Goal: Task Accomplishment & Management: Complete application form

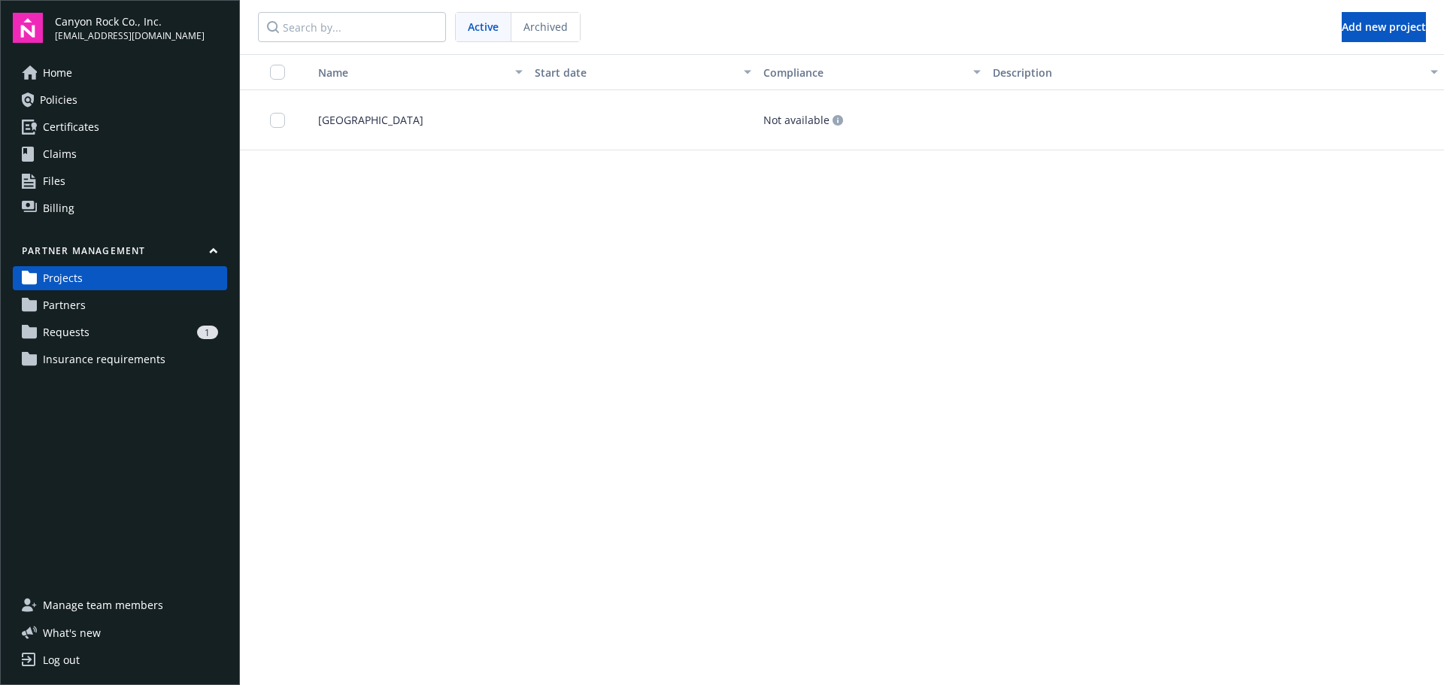
click at [82, 329] on span "Requests" at bounding box center [66, 332] width 47 height 24
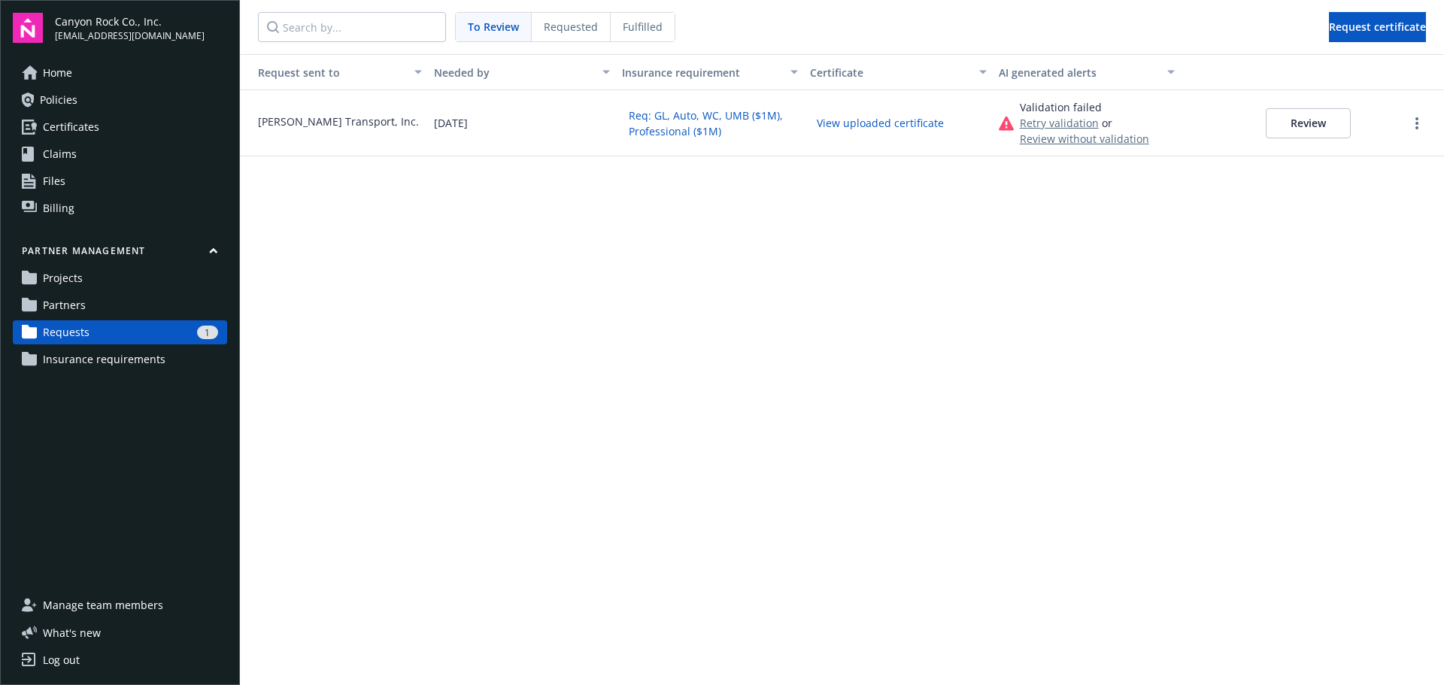
click at [1327, 114] on button "Review" at bounding box center [1308, 123] width 85 height 30
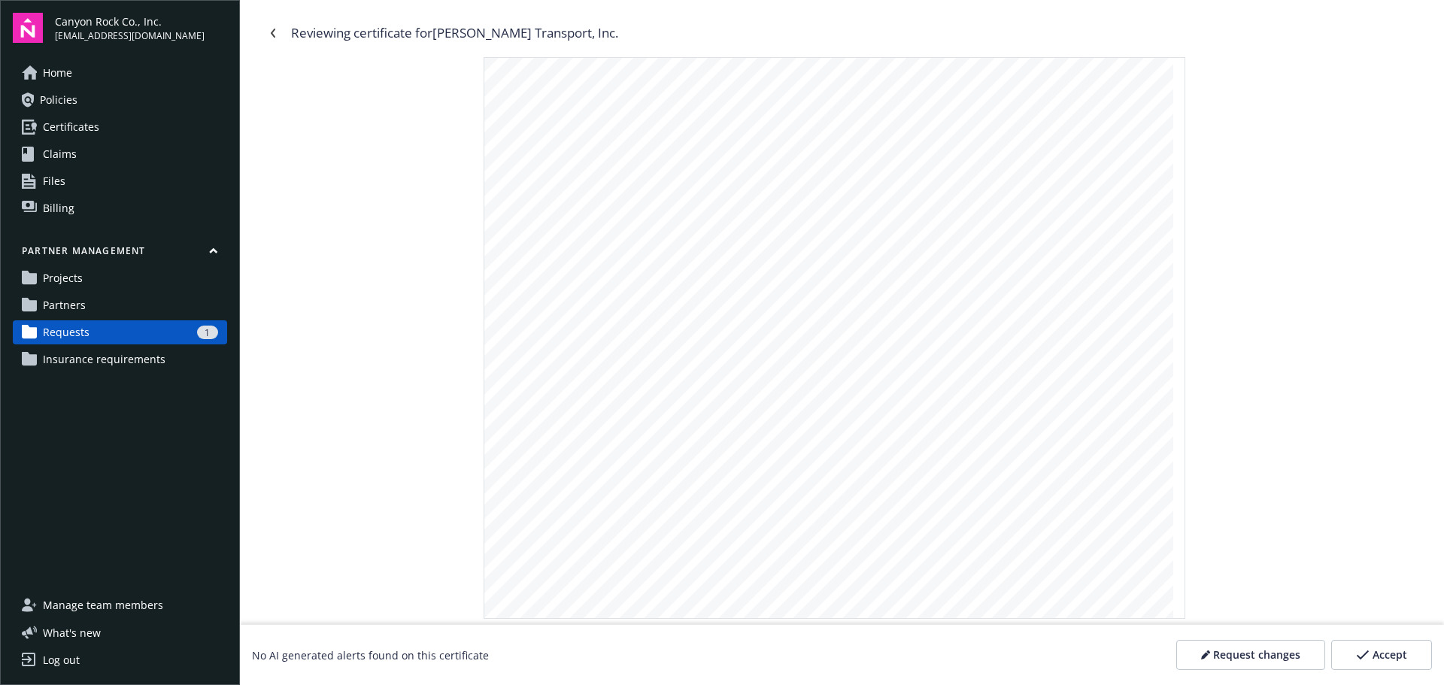
click at [1381, 651] on span "Accept" at bounding box center [1390, 655] width 35 height 15
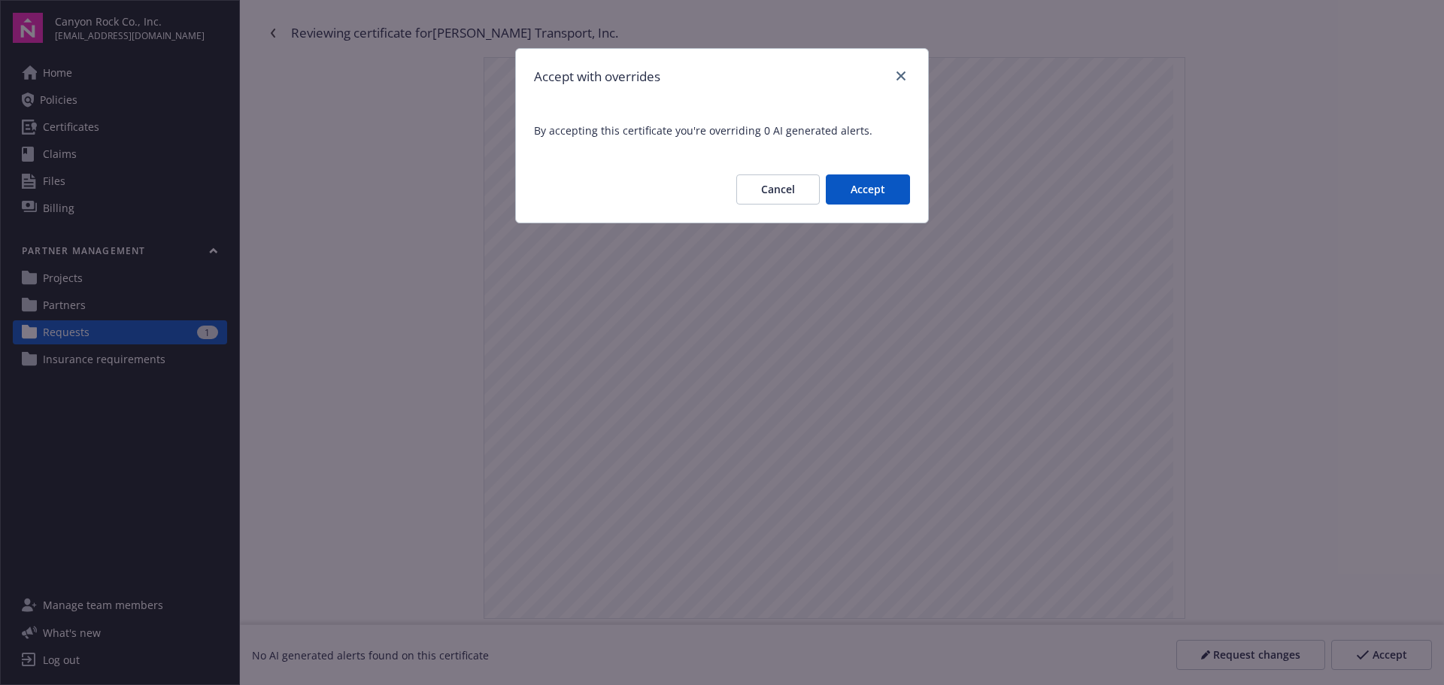
click at [880, 188] on button "Accept" at bounding box center [868, 190] width 84 height 30
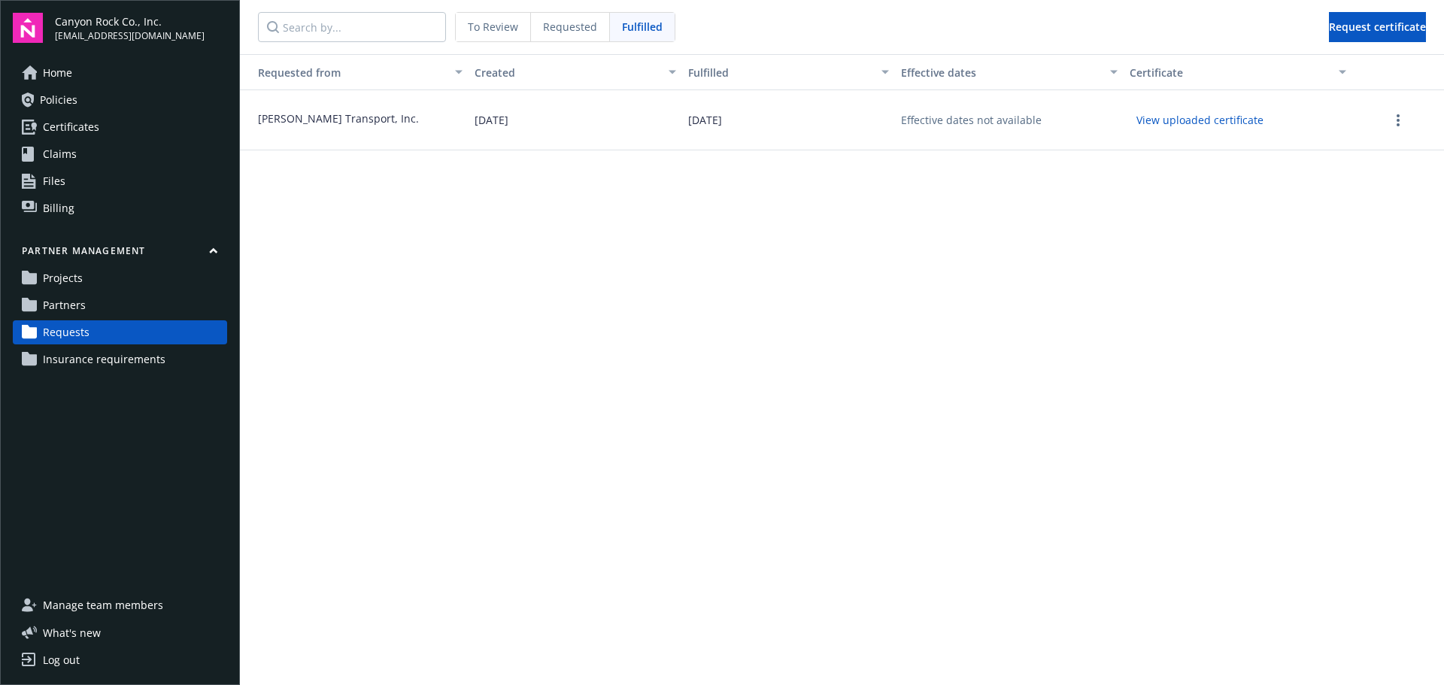
click at [655, 26] on span "Fulfilled" at bounding box center [642, 27] width 41 height 16
click at [1393, 122] on link "more" at bounding box center [1399, 120] width 18 height 18
click at [79, 307] on span "Partners" at bounding box center [64, 305] width 43 height 24
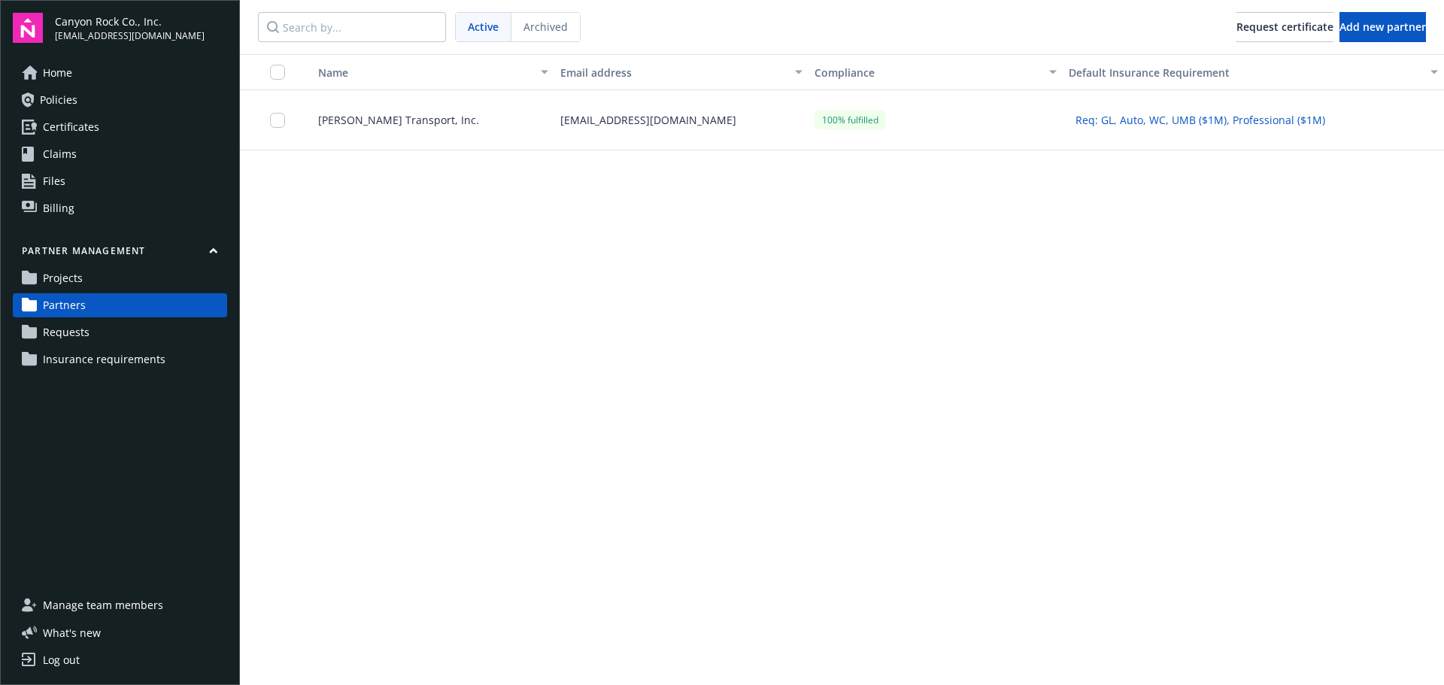
click at [82, 281] on span "Projects" at bounding box center [63, 278] width 40 height 24
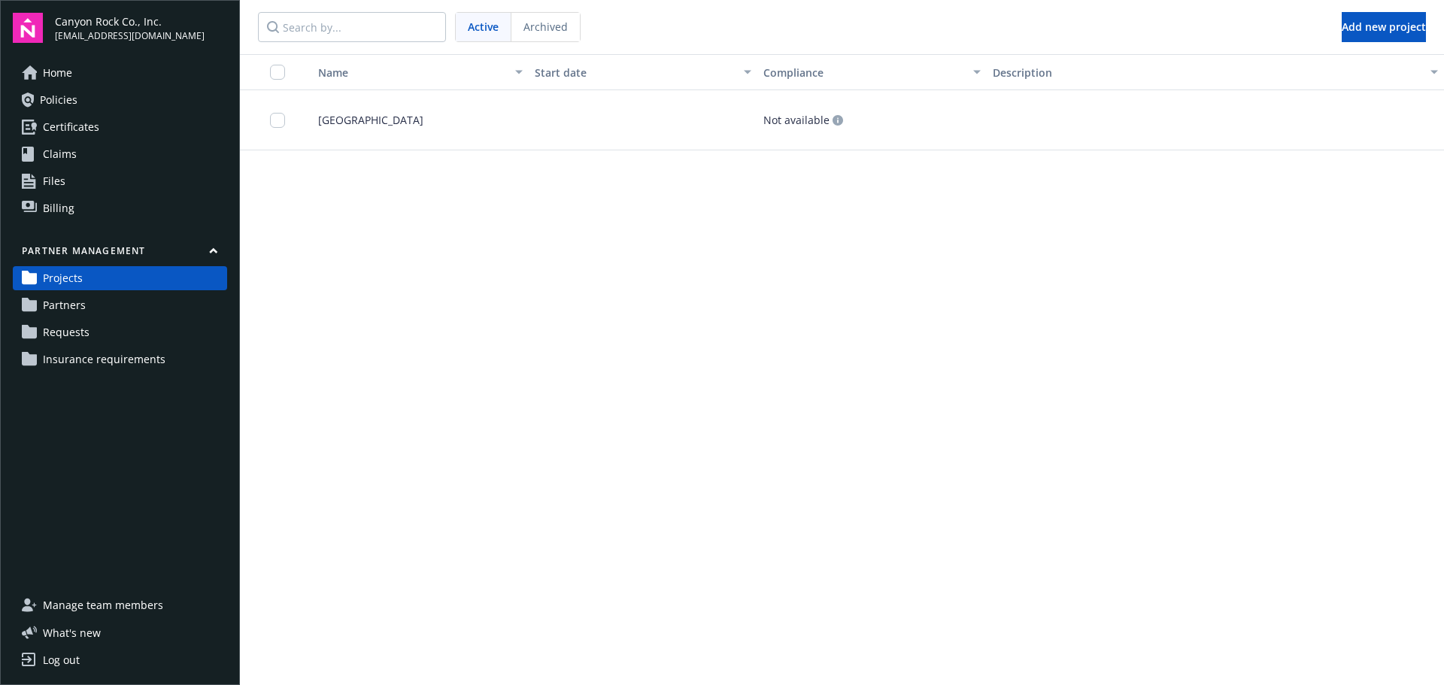
click at [56, 328] on span "Requests" at bounding box center [66, 332] width 47 height 24
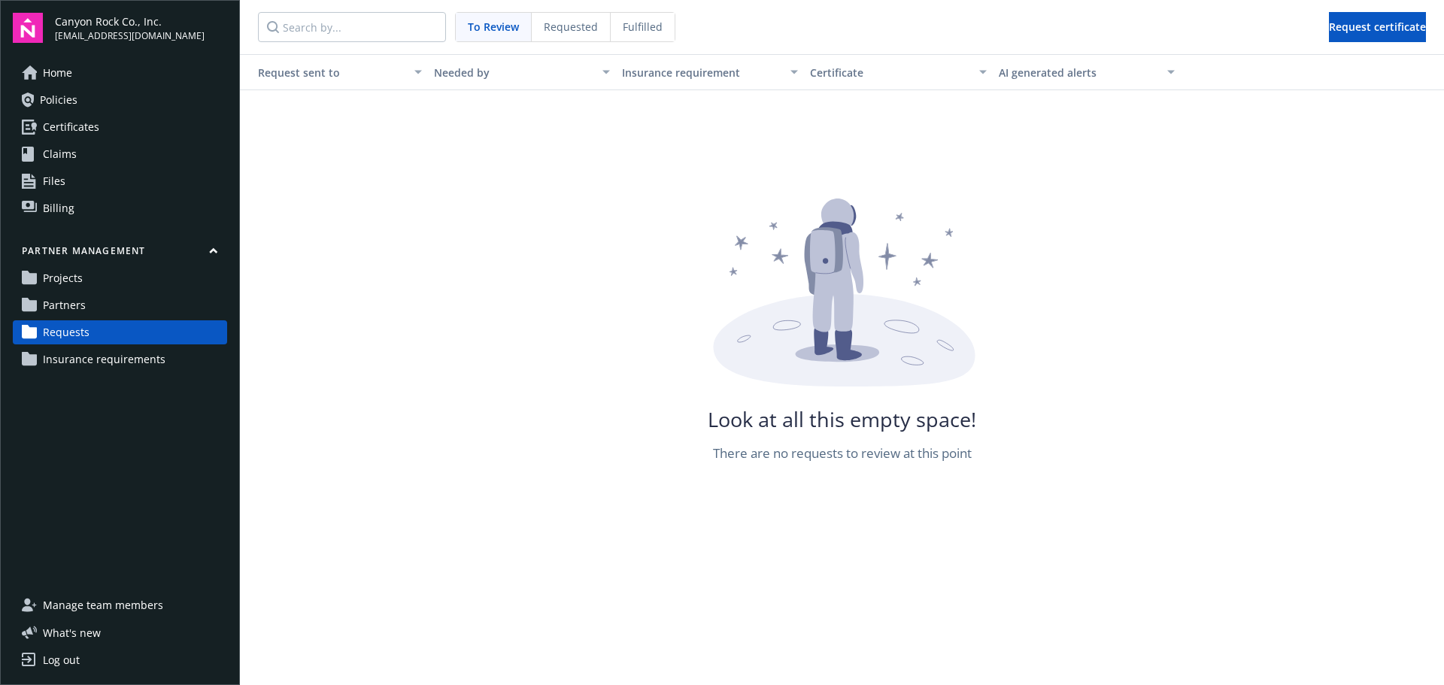
click at [67, 276] on span "Projects" at bounding box center [63, 278] width 40 height 24
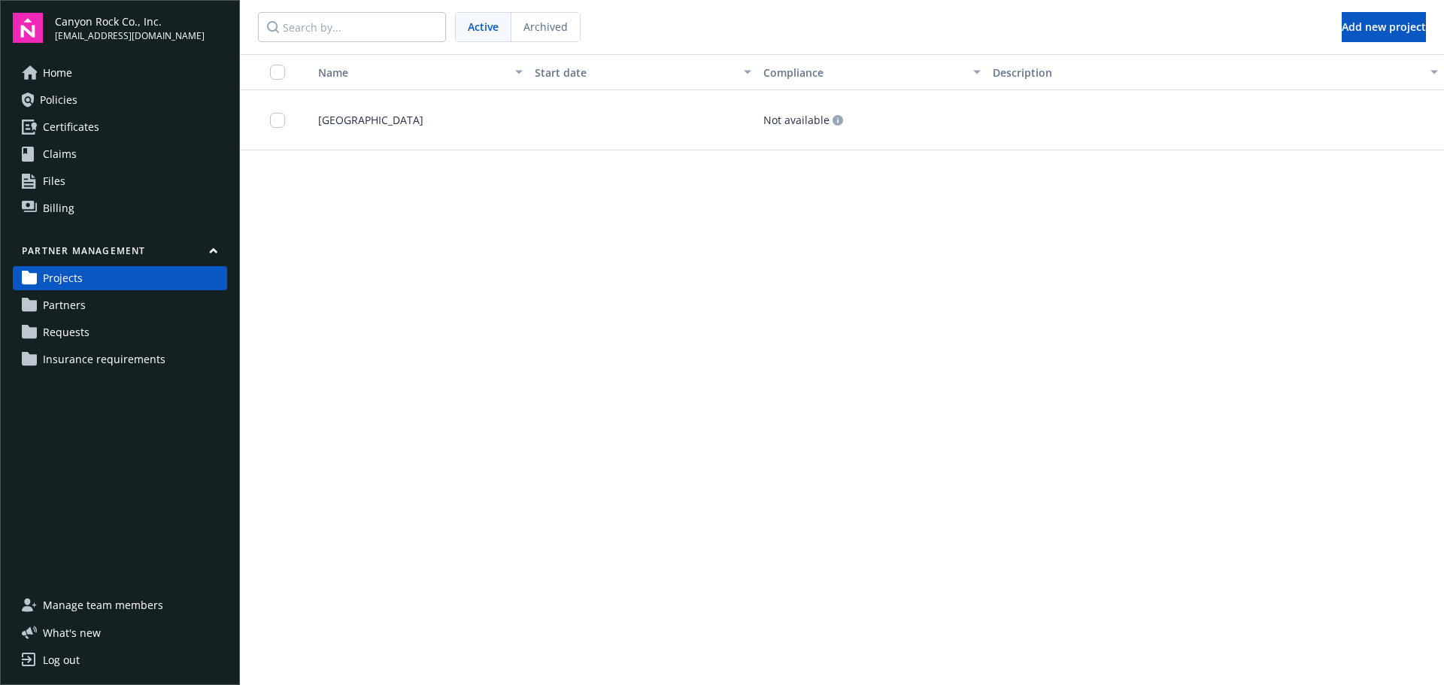
click at [74, 308] on span "Partners" at bounding box center [64, 305] width 43 height 24
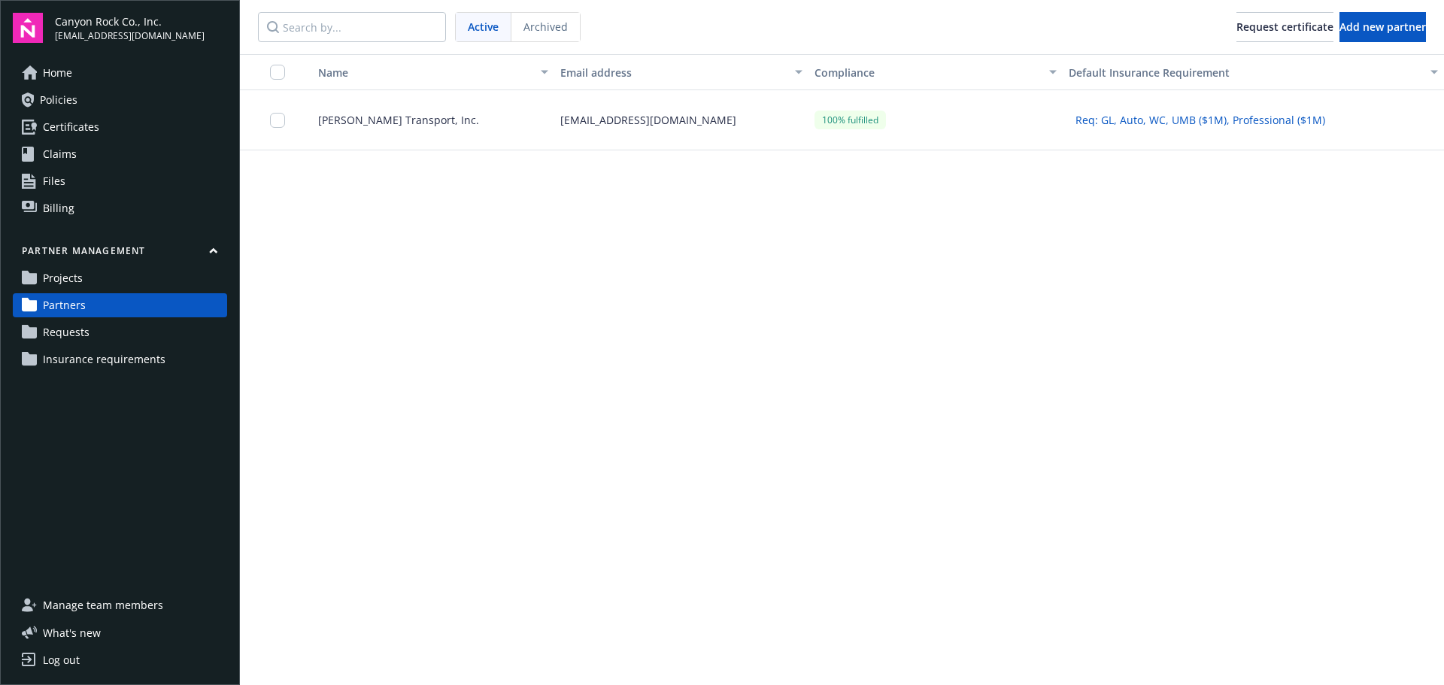
click at [67, 332] on span "Requests" at bounding box center [66, 332] width 47 height 24
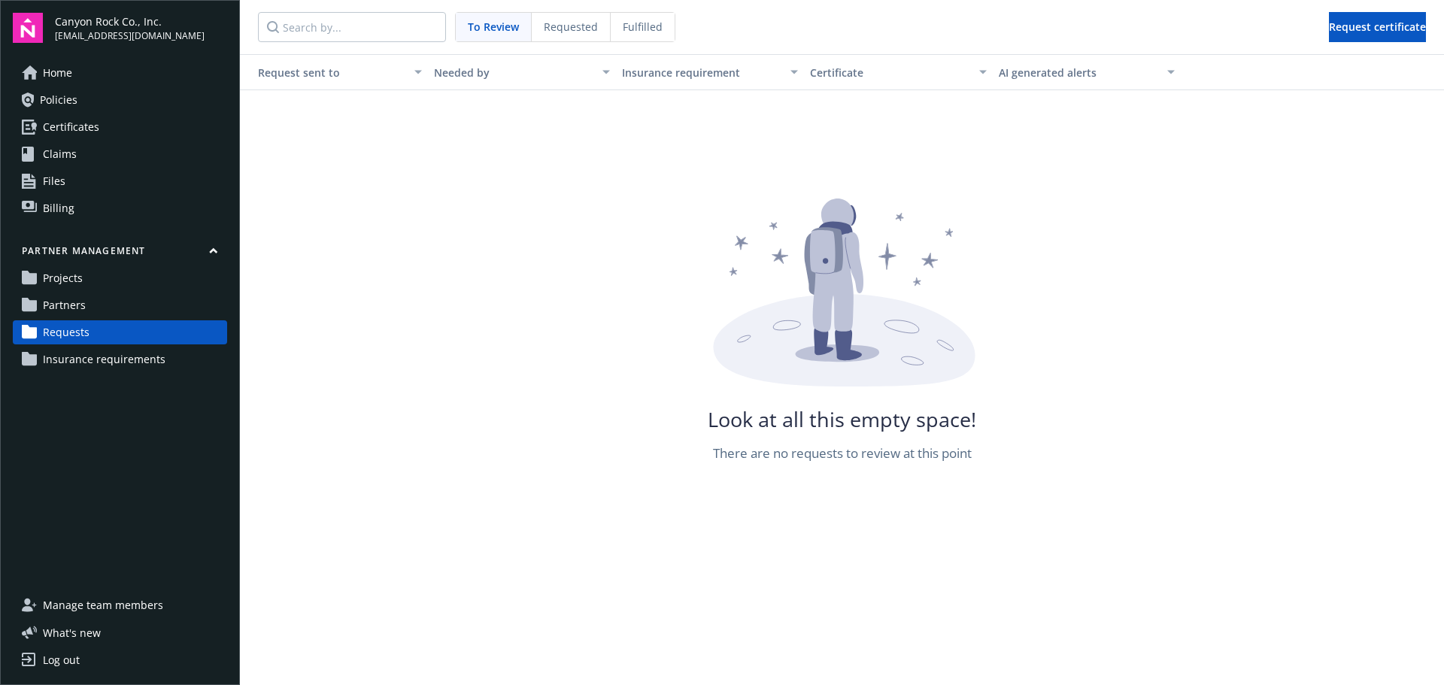
click at [75, 358] on span "Insurance requirements" at bounding box center [104, 360] width 123 height 24
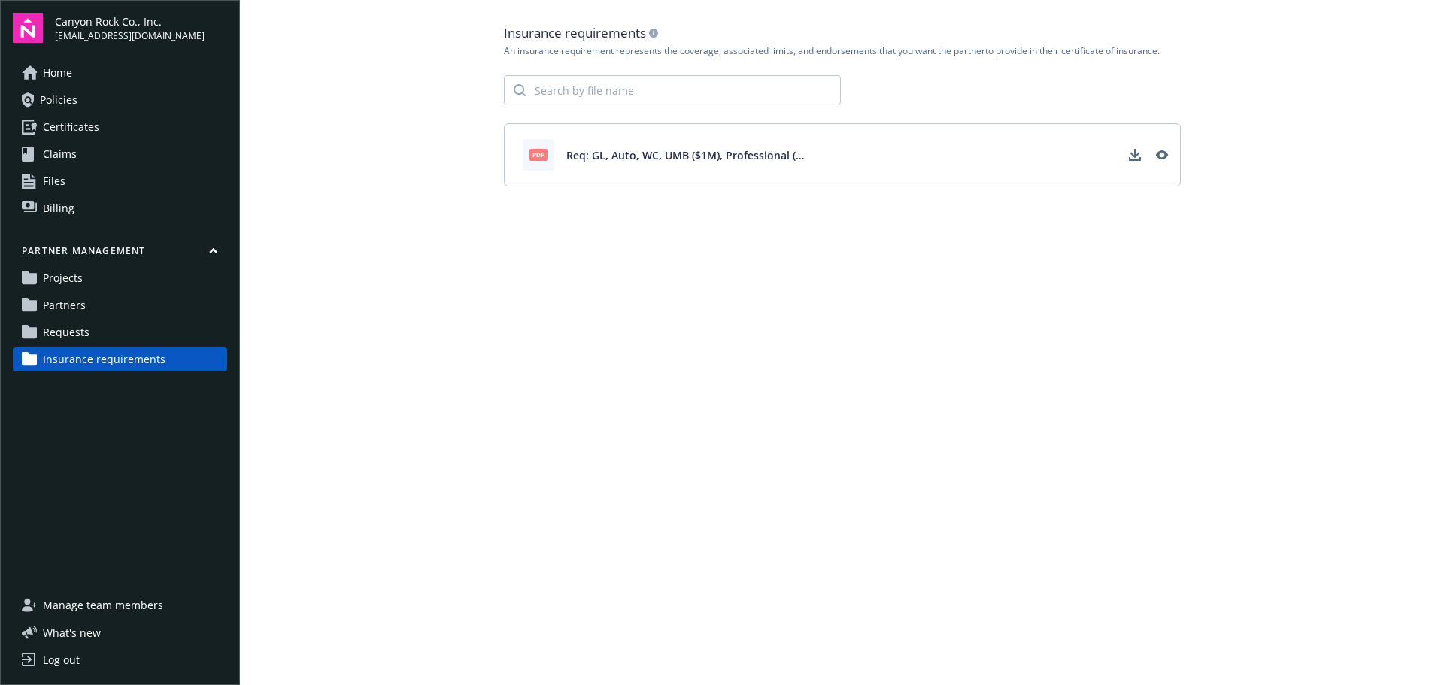
click at [85, 332] on span "Requests" at bounding box center [66, 332] width 47 height 24
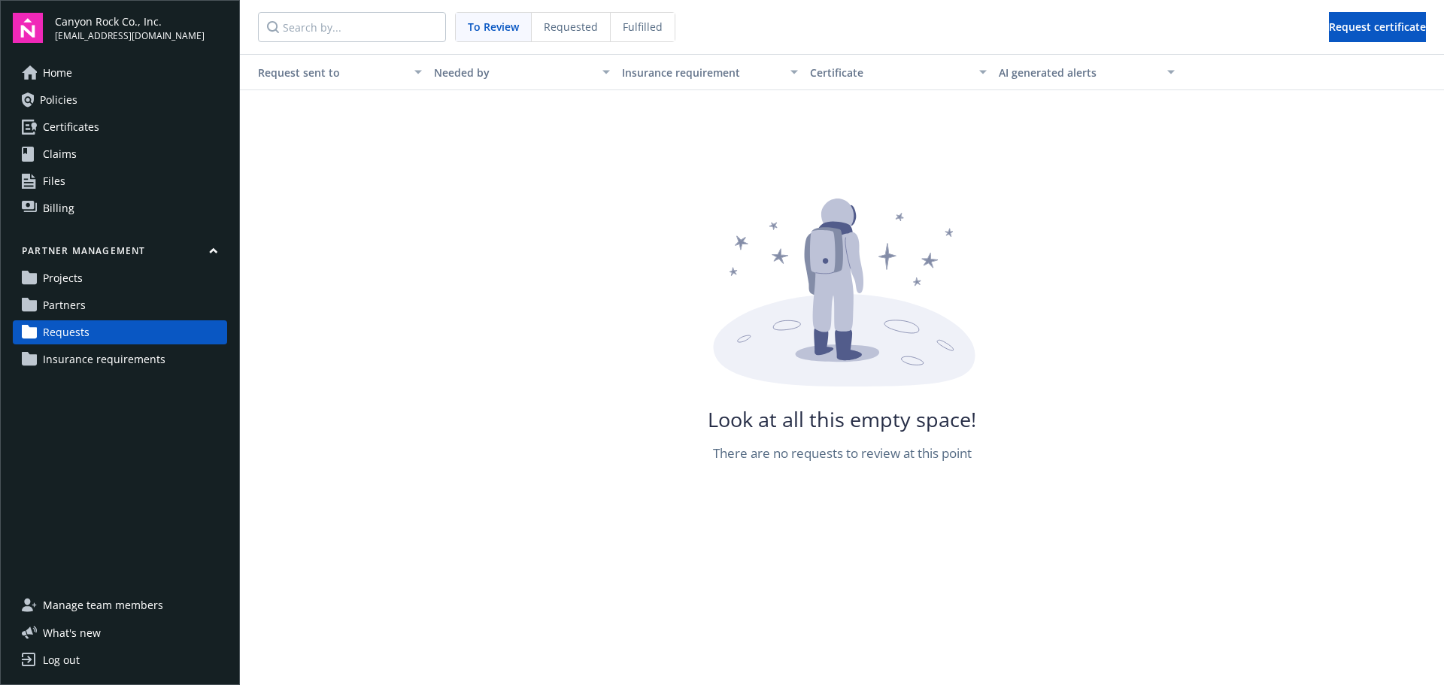
click at [587, 21] on span "Requested" at bounding box center [571, 27] width 54 height 16
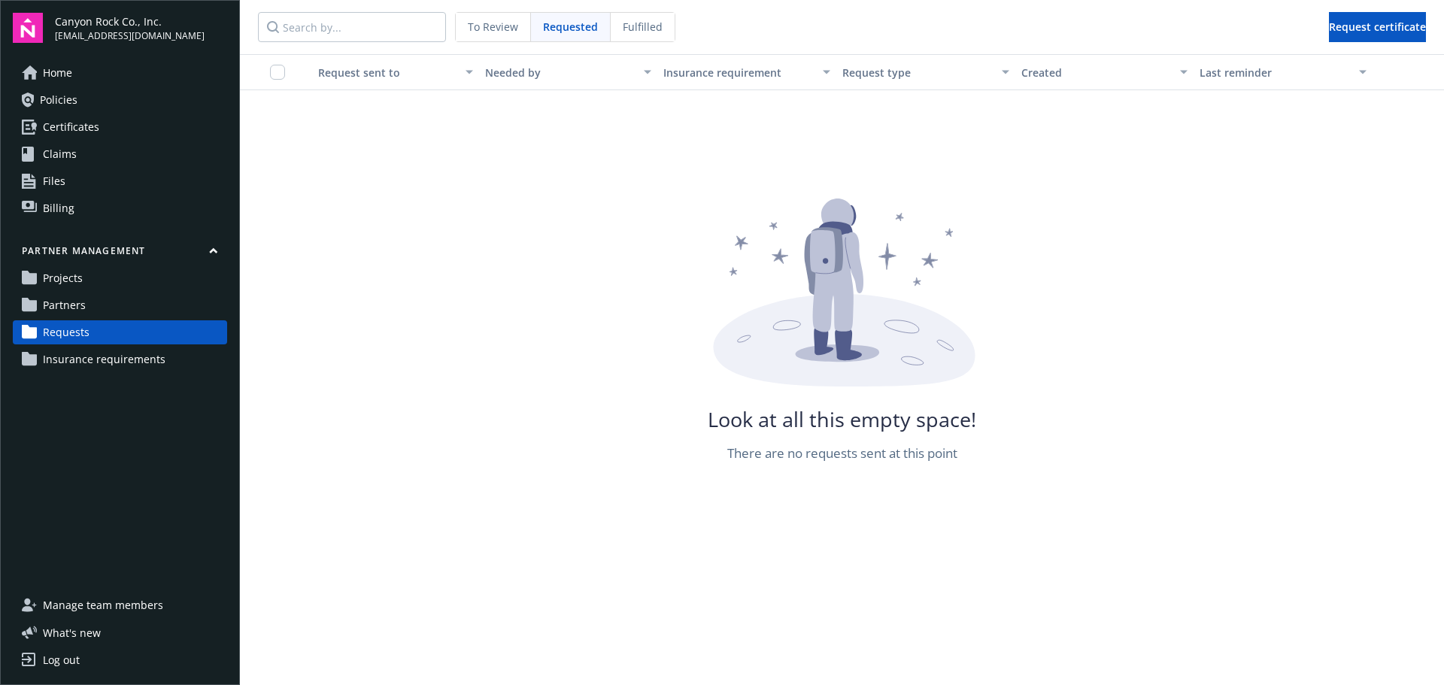
click at [636, 29] on span "Fulfilled" at bounding box center [643, 27] width 40 height 16
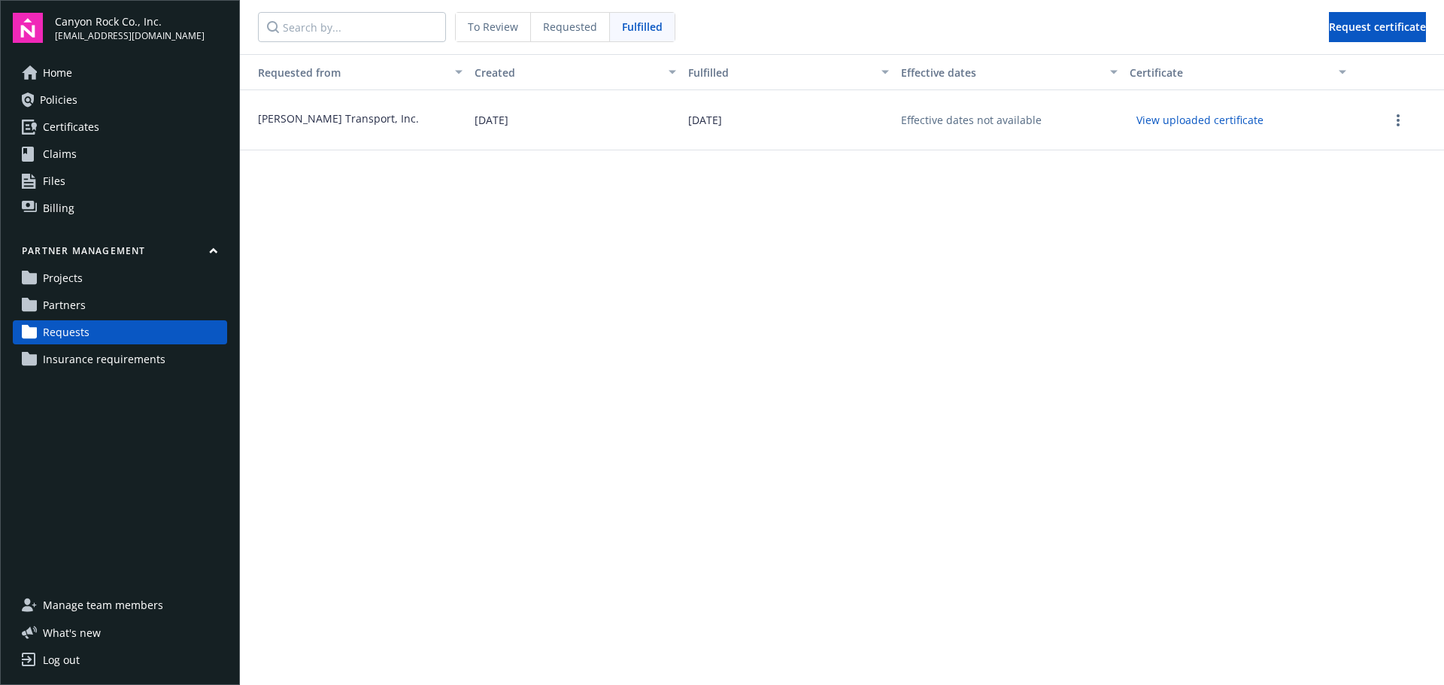
click at [491, 21] on span "To Review" at bounding box center [493, 27] width 50 height 16
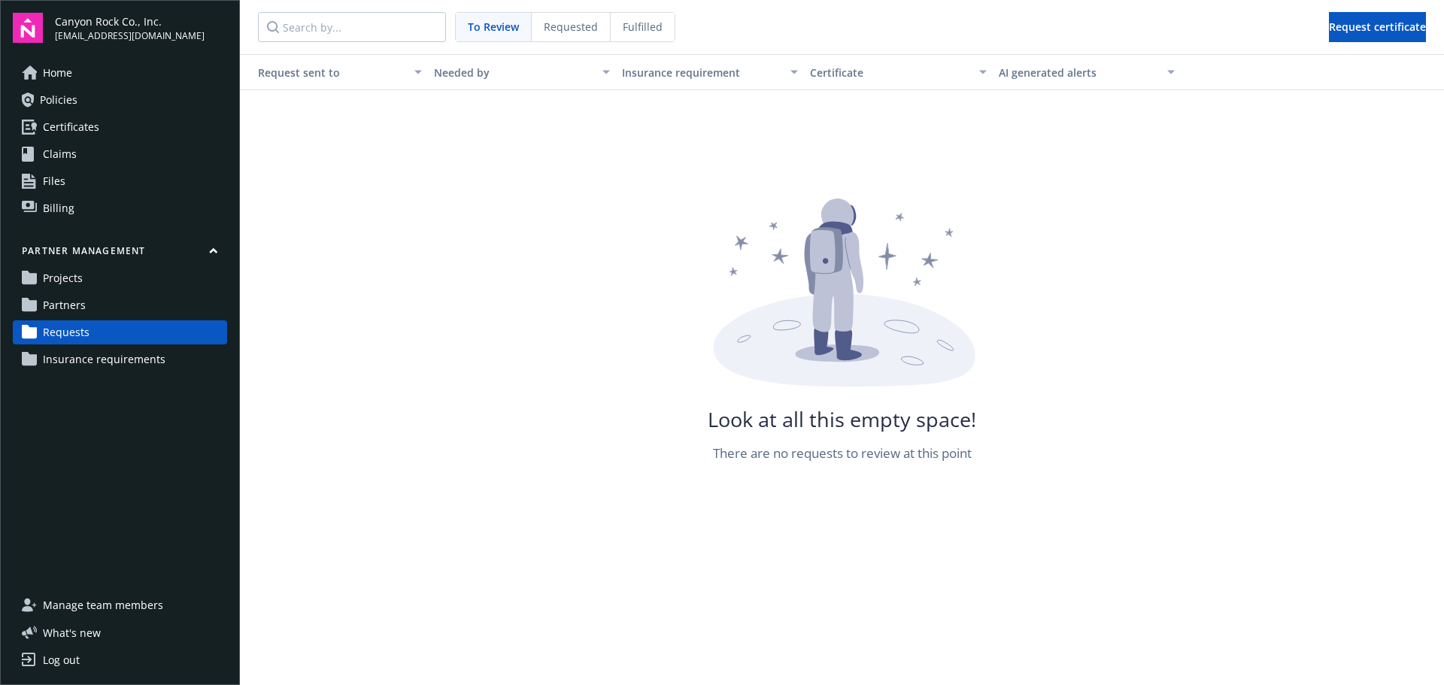
click at [640, 17] on div "Fulfilled" at bounding box center [643, 27] width 64 height 29
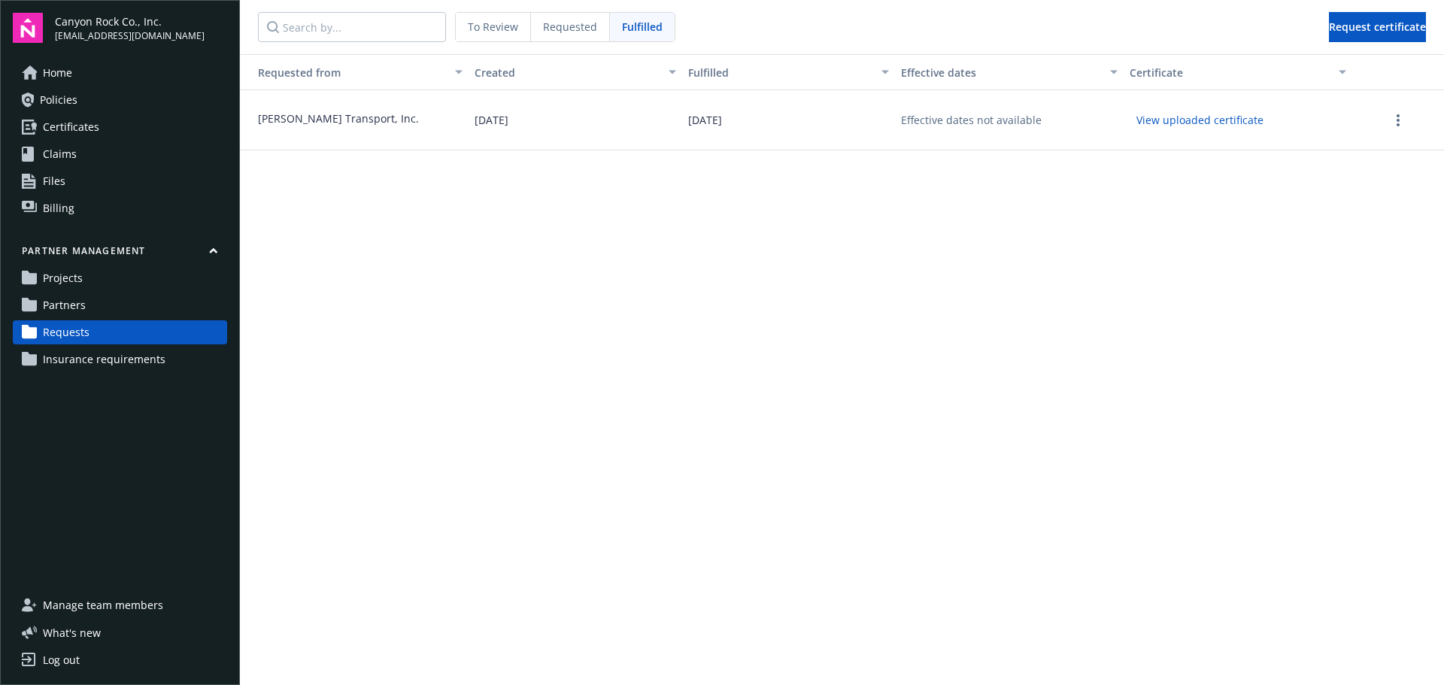
click at [1237, 116] on button "View uploaded certificate" at bounding box center [1200, 119] width 141 height 23
click at [81, 299] on span "Partners" at bounding box center [64, 305] width 43 height 24
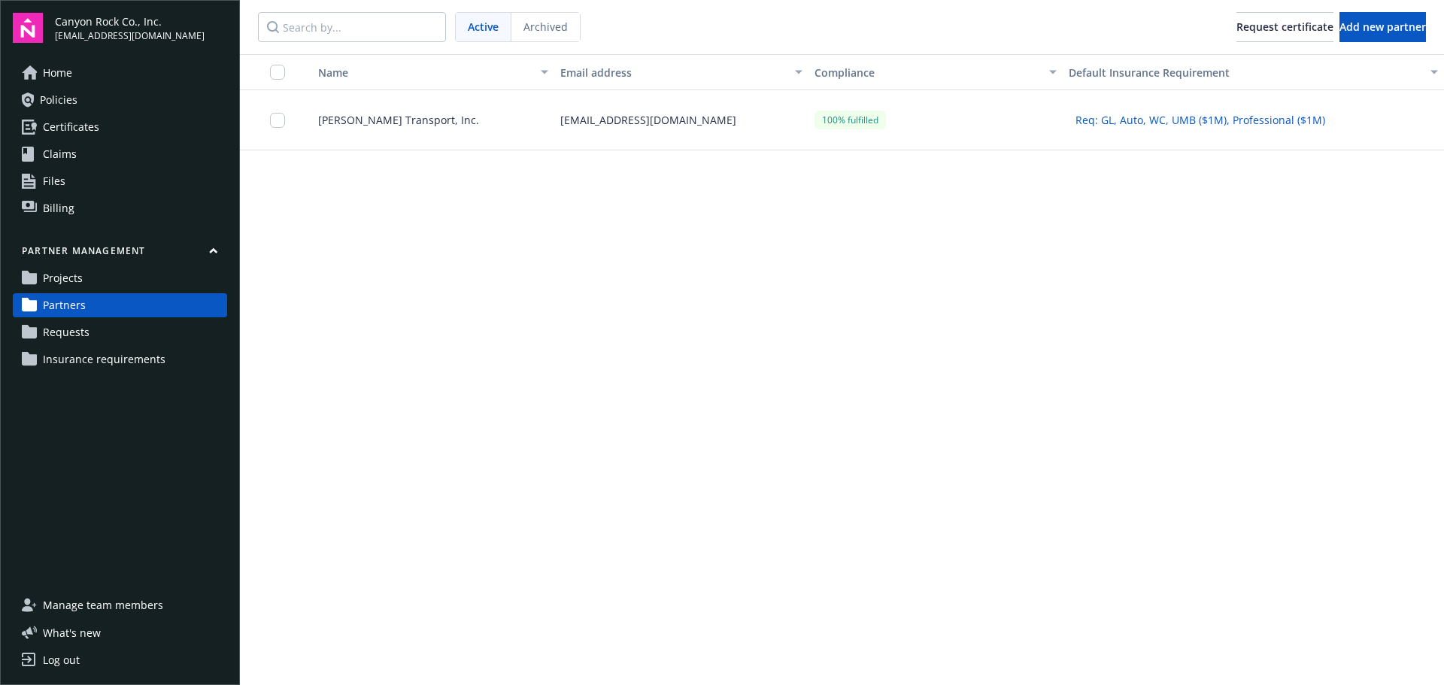
click at [378, 117] on span "[PERSON_NAME] Transport, Inc." at bounding box center [392, 120] width 173 height 16
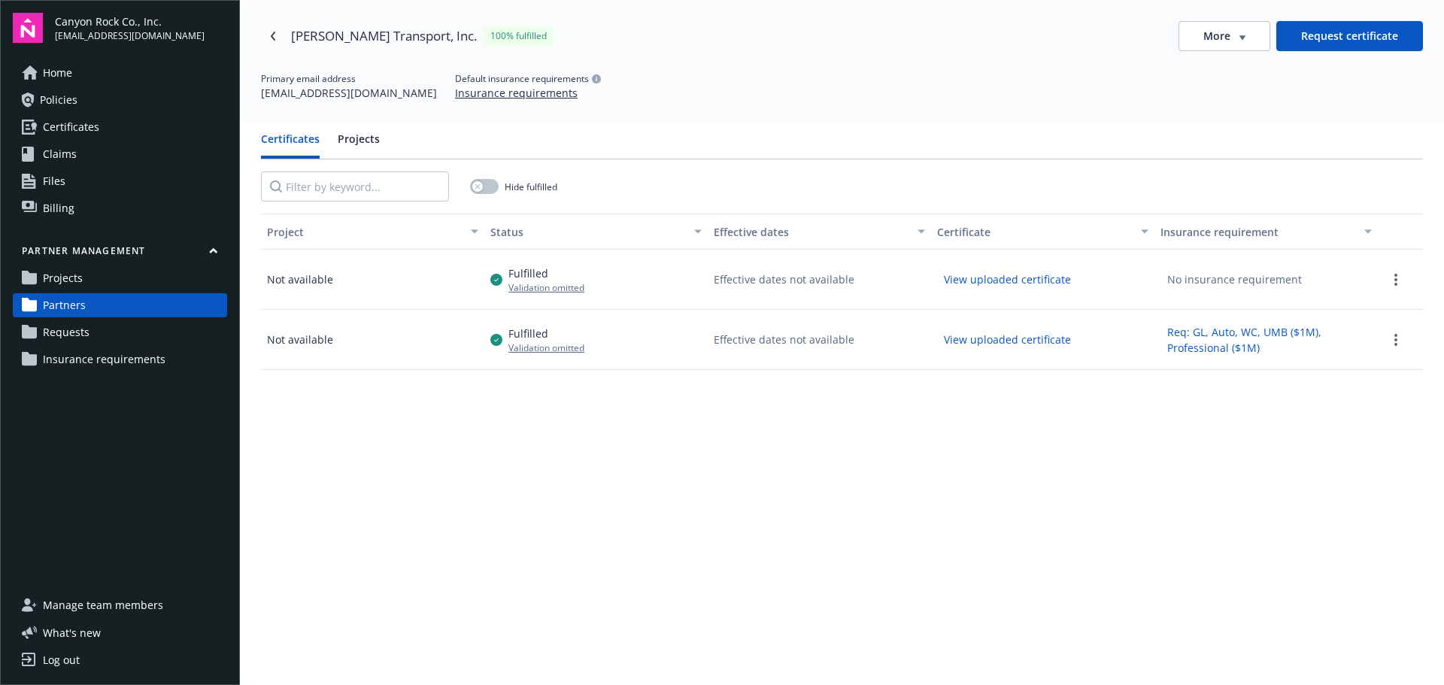
click at [998, 277] on button "View uploaded certificate" at bounding box center [1007, 279] width 141 height 23
click at [1393, 342] on link "more" at bounding box center [1396, 340] width 18 height 18
click at [864, 539] on div "Project Status Effective dates Certificate Insurance requirement Not available …" at bounding box center [842, 529] width 1162 height 631
click at [116, 272] on link "Projects" at bounding box center [120, 278] width 214 height 24
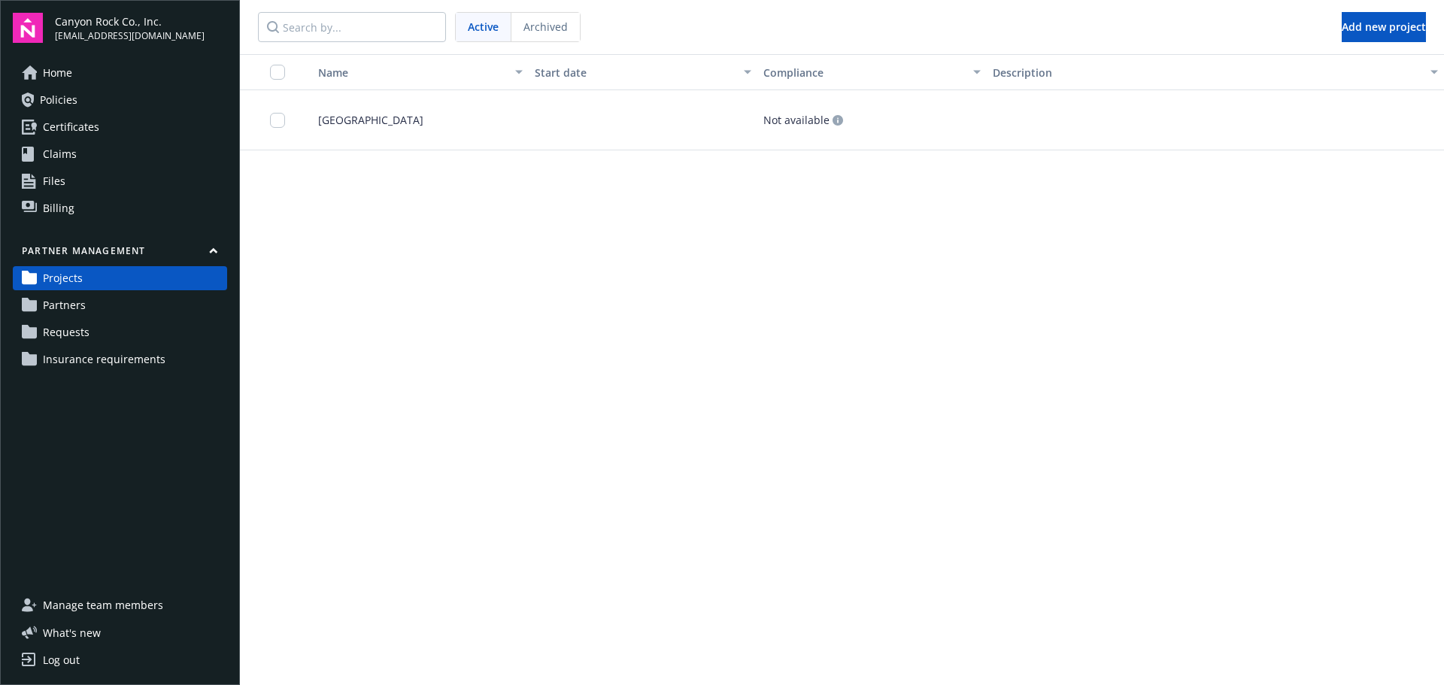
click at [73, 302] on span "Partners" at bounding box center [64, 305] width 43 height 24
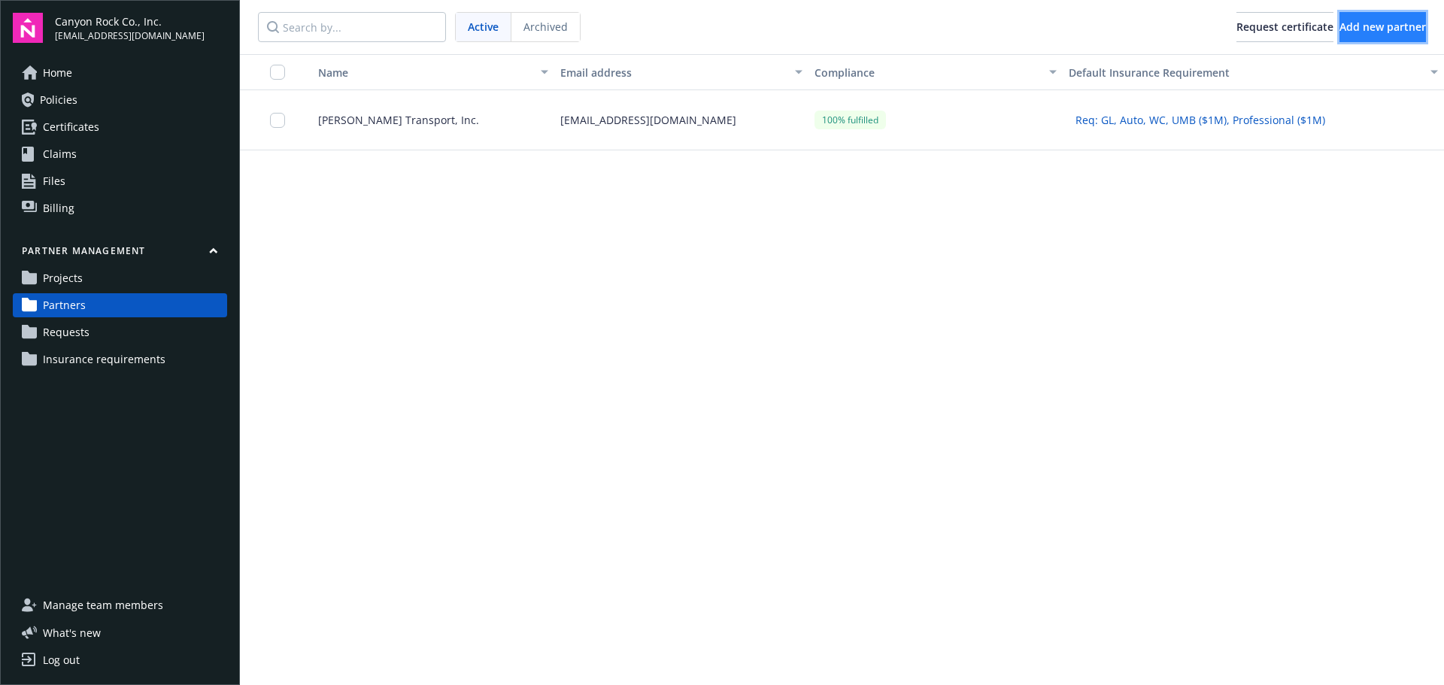
click at [1340, 23] on span "Add new partner" at bounding box center [1383, 27] width 87 height 14
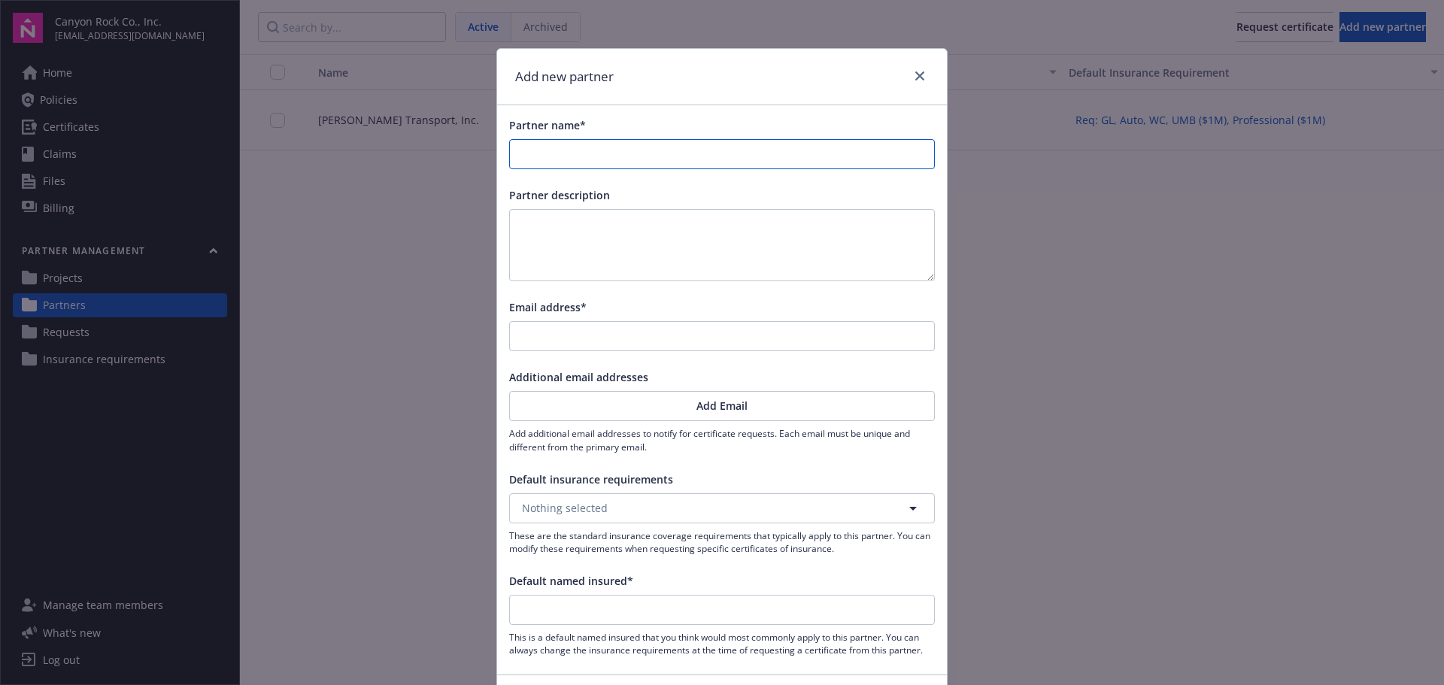
click at [582, 145] on input "Partner name*" at bounding box center [722, 154] width 424 height 29
type input "A"
type input "A7"
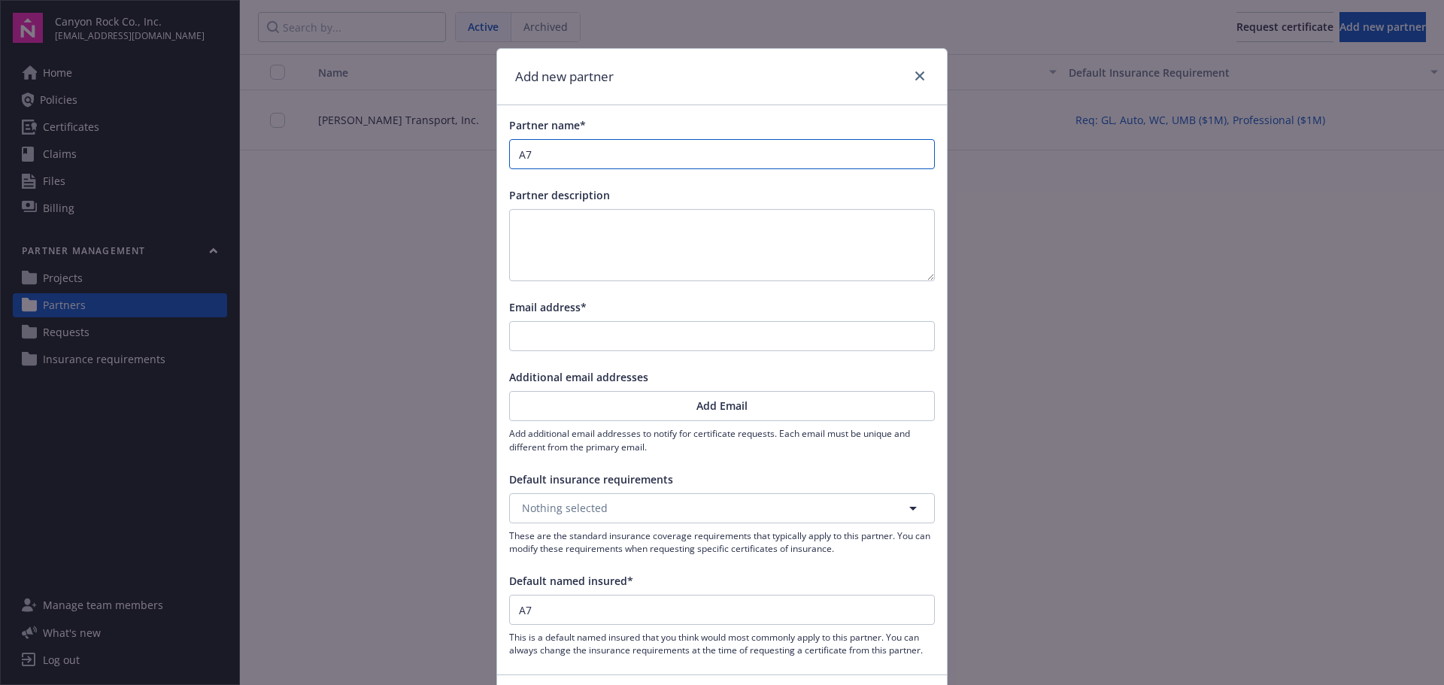
type input "A7D"
type input "A7"
type input "A"
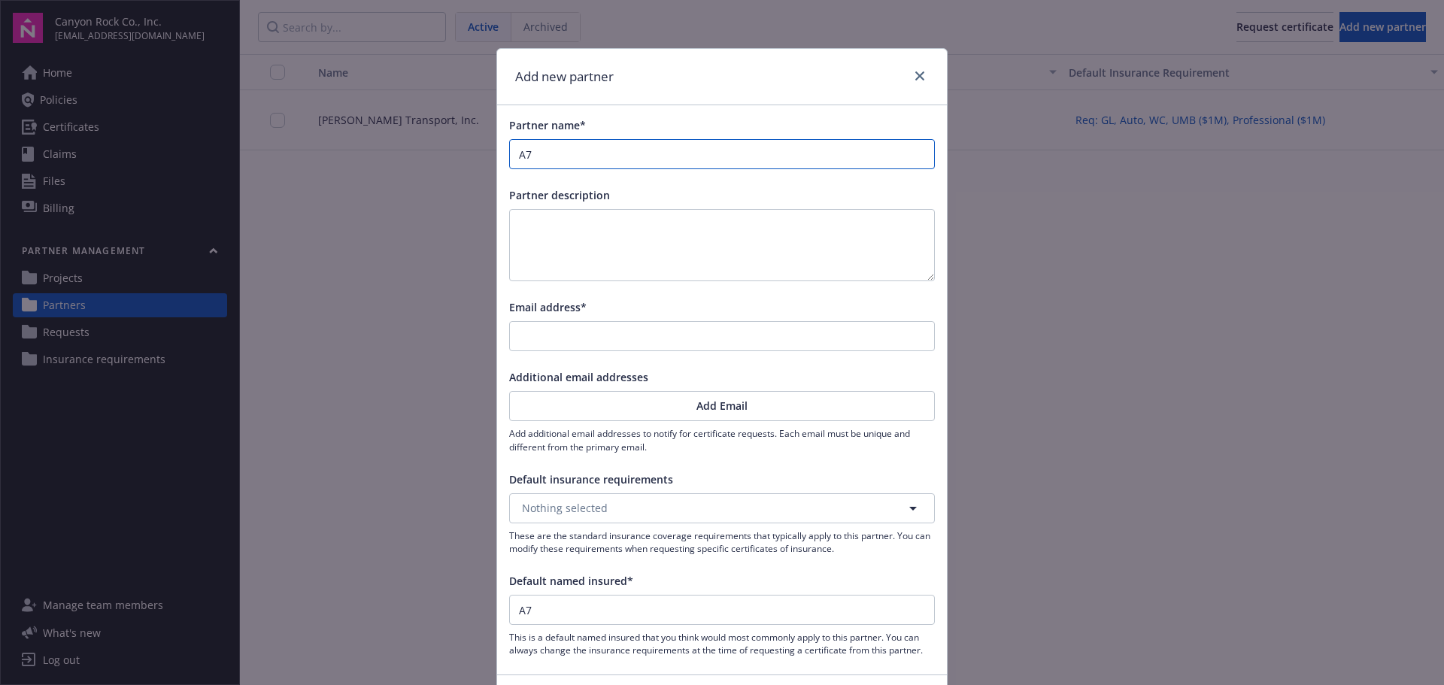
type input "A"
click at [916, 74] on icon "close" at bounding box center [920, 75] width 9 height 9
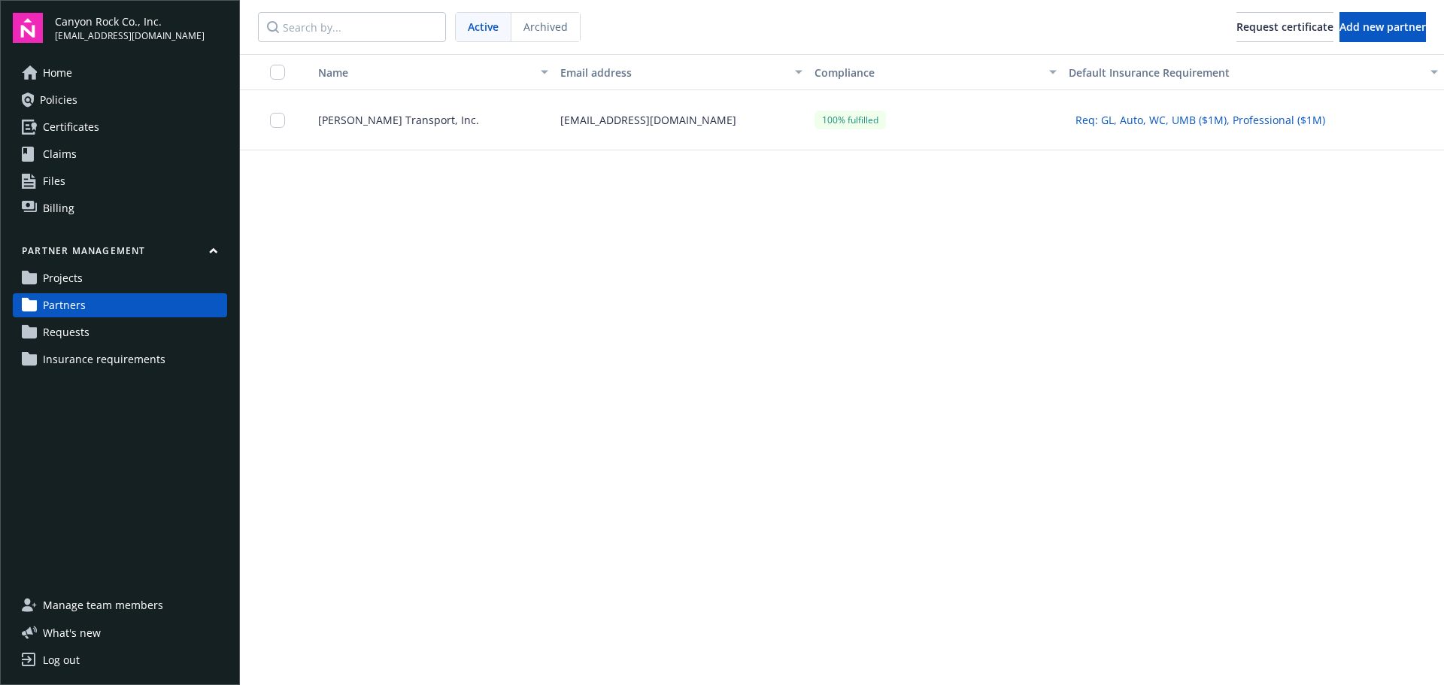
click at [392, 120] on span "[PERSON_NAME] Transport, Inc." at bounding box center [392, 120] width 173 height 16
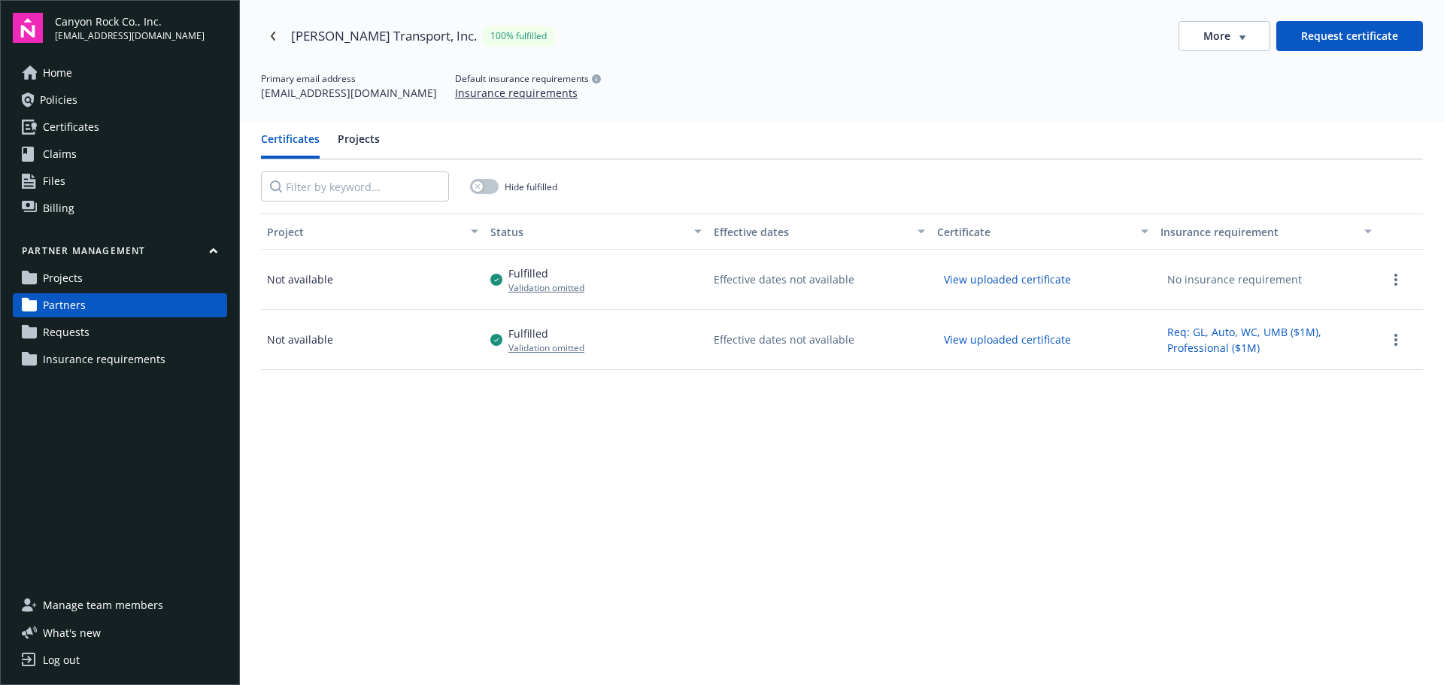
click at [1240, 36] on button "More" at bounding box center [1225, 36] width 92 height 30
click at [1205, 62] on div "Edit partner" at bounding box center [1216, 67] width 121 height 25
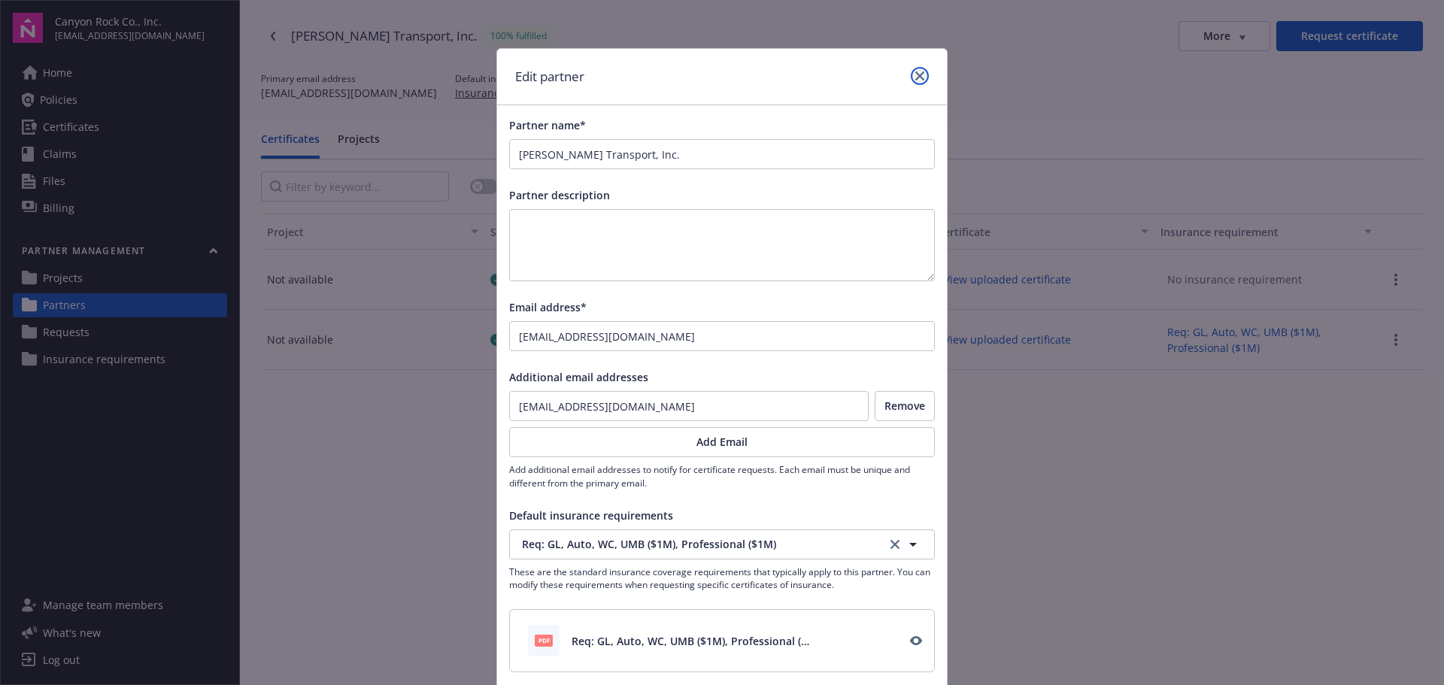
click at [916, 73] on icon "close" at bounding box center [920, 75] width 9 height 9
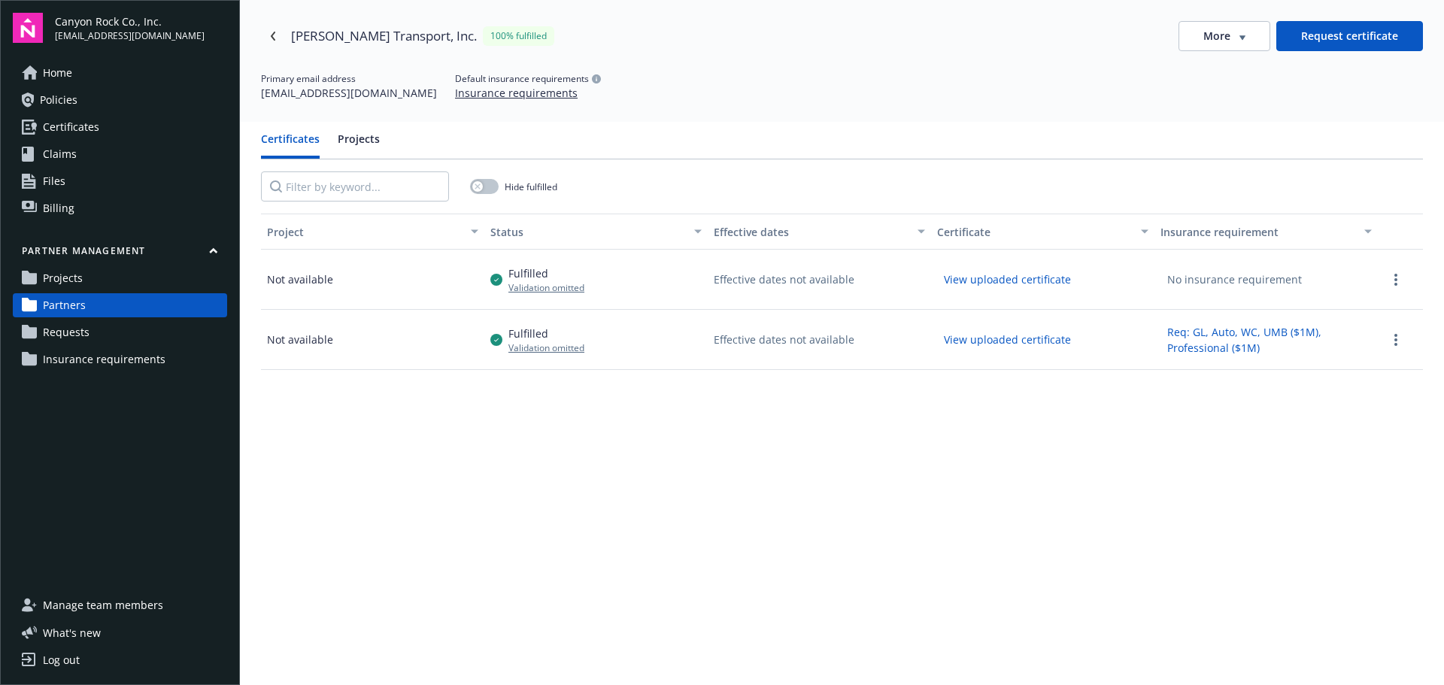
click at [71, 308] on span "Partners" at bounding box center [64, 305] width 43 height 24
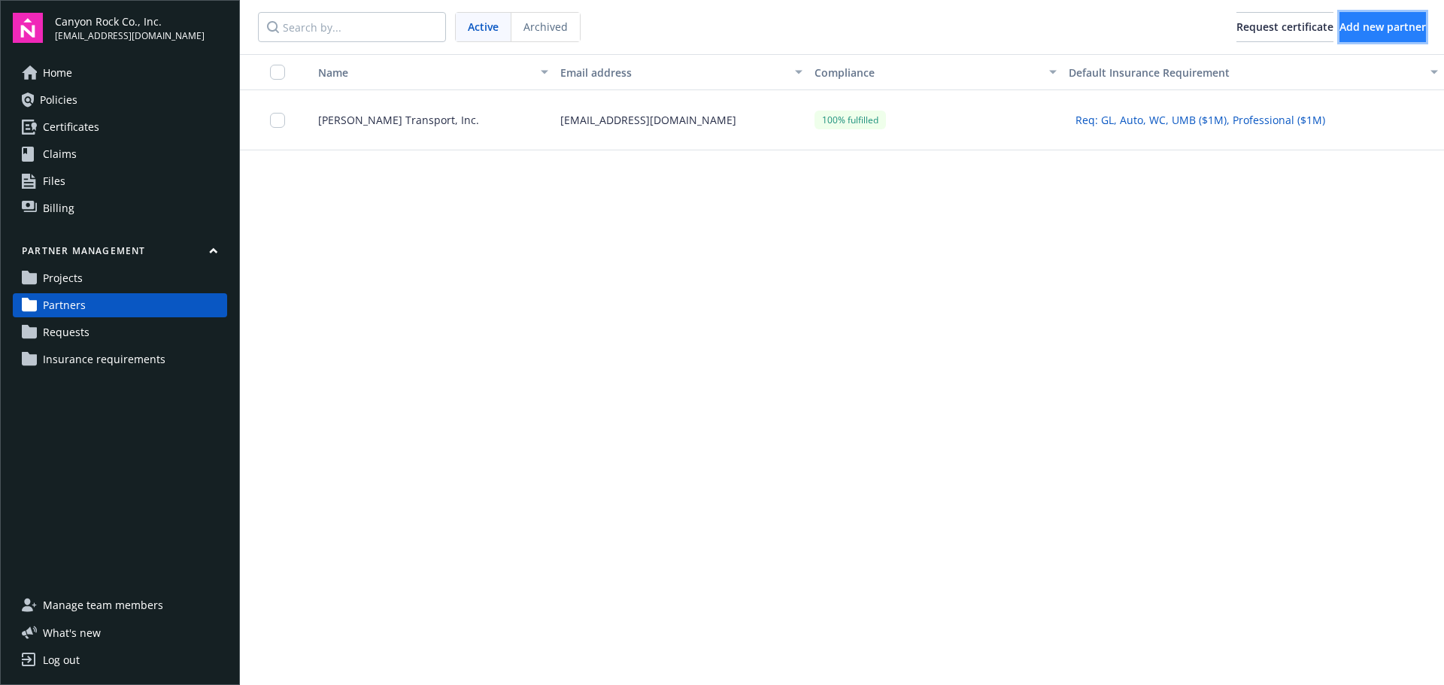
click at [1371, 28] on span "Add new partner" at bounding box center [1383, 27] width 87 height 14
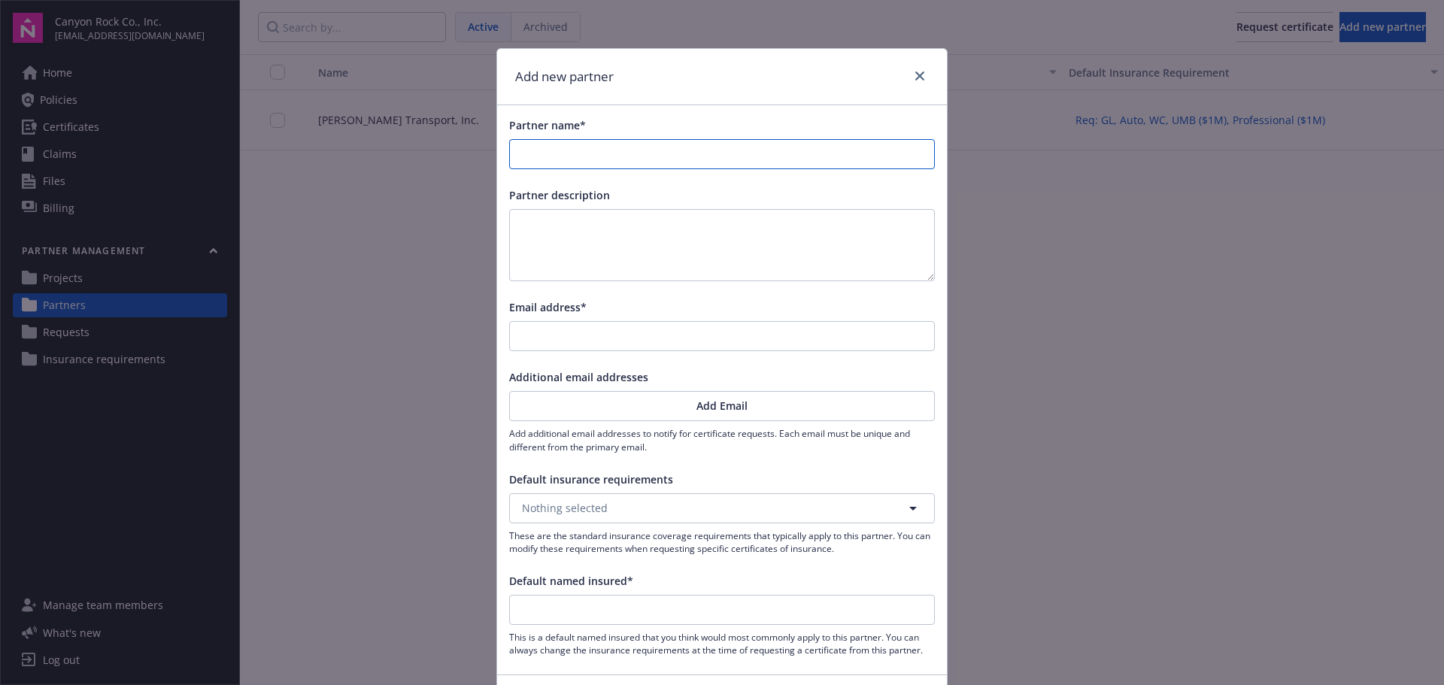
click at [596, 163] on input "Partner name*" at bounding box center [722, 154] width 424 height 29
type input "A"
type input "A&"
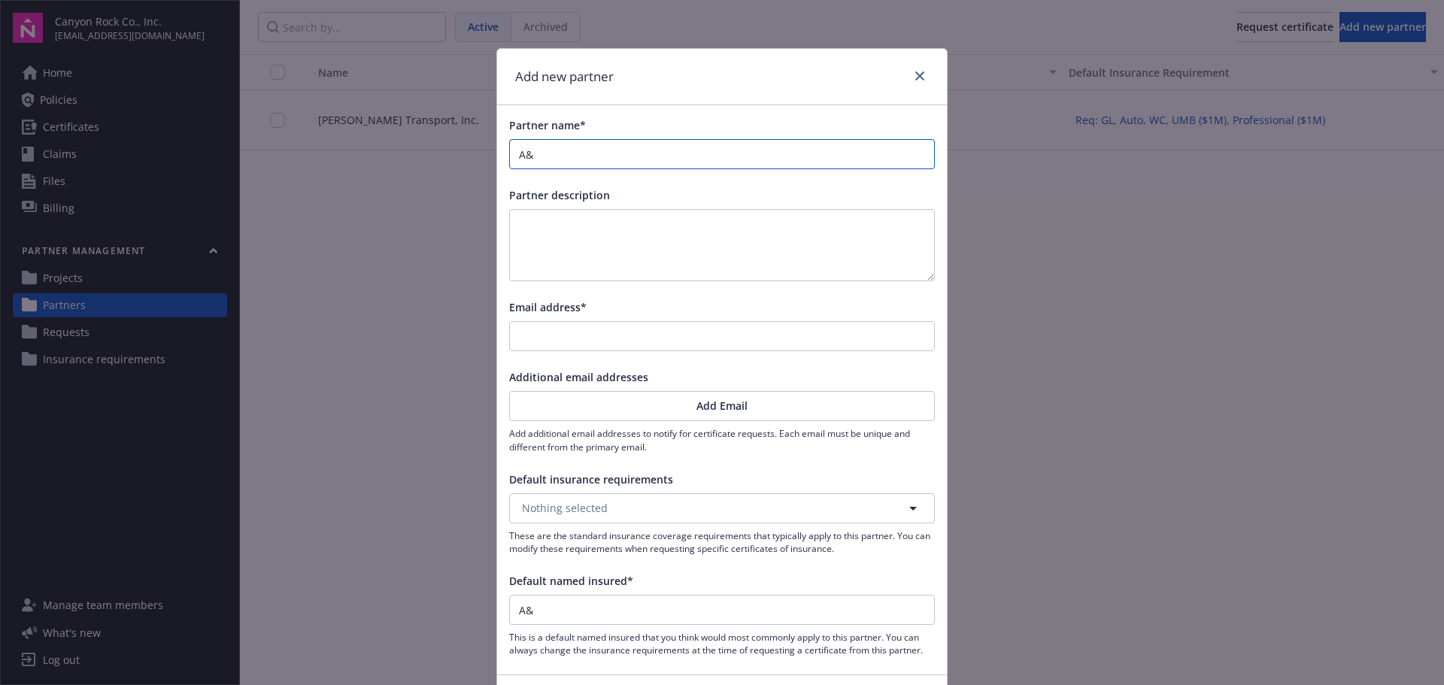
type input "A&D"
type input "A&D T"
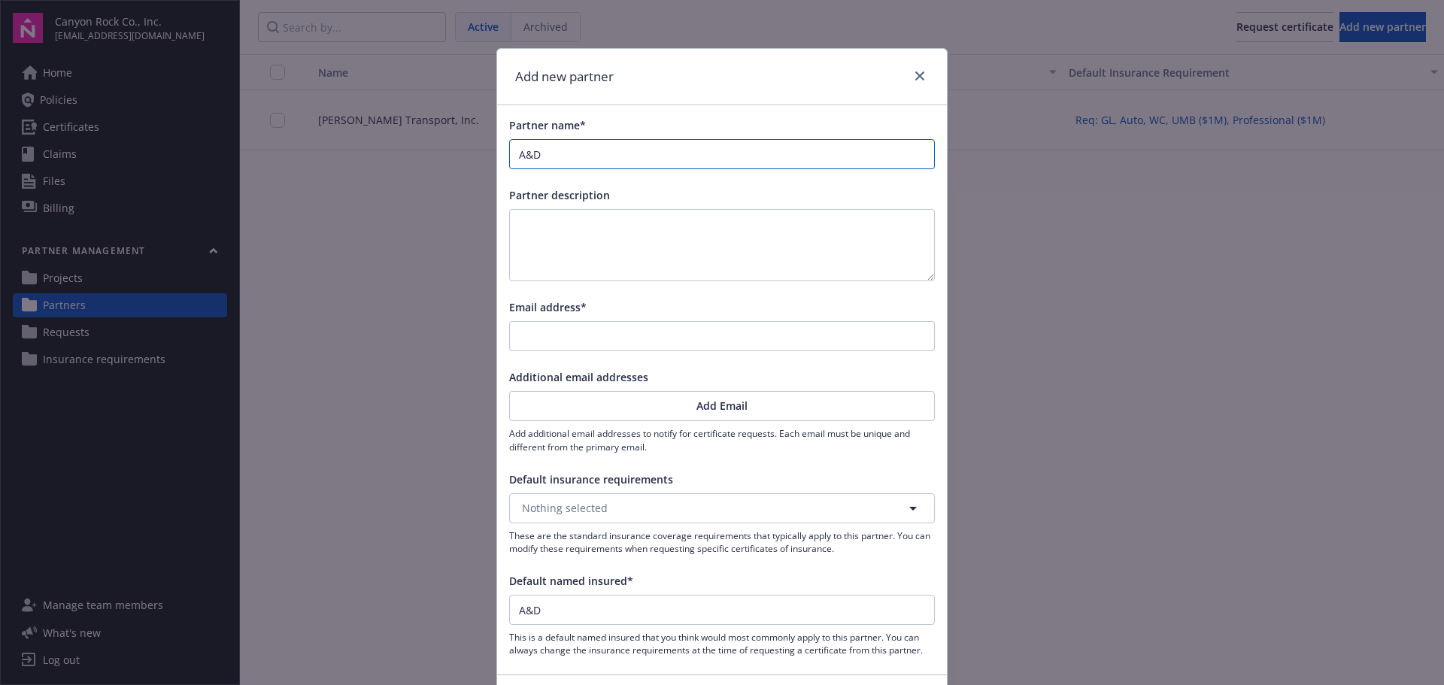
type input "A&D T"
type input "A&D Ti"
type input "A&D Tit"
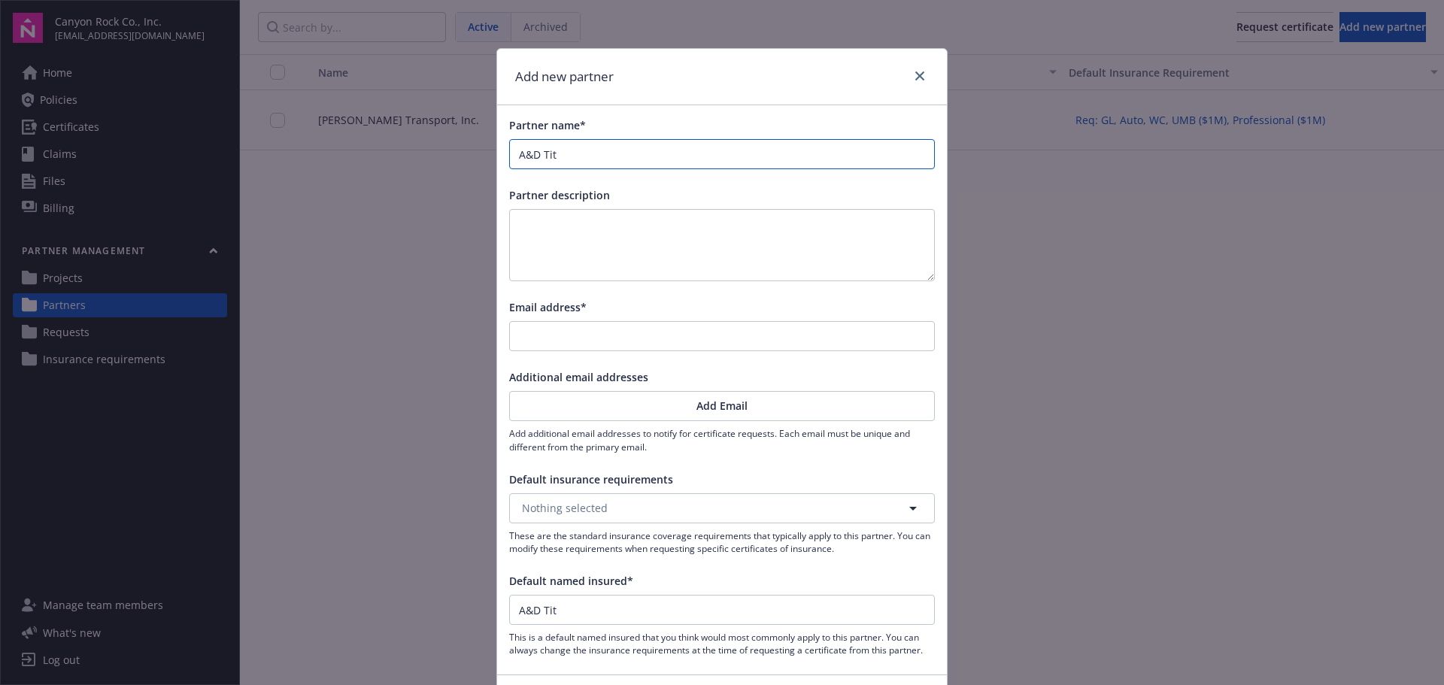
type input "A&D Titu"
type input "A&D [PERSON_NAME]"
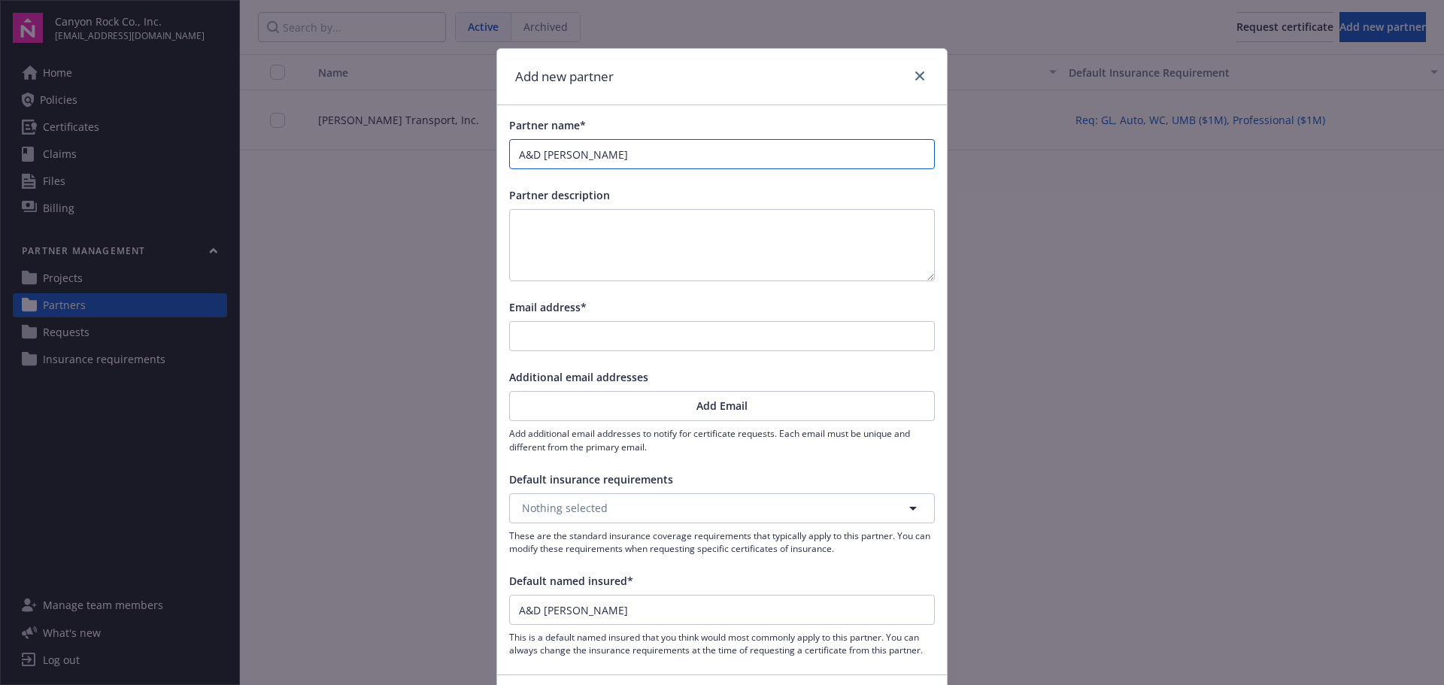
type input "A&D [PERSON_NAME]"
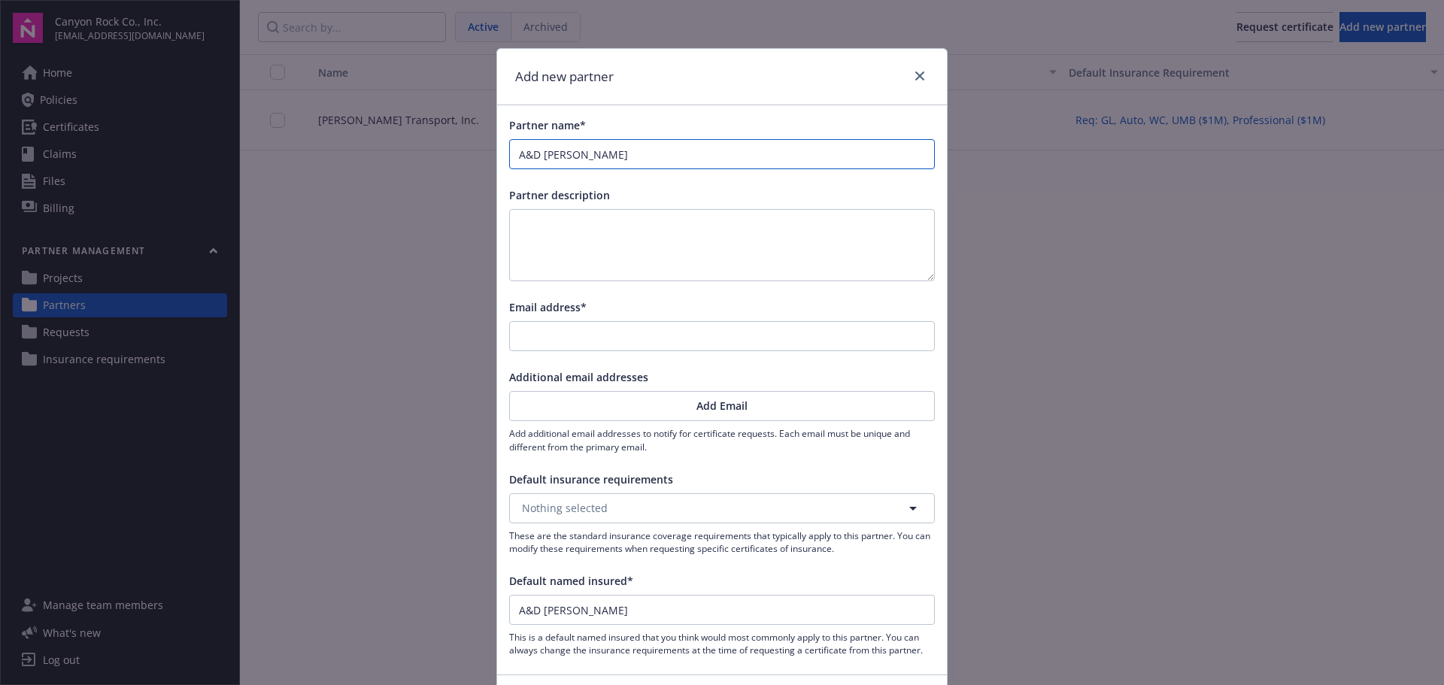
type input "A&D [PERSON_NAME]"
type input "A&D [PERSON_NAME] Truck"
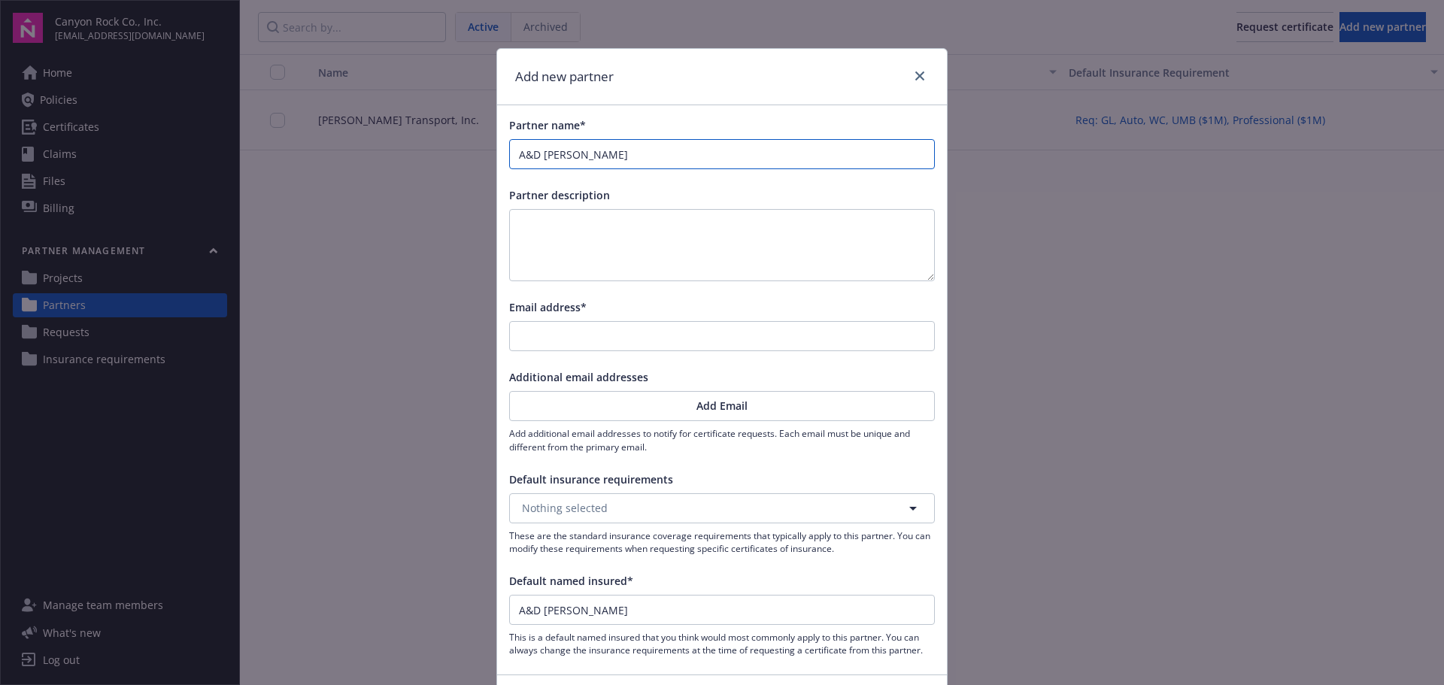
type input "A&D [PERSON_NAME] Truck"
type input "A&D [PERSON_NAME]"
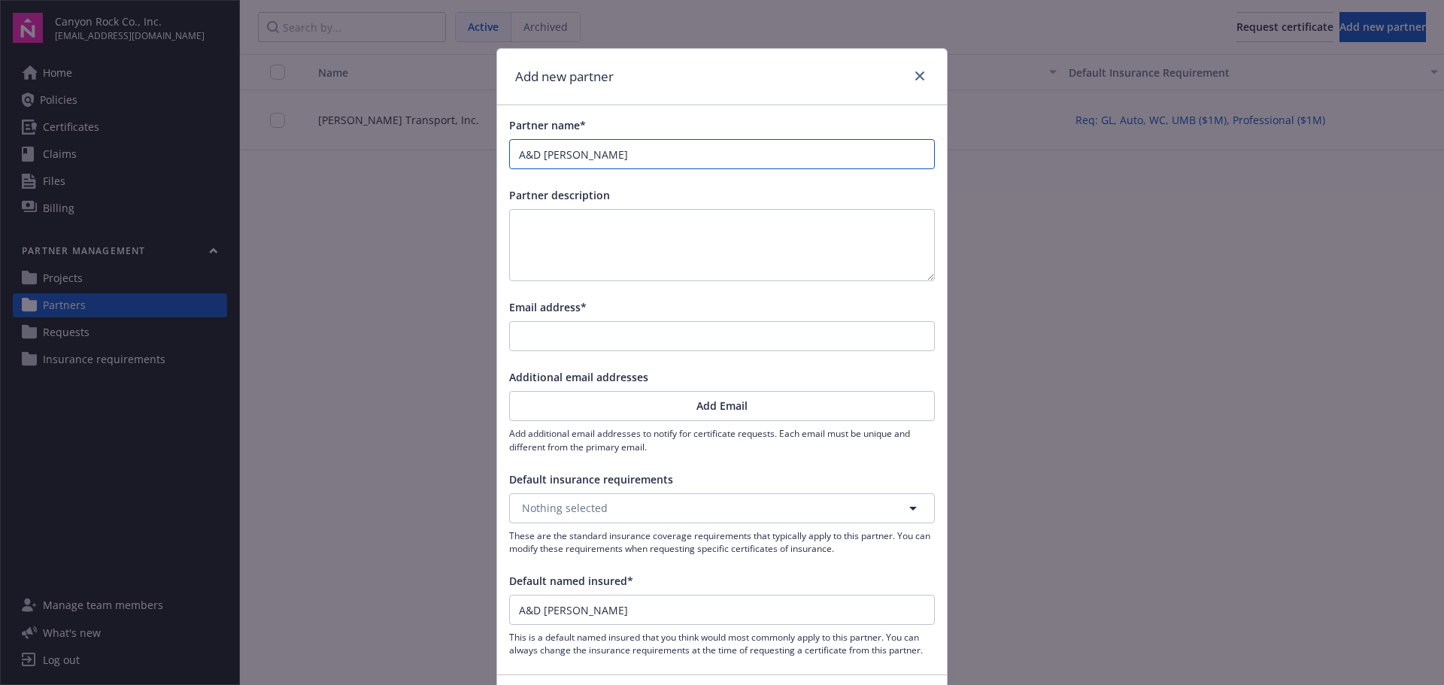
type input "A&D [PERSON_NAME] Trucking"
type input "A&D [PERSON_NAME],"
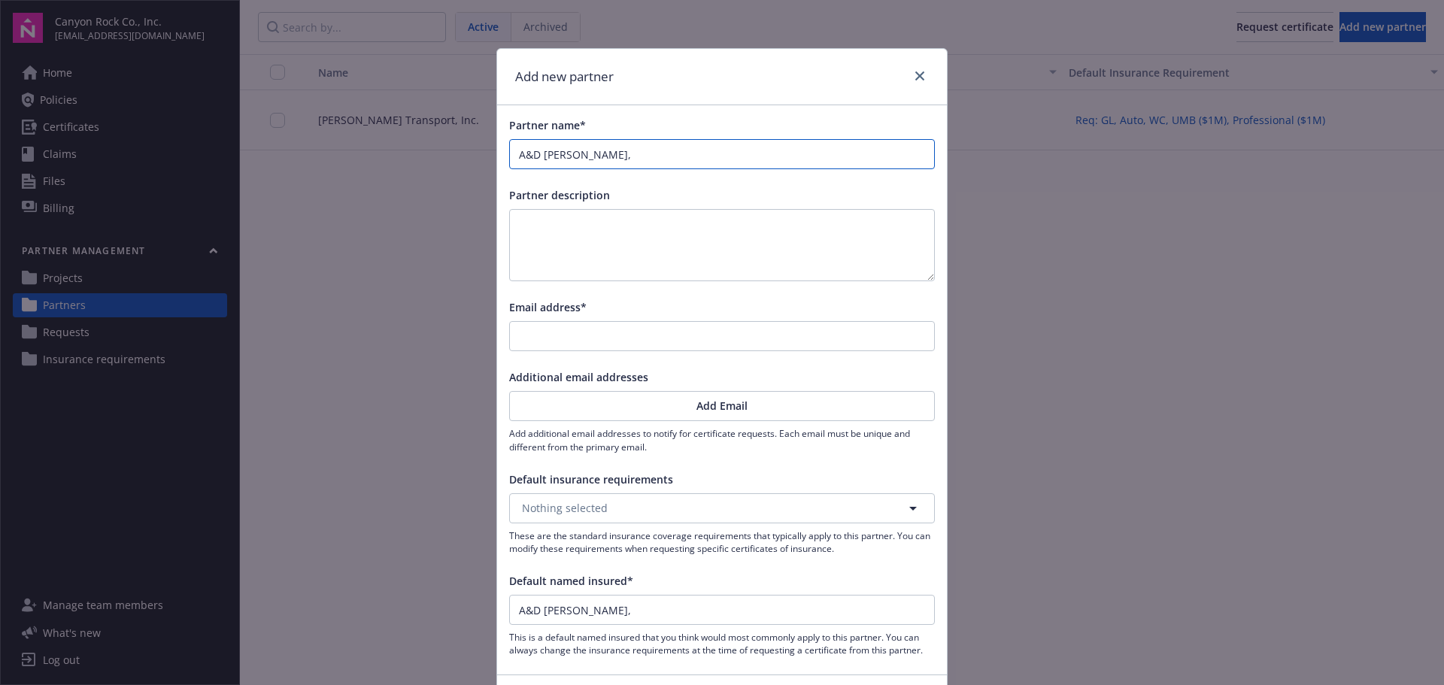
type input "A&D [PERSON_NAME],"
type input "A&D [PERSON_NAME], I"
type input "A&D [PERSON_NAME] Trucking, [GEOGRAPHIC_DATA]"
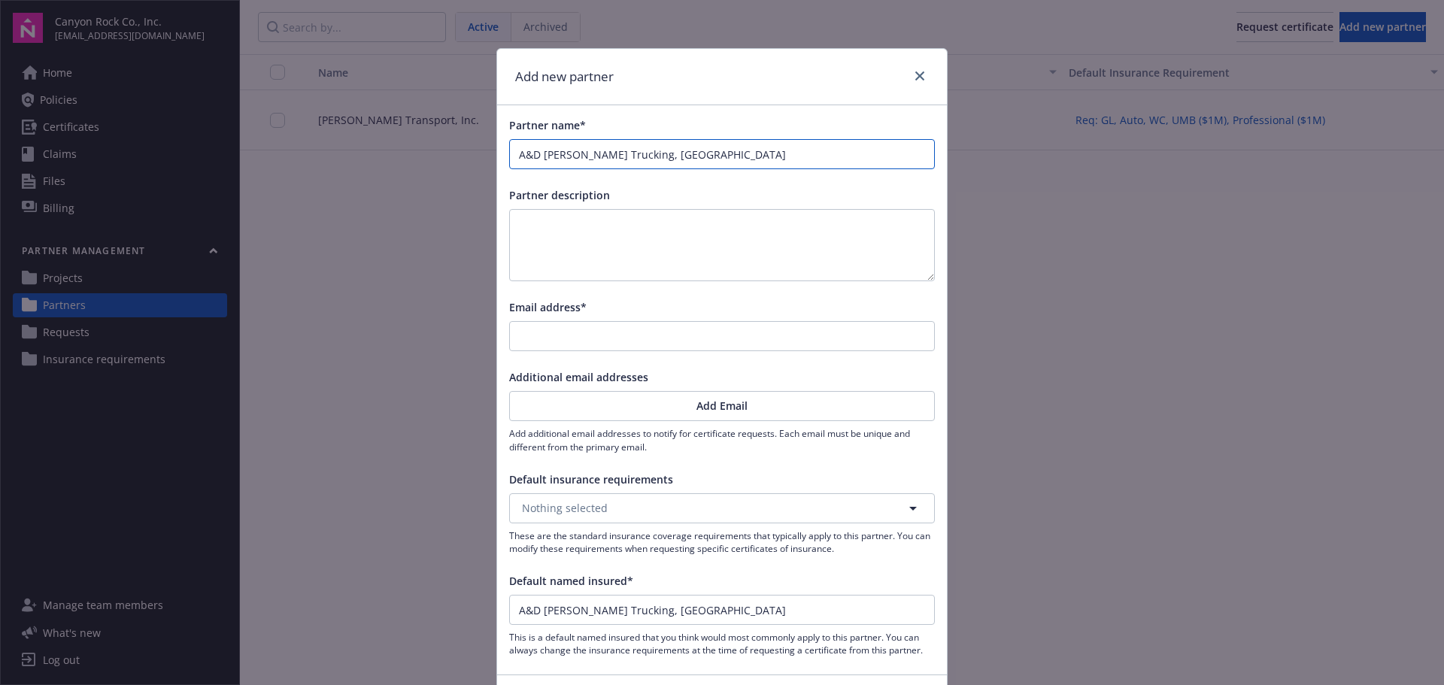
type input "A&D [PERSON_NAME], I"
type input "A&D [PERSON_NAME] Trucking, In"
type input "A&D [PERSON_NAME] Trucking, Inc"
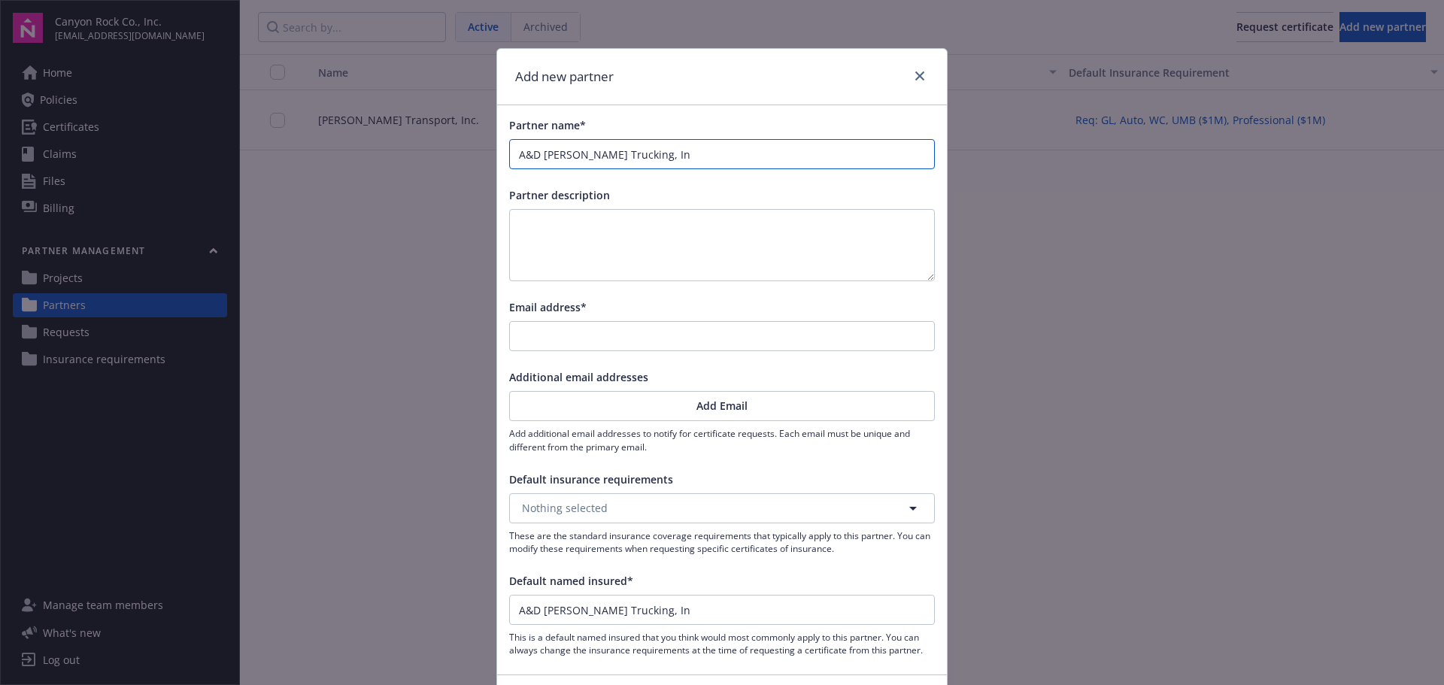
type input "A&D [PERSON_NAME] Trucking, Inc"
type input "A&D [PERSON_NAME] Trucking, Inc."
click at [667, 333] on input "Email address*" at bounding box center [722, 336] width 424 height 29
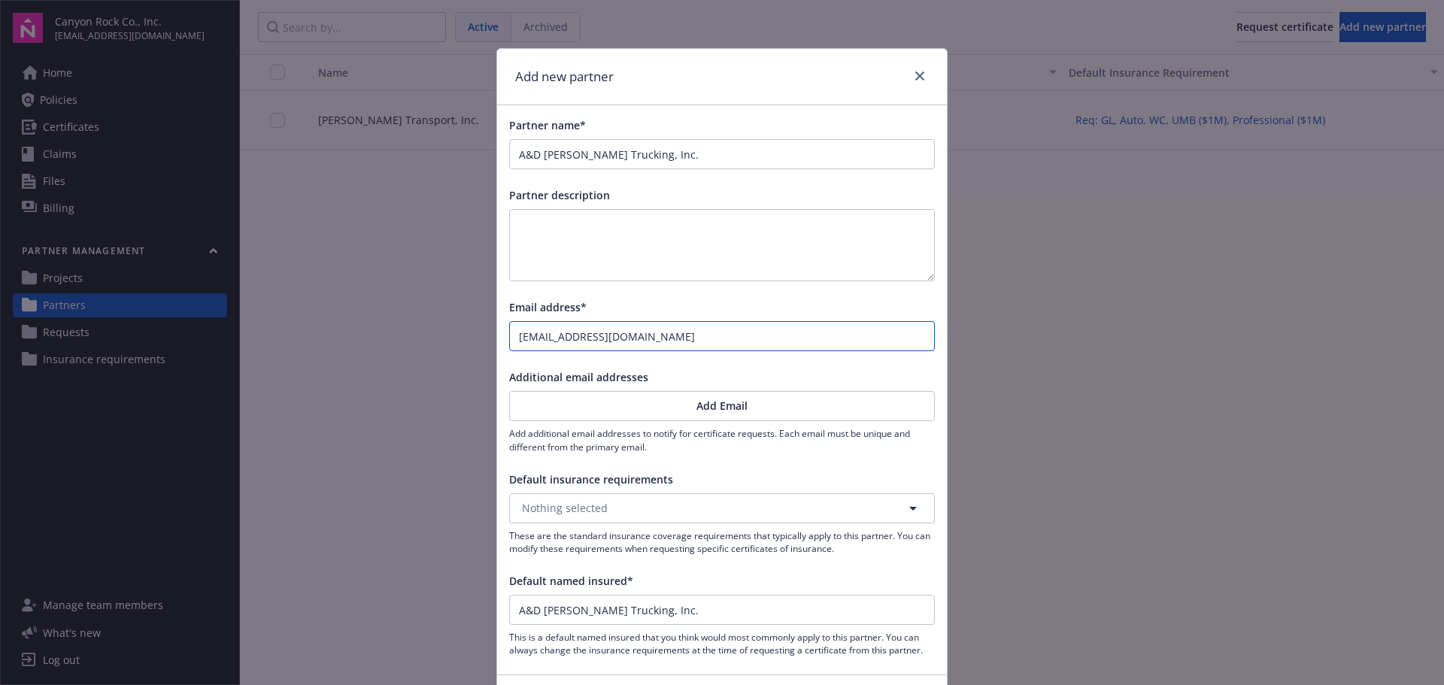
type input "[EMAIL_ADDRESS][DOMAIN_NAME]"
click at [916, 510] on icon "button" at bounding box center [913, 509] width 18 height 18
click at [740, 554] on strong "Req: GL, Auto, WC, UMB ($1M), Professional ($1M)" at bounding box center [653, 551] width 254 height 14
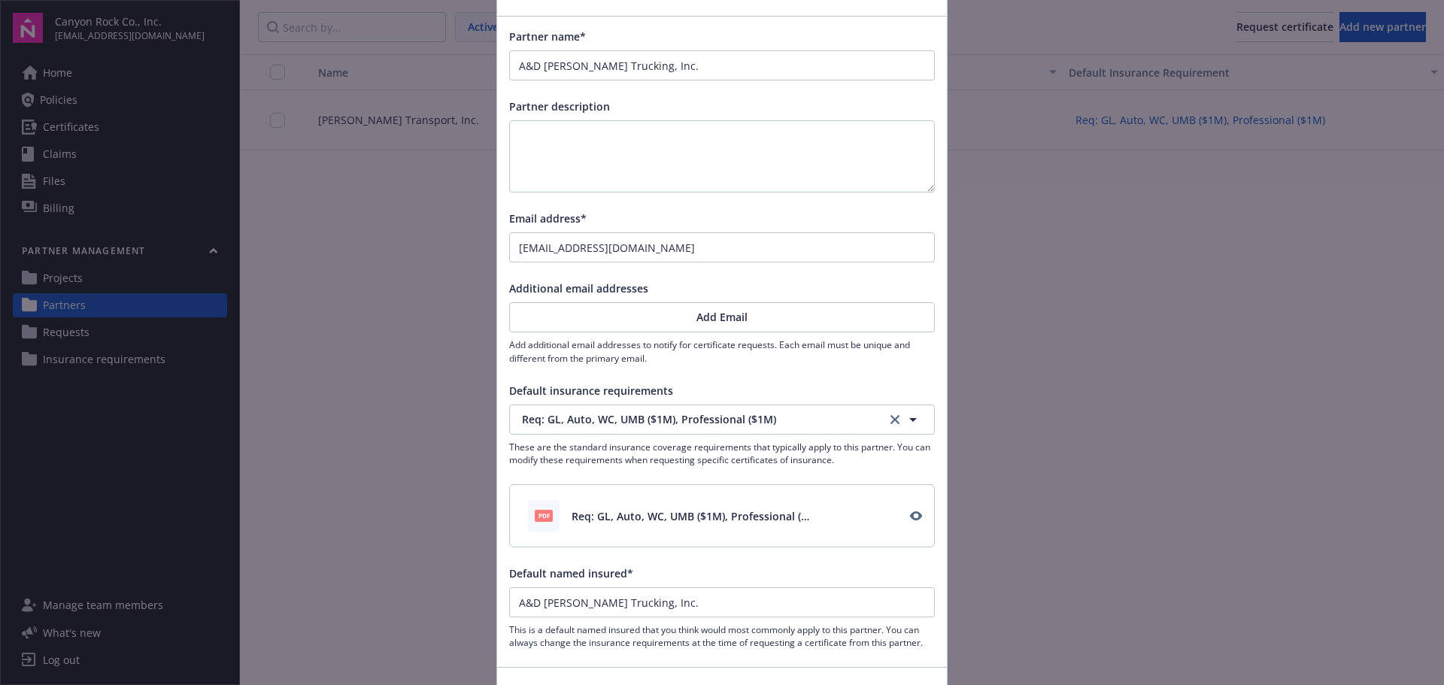
scroll to position [187, 0]
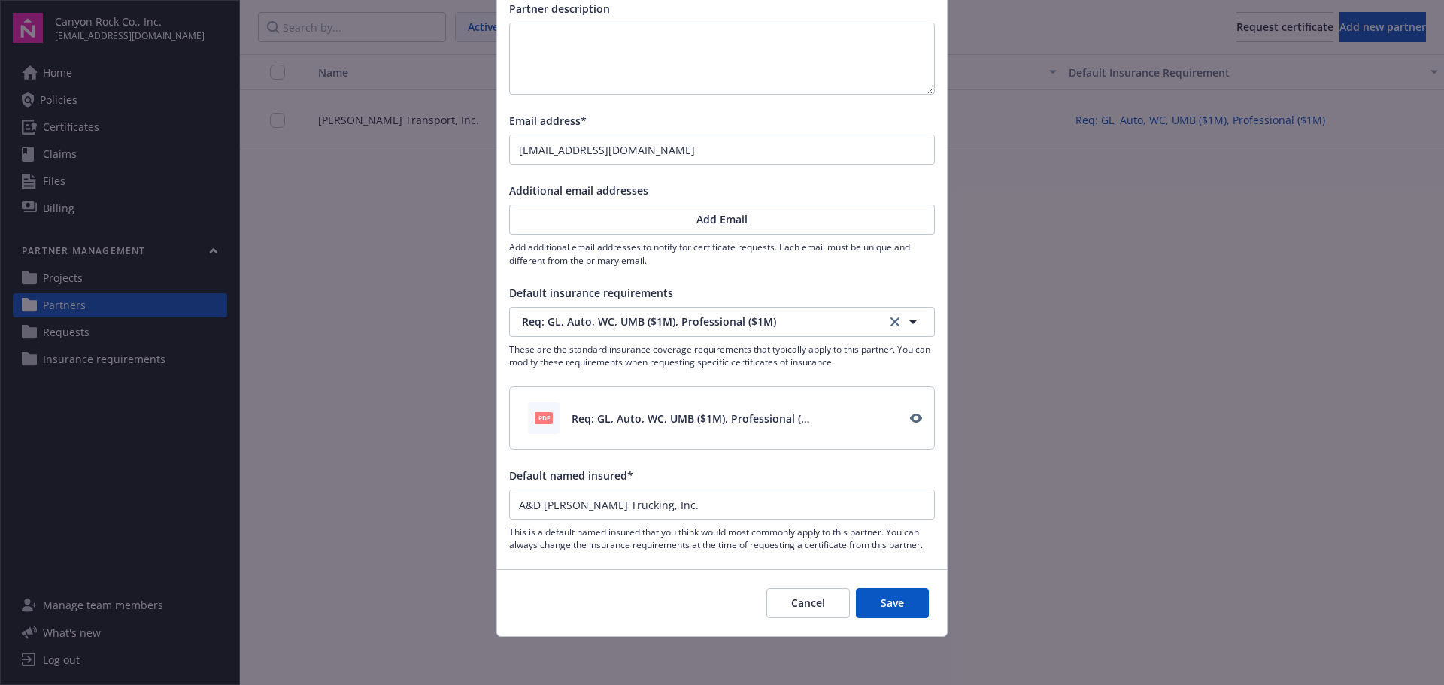
click at [893, 596] on button "Save" at bounding box center [892, 603] width 73 height 30
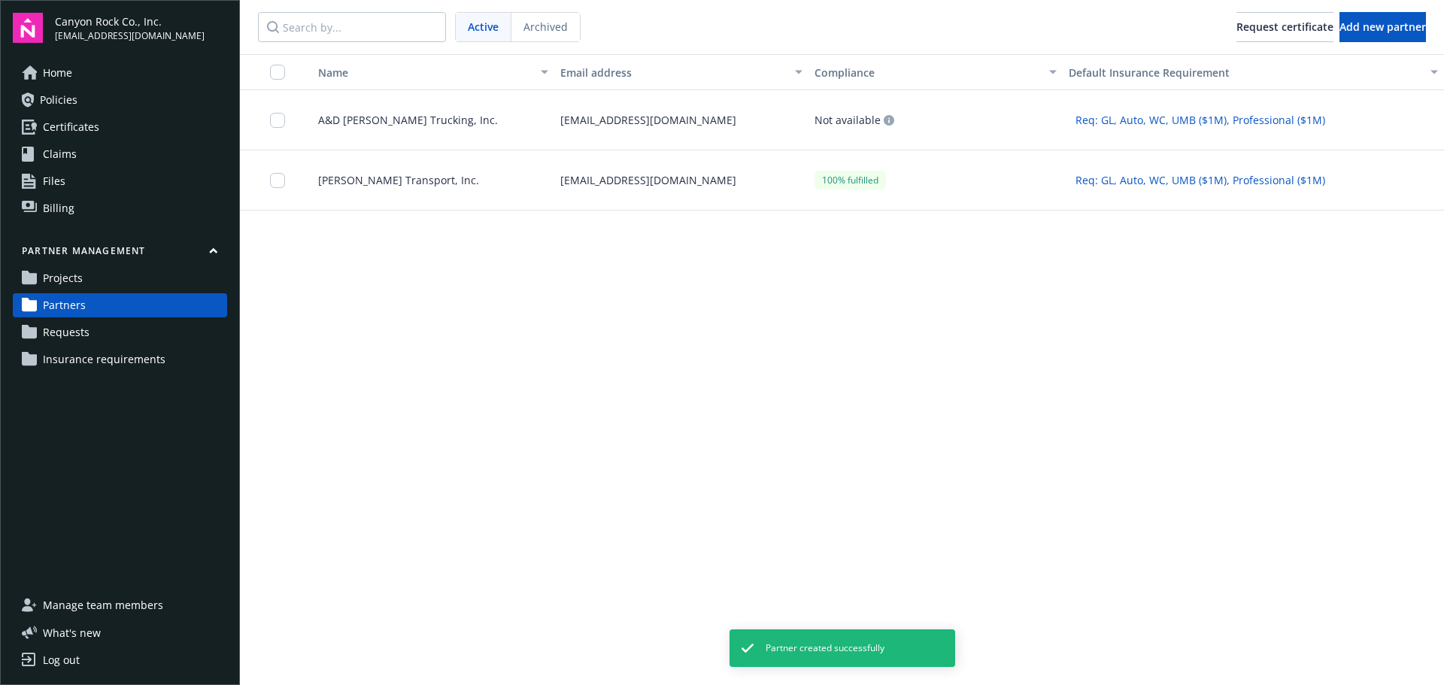
click at [343, 120] on span "A&D [PERSON_NAME] Trucking, Inc." at bounding box center [402, 120] width 192 height 16
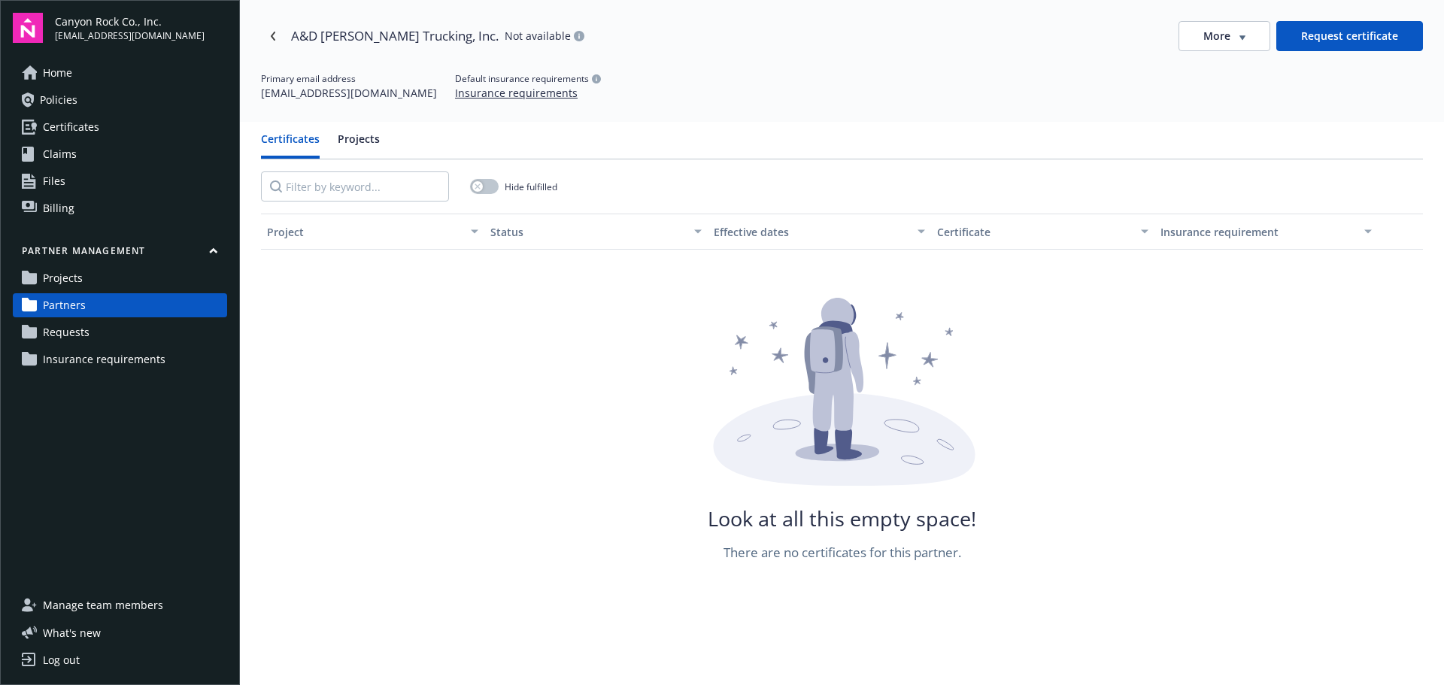
click at [64, 302] on span "Partners" at bounding box center [64, 305] width 43 height 24
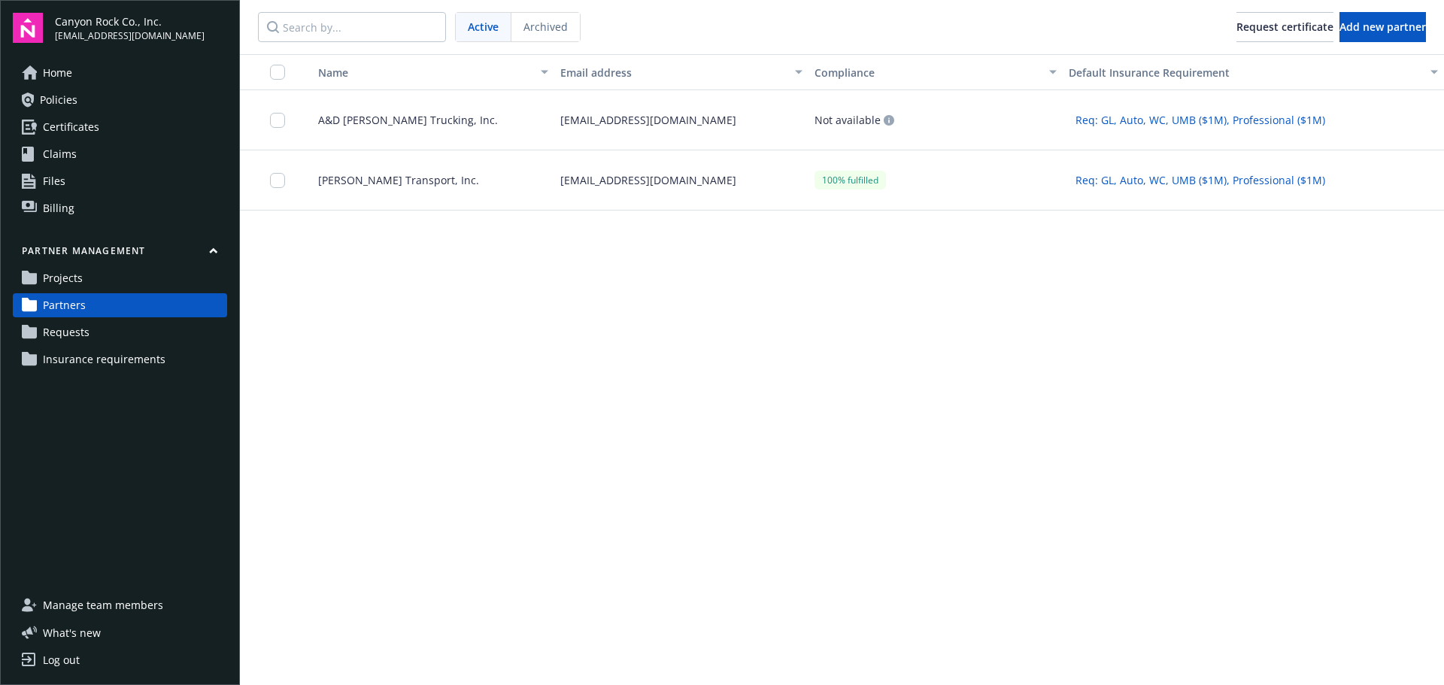
click at [323, 122] on span "A&D [PERSON_NAME] Trucking, Inc." at bounding box center [402, 120] width 192 height 16
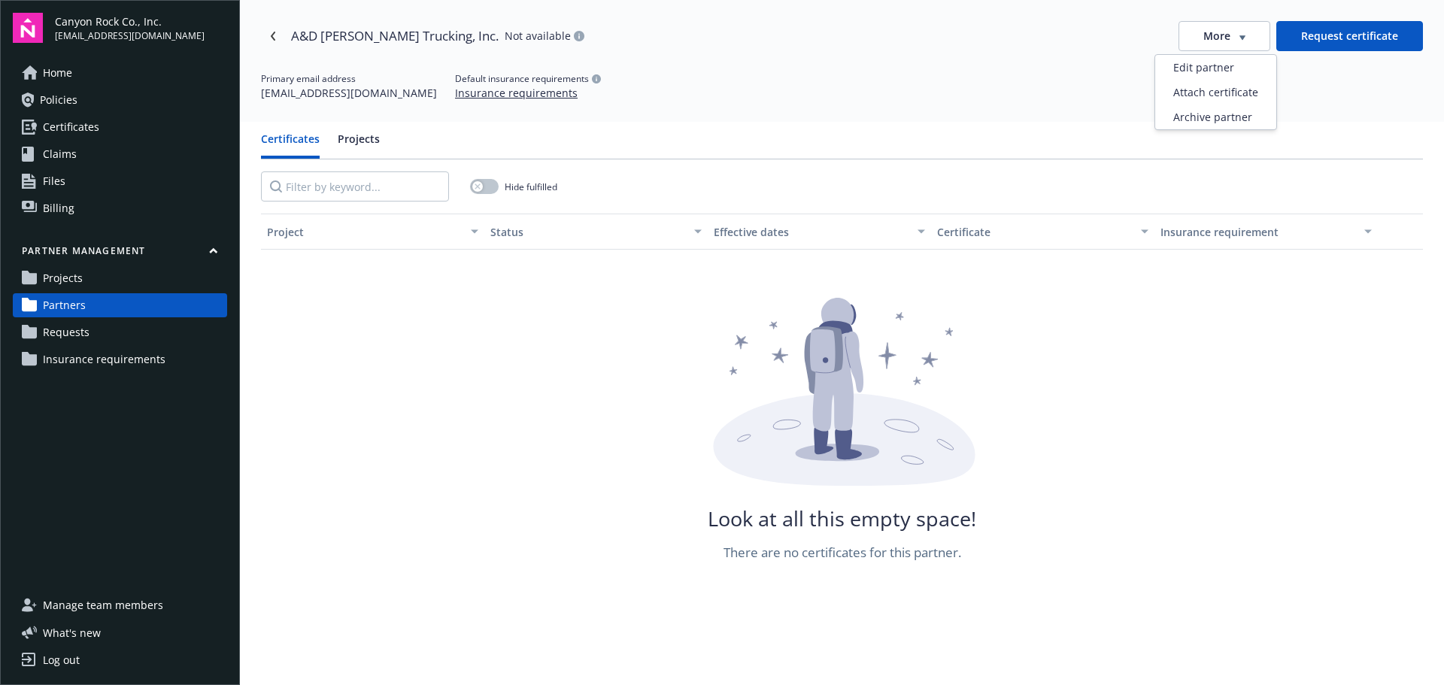
click at [1241, 39] on button "More" at bounding box center [1225, 36] width 92 height 30
click at [1235, 70] on div "Edit partner" at bounding box center [1216, 67] width 121 height 25
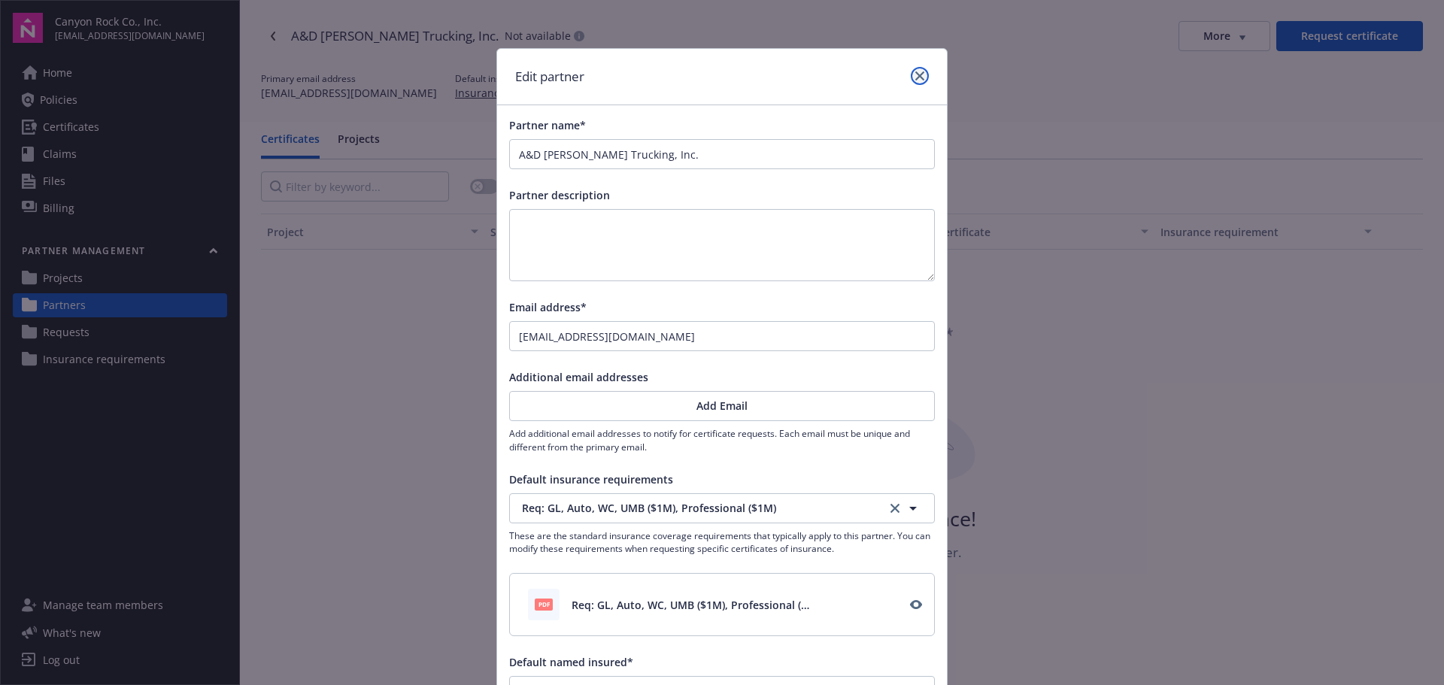
click at [916, 74] on icon "close" at bounding box center [920, 75] width 9 height 9
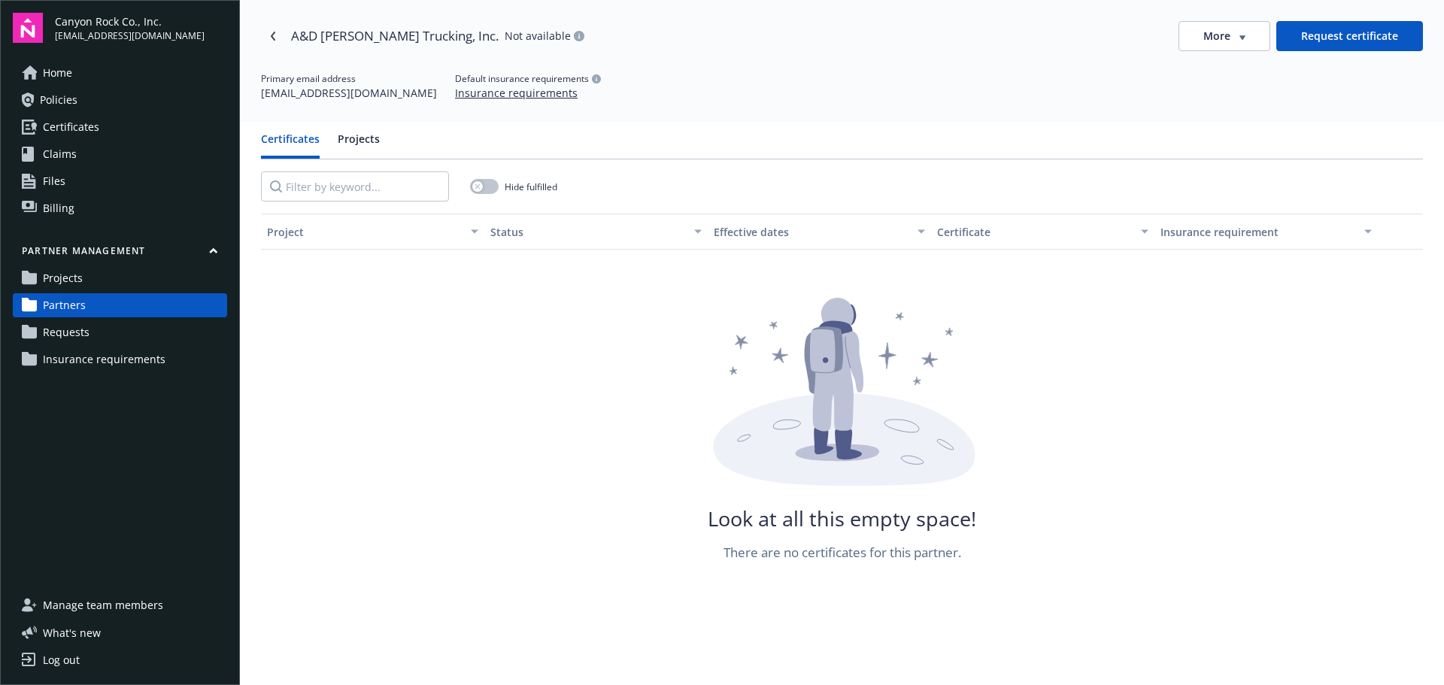
click at [1362, 32] on button "Request certificate" at bounding box center [1350, 36] width 147 height 30
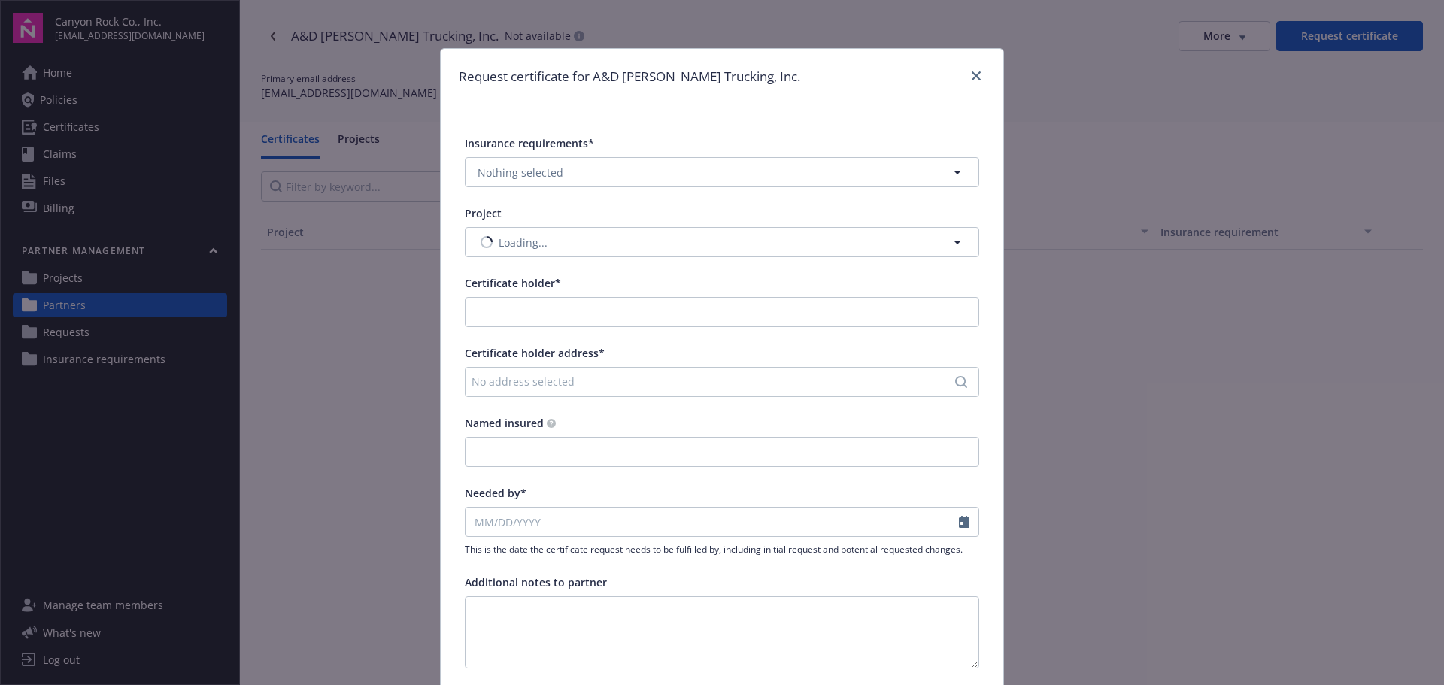
type input "A&D [PERSON_NAME] Trucking, Inc."
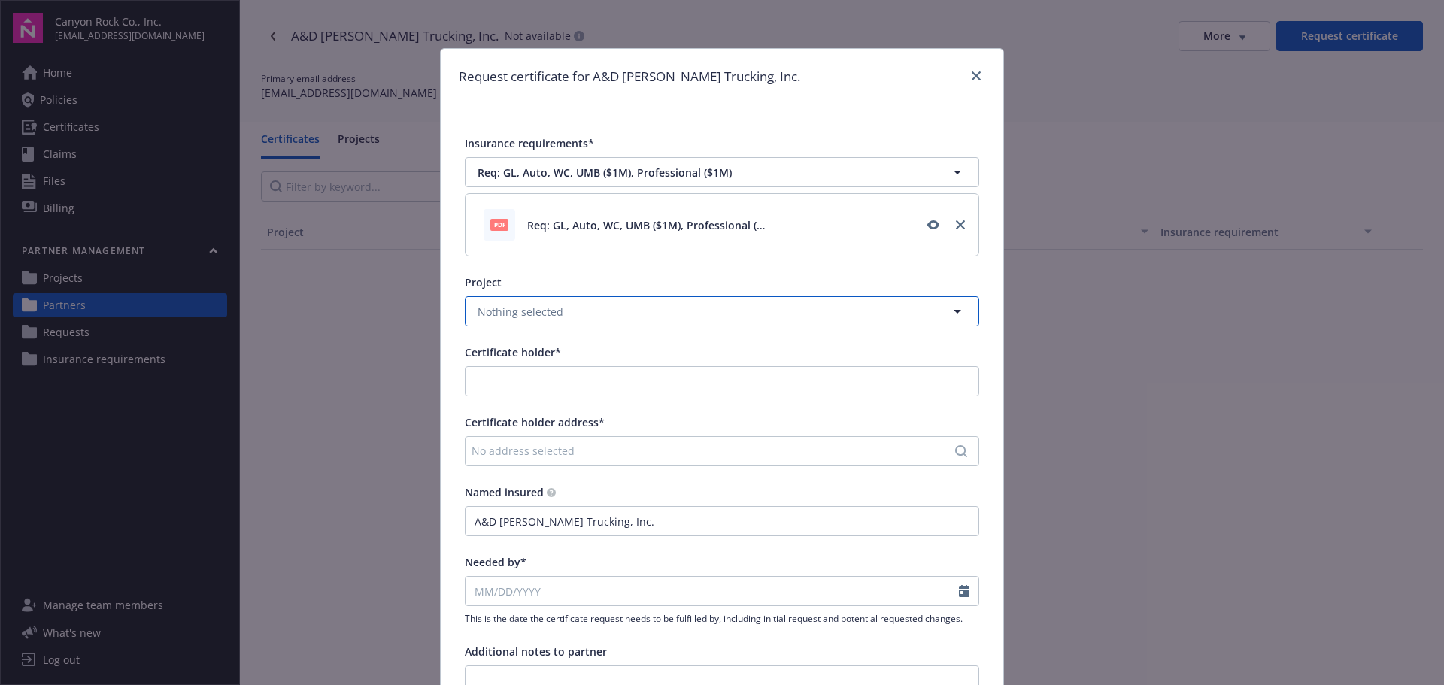
click at [957, 309] on icon "button" at bounding box center [958, 311] width 18 height 18
click at [543, 352] on span "[GEOGRAPHIC_DATA]" at bounding box center [534, 353] width 107 height 16
click at [776, 376] on input "Certificate holder*" at bounding box center [722, 381] width 513 height 29
click at [572, 418] on div "Canyon Rock Co., Inc." at bounding box center [568, 415] width 209 height 25
type input "Canyon Rock Co., Inc."
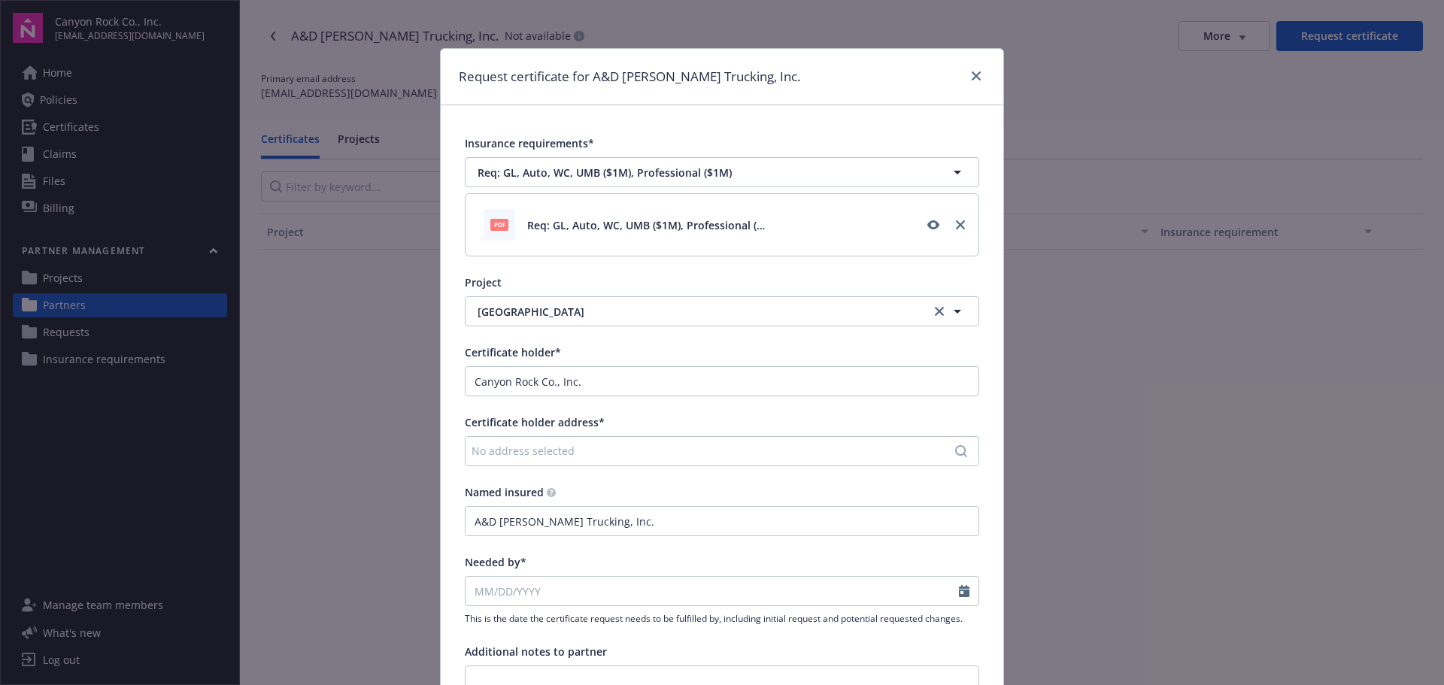
click at [576, 447] on div "No address selected" at bounding box center [715, 451] width 486 height 16
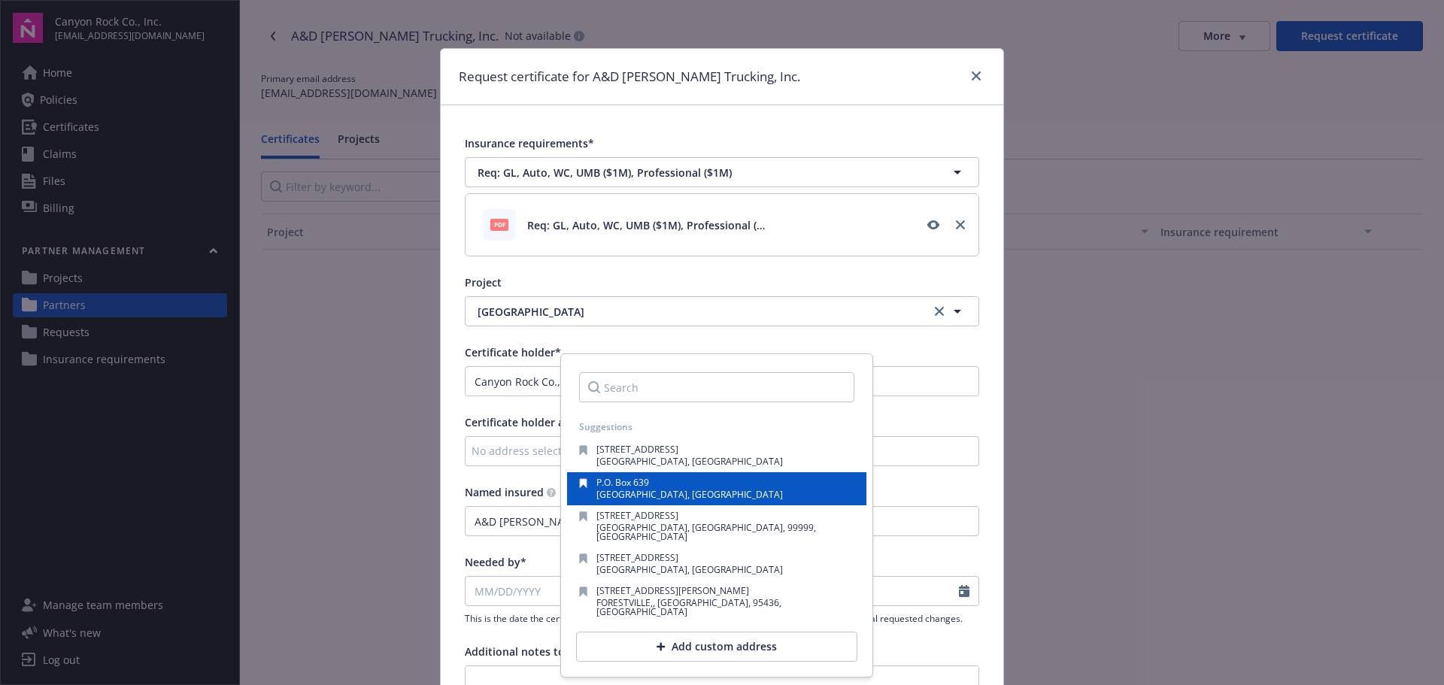
click at [636, 493] on span "[GEOGRAPHIC_DATA], [GEOGRAPHIC_DATA]" at bounding box center [690, 494] width 187 height 13
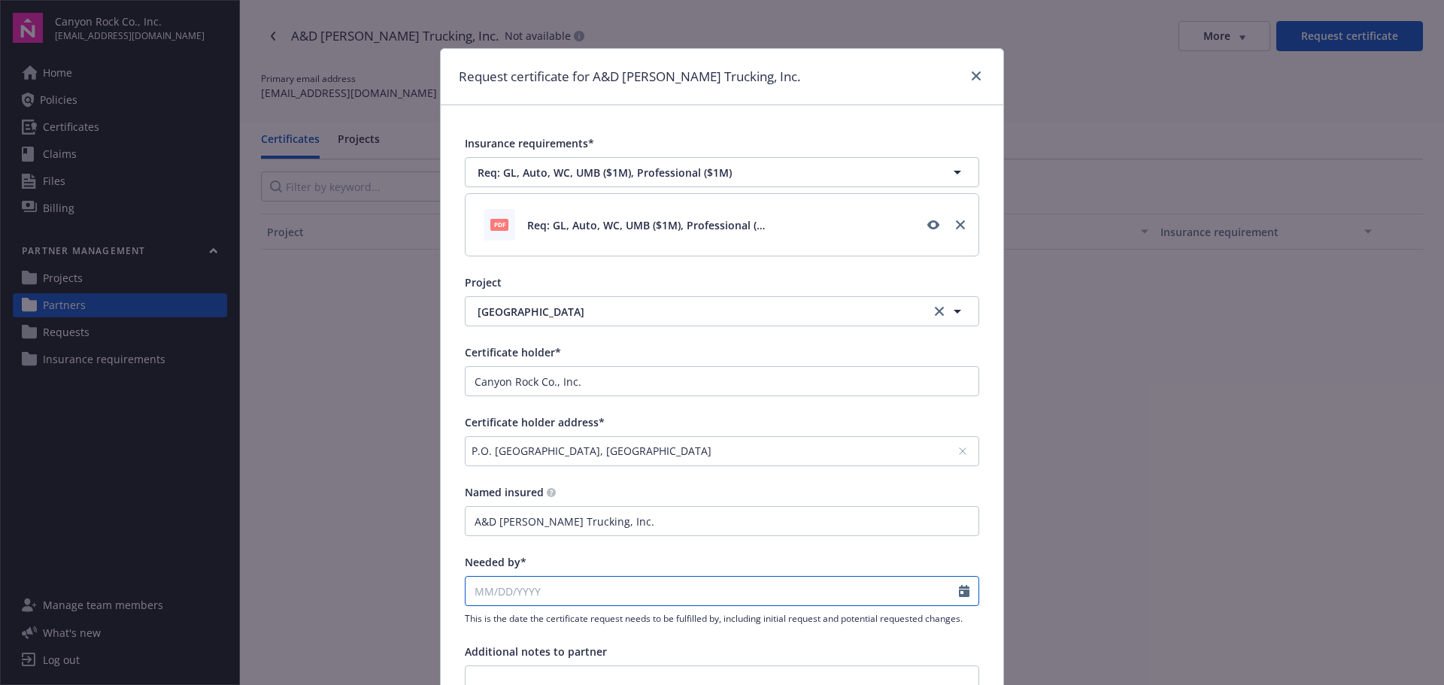
select select "9"
click at [635, 597] on input "Needed by*" at bounding box center [713, 591] width 494 height 29
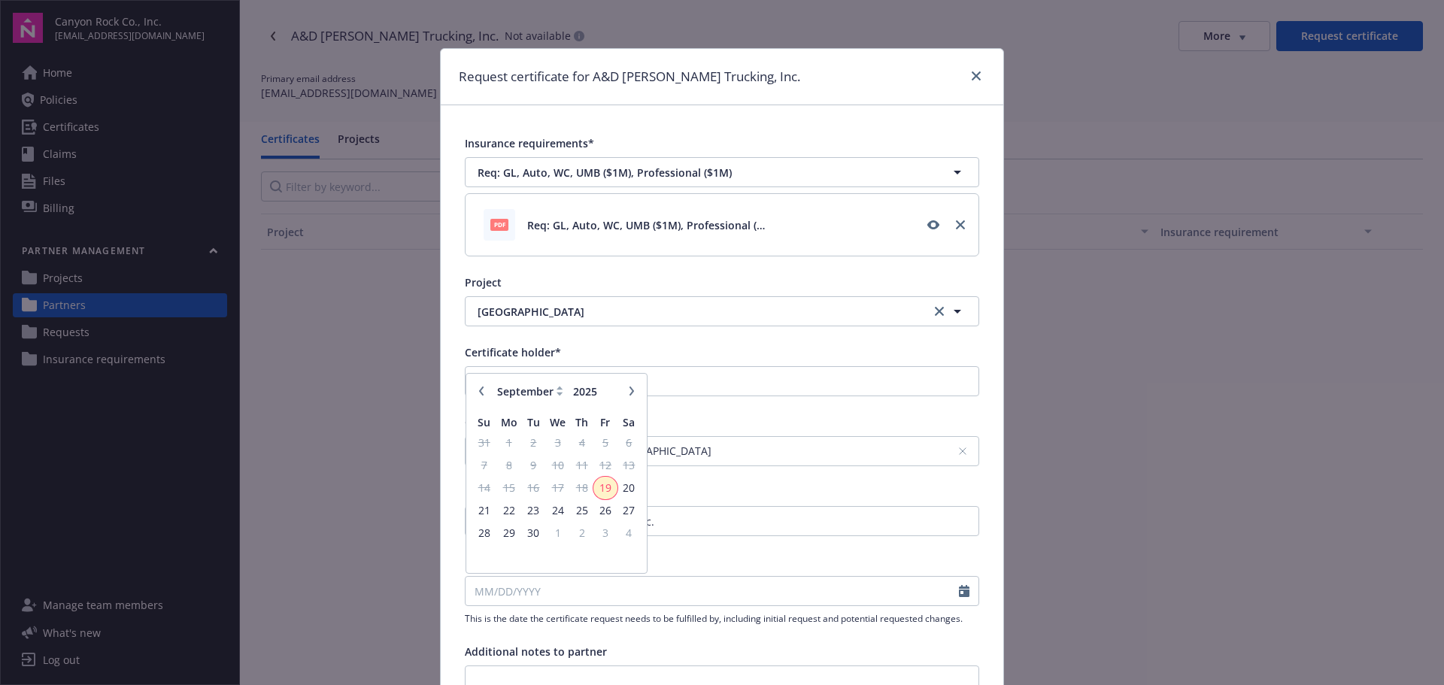
click at [603, 485] on span "19" at bounding box center [605, 487] width 20 height 19
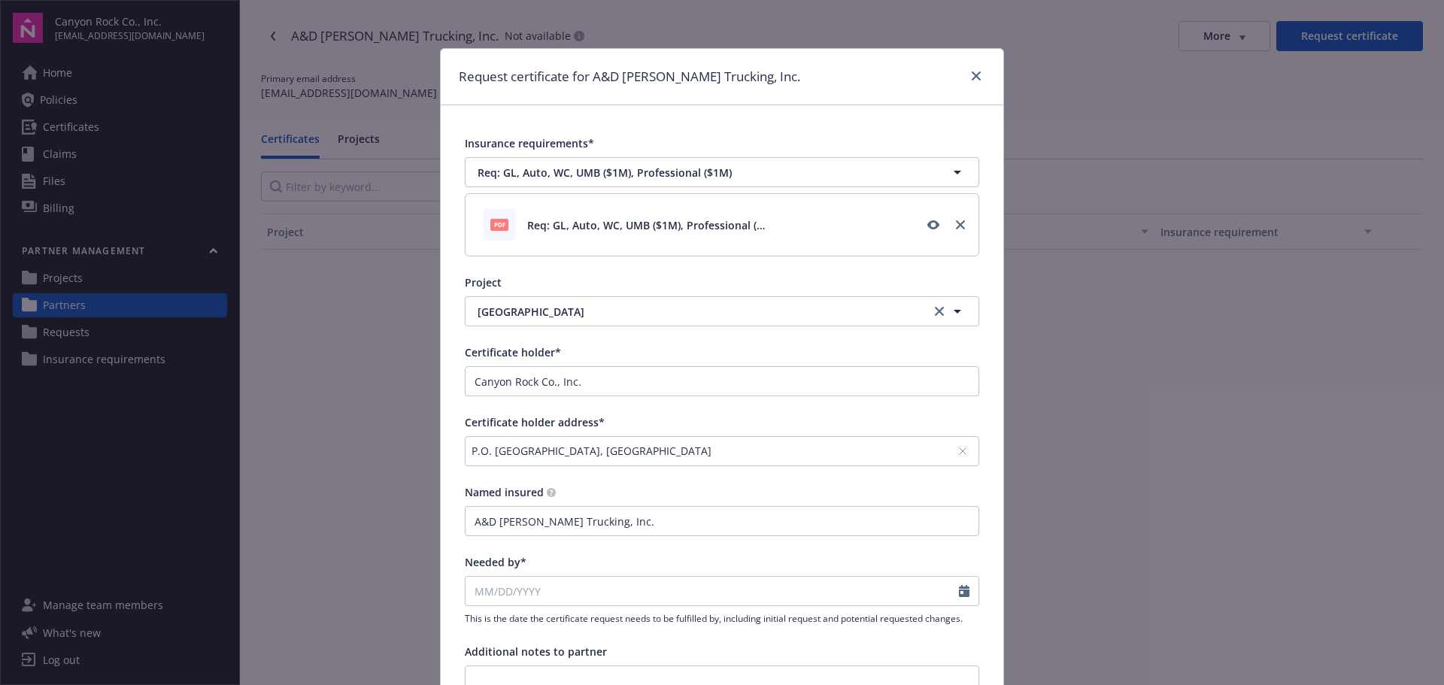
type input "[DATE]"
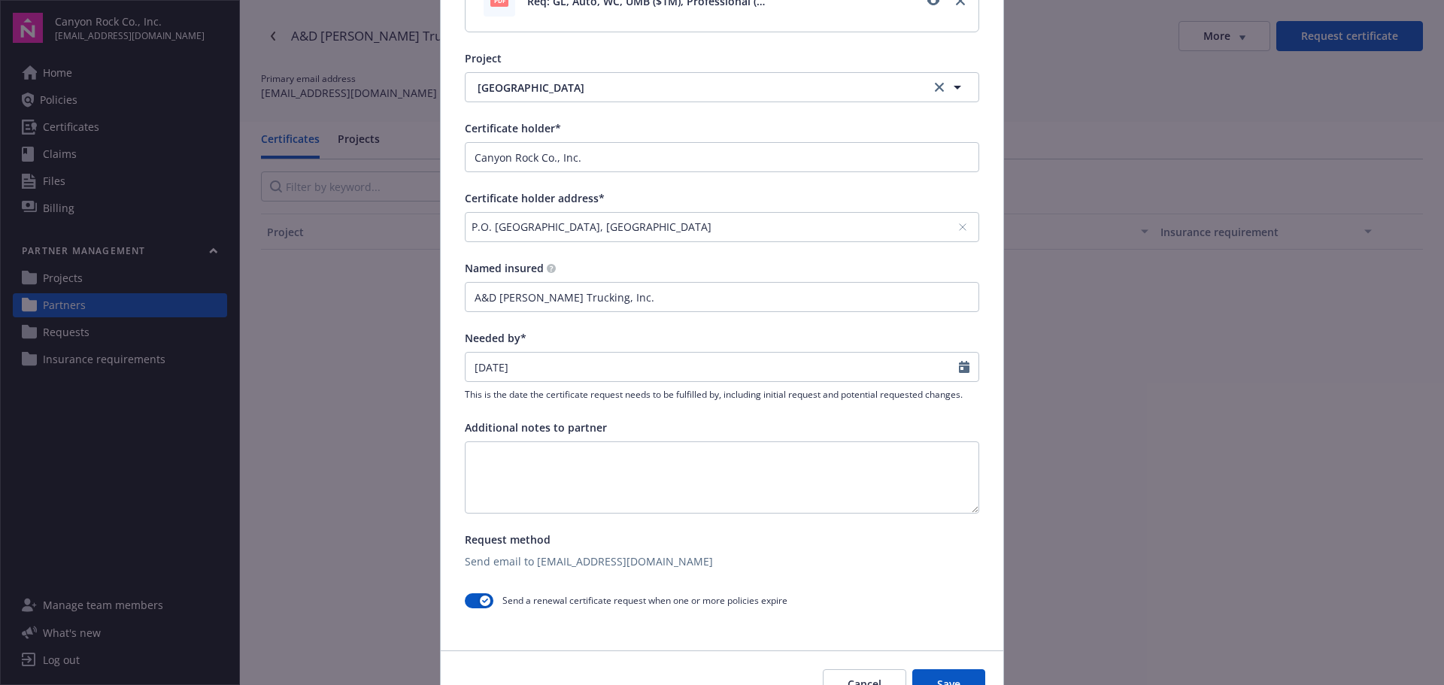
scroll to position [226, 0]
click at [651, 454] on textarea at bounding box center [722, 476] width 515 height 72
drag, startPoint x: 674, startPoint y: 461, endPoint x: 430, endPoint y: 454, distance: 243.9
click at [430, 454] on div "Request certificate for A&D [PERSON_NAME] Trucking, Inc. Insurance requirements…" at bounding box center [722, 342] width 1444 height 685
type textarea "Certificate on file expired [DATE]"
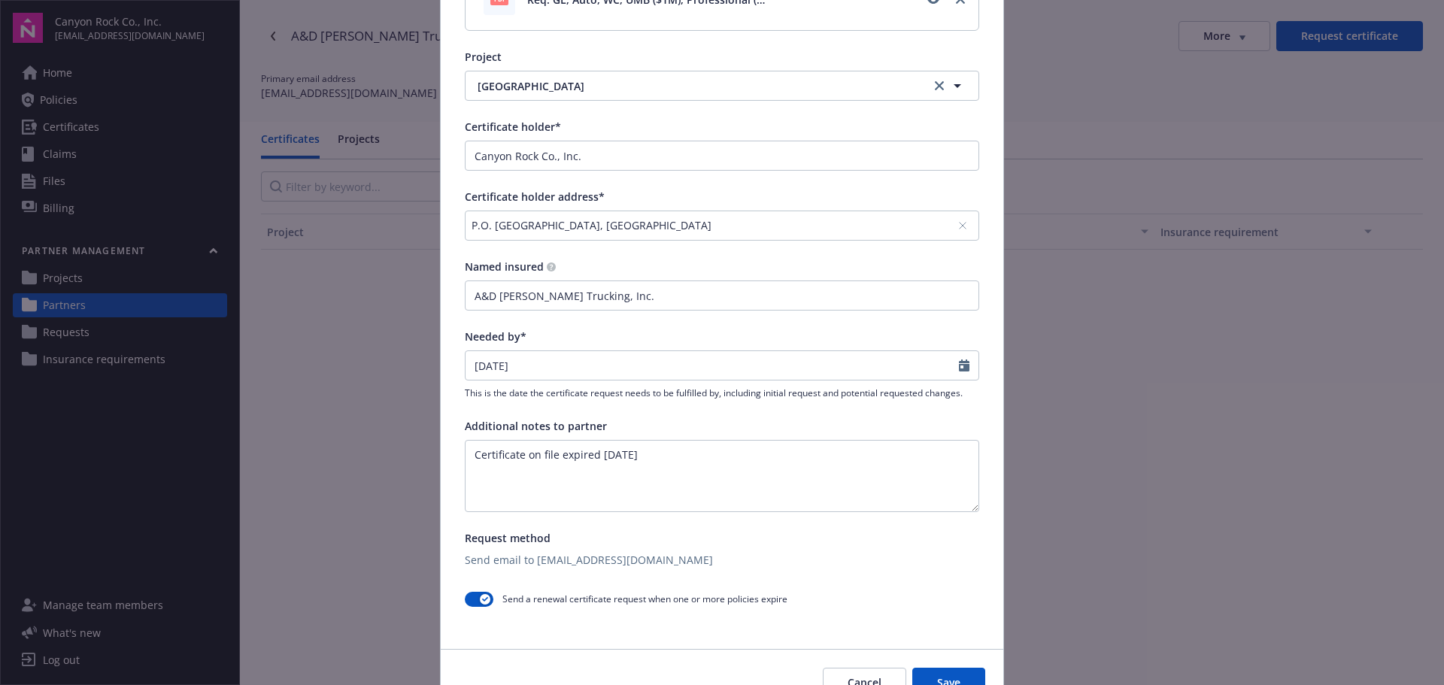
click at [810, 548] on div "Request method Send email to [EMAIL_ADDRESS][DOMAIN_NAME]" at bounding box center [722, 549] width 515 height 38
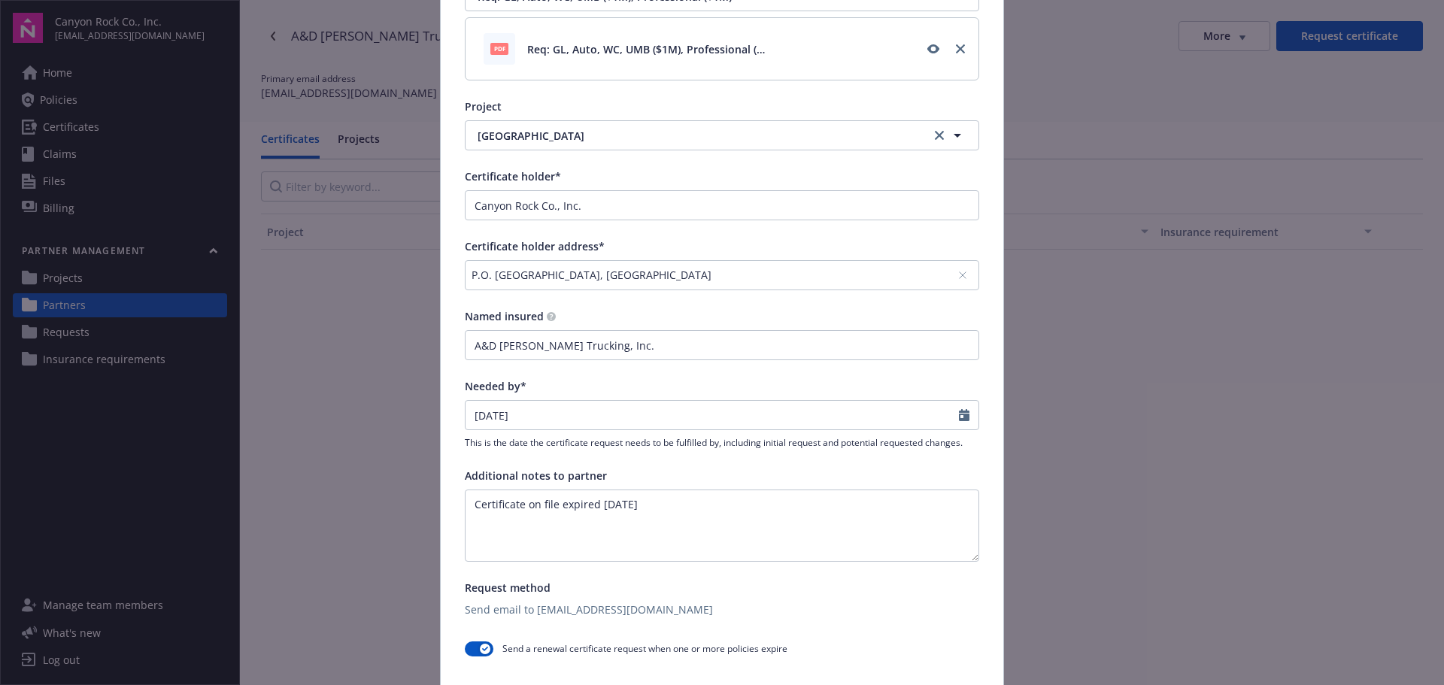
scroll to position [301, 0]
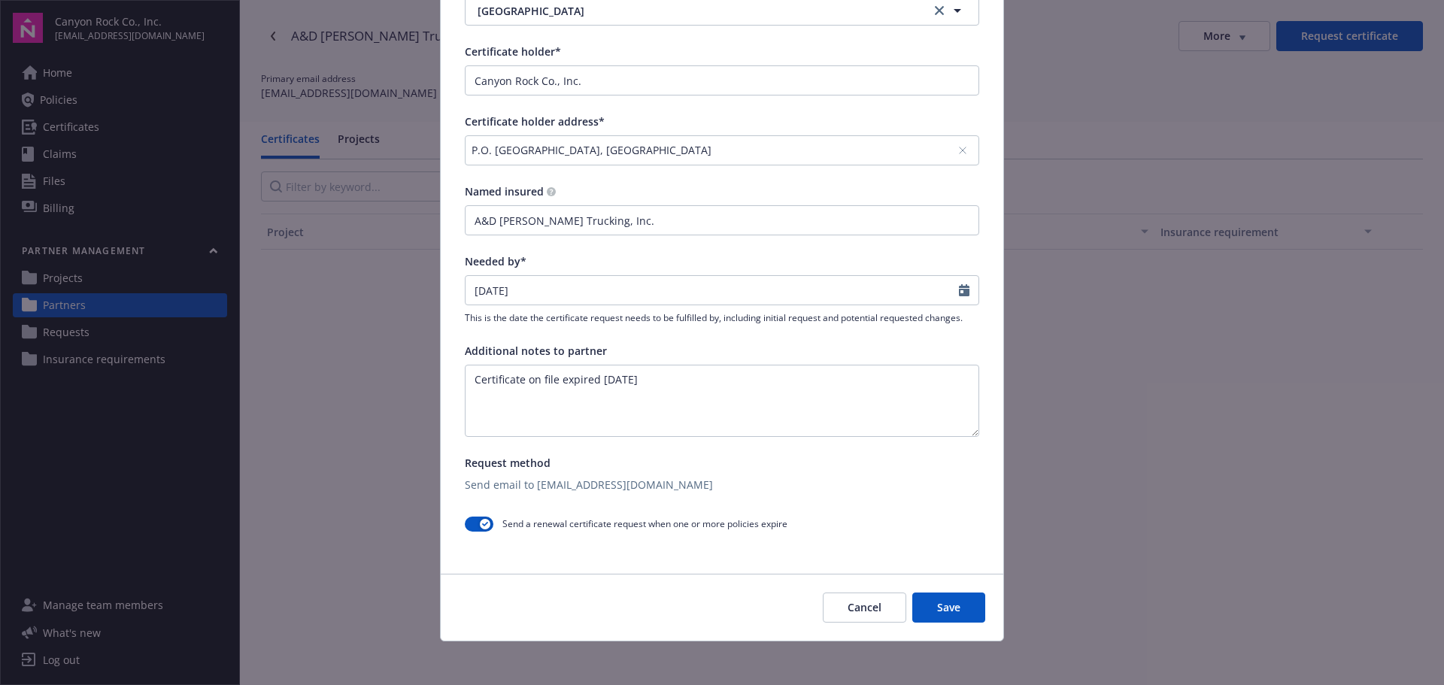
click at [954, 605] on button "Save" at bounding box center [949, 608] width 73 height 30
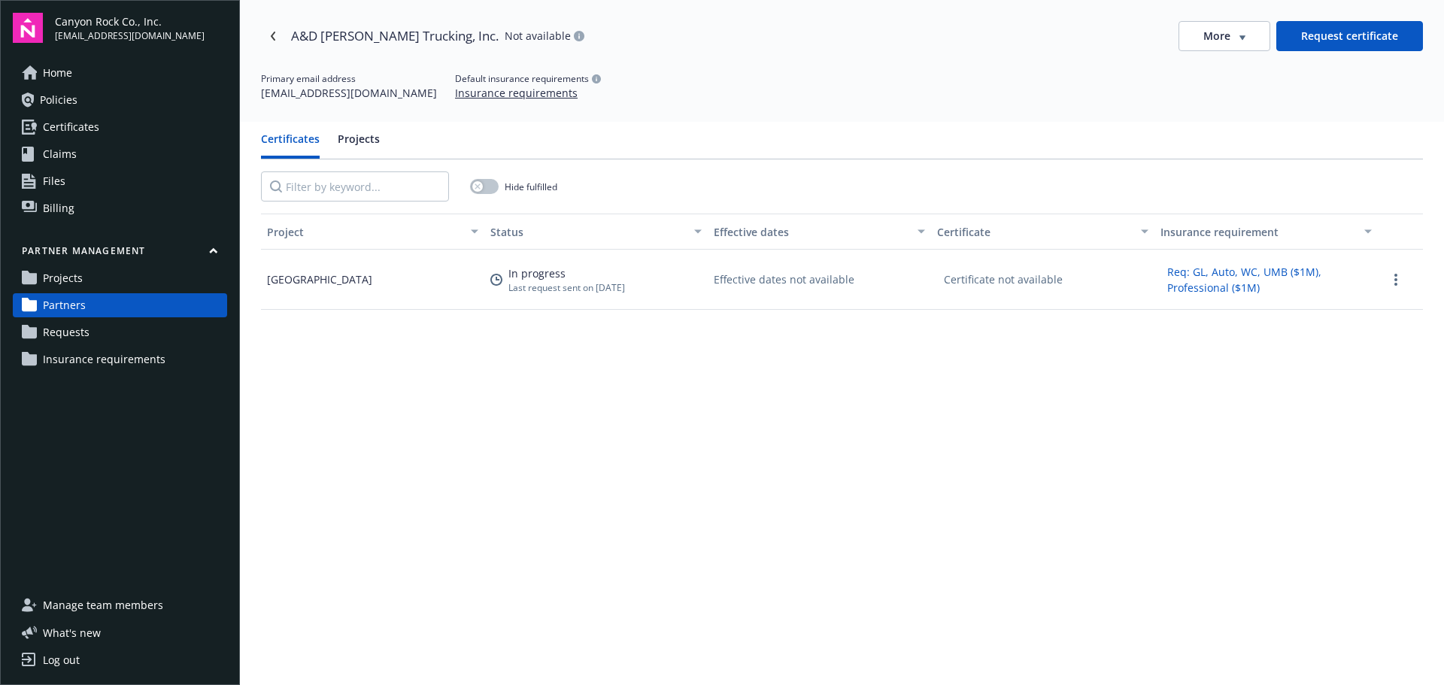
click at [1218, 32] on span "More" at bounding box center [1217, 36] width 27 height 15
click at [1223, 68] on div "Edit partner" at bounding box center [1216, 67] width 121 height 25
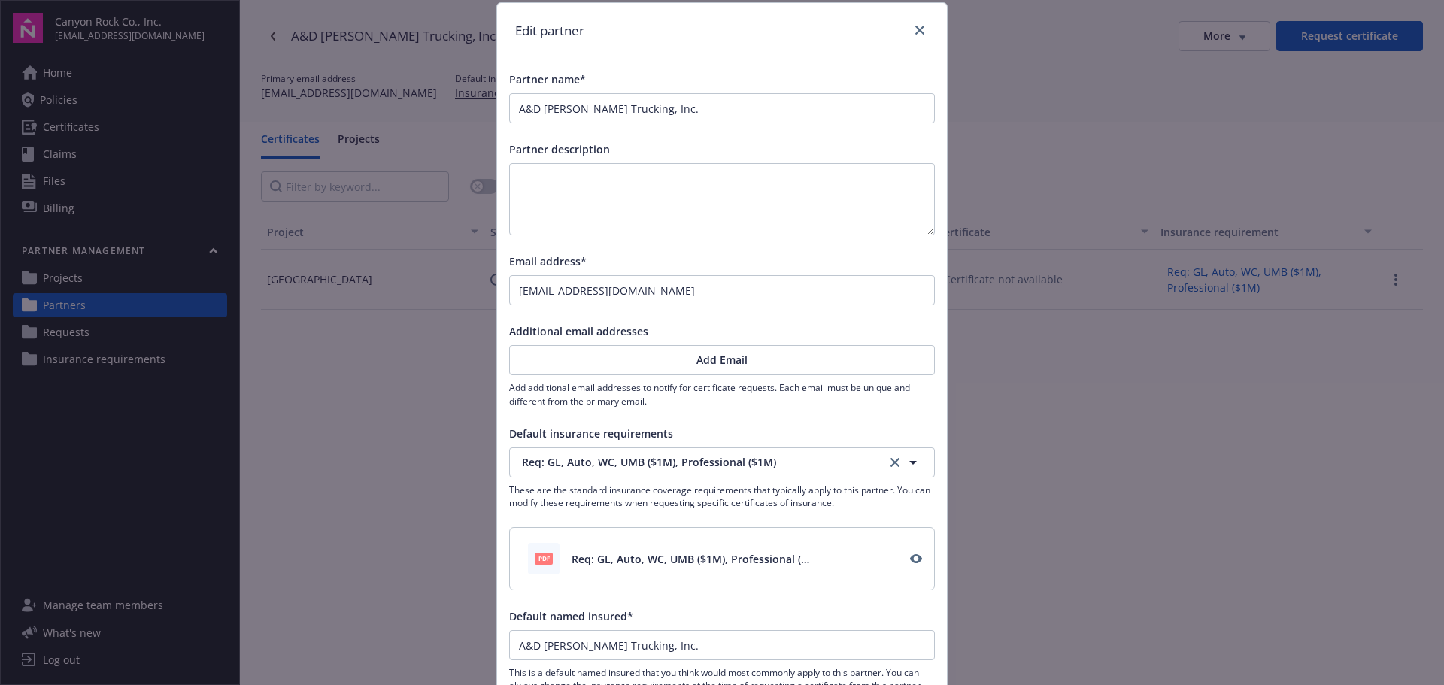
scroll to position [36, 0]
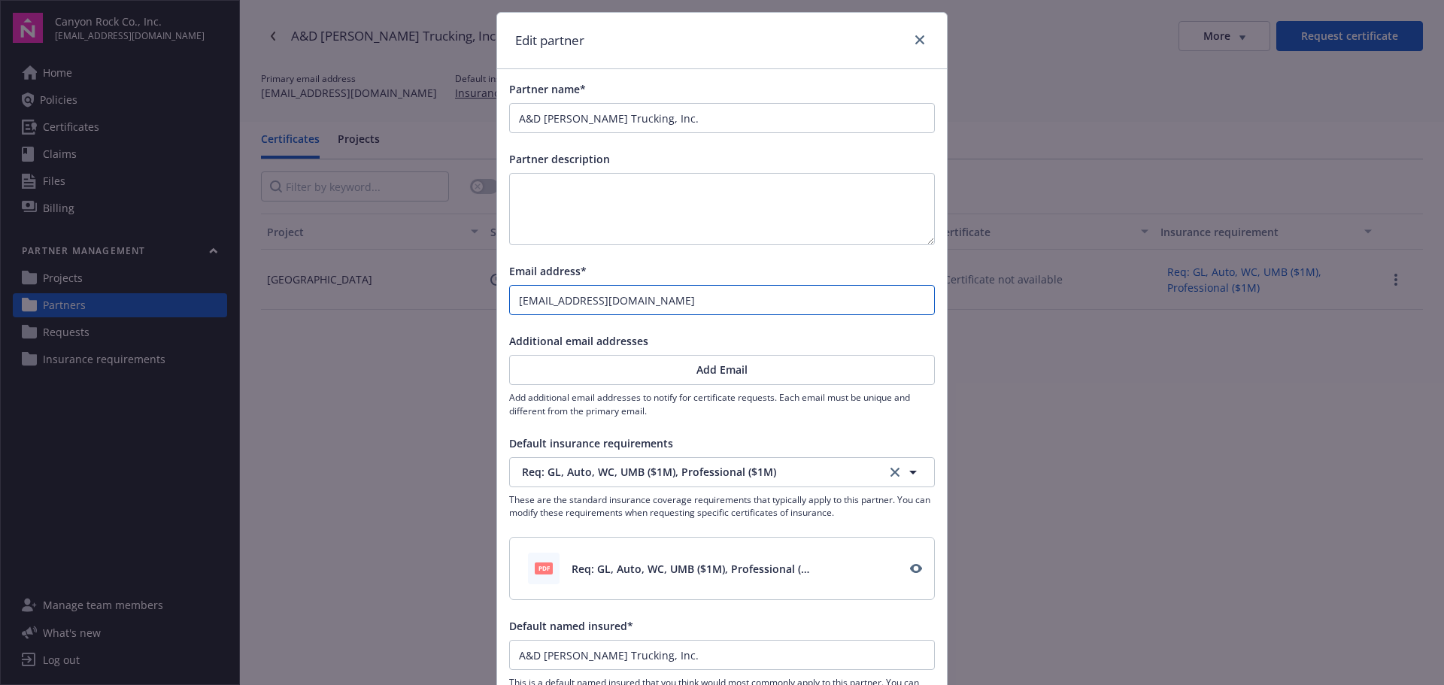
drag, startPoint x: 758, startPoint y: 302, endPoint x: 441, endPoint y: 315, distance: 317.0
click at [441, 315] on div "Edit partner Partner name* A&D [PERSON_NAME] Trucking, Inc. Partner description…" at bounding box center [722, 342] width 1444 height 685
drag, startPoint x: 913, startPoint y: 39, endPoint x: 892, endPoint y: 37, distance: 21.2
click at [916, 40] on icon "close" at bounding box center [920, 39] width 9 height 9
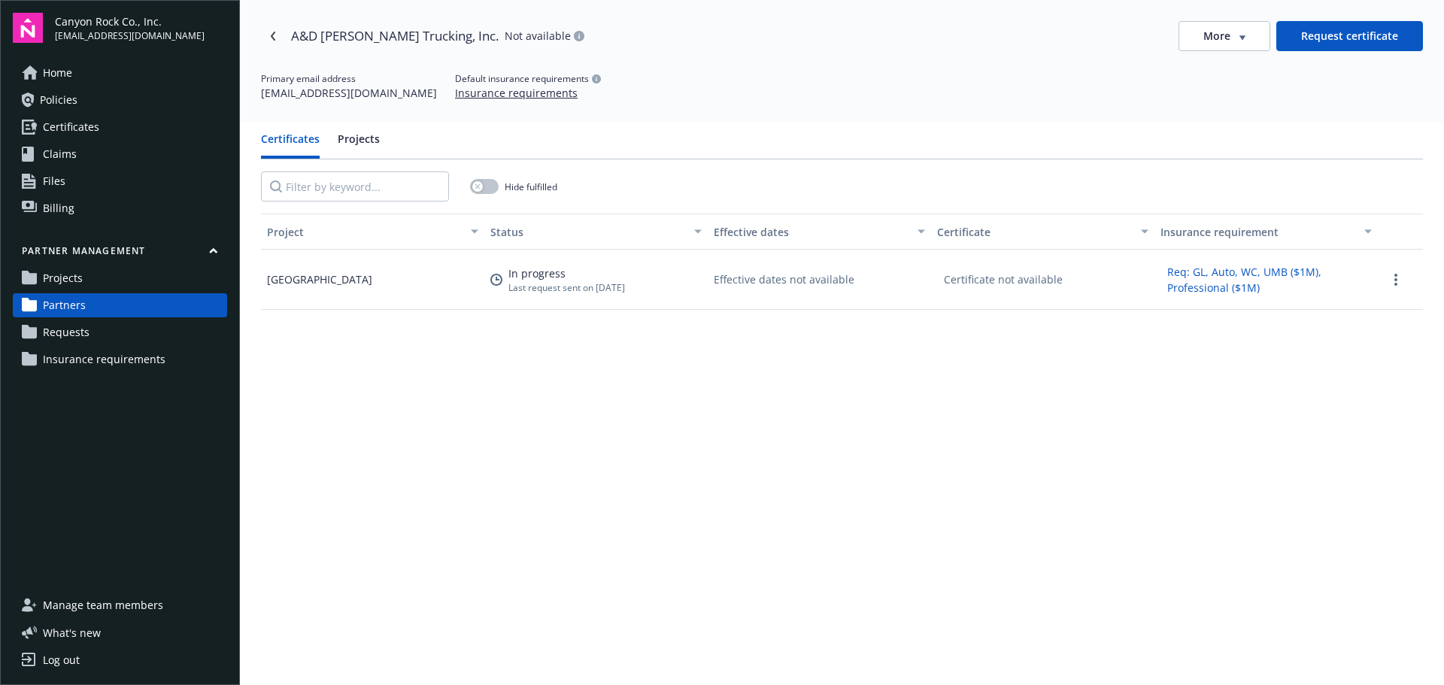
click at [1241, 34] on button "More" at bounding box center [1225, 36] width 92 height 30
click at [775, 74] on div "Primary email address [EMAIL_ADDRESS][DOMAIN_NAME] Default insurance requiremen…" at bounding box center [842, 86] width 1162 height 29
click at [274, 35] on icon "Navigate back" at bounding box center [273, 36] width 9 height 9
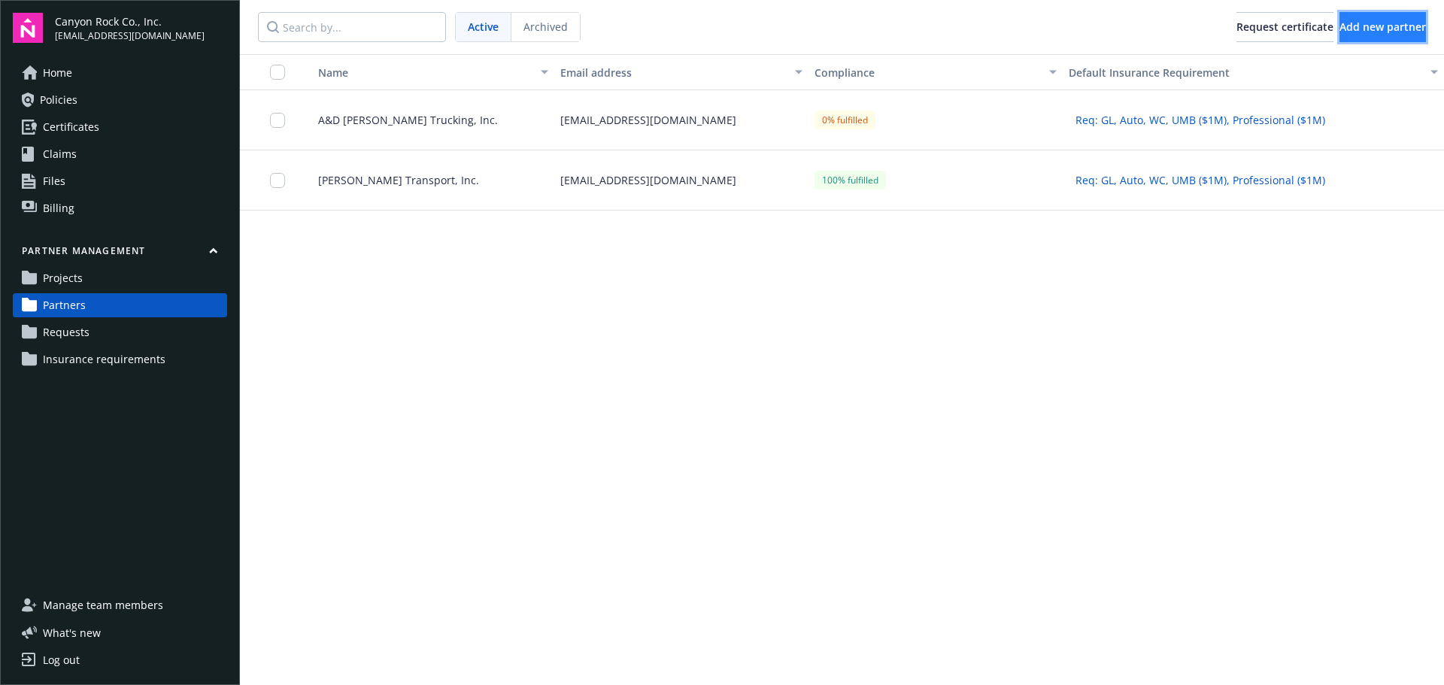
click at [1360, 26] on span "Add new partner" at bounding box center [1383, 27] width 87 height 14
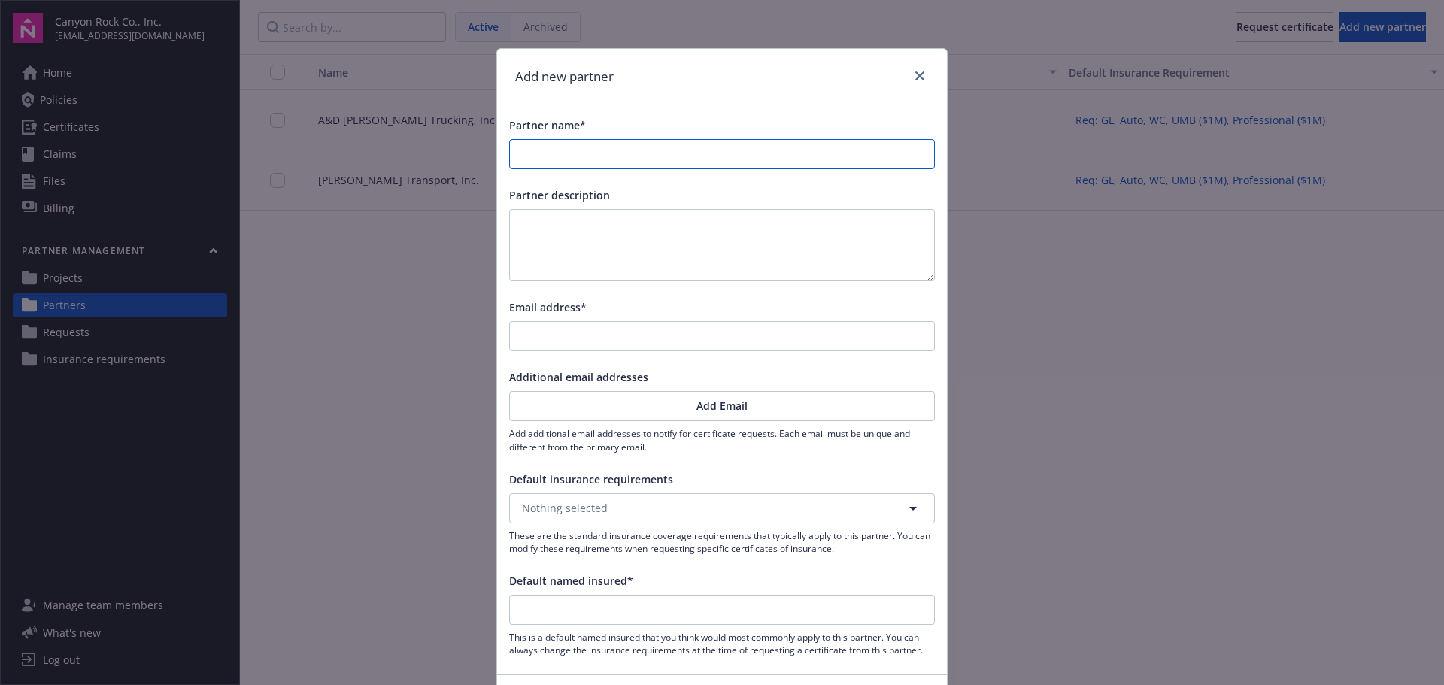
drag, startPoint x: 599, startPoint y: 141, endPoint x: 612, endPoint y: 147, distance: 14.5
click at [600, 141] on input "Partner name*" at bounding box center [722, 154] width 424 height 29
type input "A"
type input "Al"
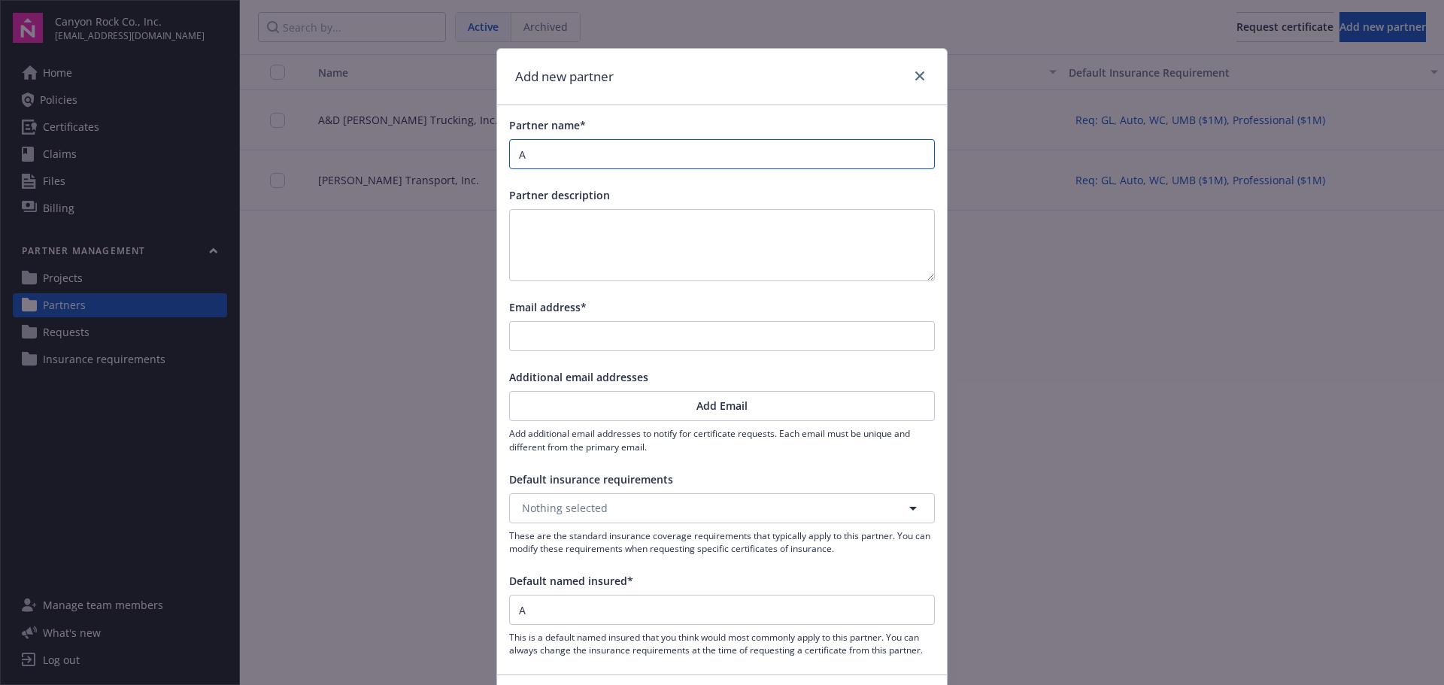
type input "Al"
type input "Alb"
type input "Albi"
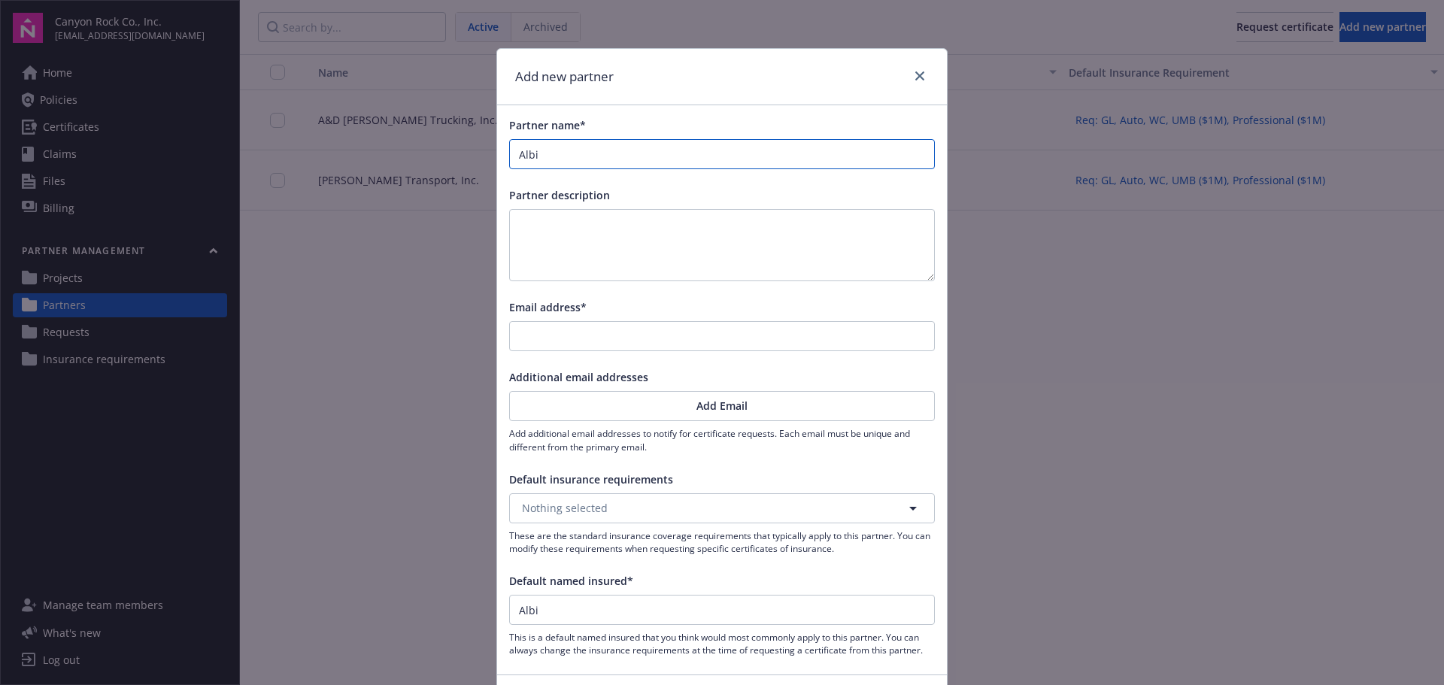
type input "[PERSON_NAME]"
type input "Albini"
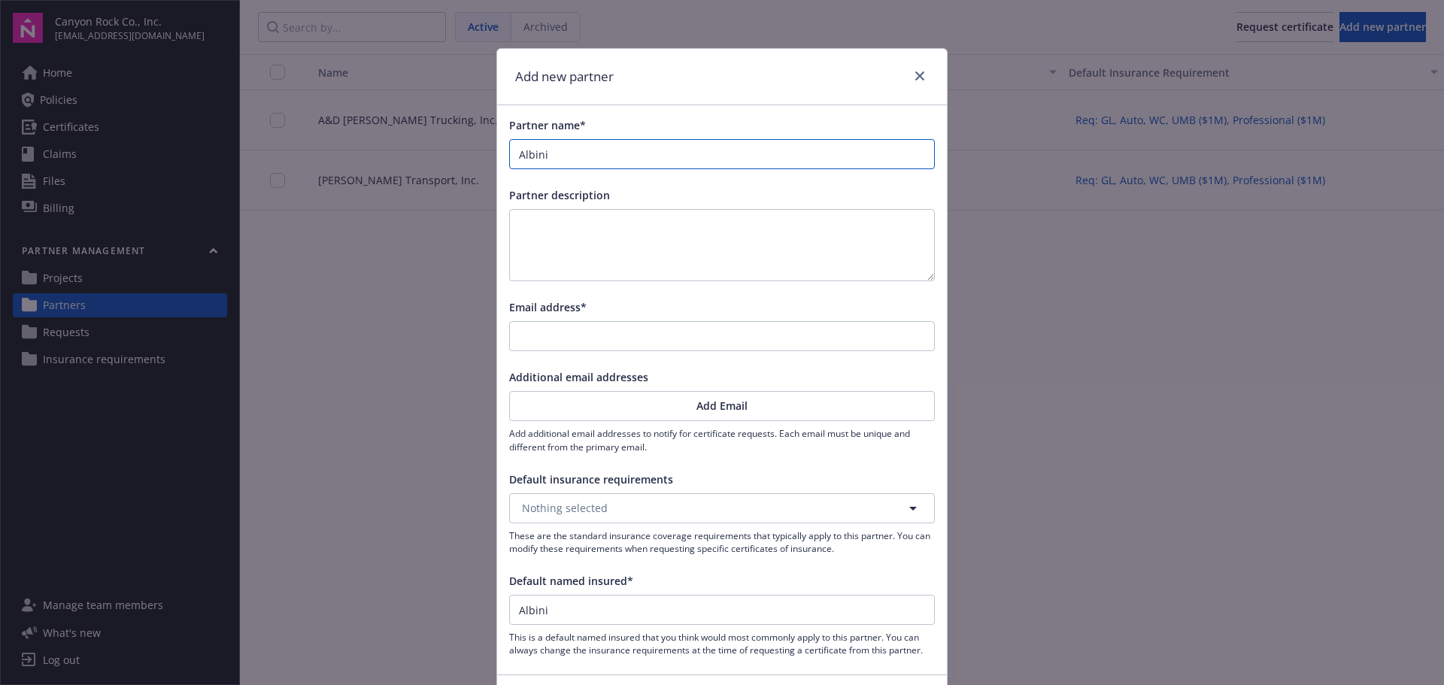
type input "Albini"
type input "Albini T"
type input "[PERSON_NAME]"
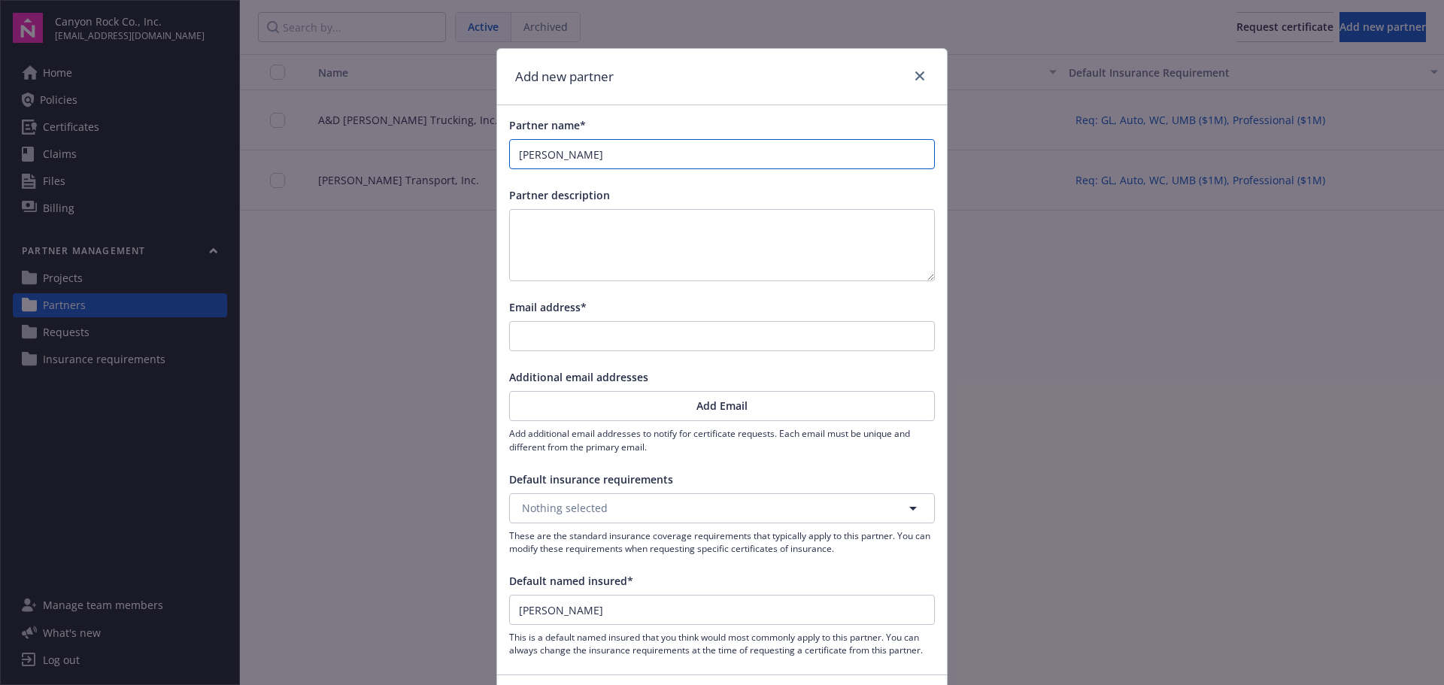
type input "[PERSON_NAME]"
type input "Albini Truck"
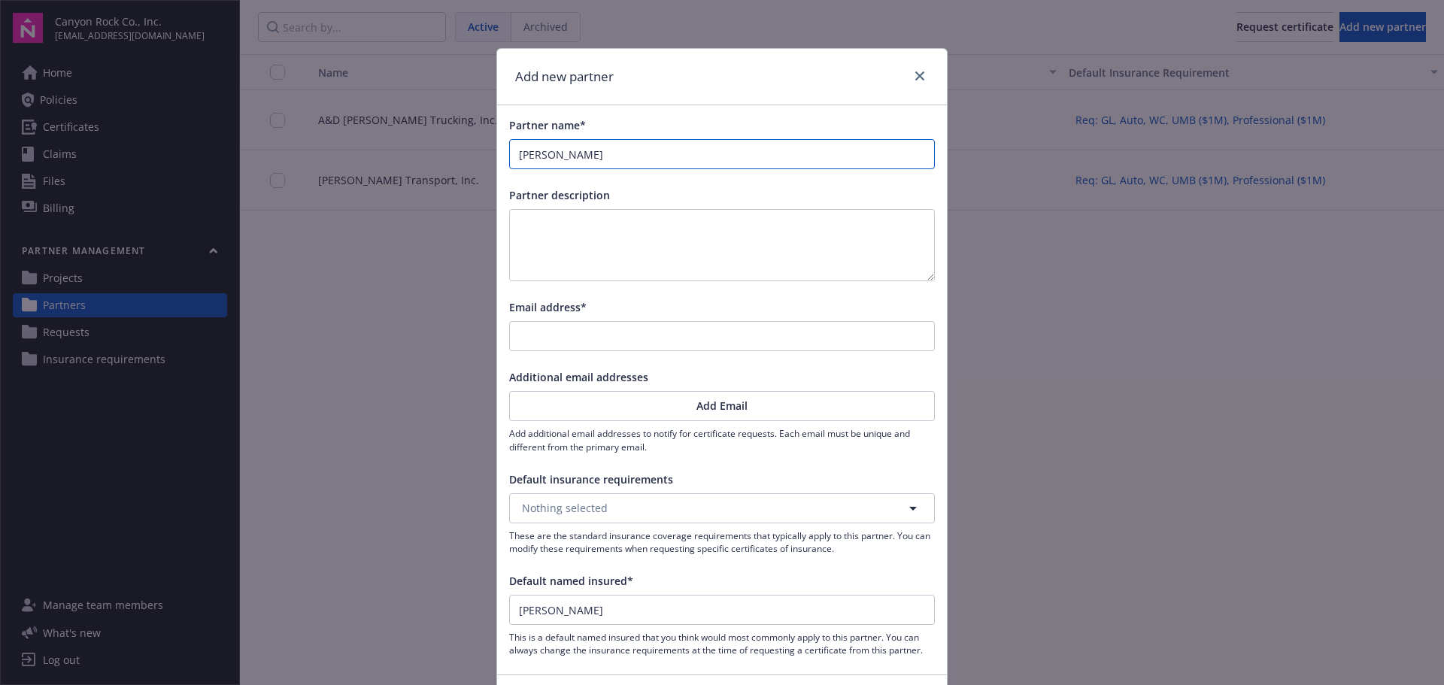
type input "Albini Truck"
type input "Albini Trucki"
type input "Albini Truckin"
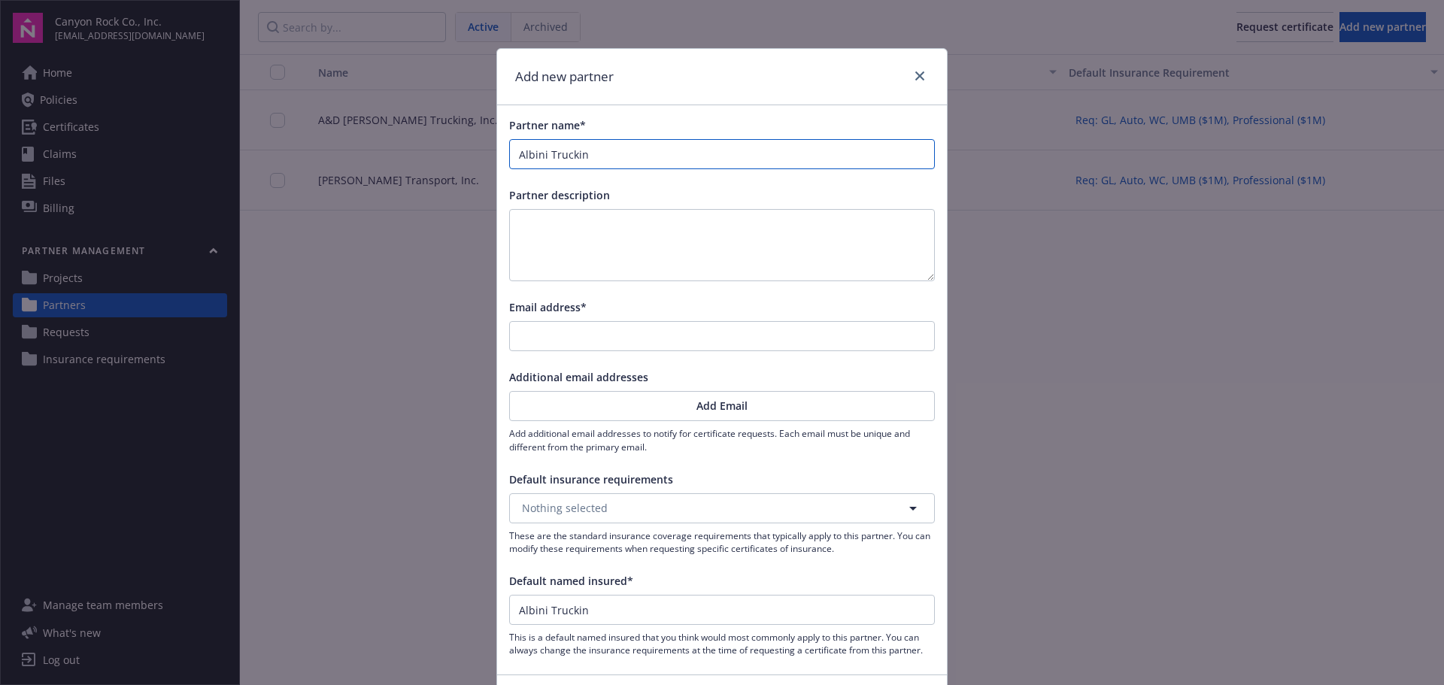
type input "Albini Trucking"
type input "Albini Trucking L"
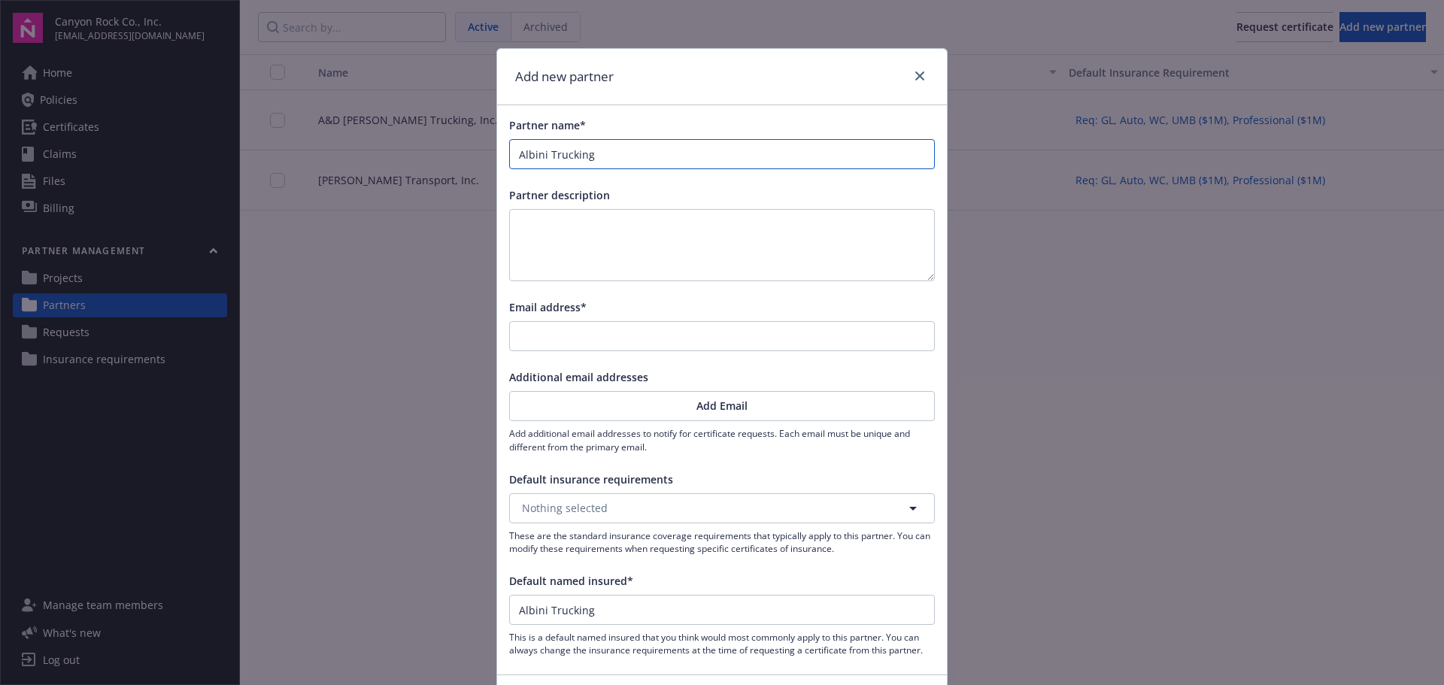
type input "Albini Trucking L"
type input "Albini Trucking LL"
type input "Albini Trucking LLC"
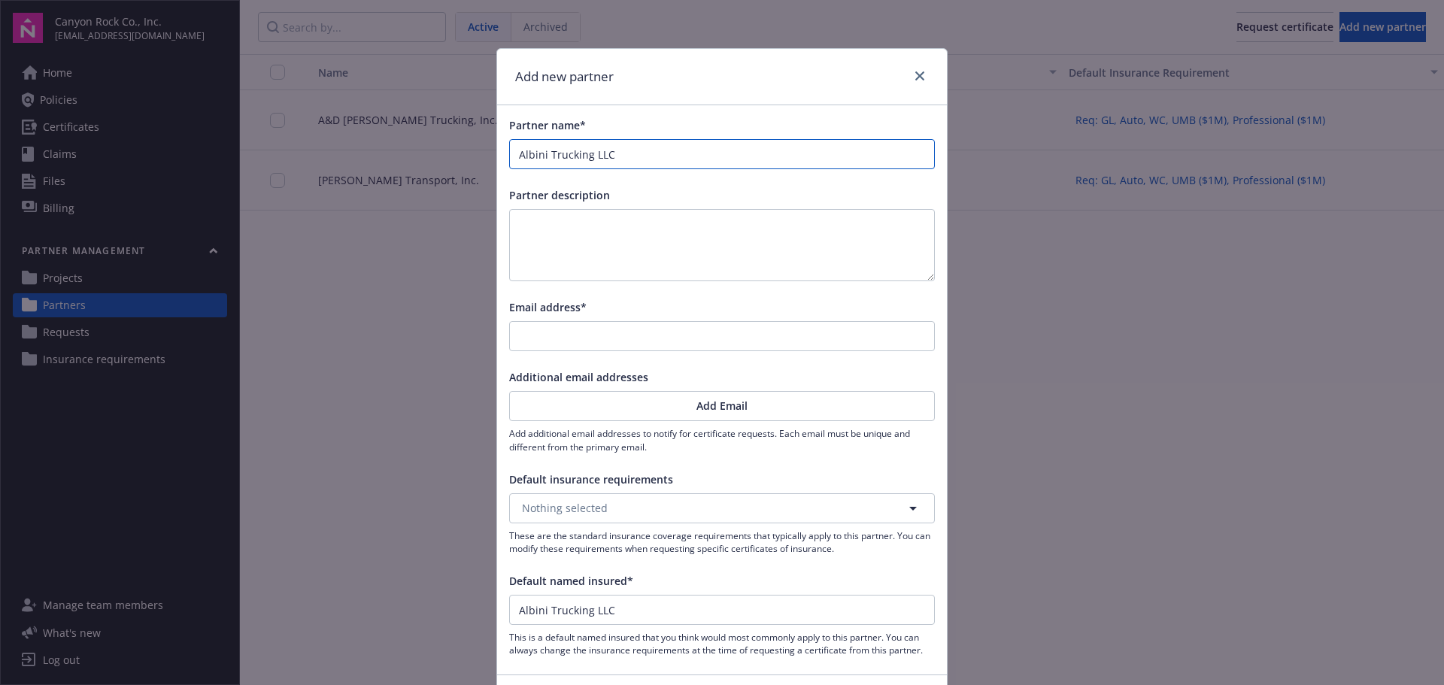
type input "Albini Trucking, LLC"
click at [664, 333] on input "Email address*" at bounding box center [722, 336] width 424 height 29
paste input "[EMAIL_ADDRESS][DOMAIN_NAME]"
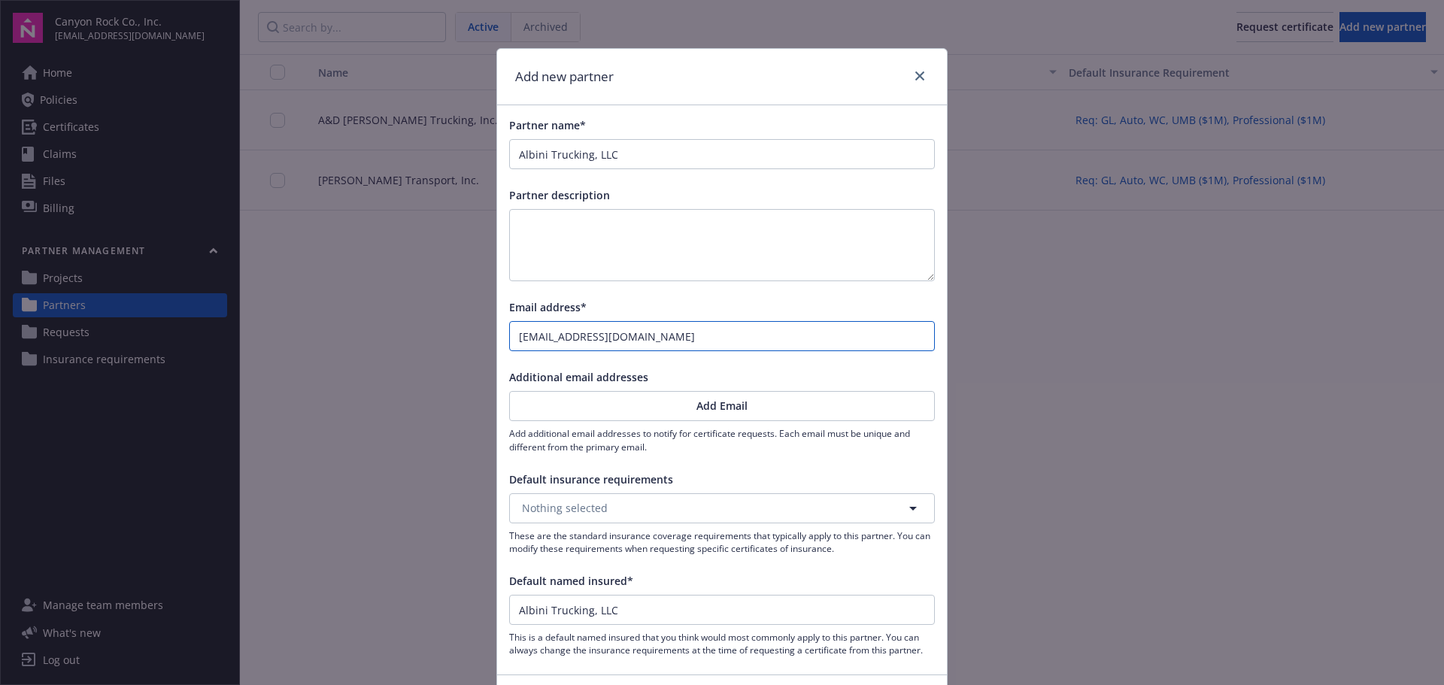
type input "[EMAIL_ADDRESS][DOMAIN_NAME]"
click at [683, 507] on button "Nothing selected" at bounding box center [722, 509] width 426 height 30
click at [691, 545] on strong "Req: GL, Auto, WC, UMB ($1M), Professional ($1M)" at bounding box center [653, 551] width 254 height 14
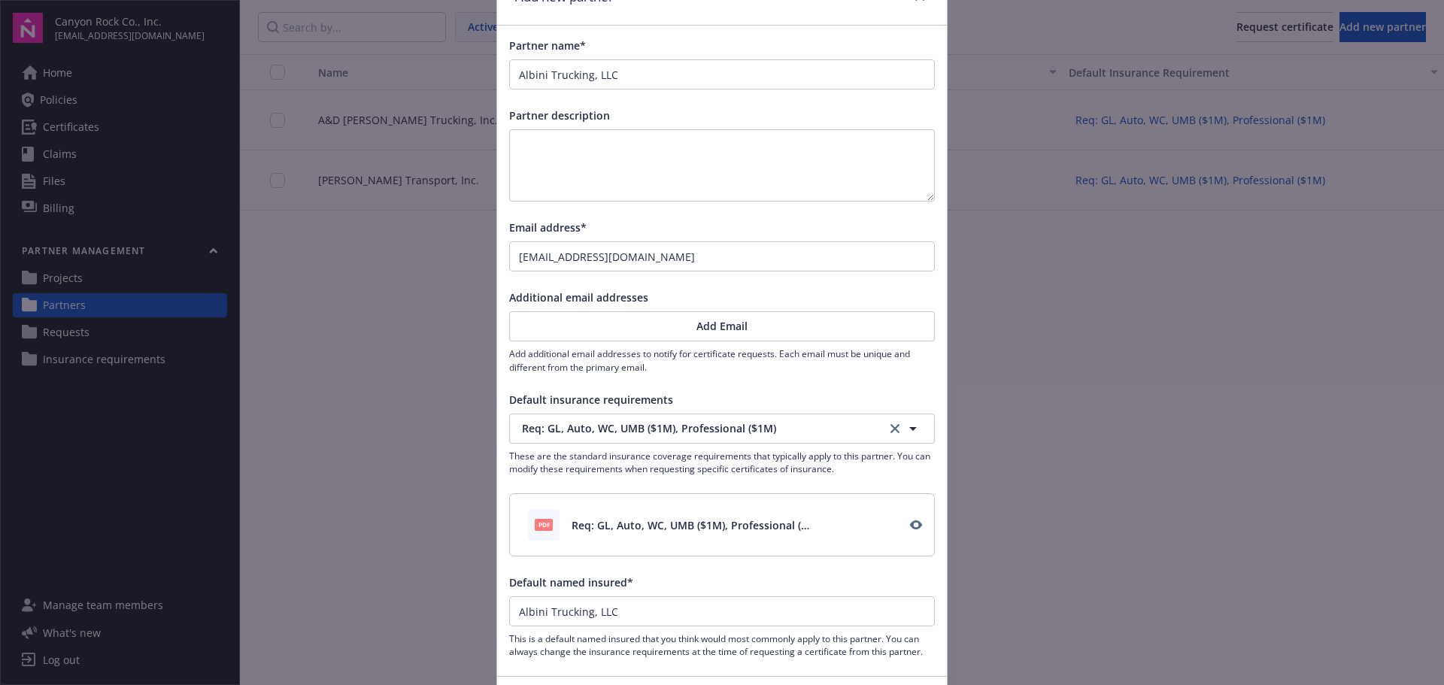
scroll to position [187, 0]
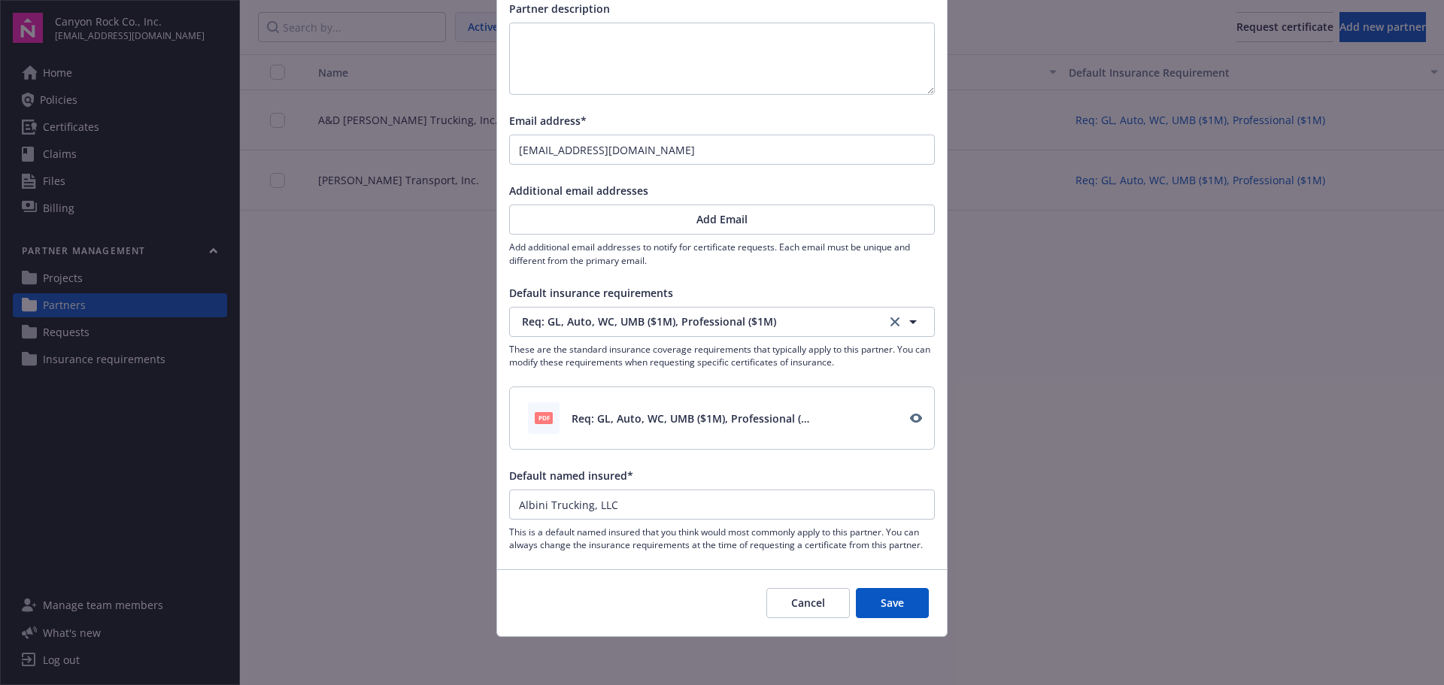
click at [895, 599] on button "Save" at bounding box center [892, 603] width 73 height 30
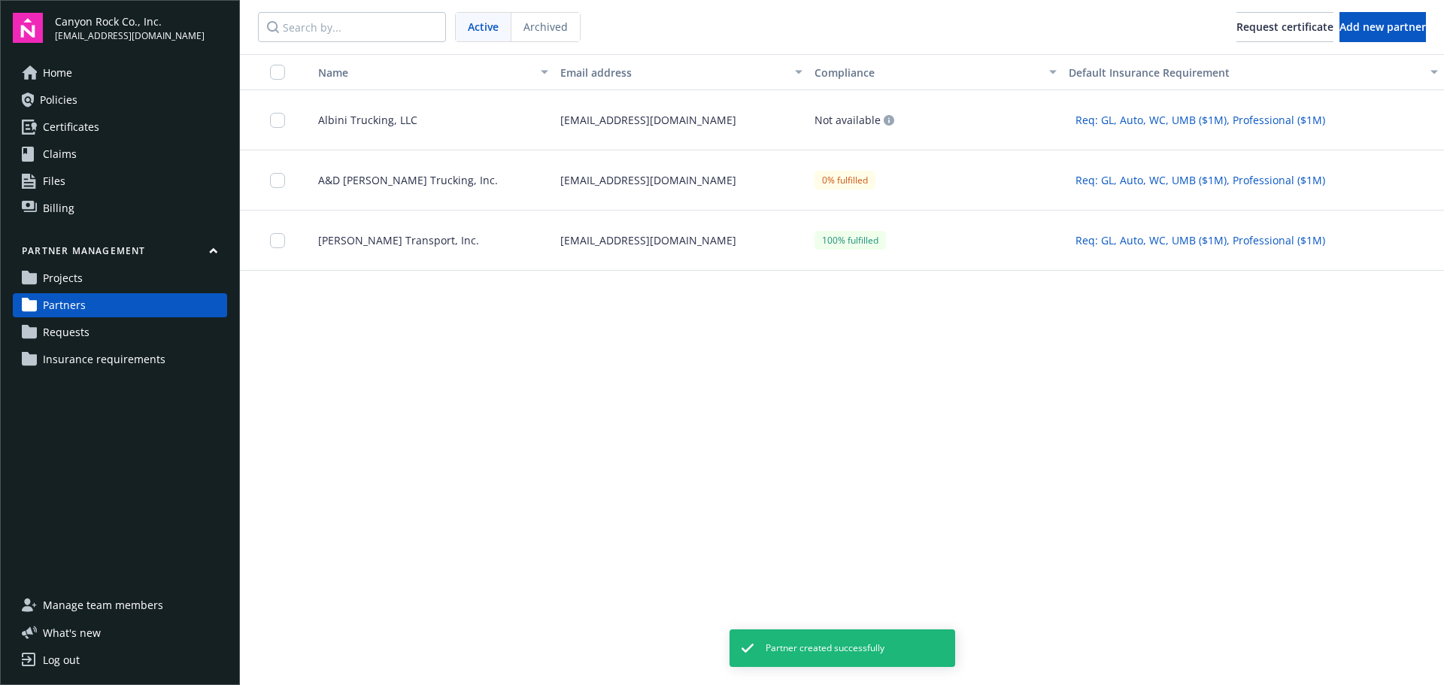
click at [734, 110] on div "[EMAIL_ADDRESS][DOMAIN_NAME]" at bounding box center [681, 120] width 254 height 60
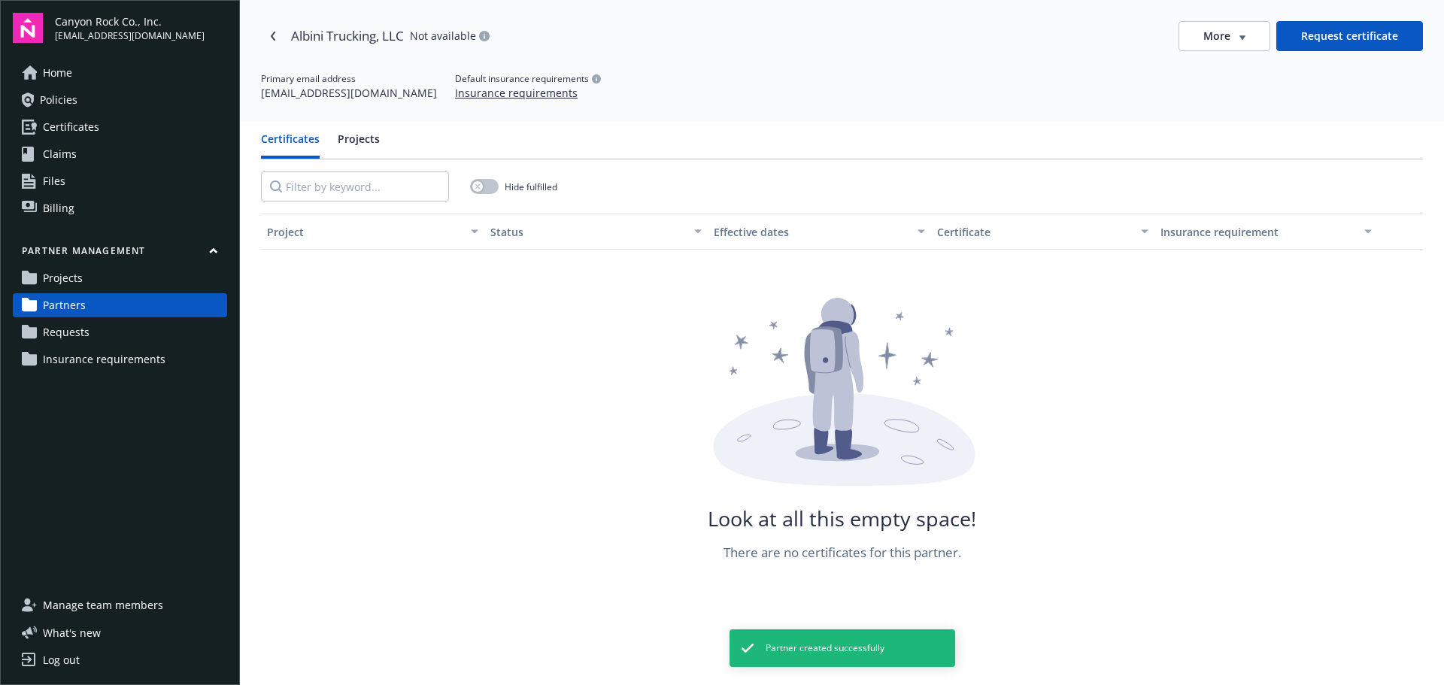
click at [1341, 39] on button "Request certificate" at bounding box center [1350, 36] width 147 height 30
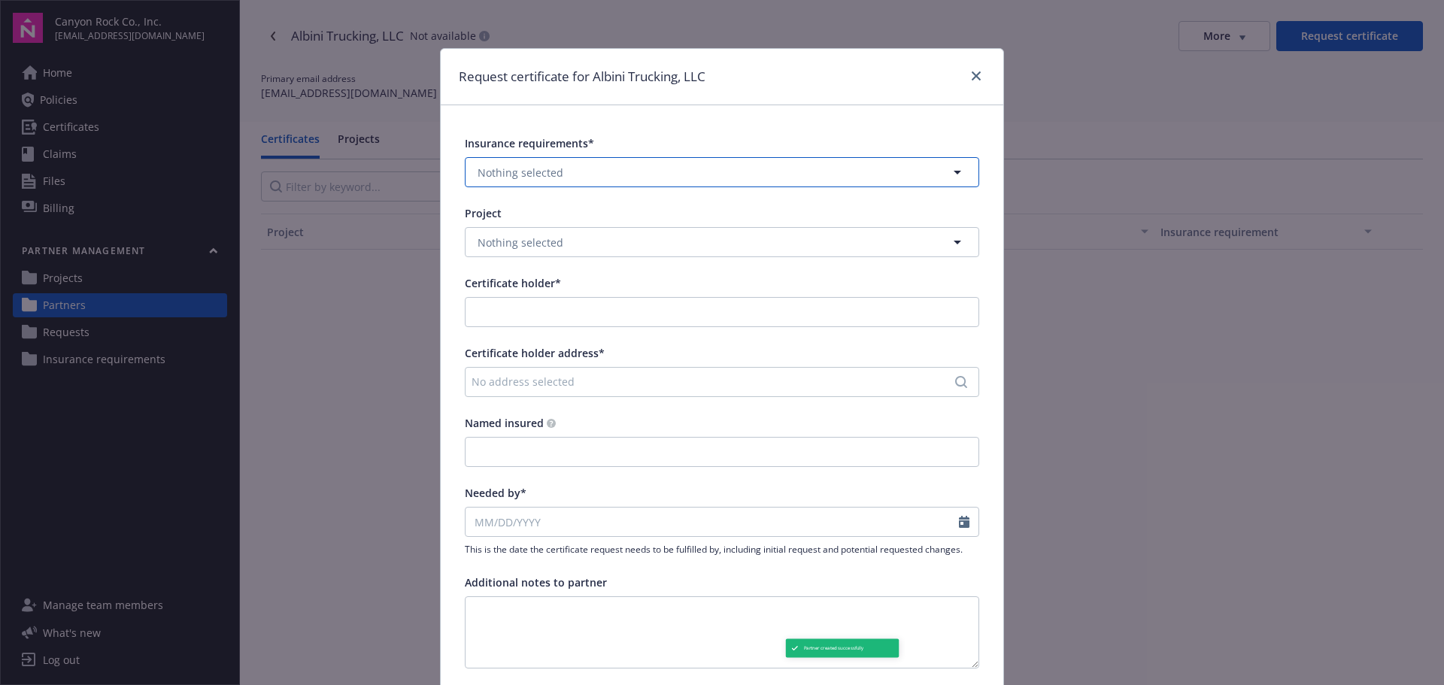
click at [673, 170] on button "Nothing selected" at bounding box center [722, 172] width 515 height 30
type input "Albini Trucking, LLC"
type input "Req: GL, Auto, WC, UMB ($1M), Professional ($1M)"
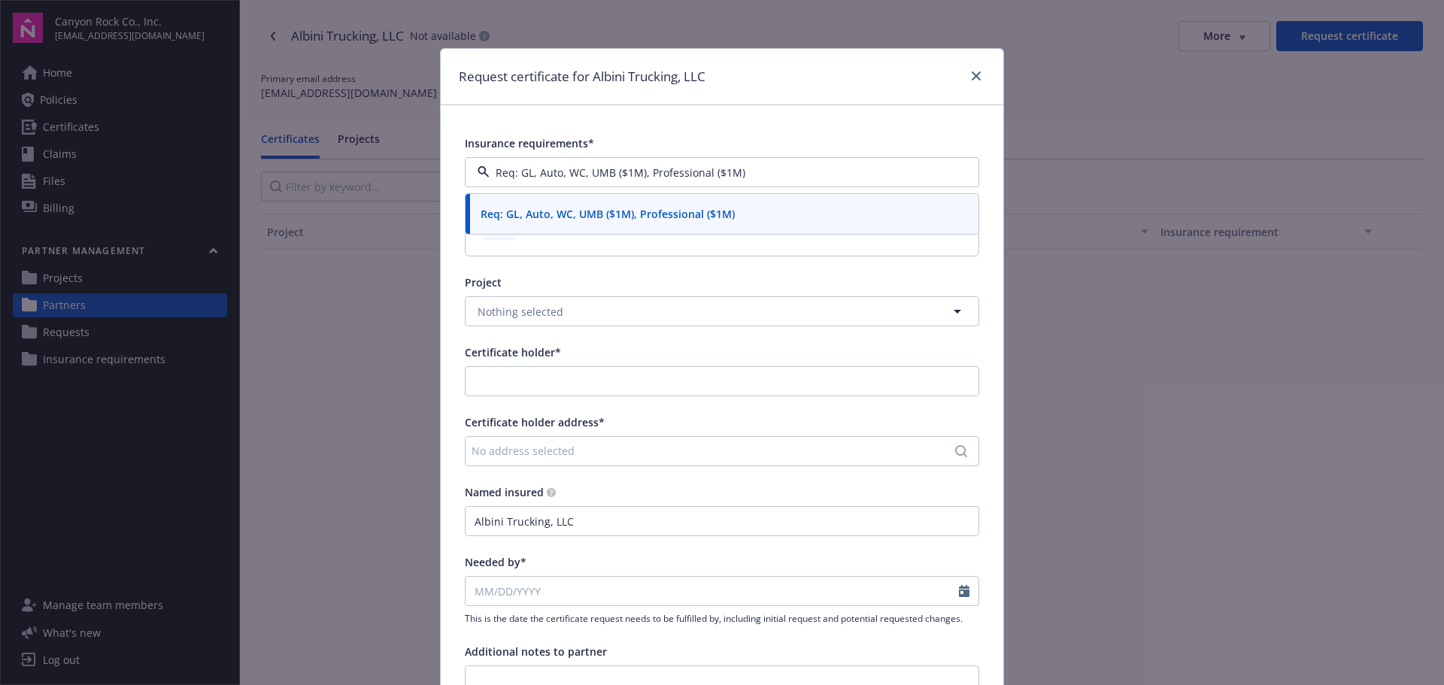
click at [668, 216] on span "Req: GL, Auto, WC, UMB ($1M), Professional ($1M)" at bounding box center [608, 214] width 254 height 16
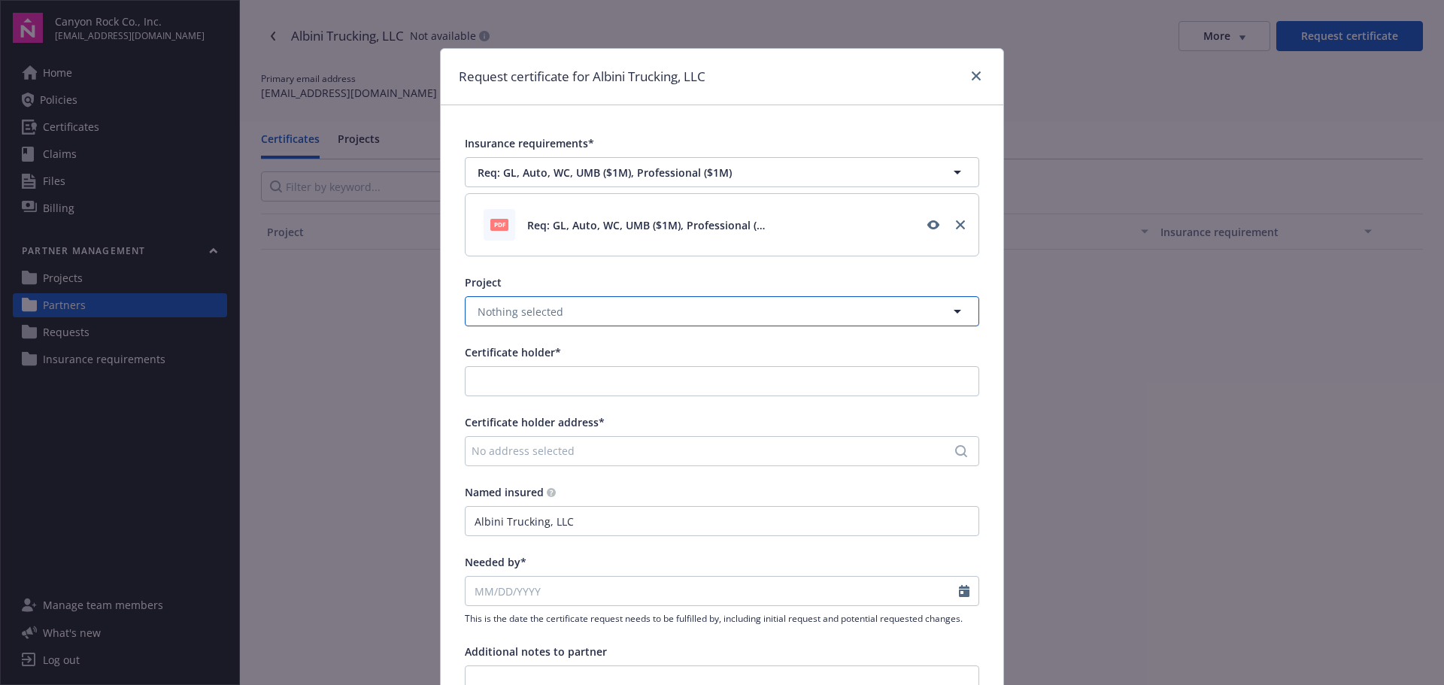
click at [685, 327] on button "Nothing selected" at bounding box center [722, 311] width 515 height 30
drag, startPoint x: 606, startPoint y: 355, endPoint x: 606, endPoint y: 366, distance: 11.3
click at [606, 354] on div "[GEOGRAPHIC_DATA]" at bounding box center [722, 353] width 495 height 22
click at [597, 453] on div "No address selected" at bounding box center [715, 451] width 486 height 16
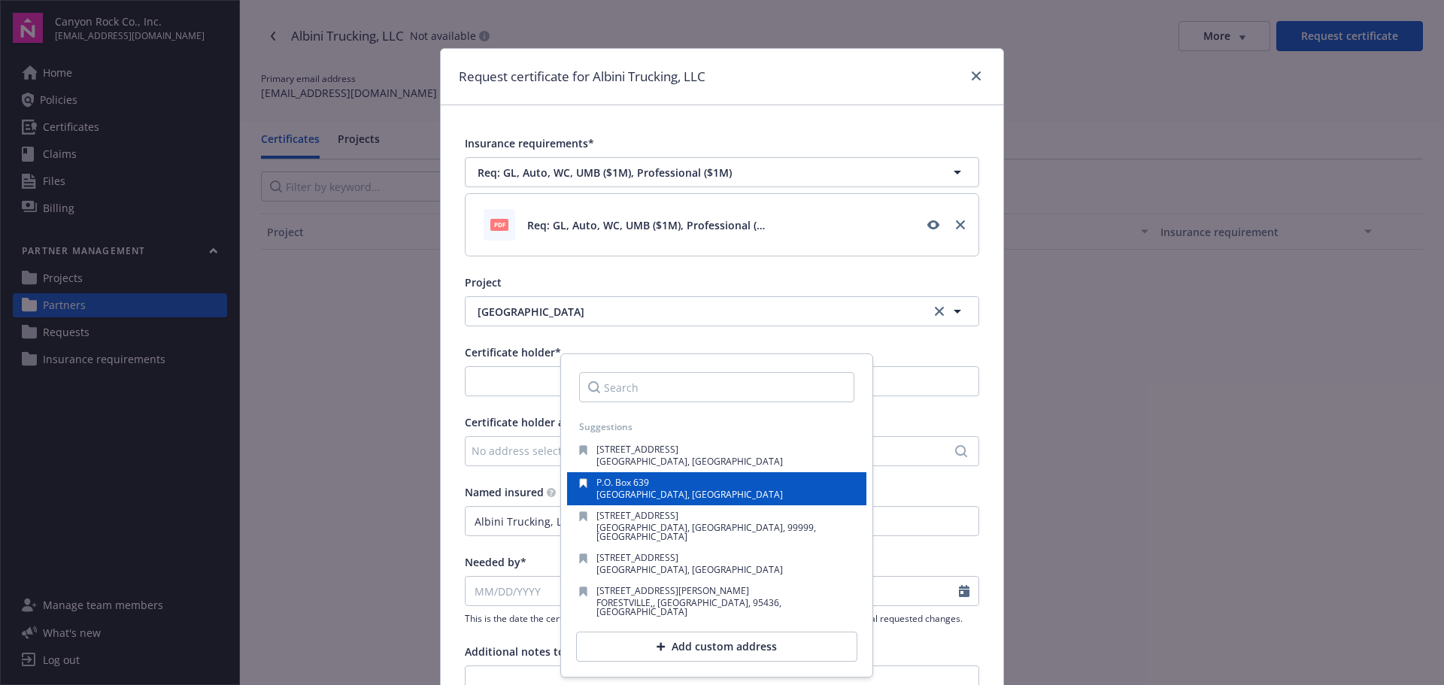
click at [635, 487] on span "P.O. Box 639" at bounding box center [623, 482] width 53 height 13
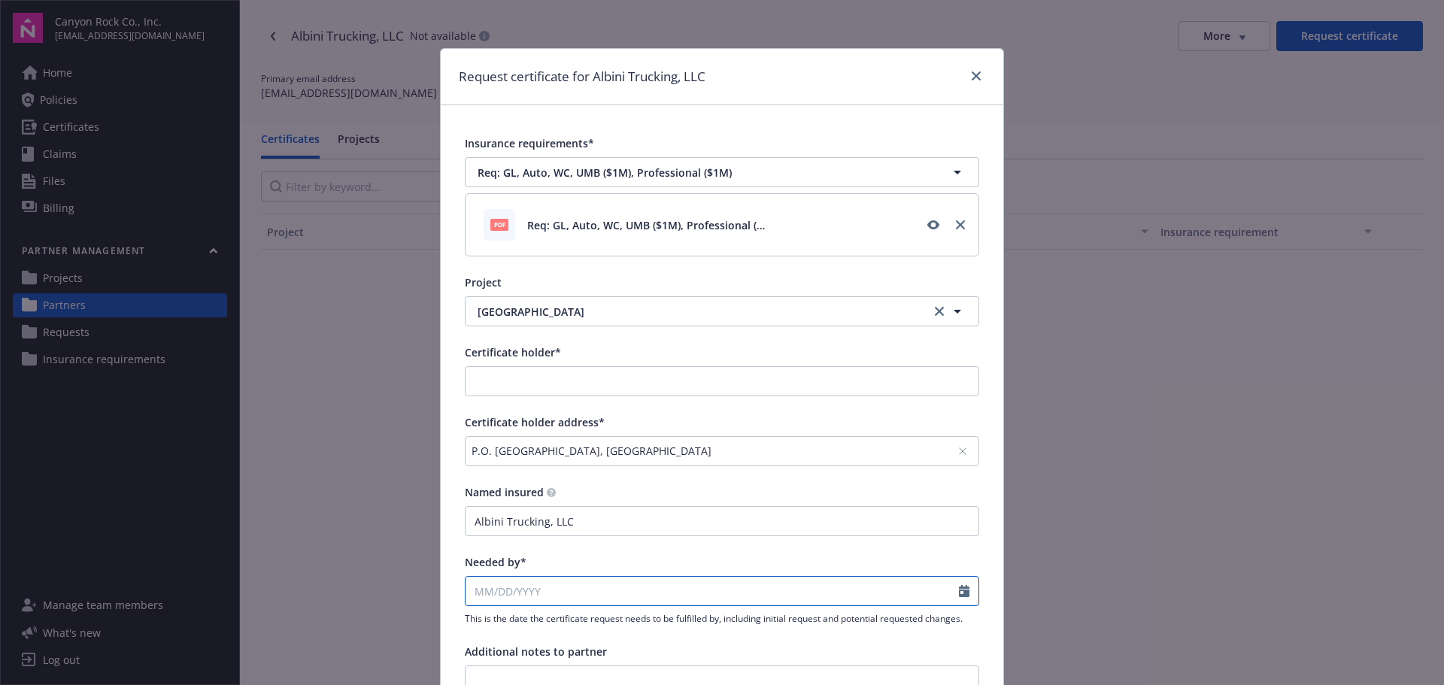
click at [569, 585] on input "Needed by*" at bounding box center [713, 591] width 494 height 29
select select "9"
drag, startPoint x: 597, startPoint y: 487, endPoint x: 599, endPoint y: 503, distance: 16.6
click at [599, 485] on span "19" at bounding box center [605, 487] width 20 height 19
type input "[DATE]"
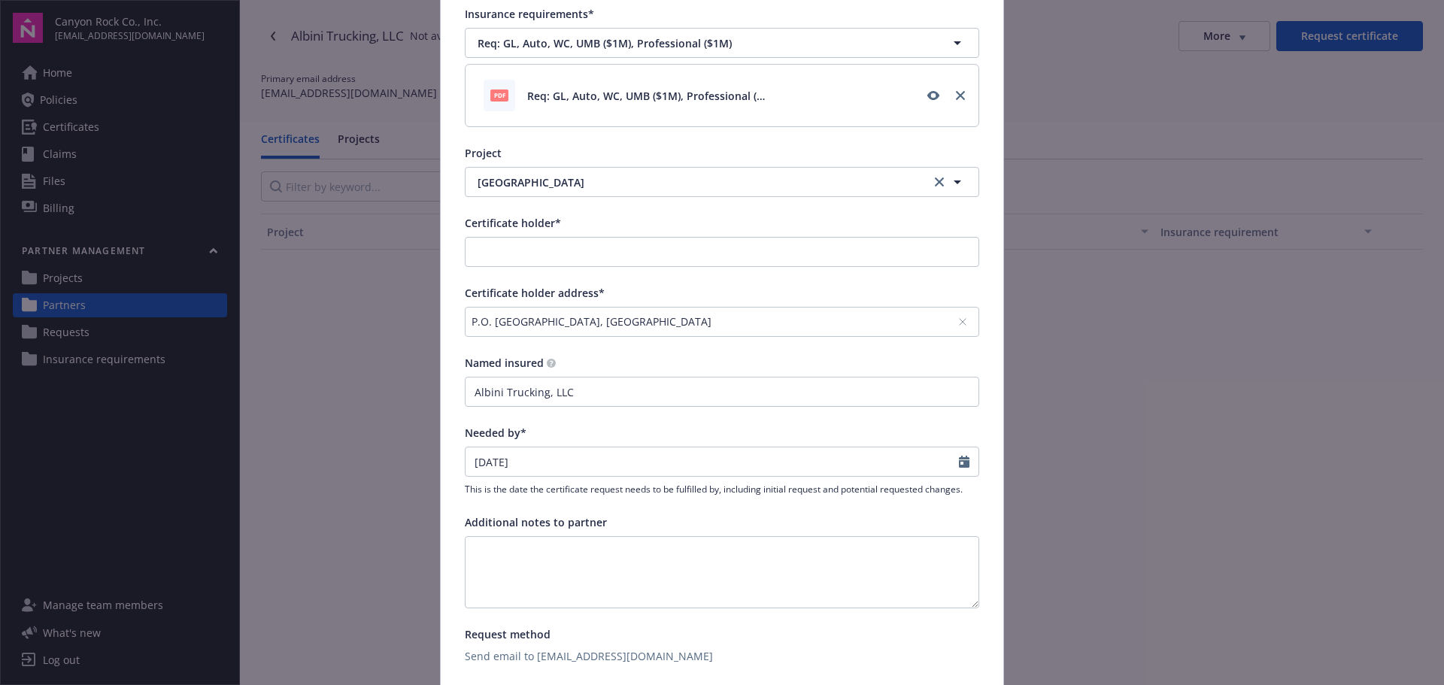
scroll to position [150, 0]
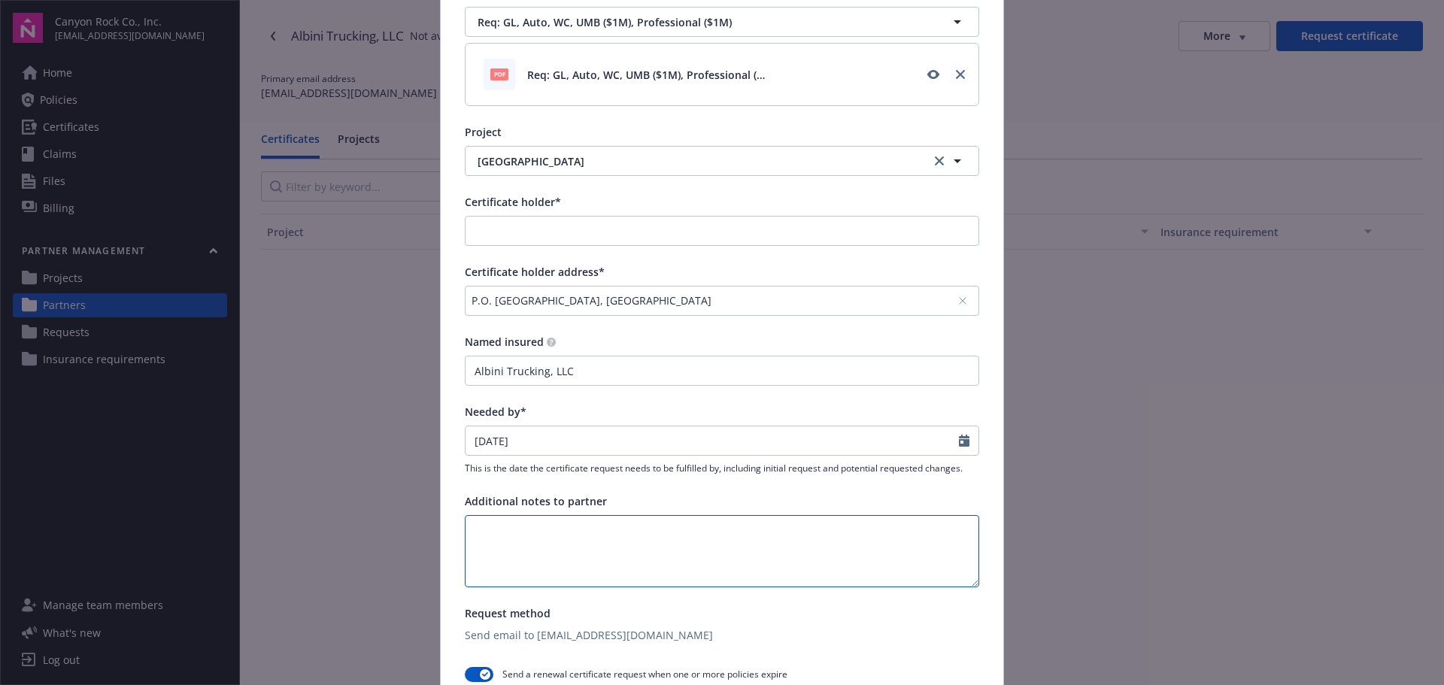
drag, startPoint x: 562, startPoint y: 524, endPoint x: 567, endPoint y: 536, distance: 13.6
click at [566, 527] on textarea at bounding box center [722, 551] width 515 height 72
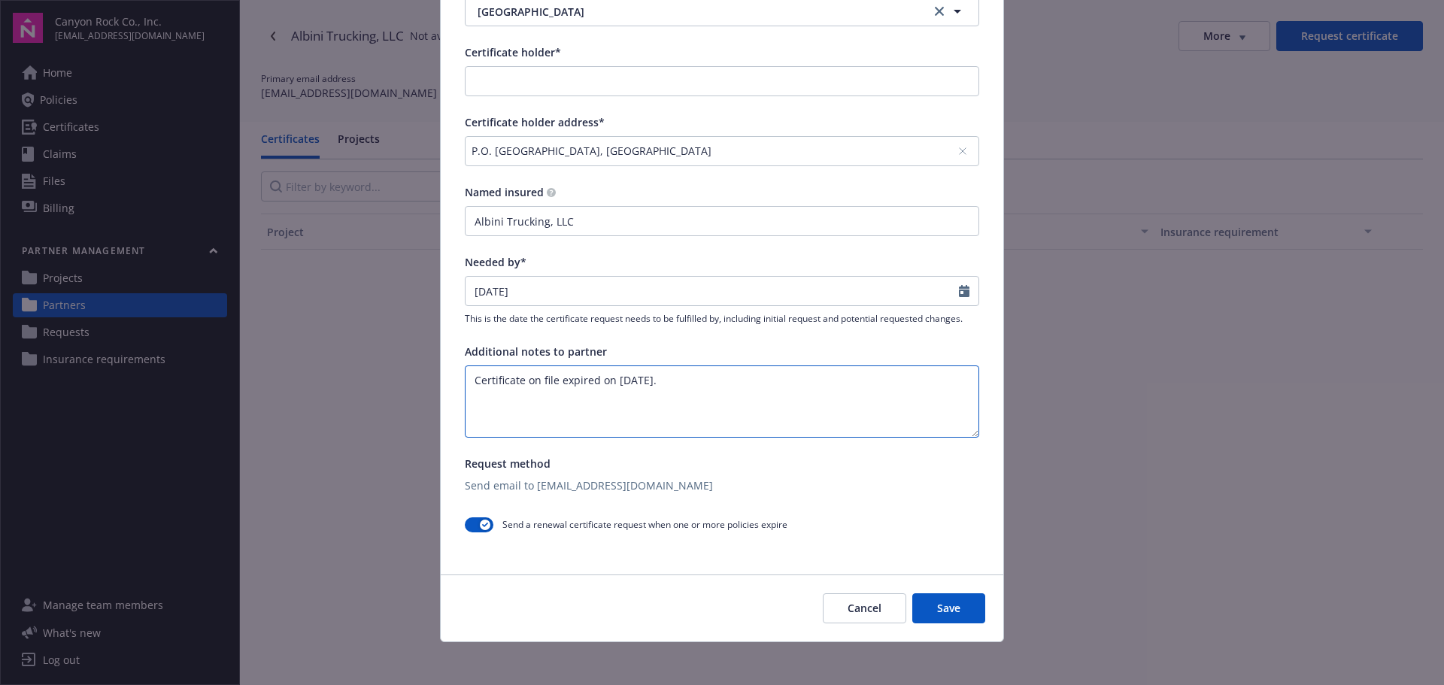
scroll to position [305, 0]
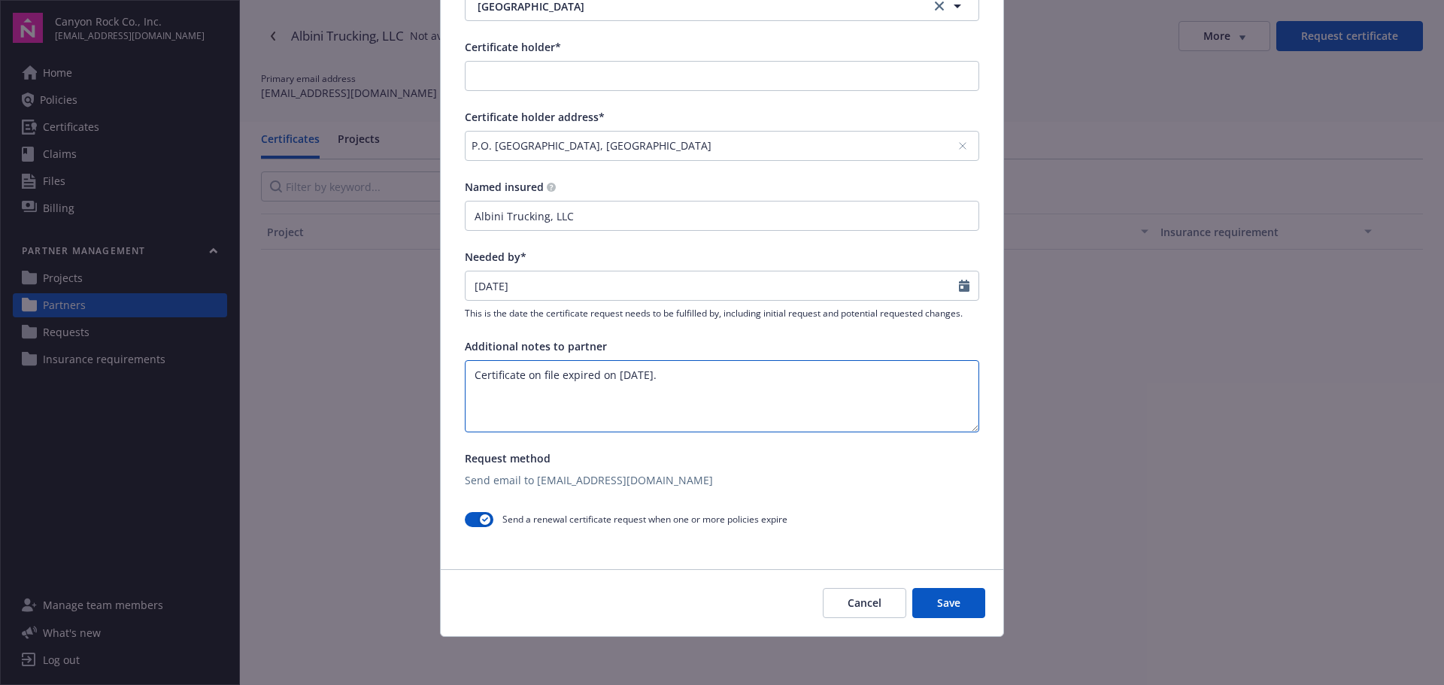
type textarea "Certificate on file expired on [DATE]."
drag, startPoint x: 951, startPoint y: 610, endPoint x: 954, endPoint y: 597, distance: 13.1
click at [952, 610] on button "Save" at bounding box center [949, 603] width 73 height 30
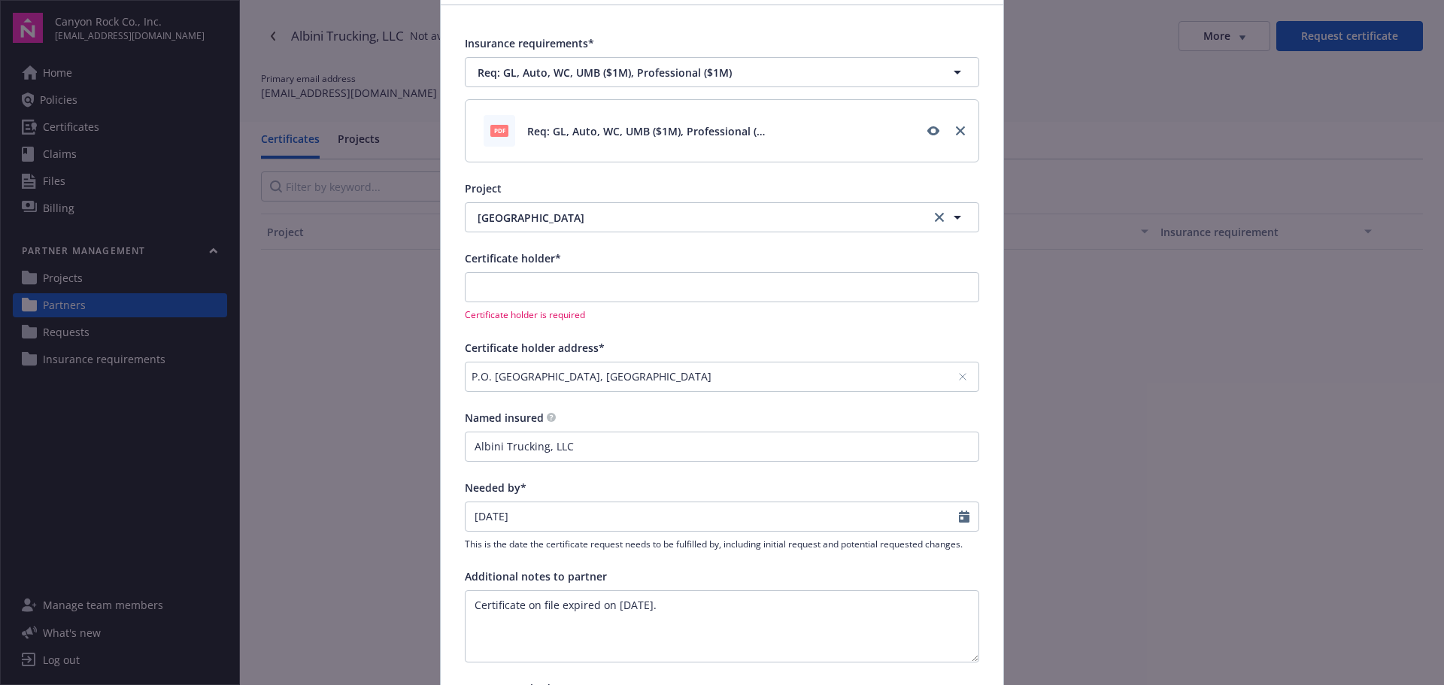
scroll to position [86, 0]
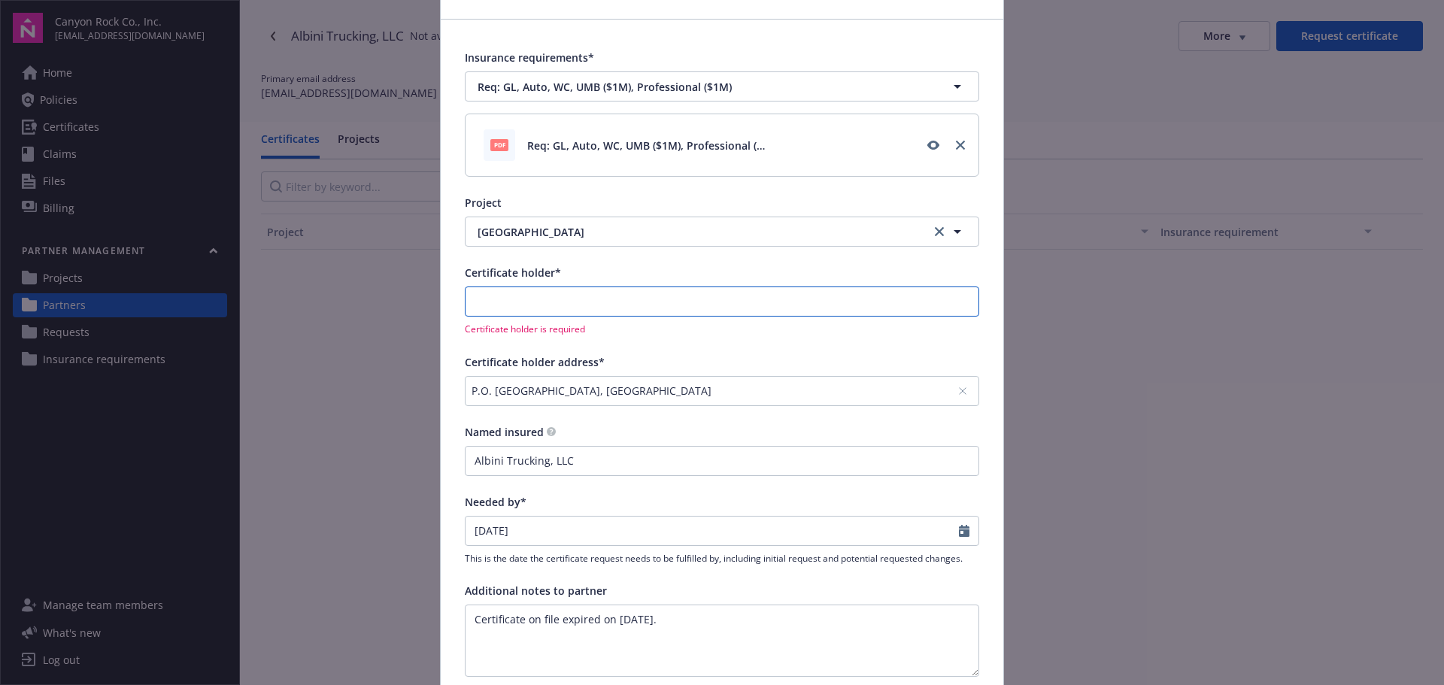
click at [953, 306] on input "Certificate holder*" at bounding box center [722, 301] width 513 height 29
click at [557, 342] on div "Canyon Rock Co., Inc." at bounding box center [568, 335] width 209 height 25
type input "Canyon Rock Co., Inc."
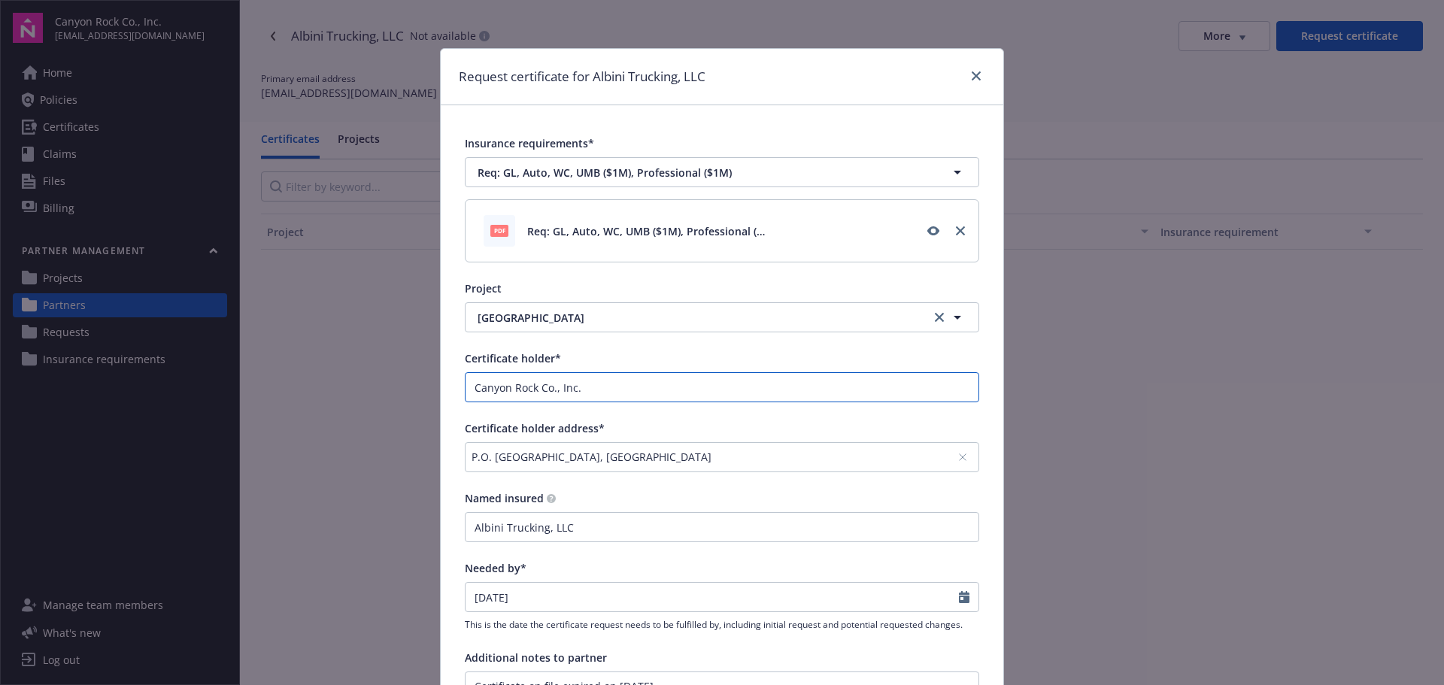
scroll to position [301, 0]
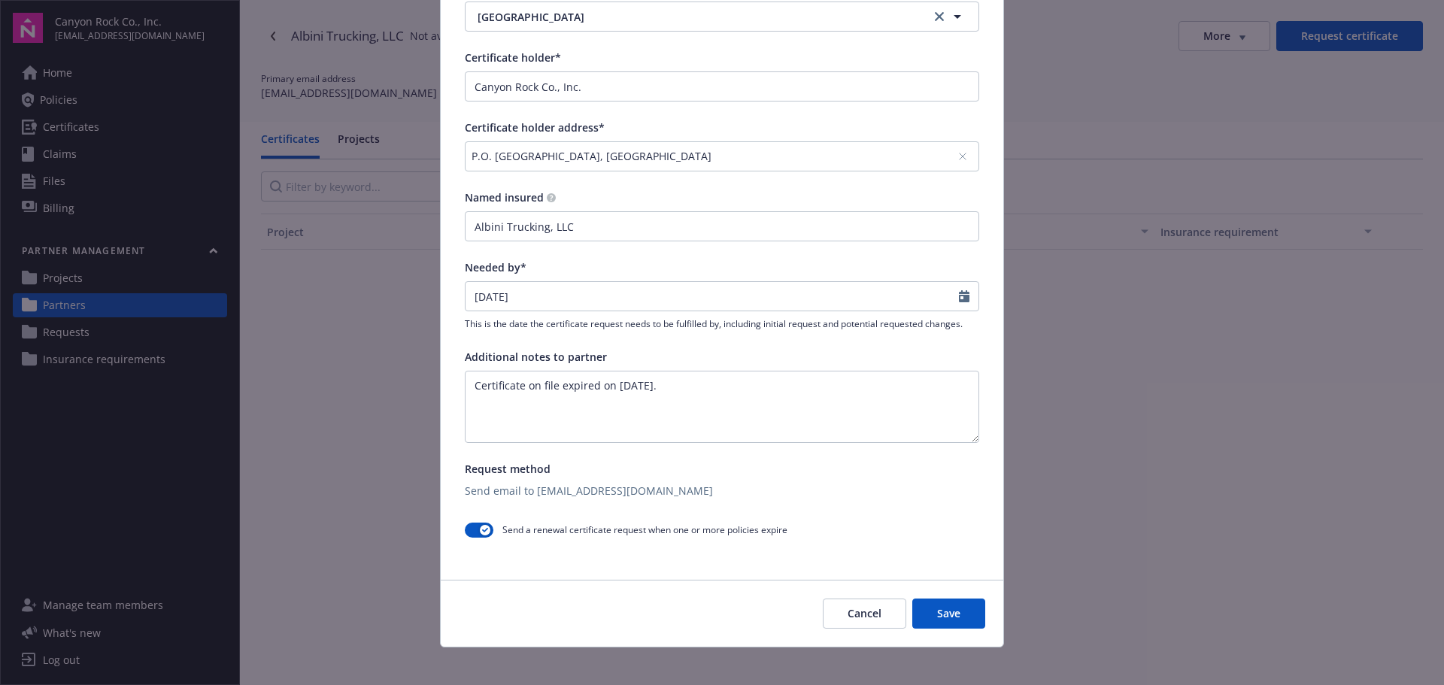
click at [941, 612] on button "Save" at bounding box center [949, 614] width 73 height 30
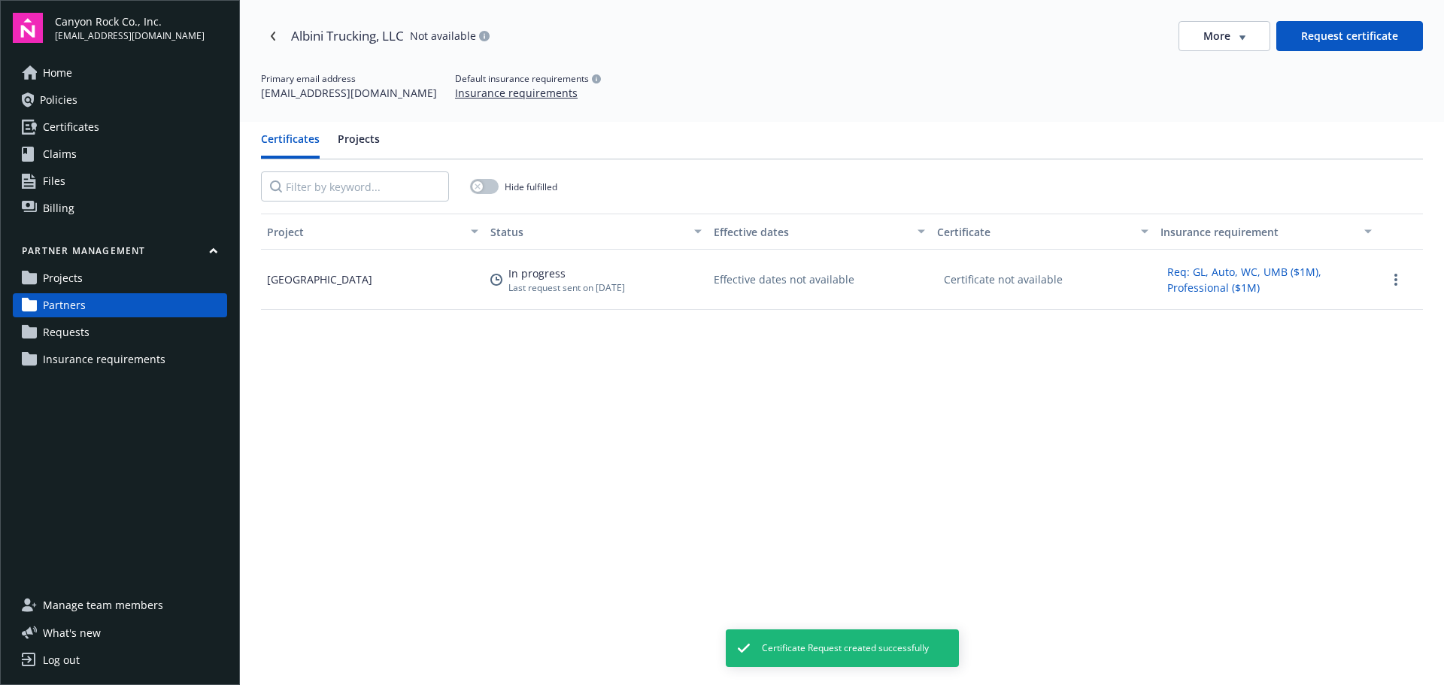
click at [73, 331] on span "Requests" at bounding box center [66, 332] width 47 height 24
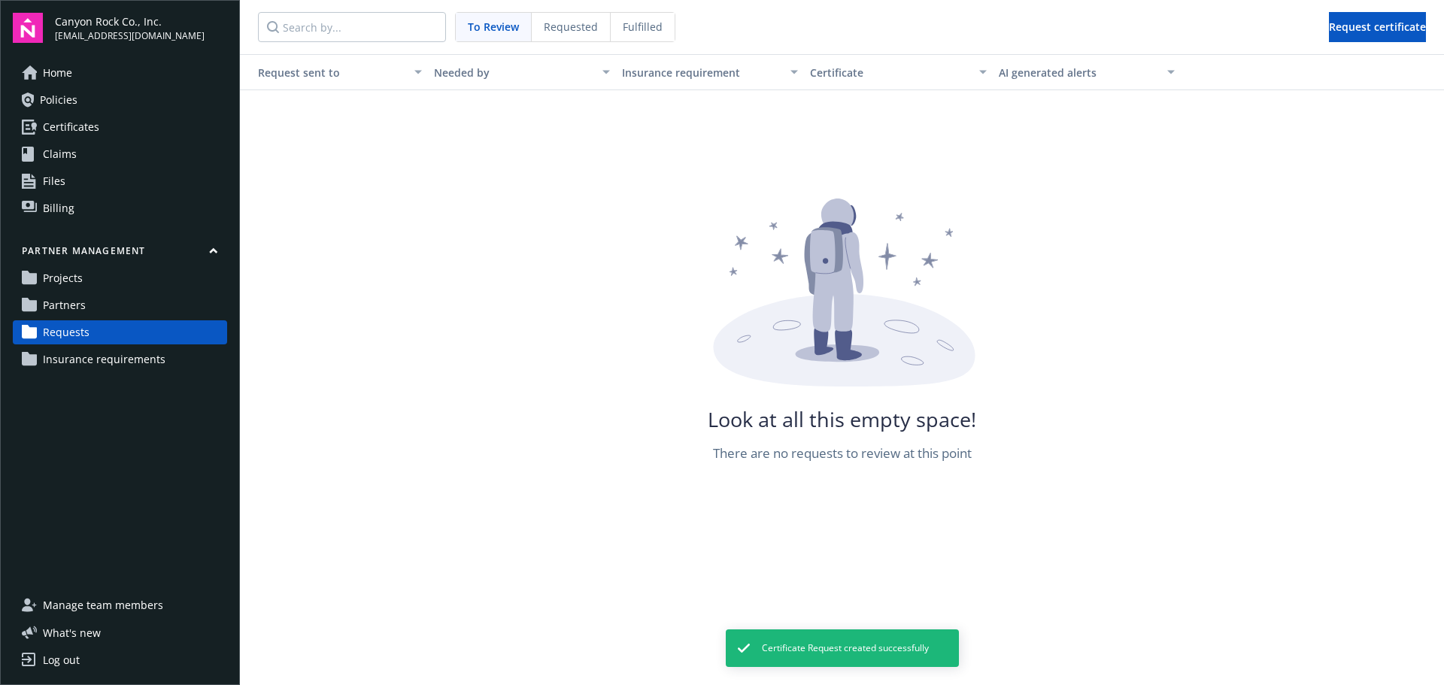
drag, startPoint x: 567, startPoint y: 30, endPoint x: 570, endPoint y: 47, distance: 16.8
click at [568, 31] on span "Requested" at bounding box center [571, 27] width 54 height 16
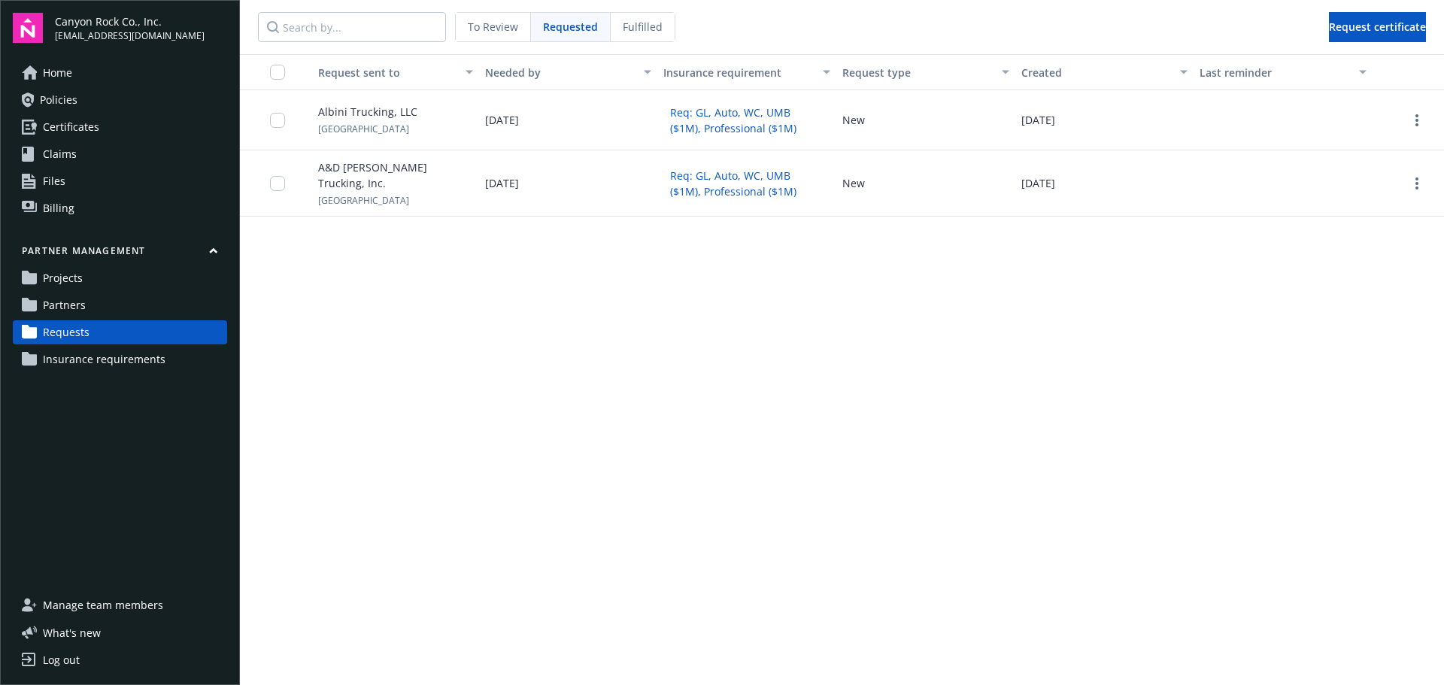
click at [609, 375] on div "Request sent to Needed by Insurance requirement Request type Created Last remin…" at bounding box center [842, 369] width 1204 height 631
click at [110, 300] on link "Partners" at bounding box center [120, 305] width 214 height 24
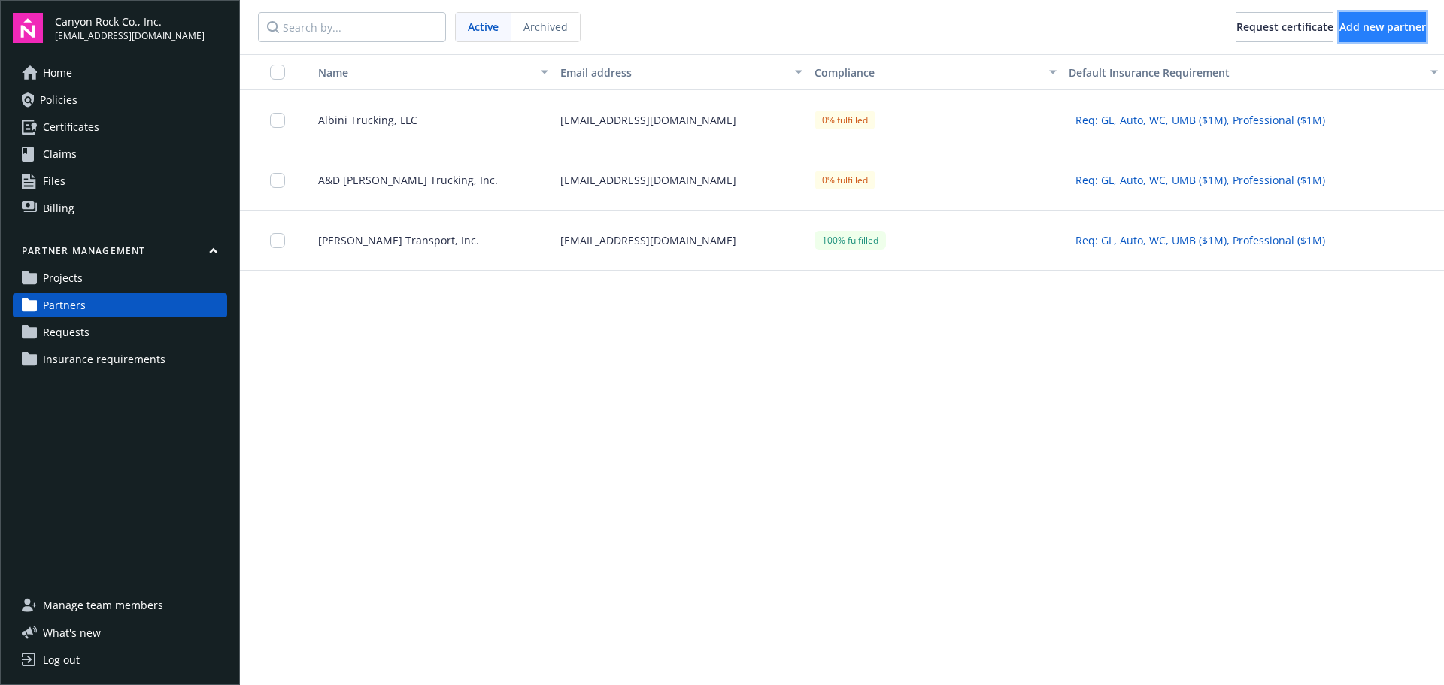
click at [1366, 27] on span "Add new partner" at bounding box center [1383, 27] width 87 height 14
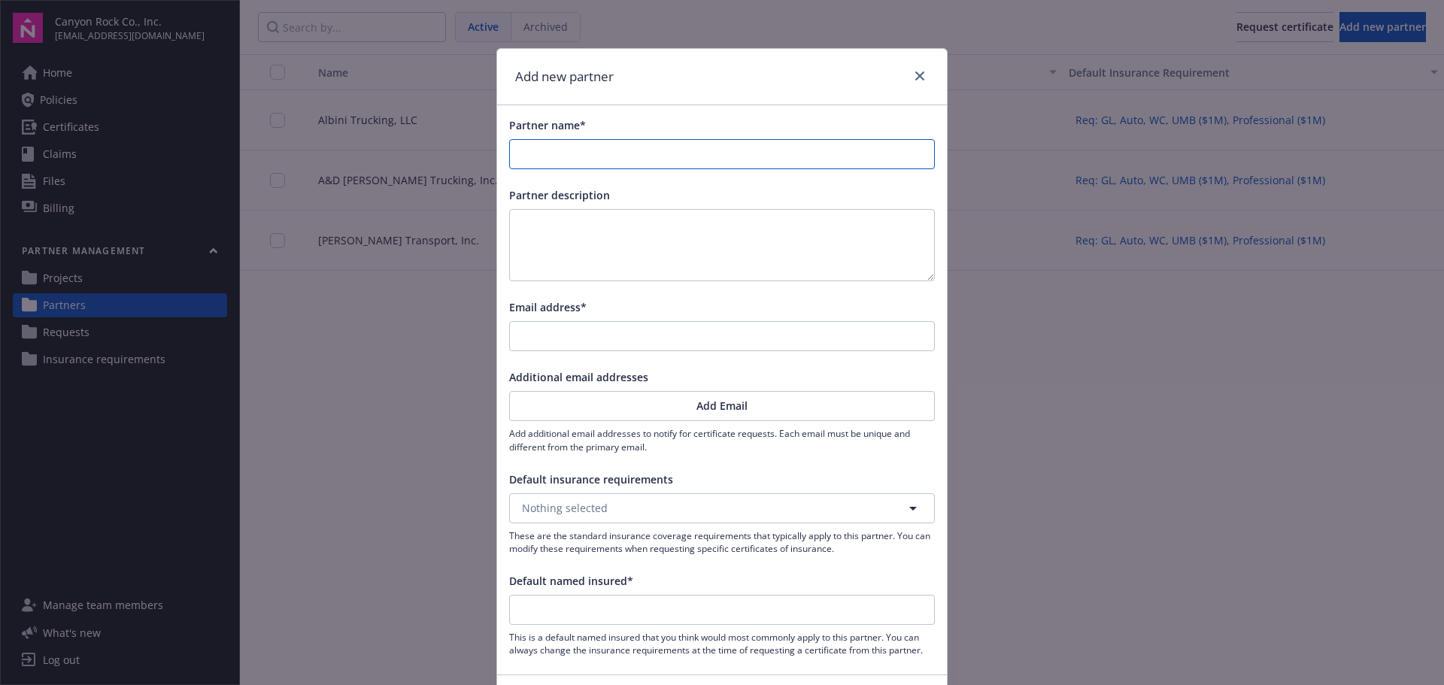
click at [640, 157] on input "Partner name*" at bounding box center [722, 154] width 424 height 29
type input "N"
type input "Ni"
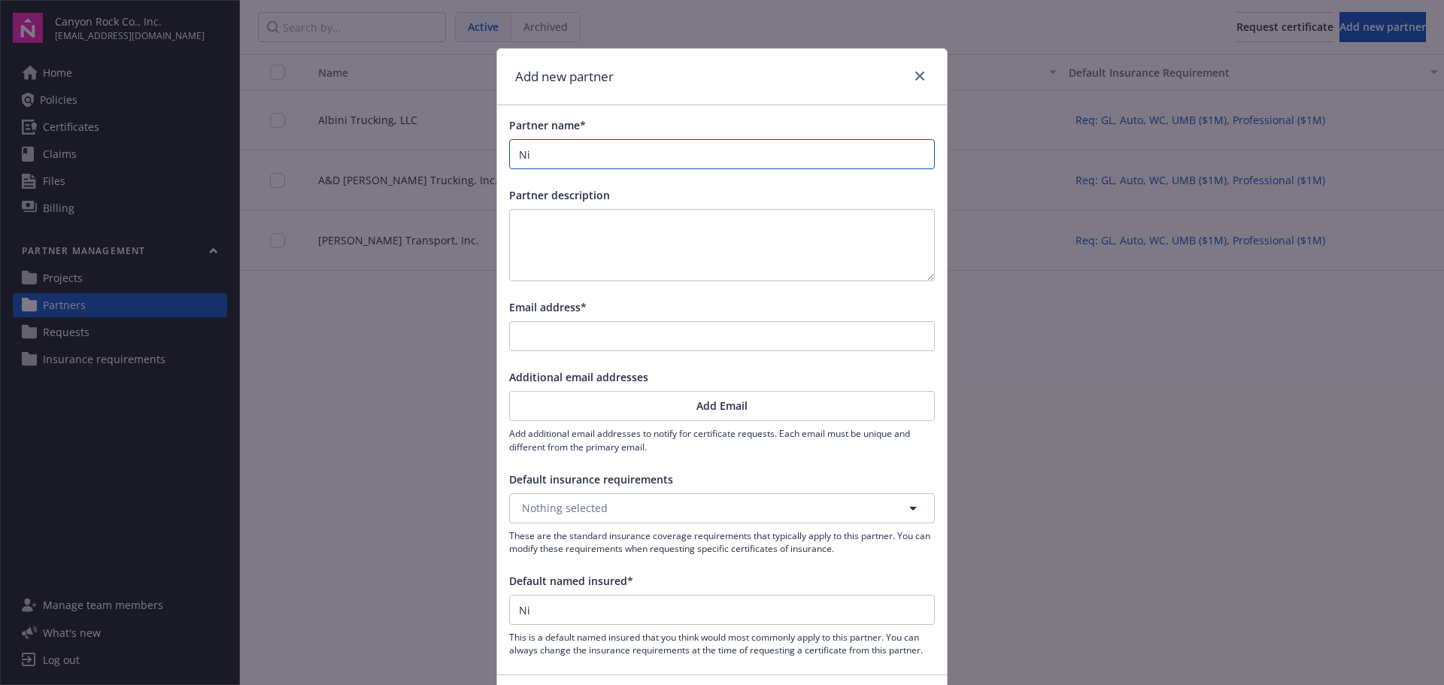
type input "Nic"
type input "[PERSON_NAME]"
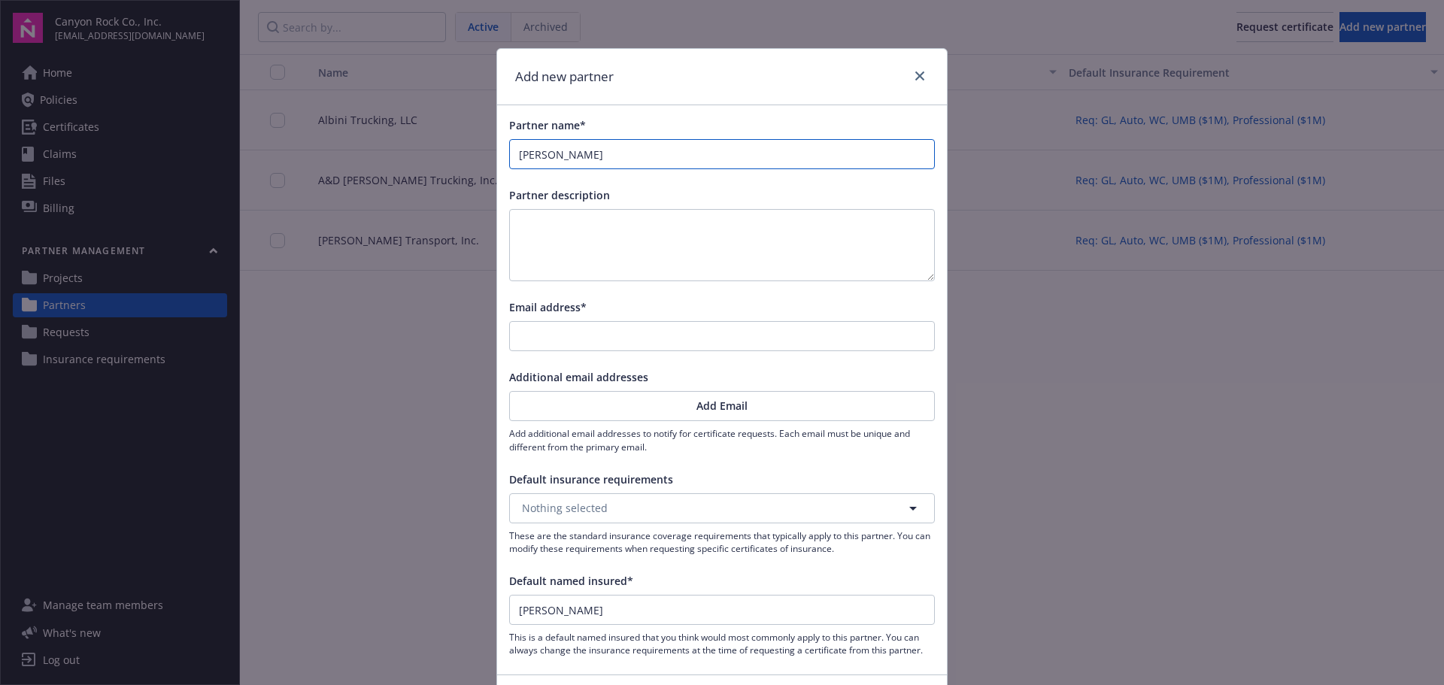
type input "[PERSON_NAME]"
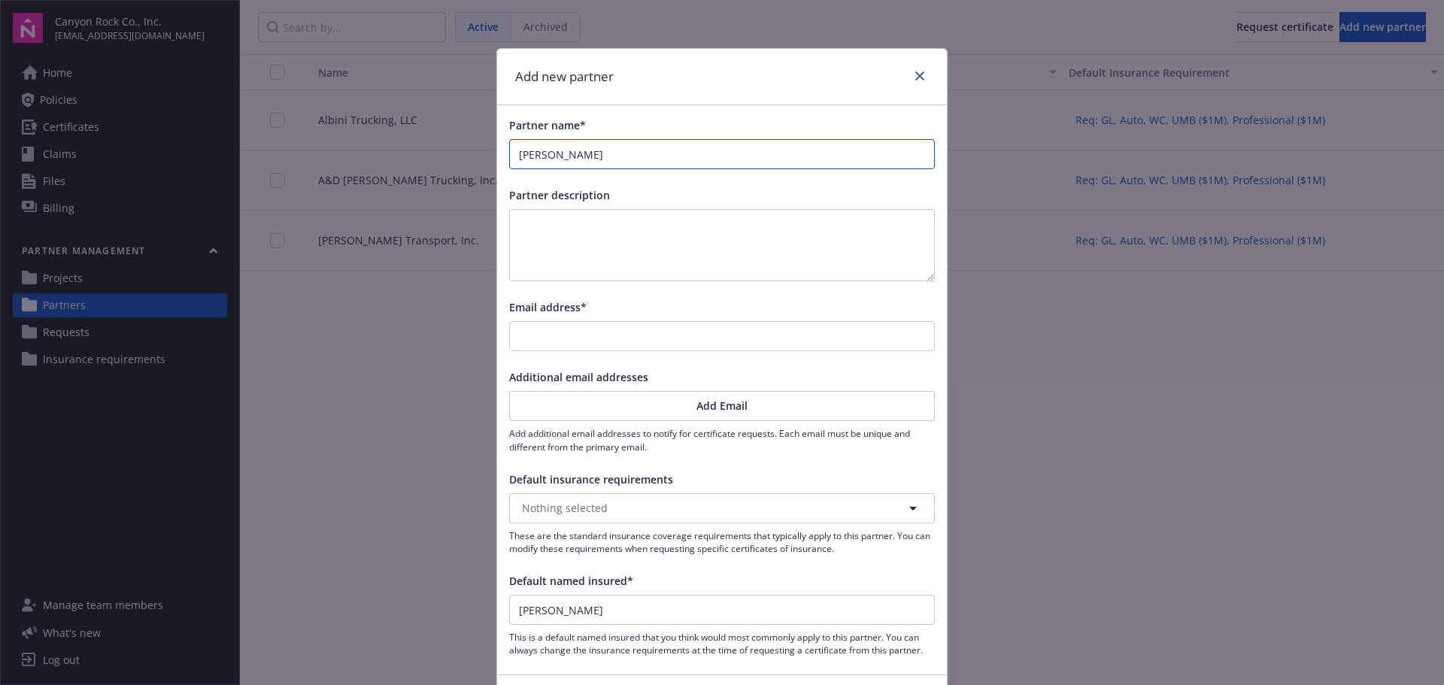
type input "[PERSON_NAME]"
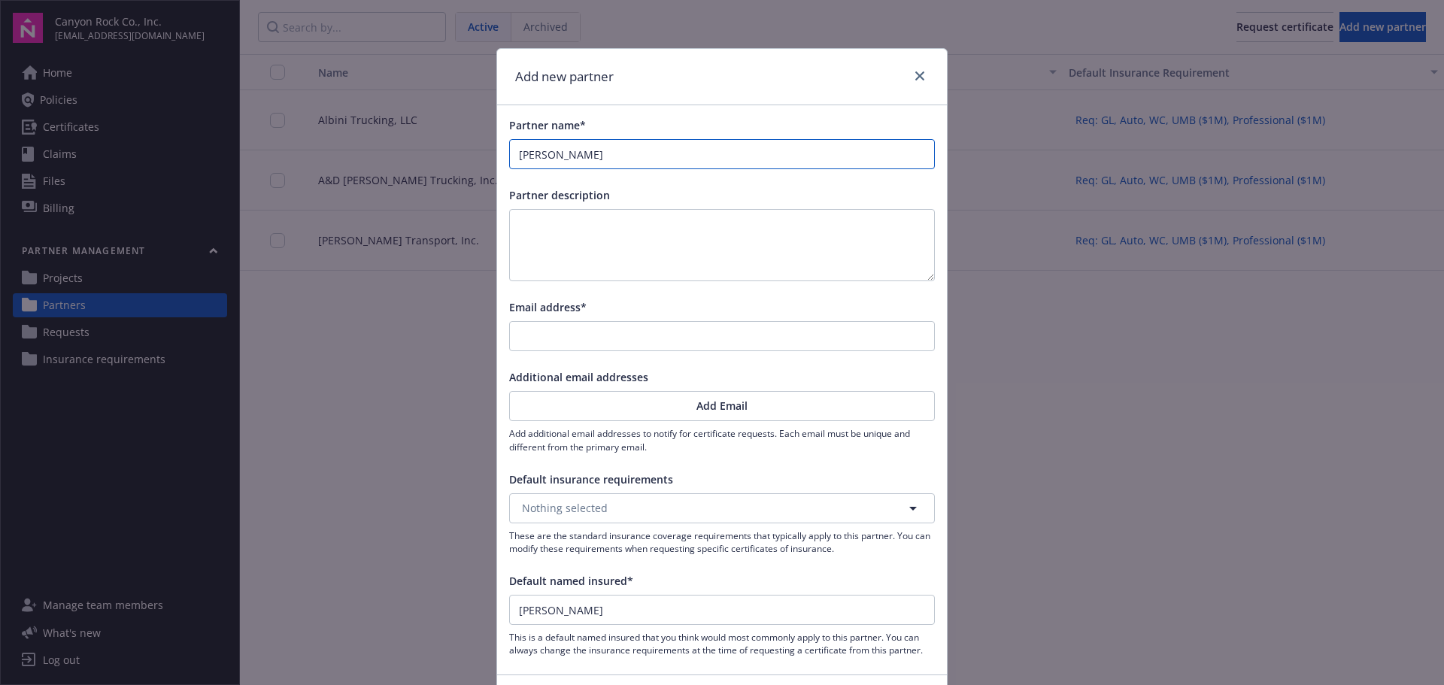
type input "[PERSON_NAME]"
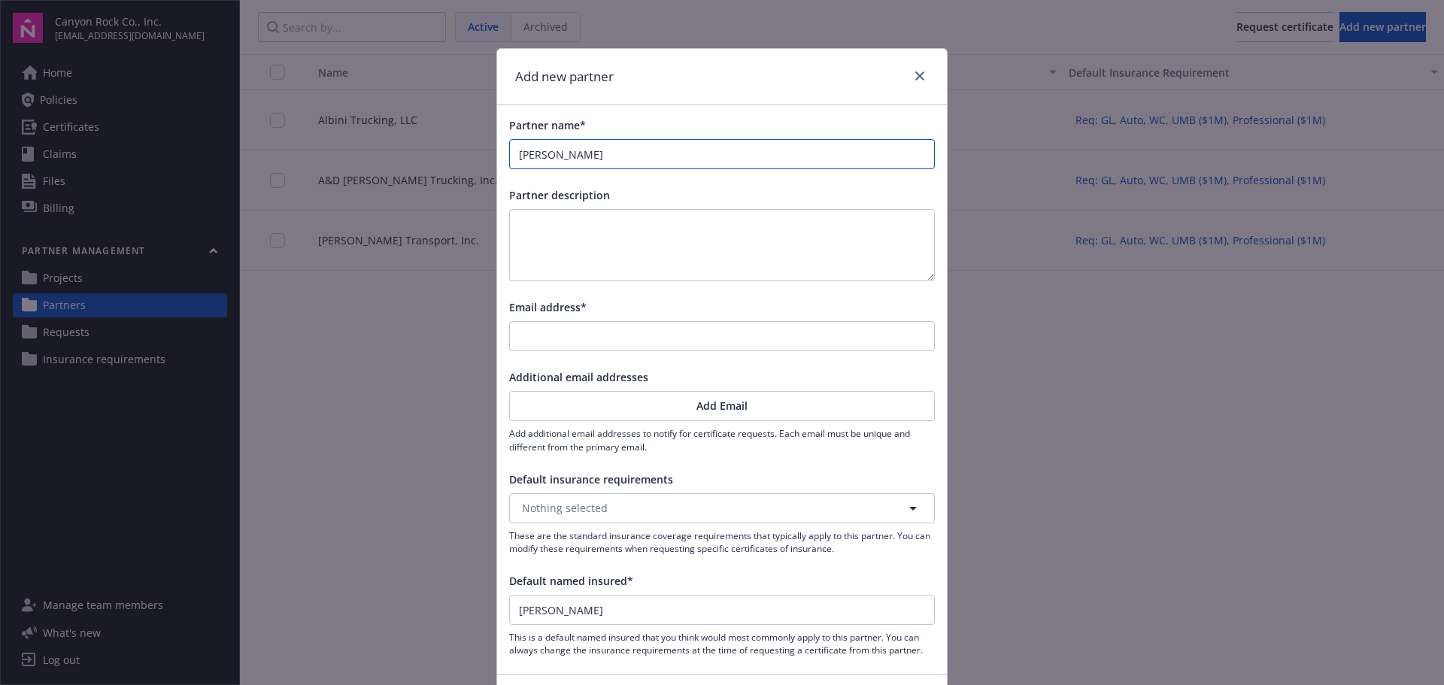
type input "[PERSON_NAME]"
type input "[PERSON_NAME] T"
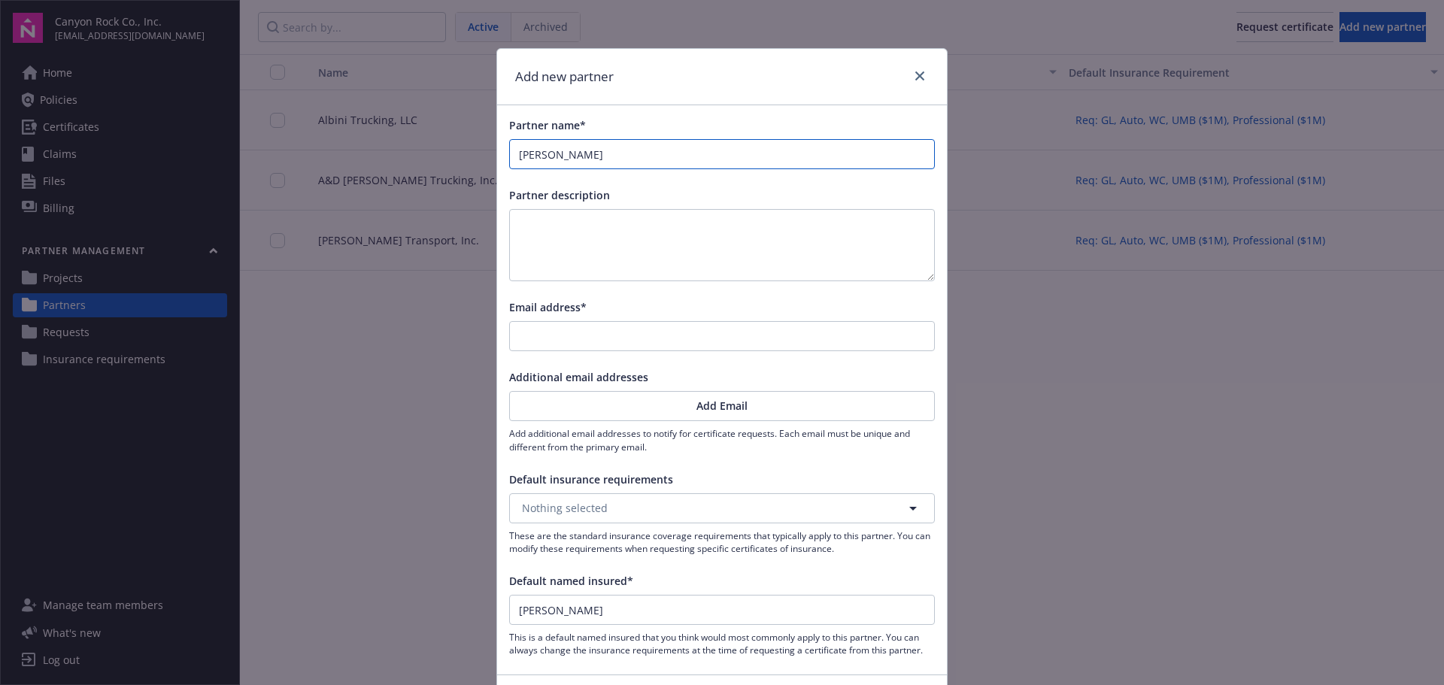
type input "[PERSON_NAME] T"
type input "[PERSON_NAME] Tr"
type input "[PERSON_NAME] Tru"
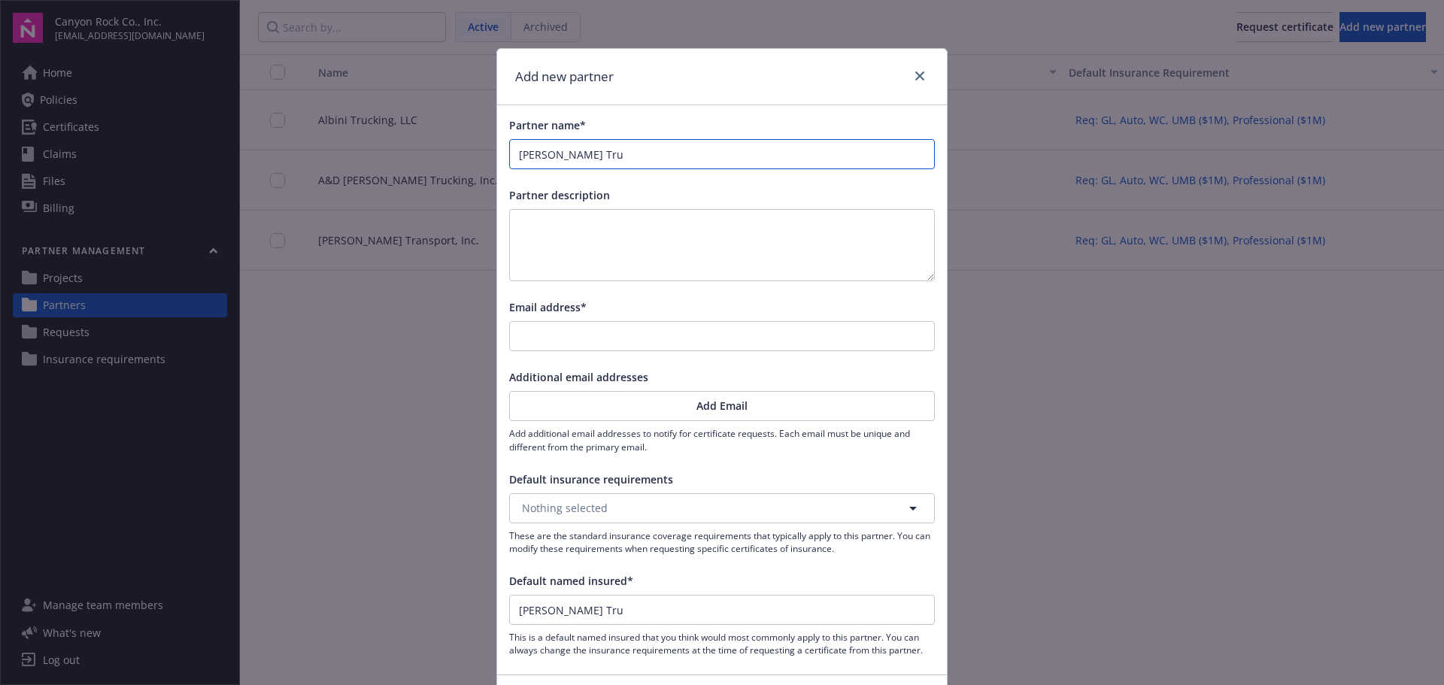
type input "[PERSON_NAME] [PERSON_NAME]"
type input "[PERSON_NAME] Truck"
type input "[PERSON_NAME] Trucki"
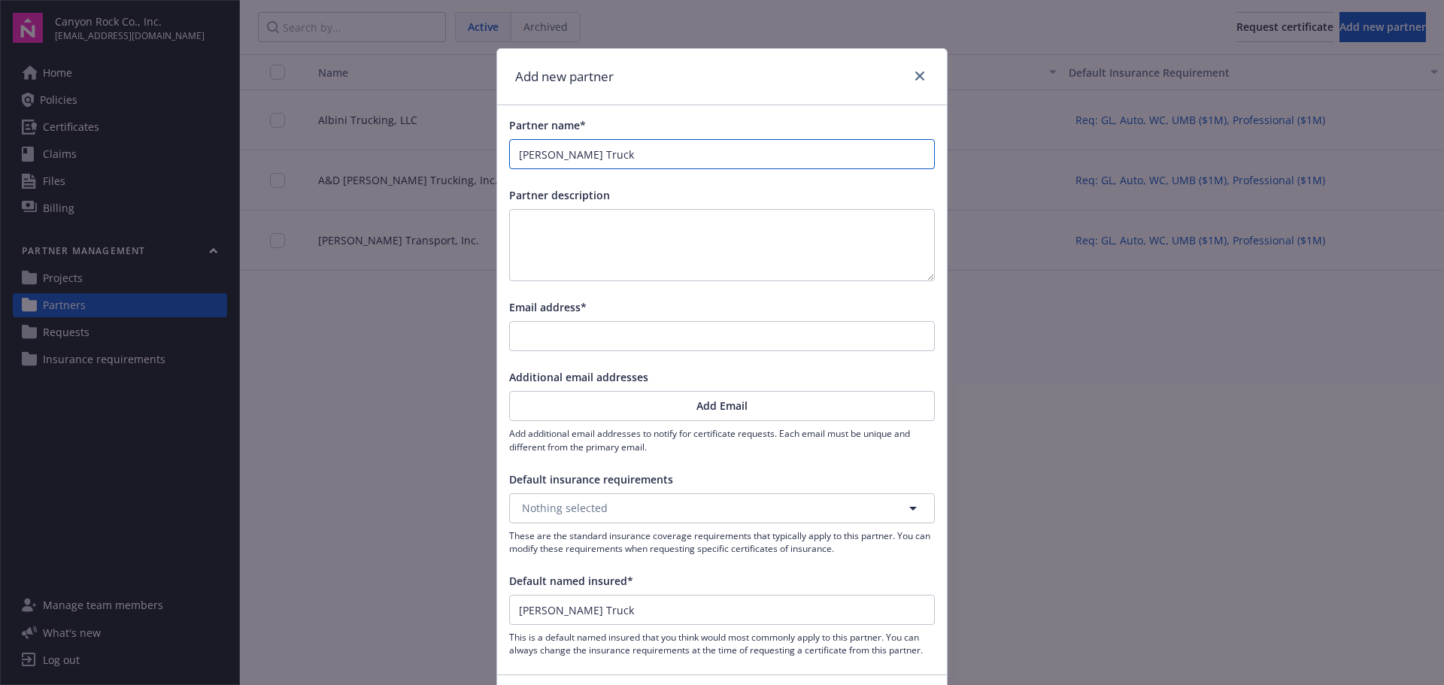
type input "[PERSON_NAME] Trucki"
type input "[PERSON_NAME] Truckin"
type input "[PERSON_NAME] Trucking"
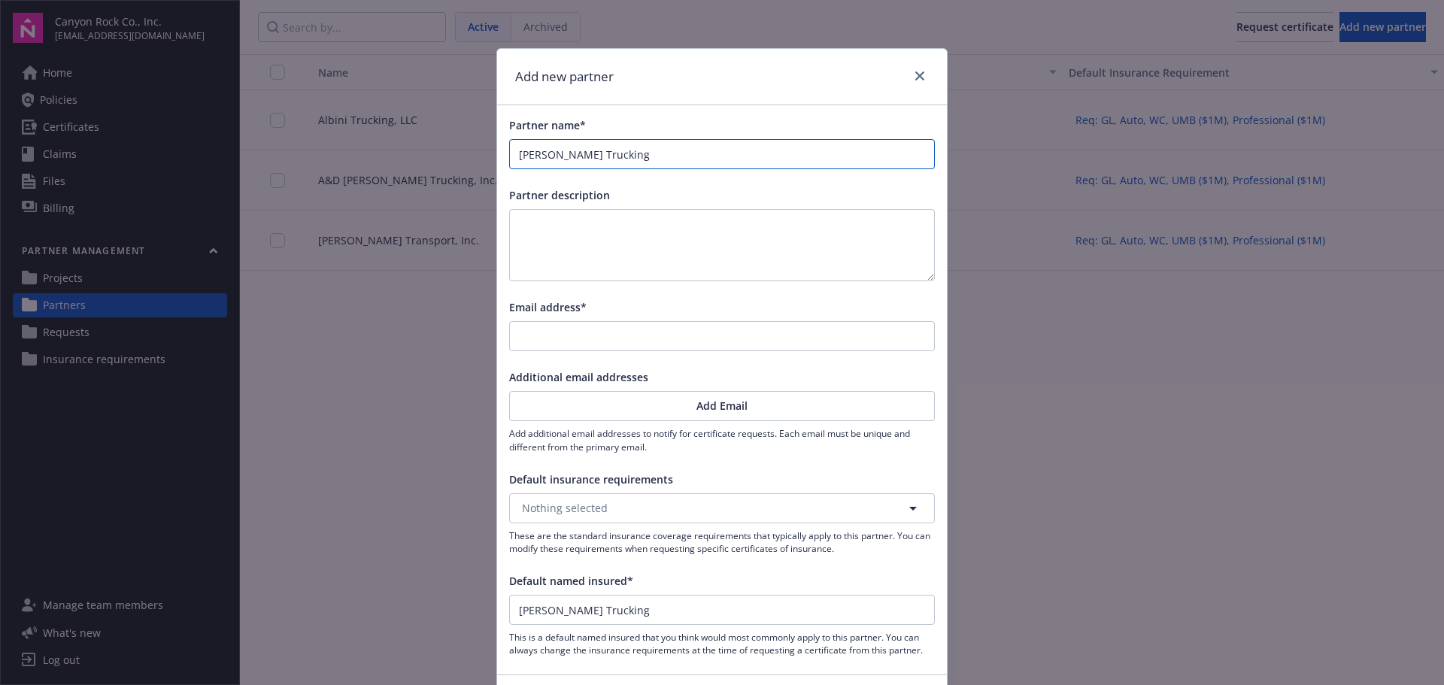
type input "[PERSON_NAME] Trucking,"
type input "[PERSON_NAME] Trucking, L"
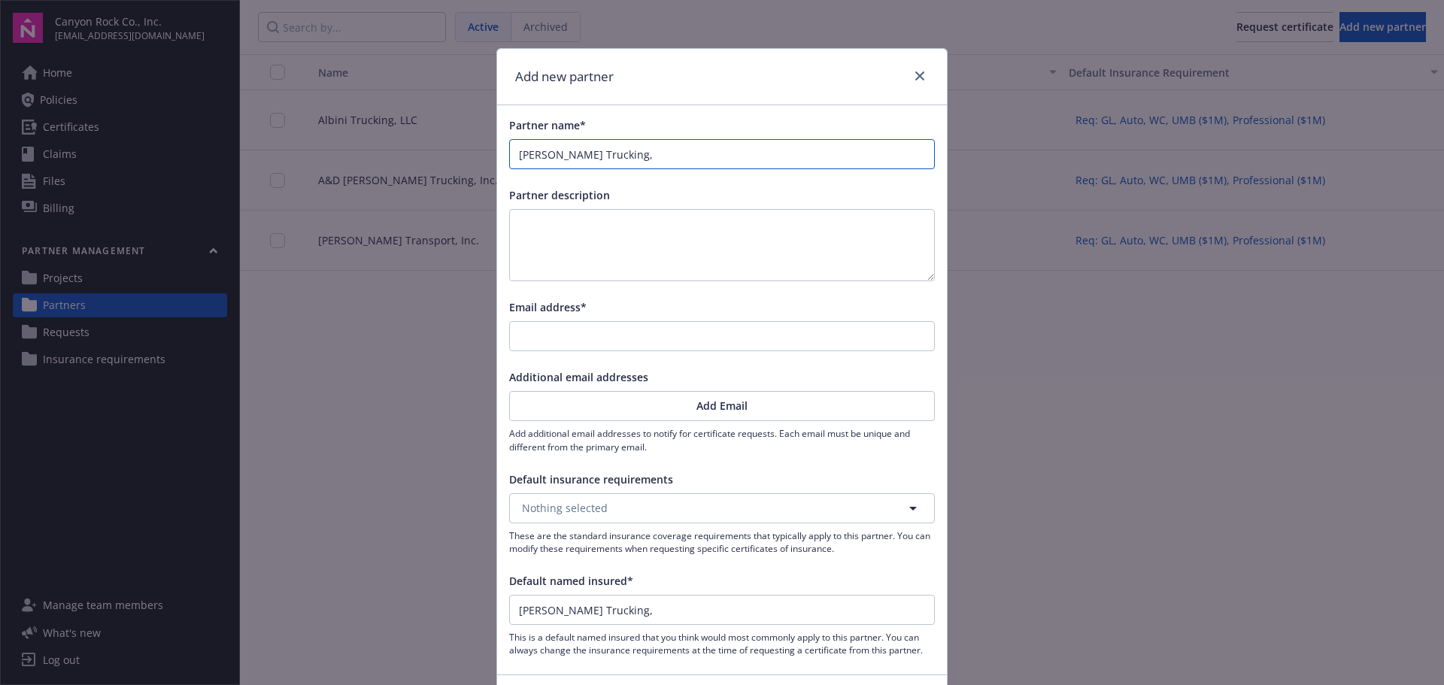
type input "[PERSON_NAME] Trucking, L"
type input "[PERSON_NAME] Trucking, LL"
type input "[PERSON_NAME] Trucking, LLC"
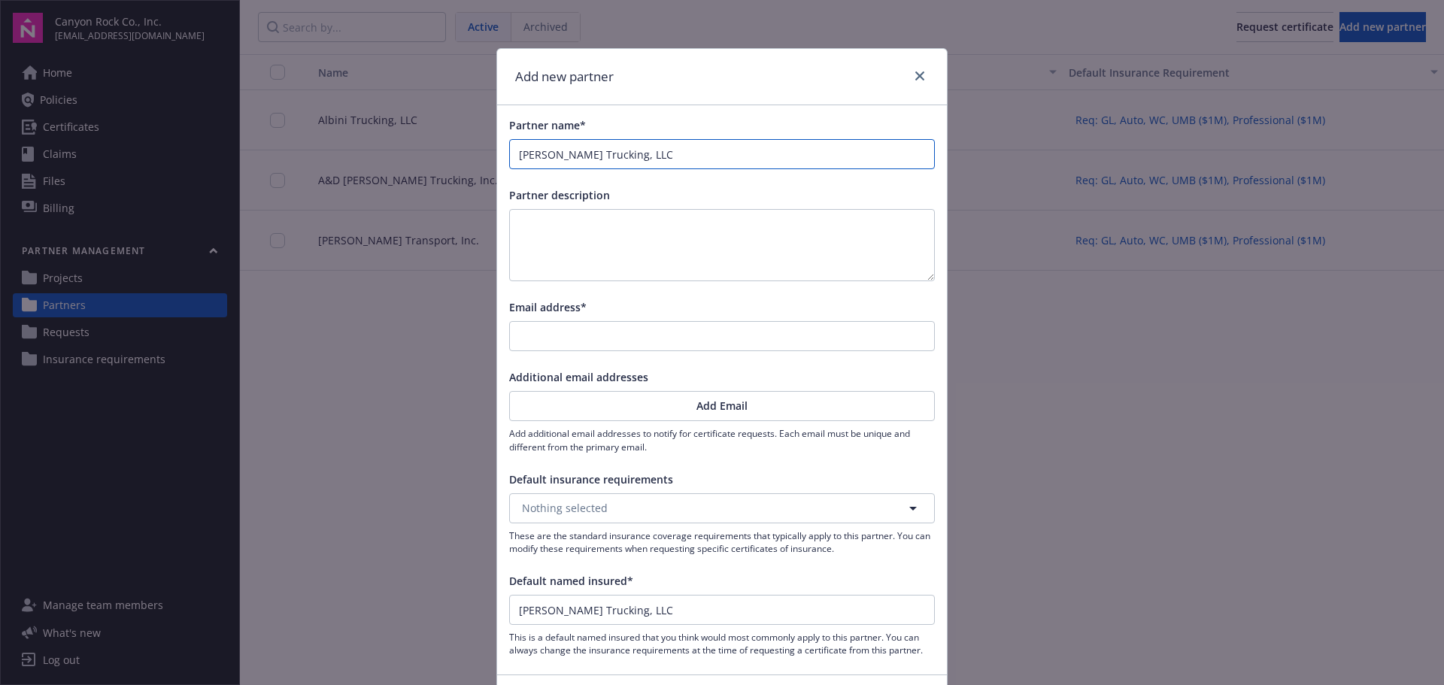
type input "[PERSON_NAME] Trucking, LLC"
click at [626, 330] on input "Email address*" at bounding box center [722, 336] width 424 height 29
type input "c"
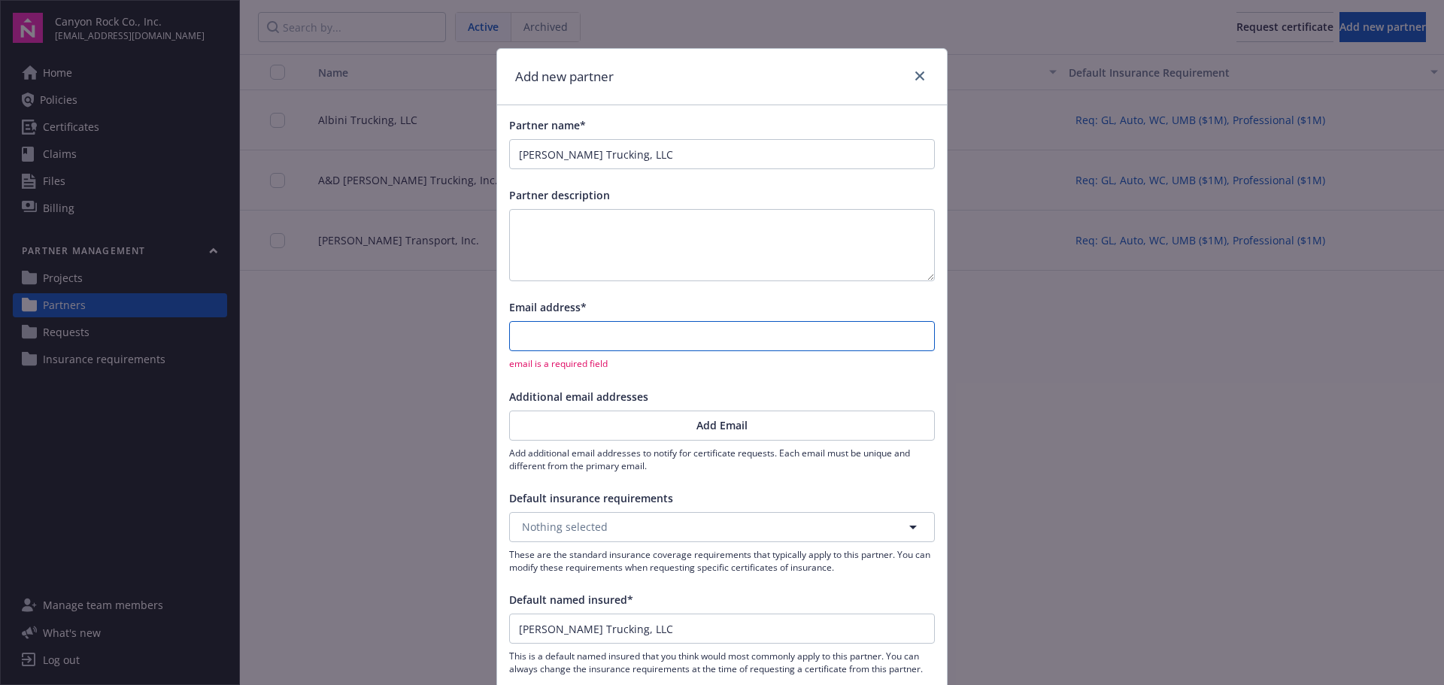
drag, startPoint x: 618, startPoint y: 338, endPoint x: 631, endPoint y: 346, distance: 15.9
click at [618, 338] on input "Email address*" at bounding box center [722, 336] width 424 height 29
paste input "[EMAIL_ADDRESS][PERSON_NAME][DOMAIN_NAME]"
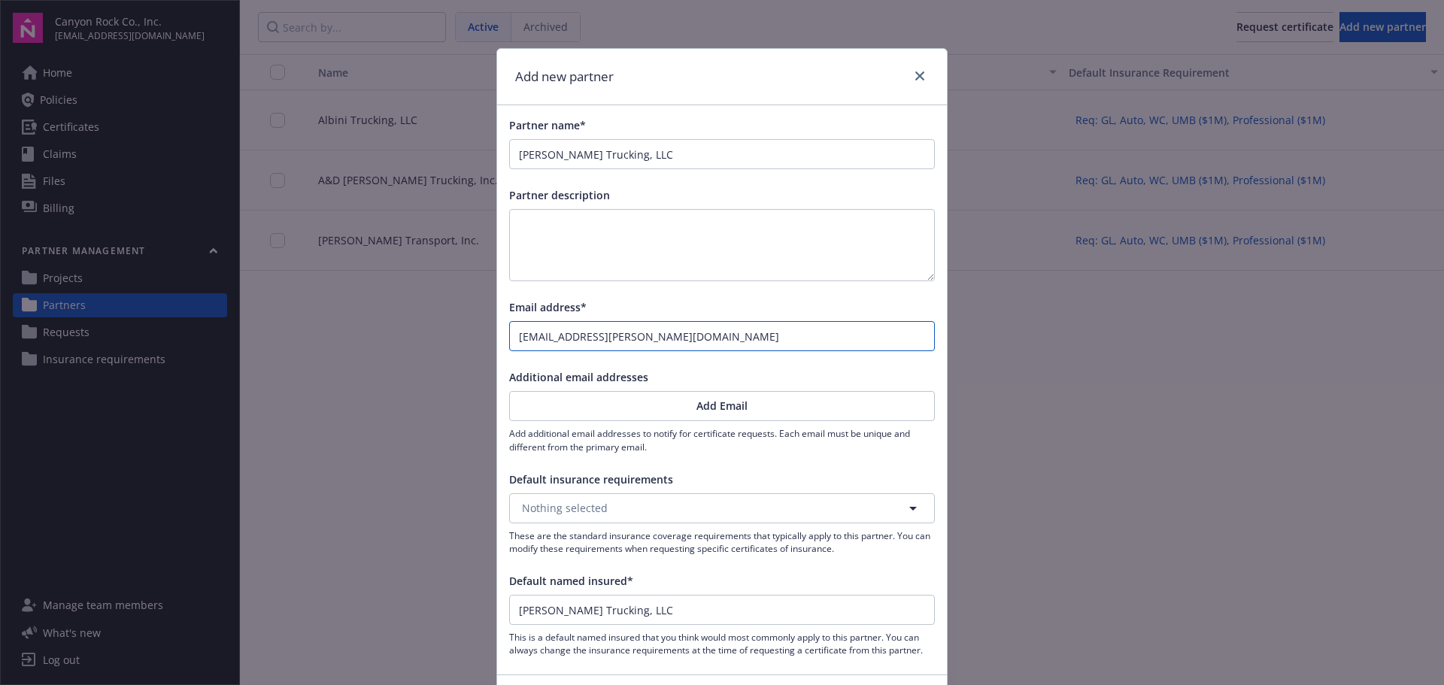
type input "[EMAIL_ADDRESS][PERSON_NAME][DOMAIN_NAME]"
click at [636, 508] on button "Nothing selected" at bounding box center [722, 509] width 426 height 30
click at [639, 562] on div "Req: GL, Auto, WC, UMB ($1M), Professional ($1M)" at bounding box center [722, 551] width 423 height 40
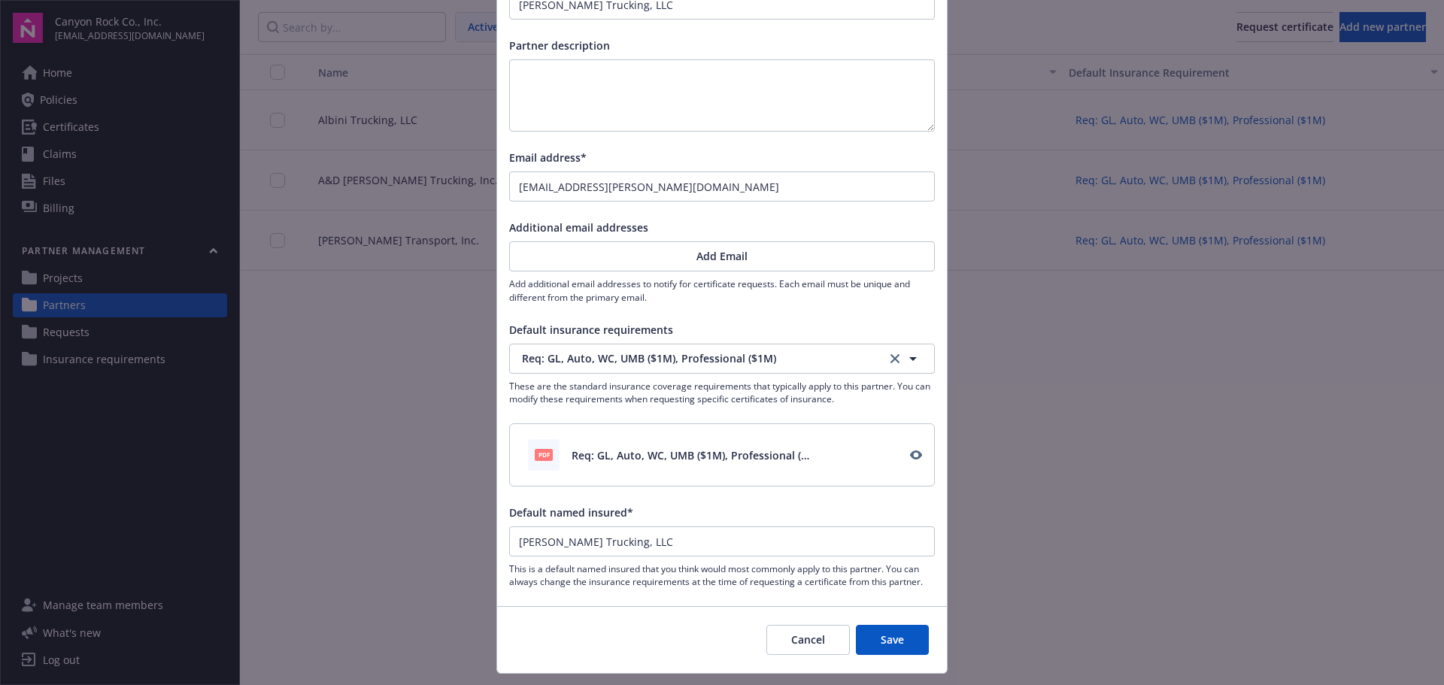
scroll to position [150, 0]
drag, startPoint x: 879, startPoint y: 636, endPoint x: 846, endPoint y: 603, distance: 47.3
click at [879, 635] on button "Save" at bounding box center [892, 639] width 73 height 30
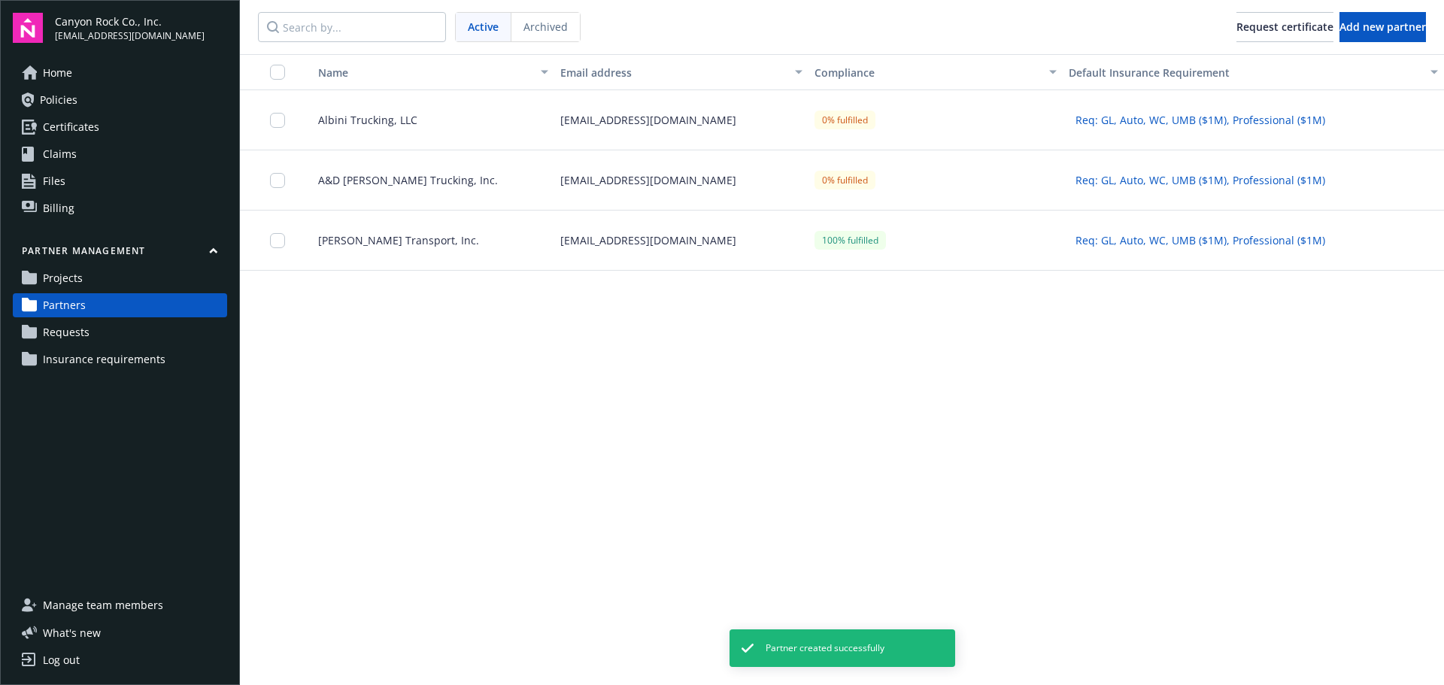
click at [372, 184] on span "A&D [PERSON_NAME] Trucking, Inc." at bounding box center [402, 180] width 192 height 16
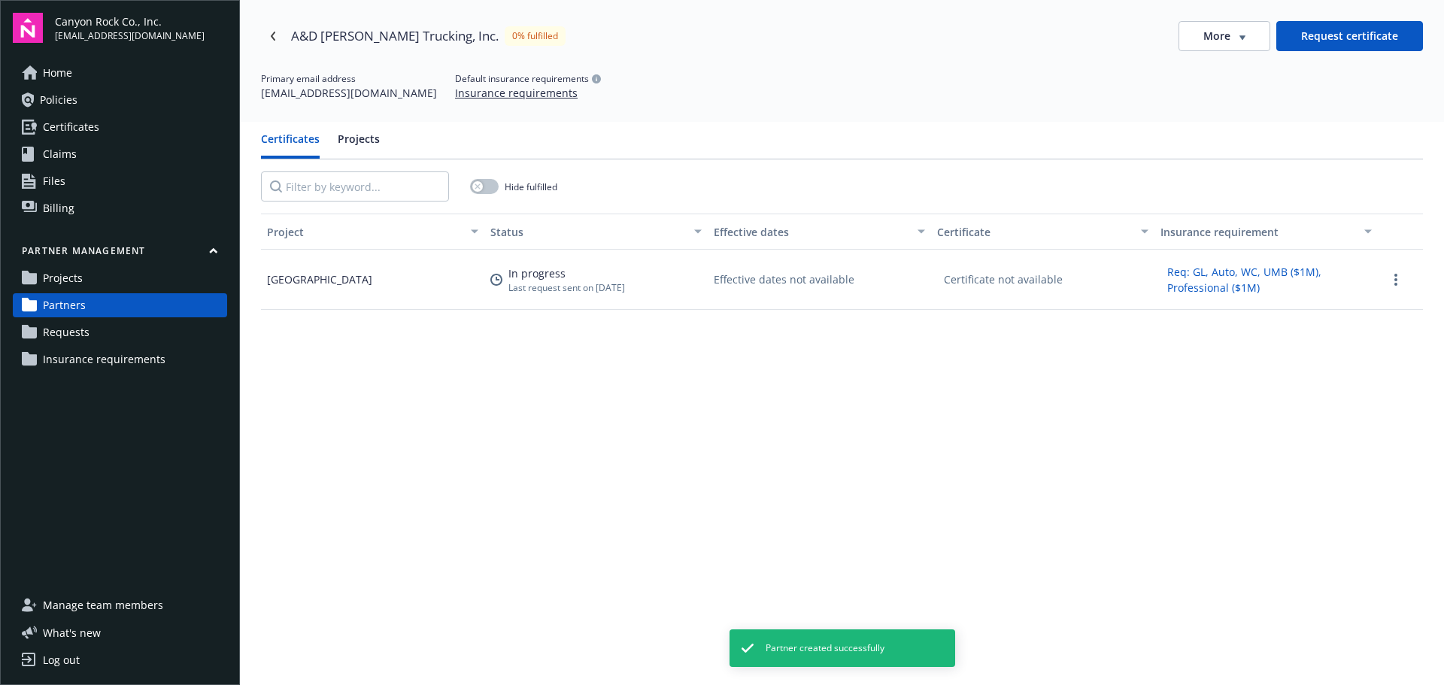
click at [1222, 33] on div "More" at bounding box center [1225, 36] width 42 height 15
click at [1222, 62] on div "Edit partner" at bounding box center [1216, 67] width 121 height 25
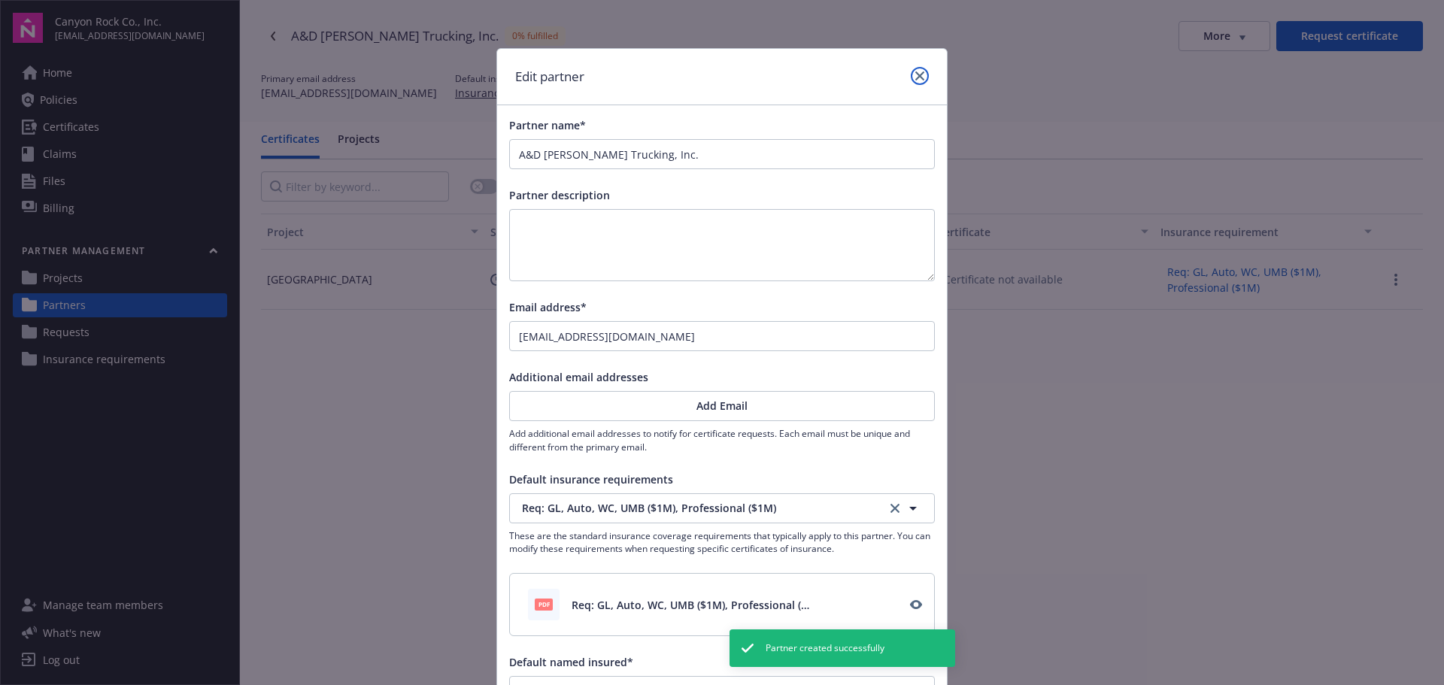
click at [916, 75] on icon "close" at bounding box center [920, 75] width 9 height 9
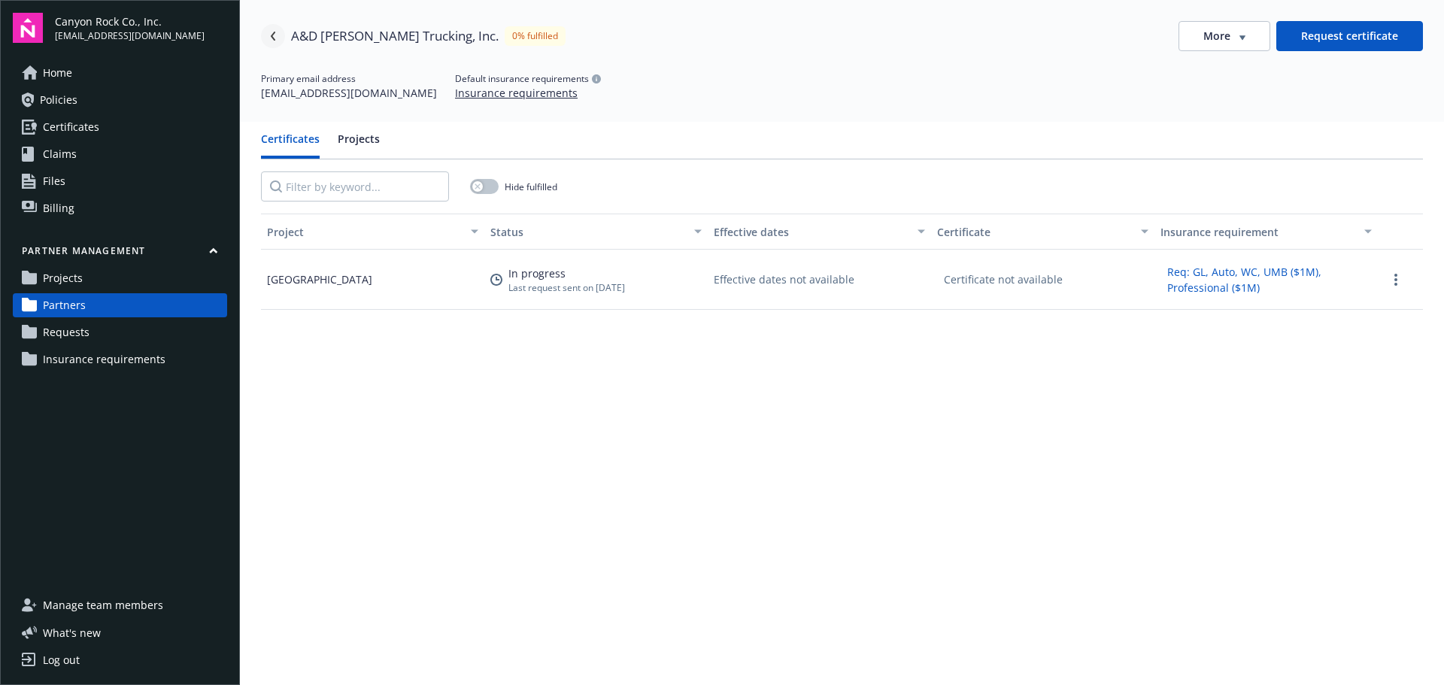
click at [267, 35] on link "Navigate back" at bounding box center [273, 36] width 24 height 24
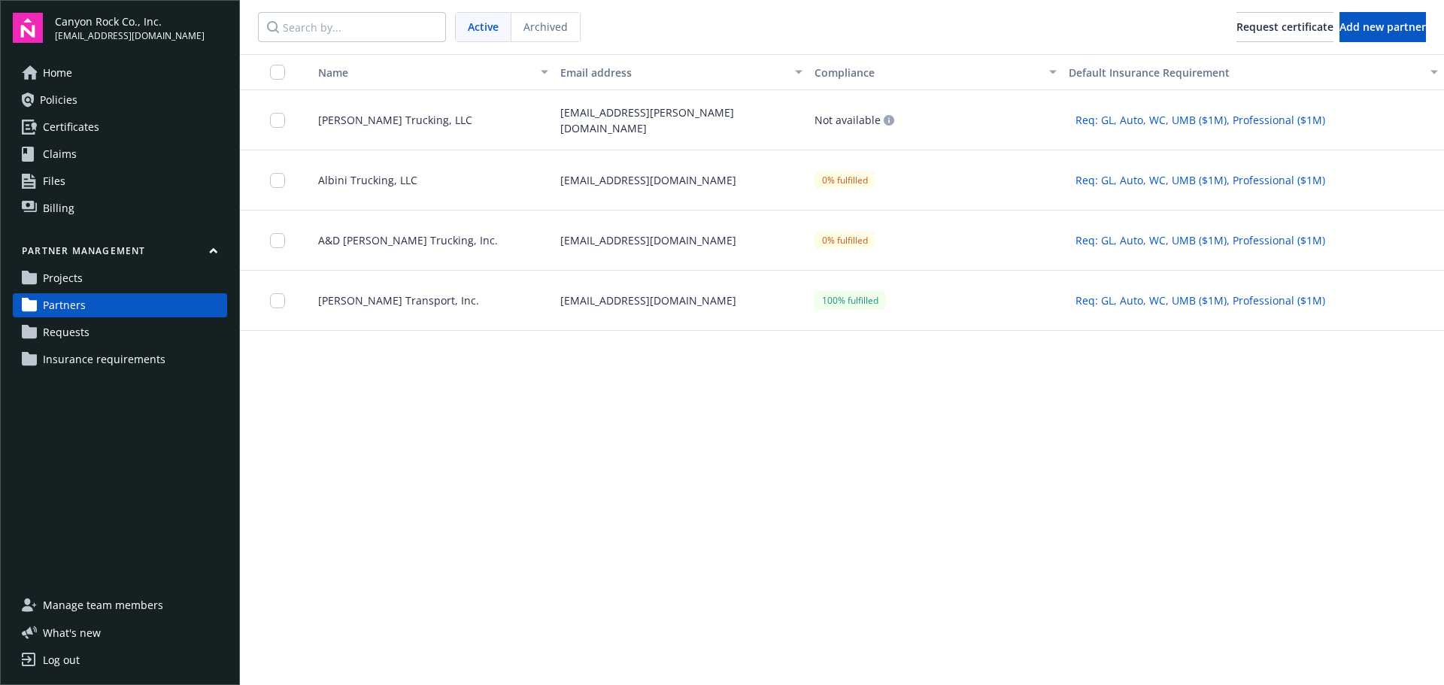
click at [63, 333] on span "Requests" at bounding box center [66, 332] width 47 height 24
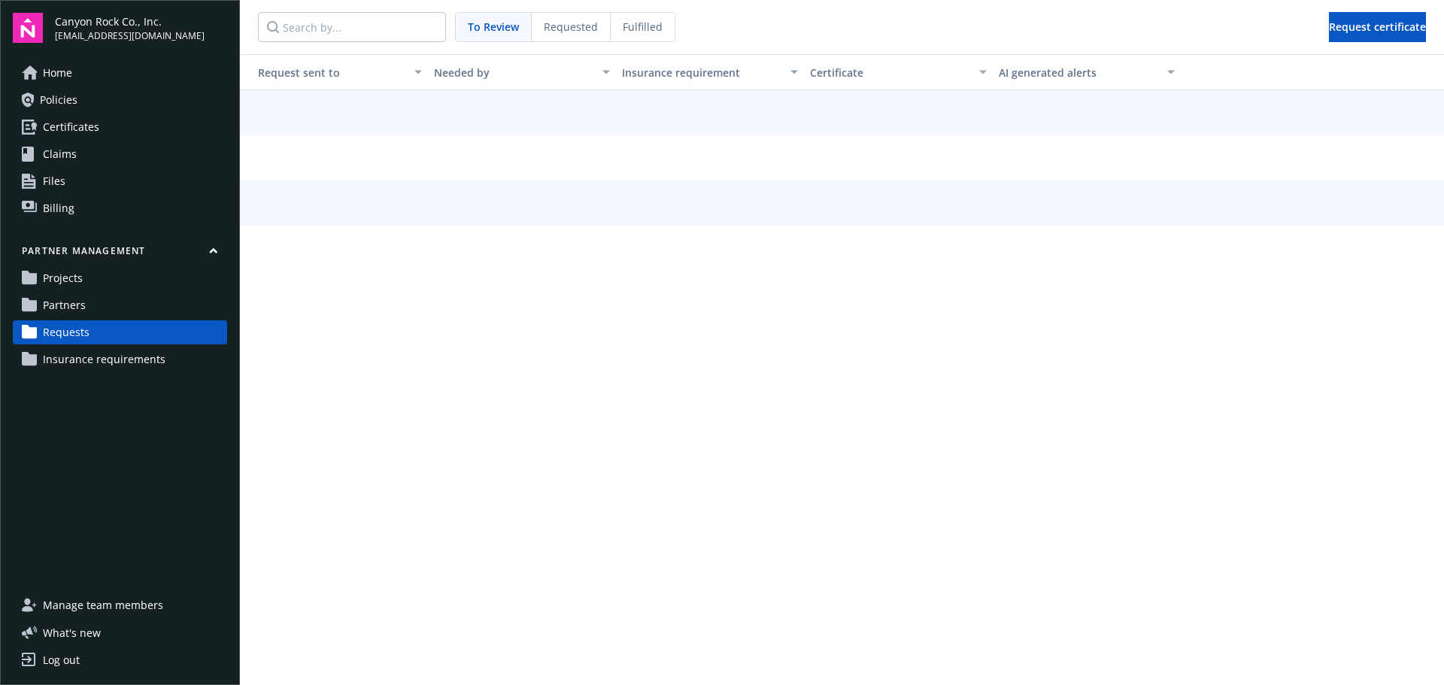
click at [83, 302] on span "Partners" at bounding box center [64, 305] width 43 height 24
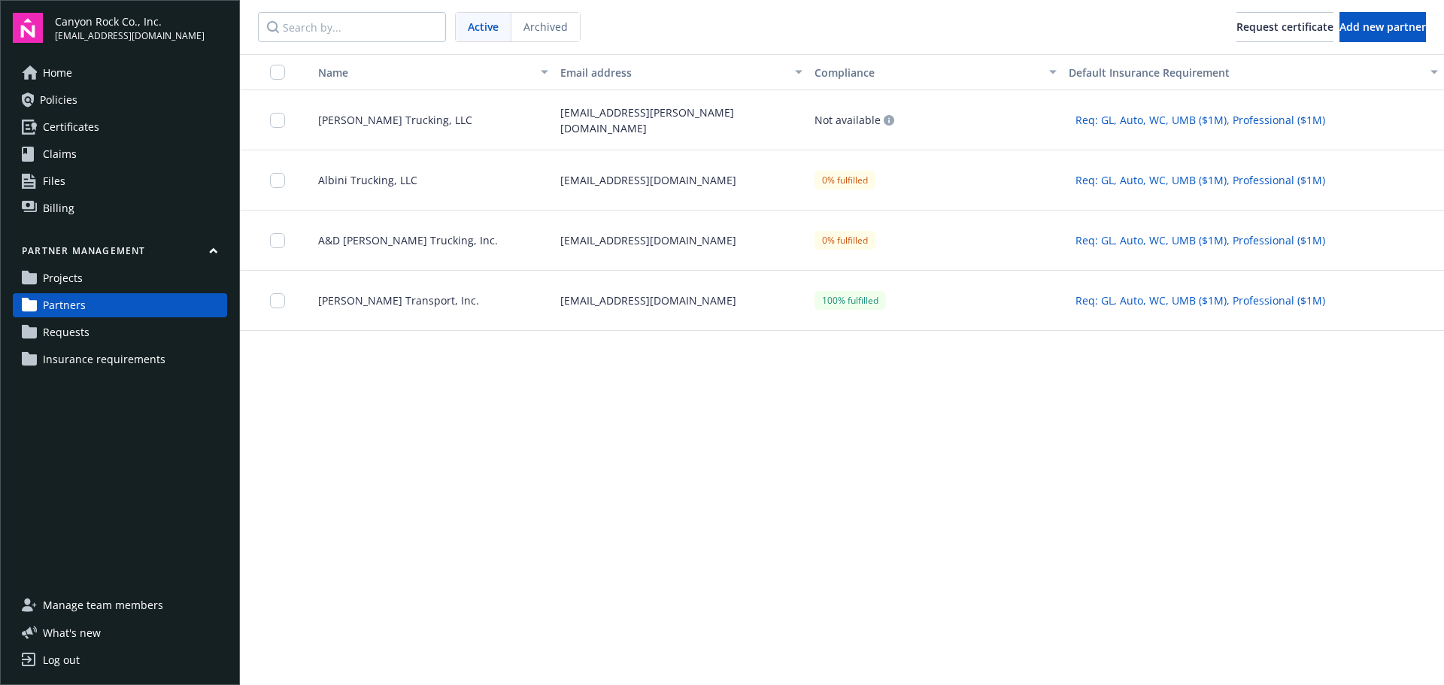
click at [336, 117] on span "[PERSON_NAME] Trucking, LLC" at bounding box center [389, 120] width 166 height 16
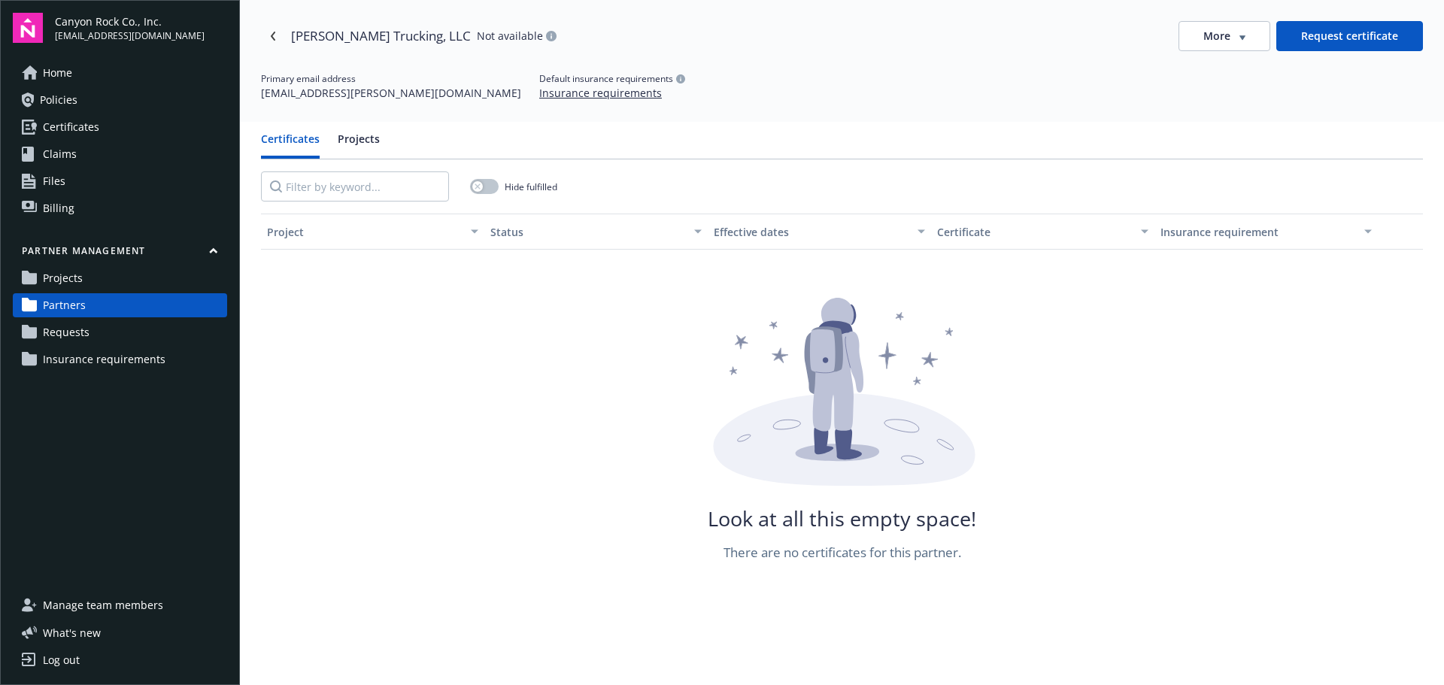
click at [1346, 36] on button "Request certificate" at bounding box center [1350, 36] width 147 height 30
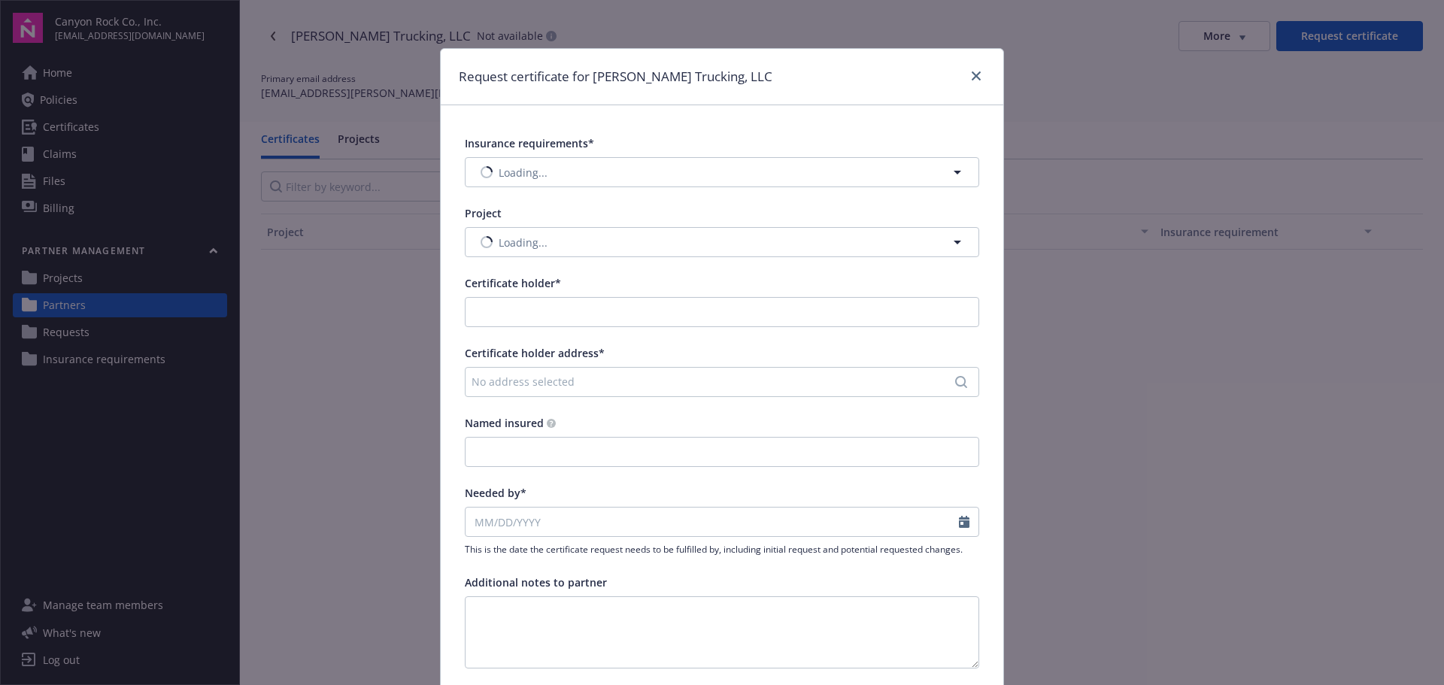
type input "[PERSON_NAME] Trucking, LLC"
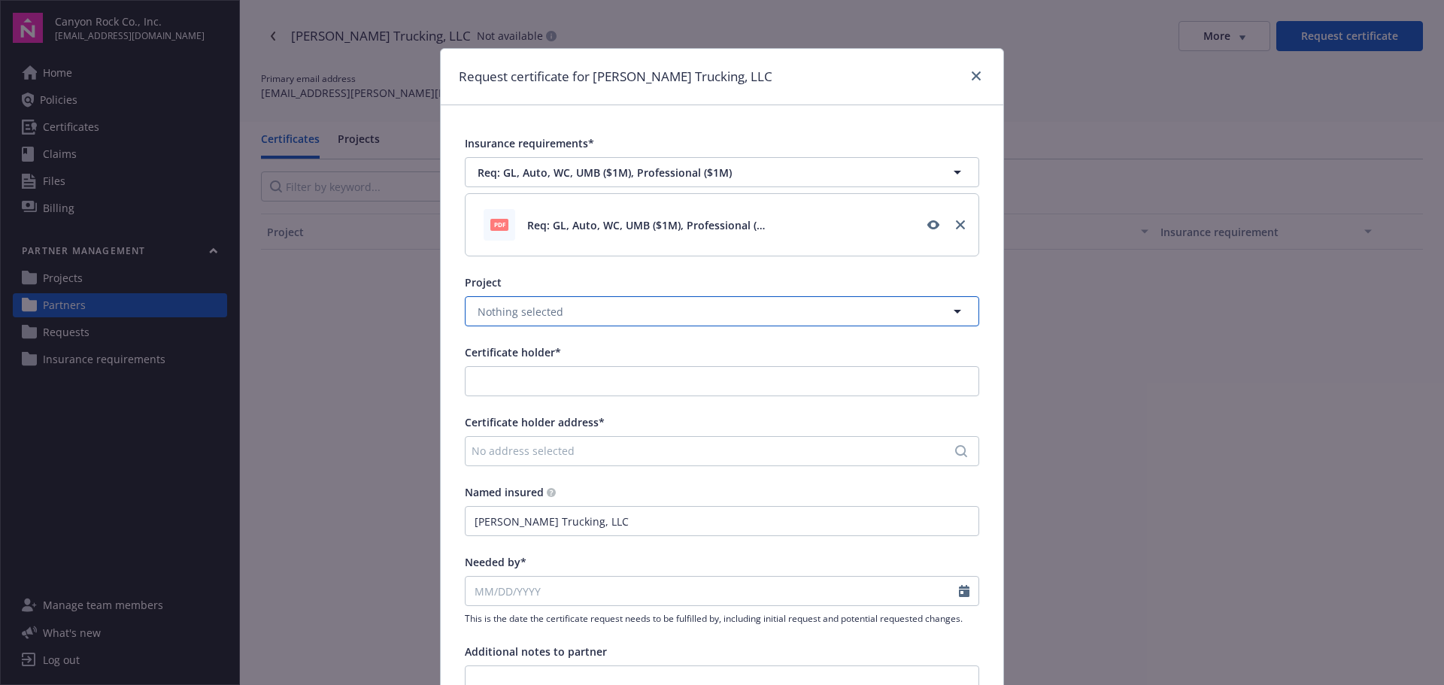
click at [675, 310] on button "Nothing selected" at bounding box center [722, 311] width 515 height 30
click at [673, 358] on div "[GEOGRAPHIC_DATA]" at bounding box center [722, 353] width 495 height 22
click at [658, 444] on div "No address selected" at bounding box center [715, 451] width 486 height 16
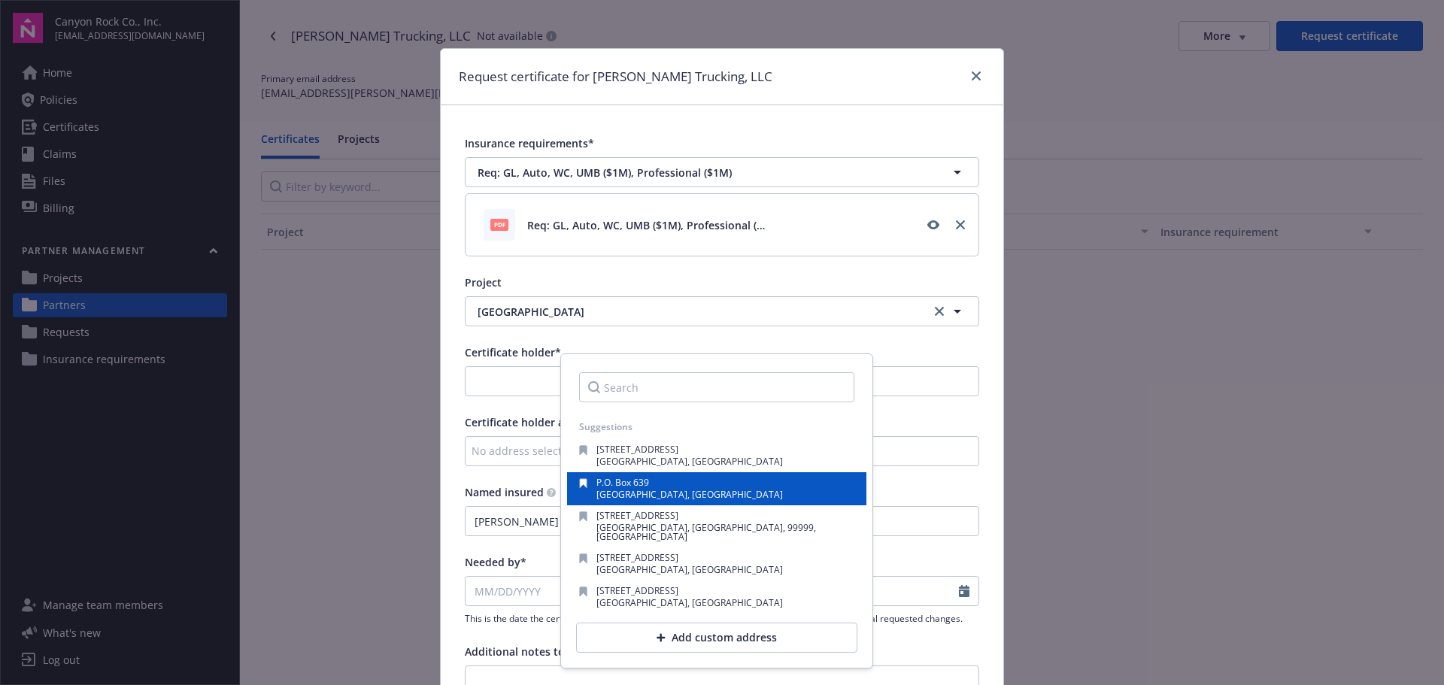
click at [676, 490] on span "[GEOGRAPHIC_DATA], [GEOGRAPHIC_DATA]" at bounding box center [690, 494] width 187 height 13
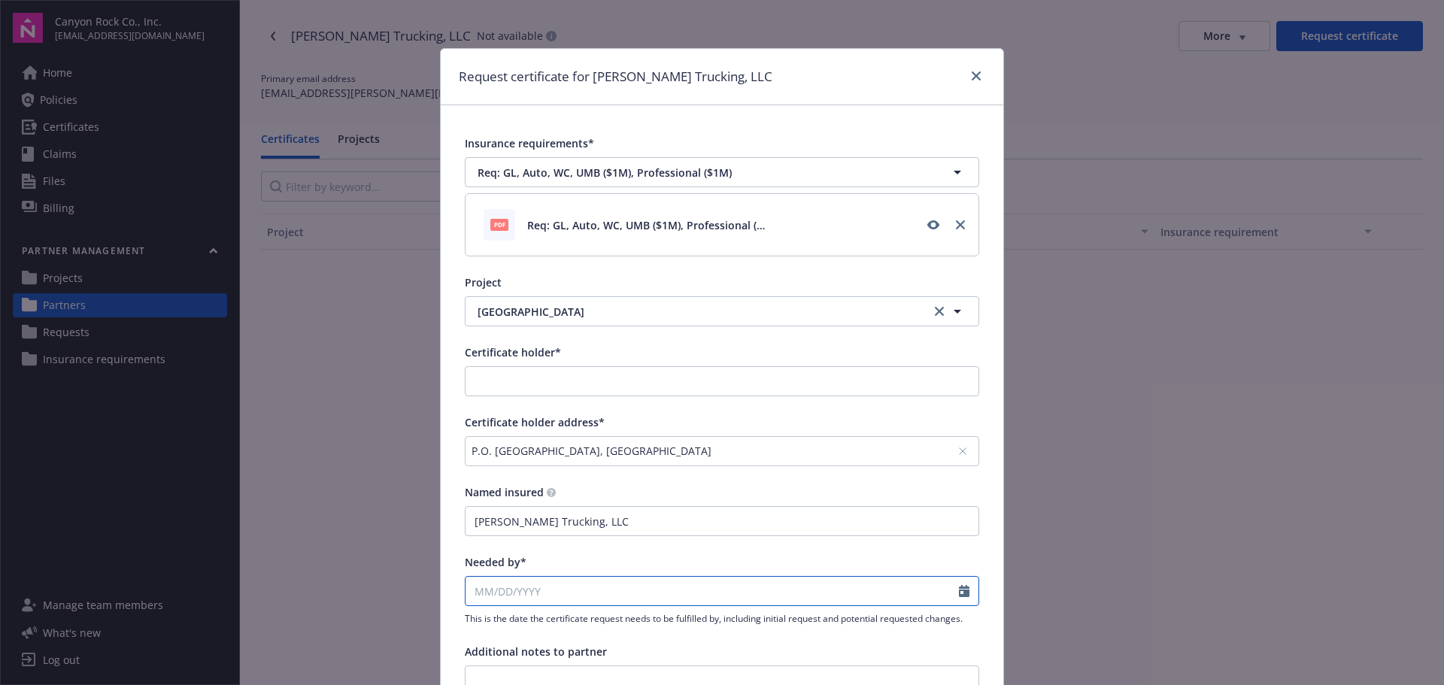
click at [564, 591] on input "Needed by*" at bounding box center [713, 591] width 494 height 29
select select "9"
click at [606, 488] on span "19" at bounding box center [605, 487] width 20 height 19
type input "[DATE]"
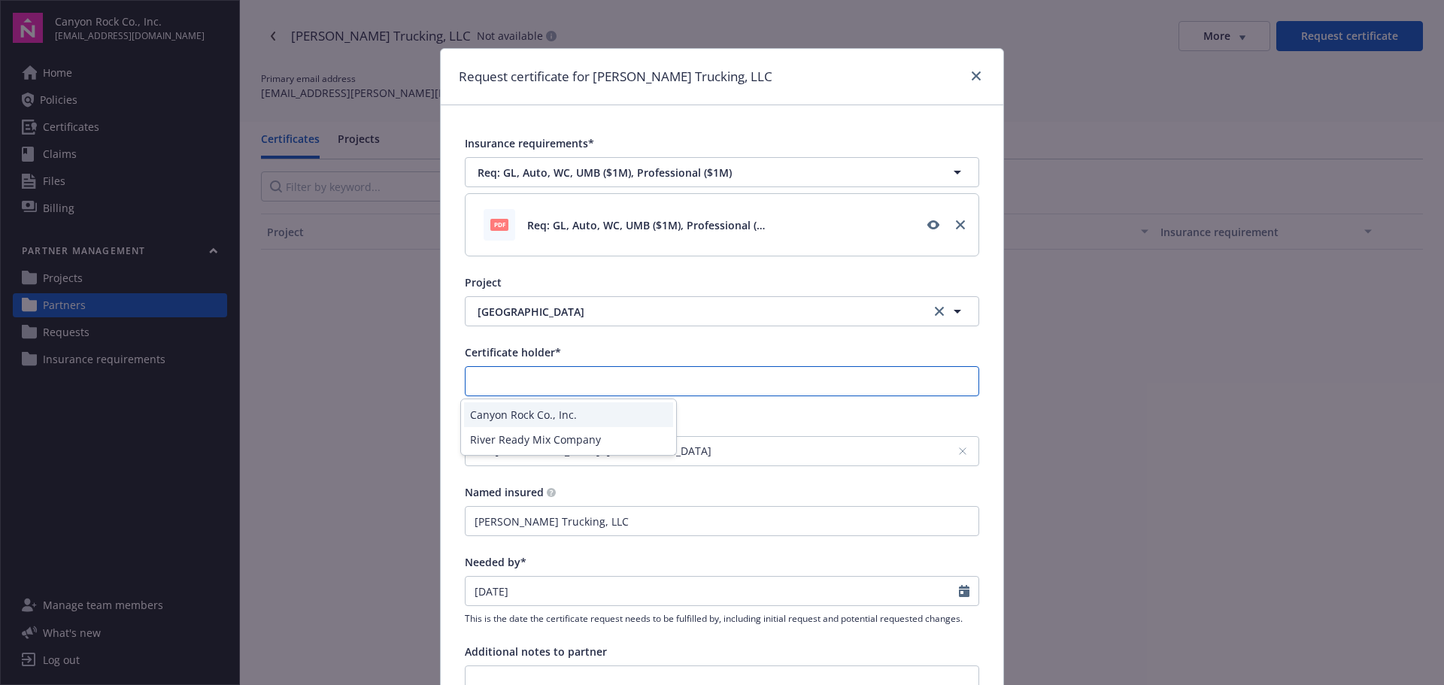
click at [578, 381] on input "Certificate holder*" at bounding box center [722, 381] width 513 height 29
click at [589, 413] on div "Canyon Rock Co., Inc." at bounding box center [568, 415] width 209 height 25
type input "Canyon Rock Co., Inc."
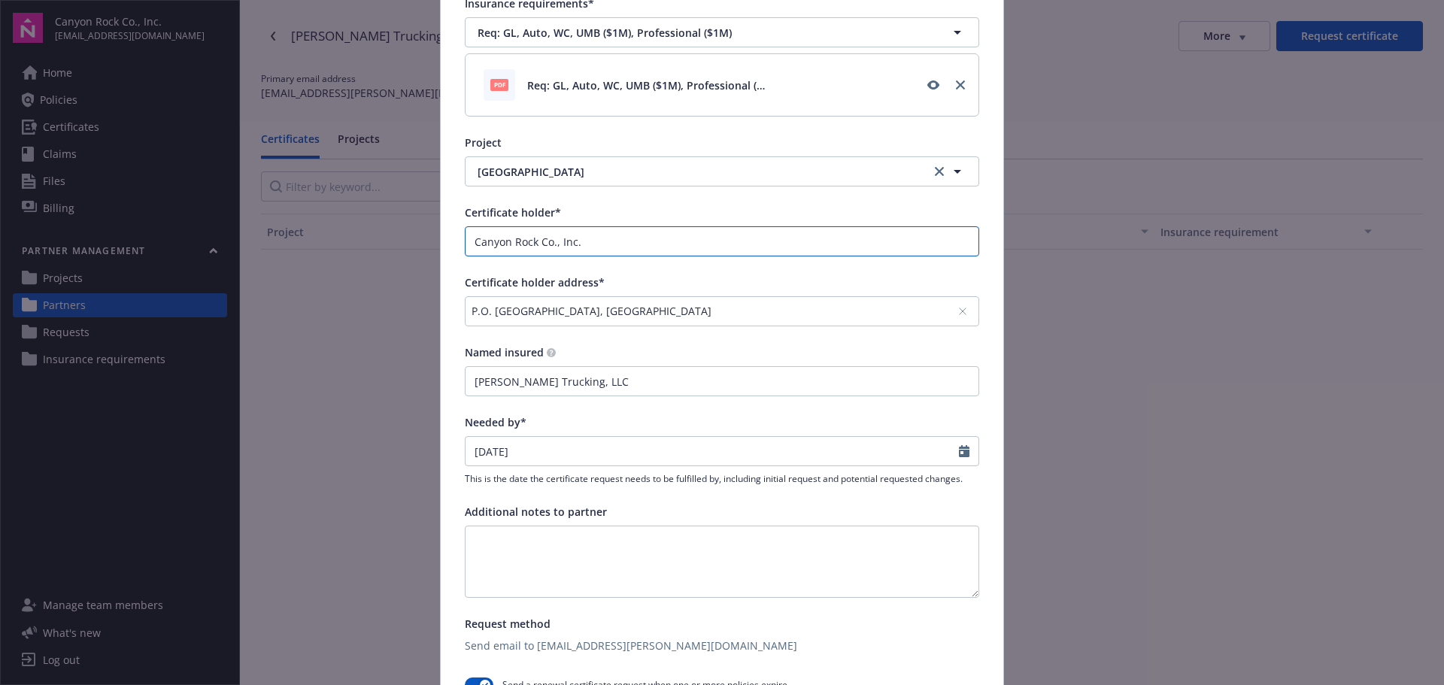
scroll to position [150, 0]
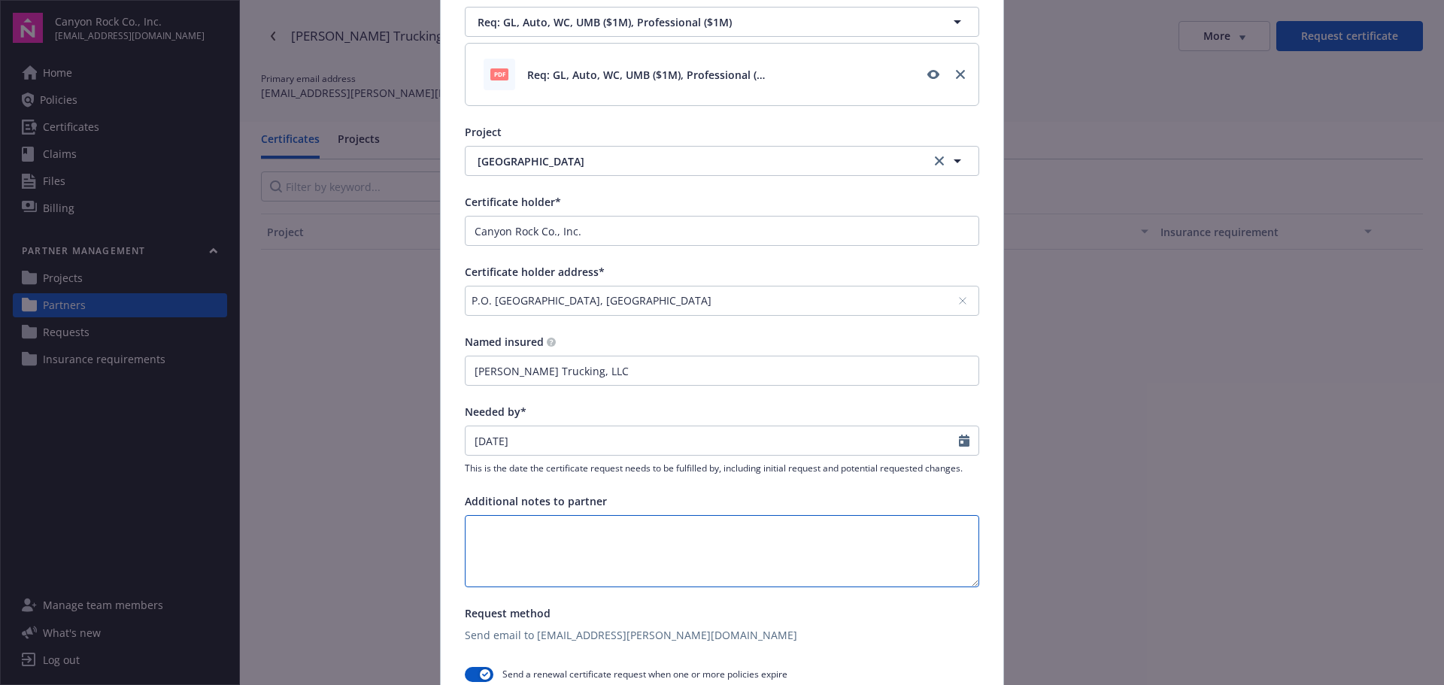
click at [603, 530] on textarea at bounding box center [722, 551] width 515 height 72
type textarea "Certificate on file expired on [DATE]"
click at [760, 626] on div "Request method Send email to [EMAIL_ADDRESS][PERSON_NAME][DOMAIN_NAME]" at bounding box center [722, 625] width 515 height 38
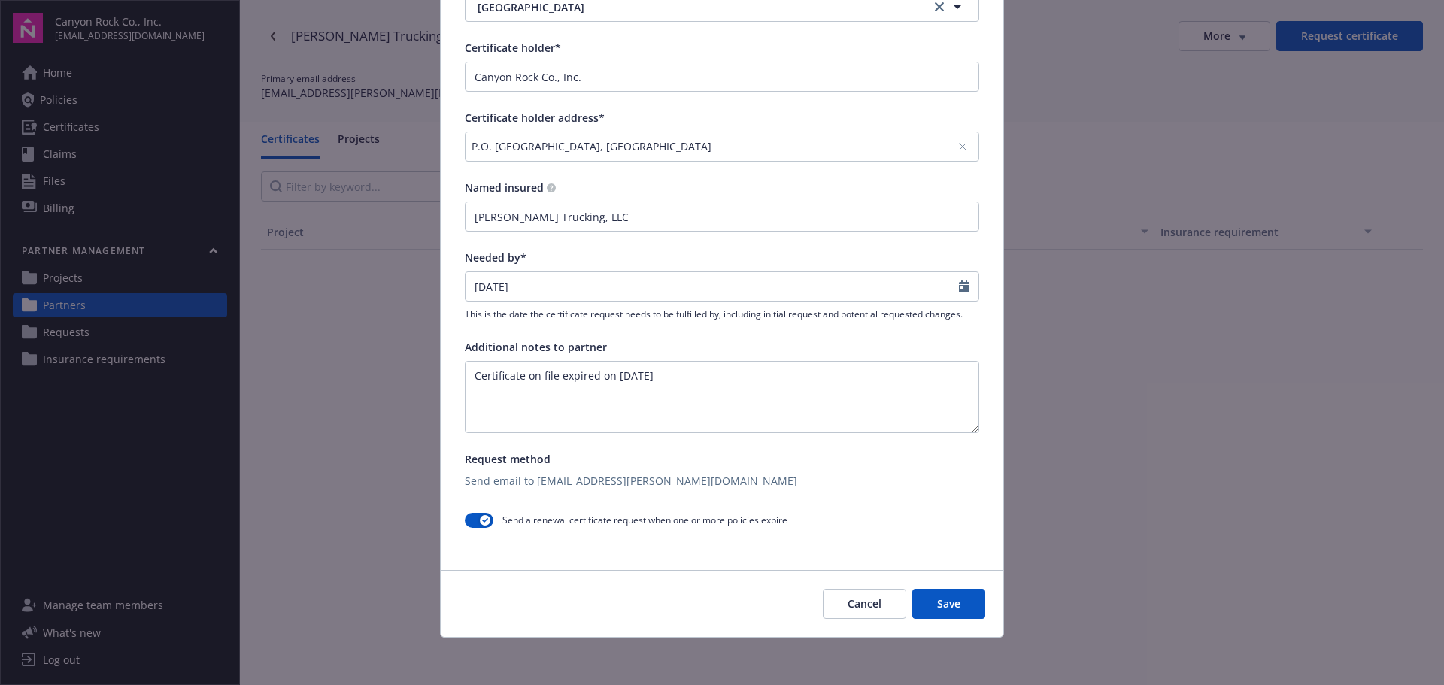
scroll to position [305, 0]
click at [951, 594] on button "Save" at bounding box center [949, 603] width 73 height 30
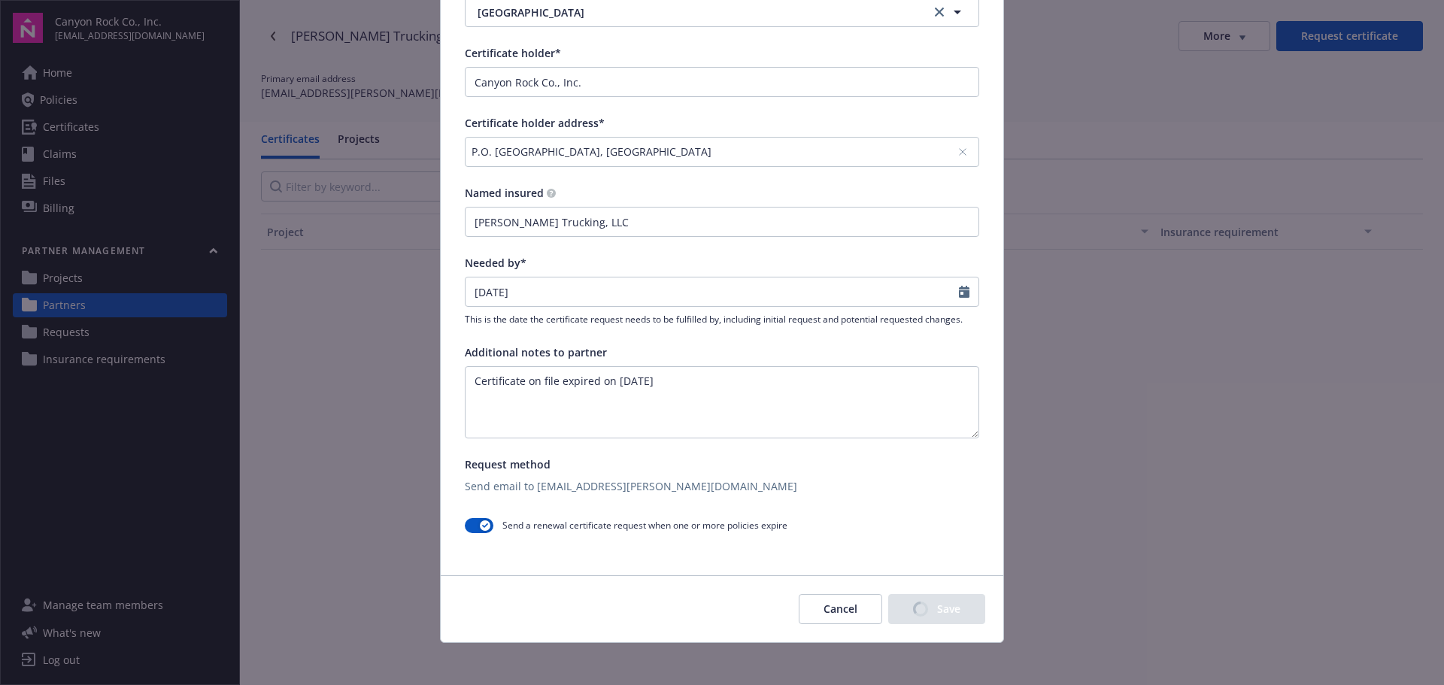
scroll to position [311, 0]
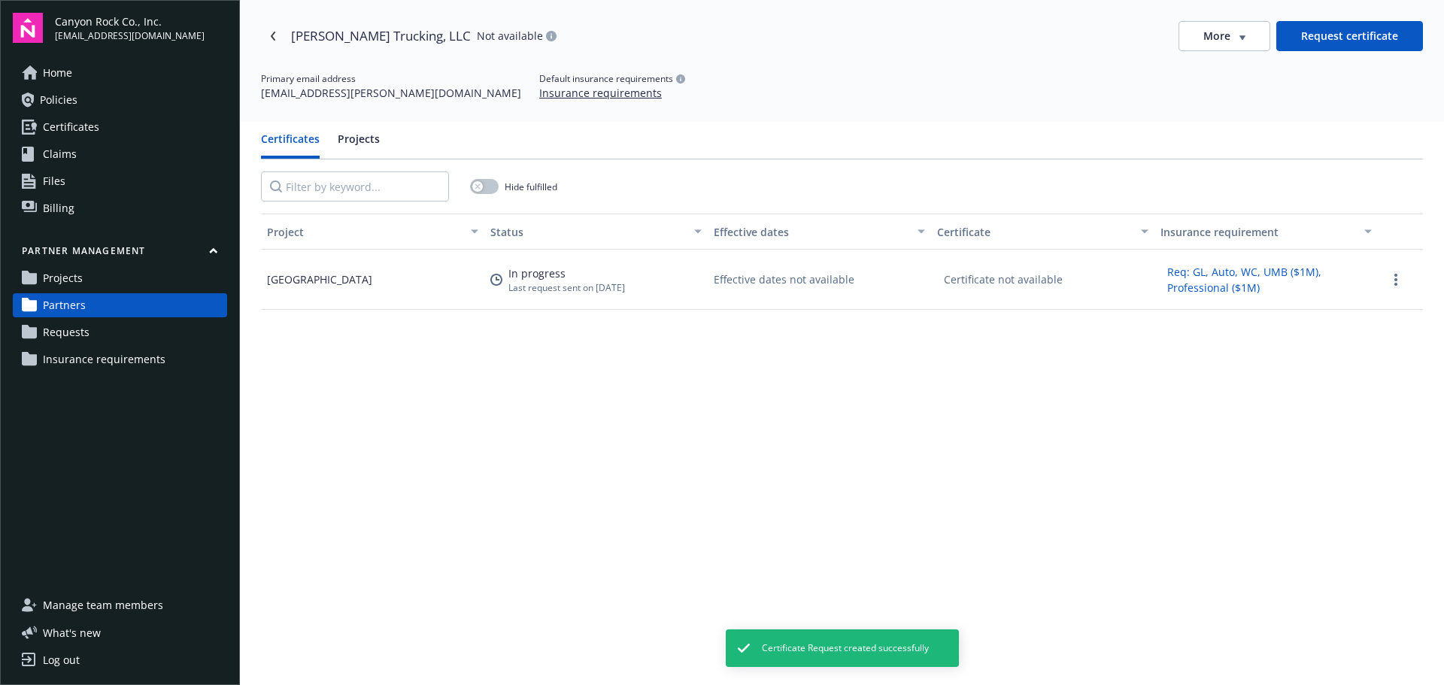
click at [77, 333] on span "Requests" at bounding box center [66, 332] width 47 height 24
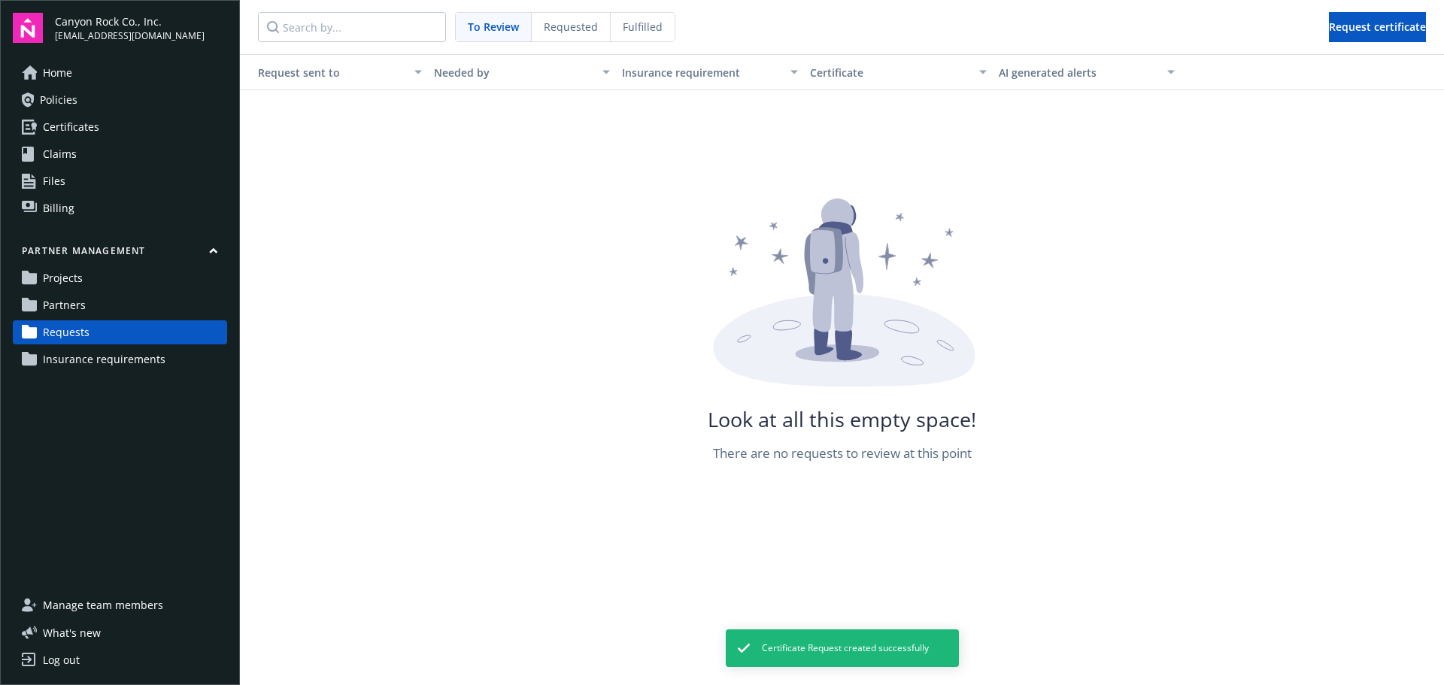
click at [71, 317] on span "Partners" at bounding box center [64, 305] width 43 height 24
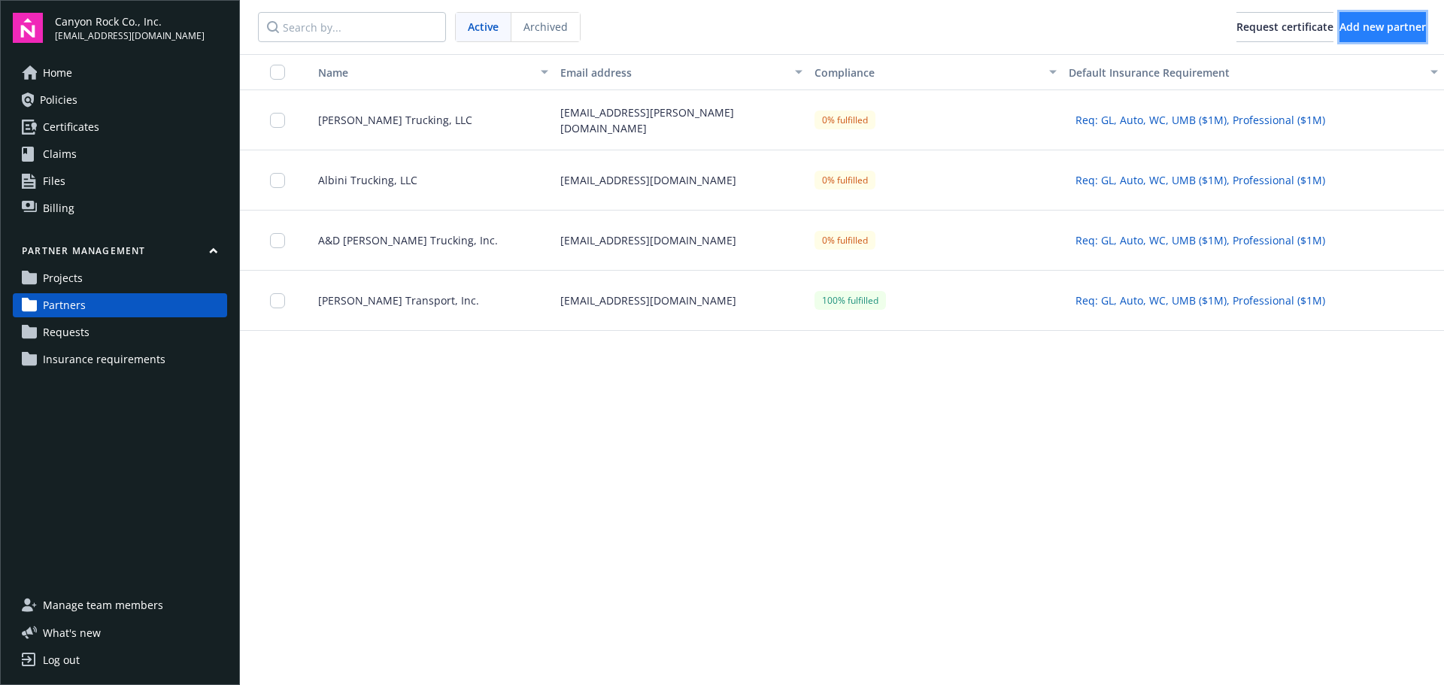
click at [1350, 25] on span "Add new partner" at bounding box center [1383, 27] width 87 height 14
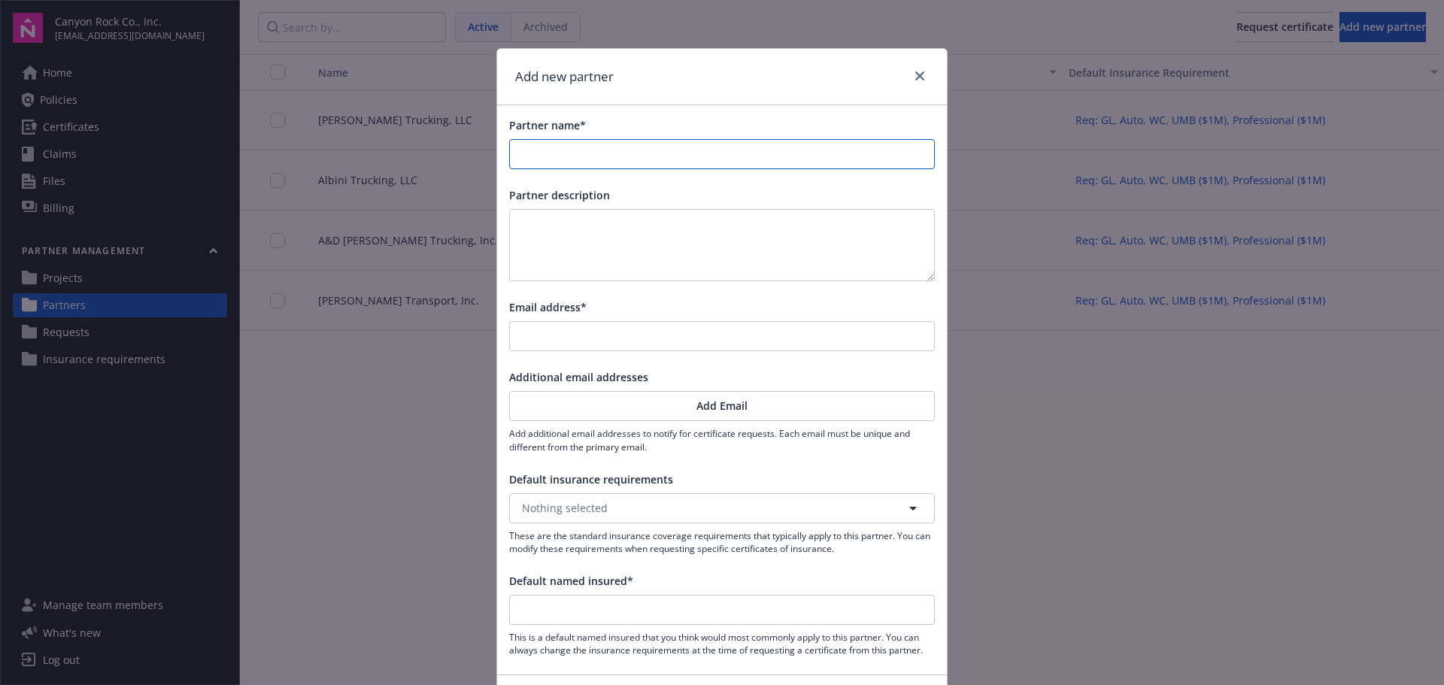
click at [605, 153] on input "Partner name*" at bounding box center [722, 154] width 424 height 29
type input "C"
type input "Co"
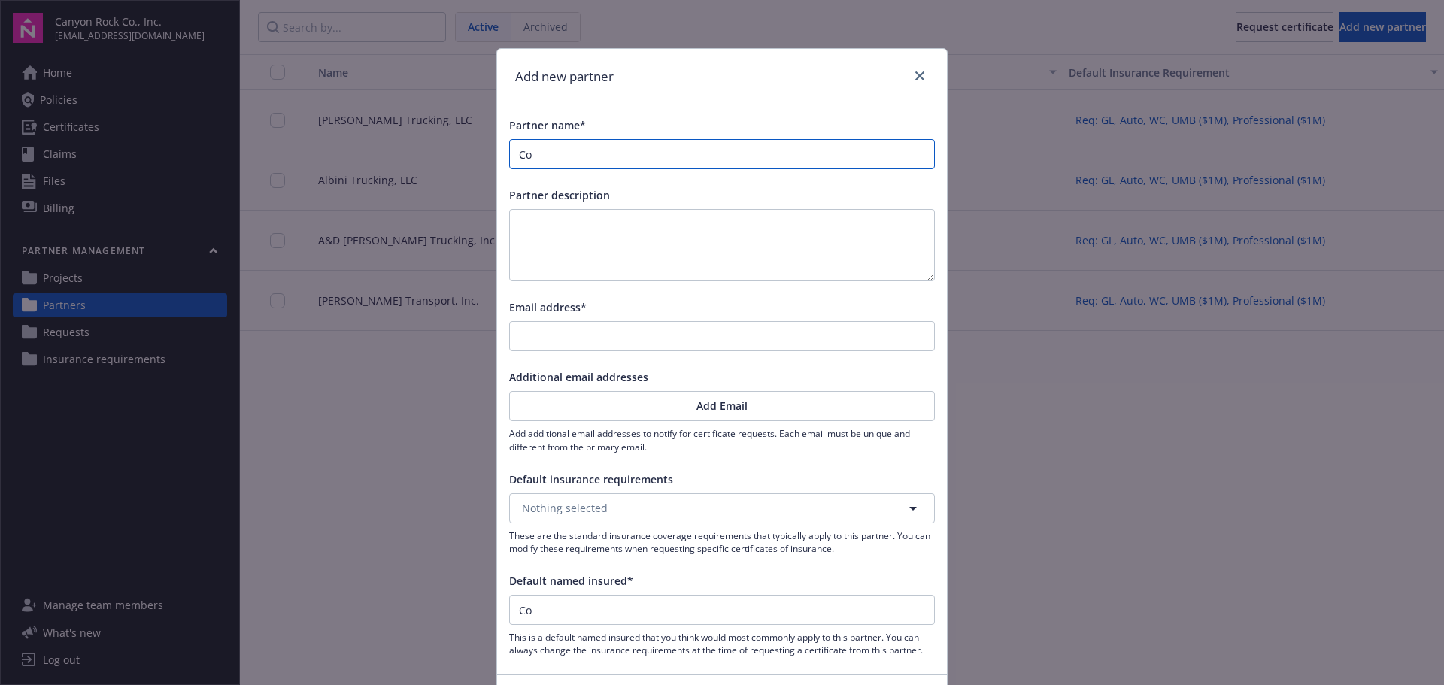
type input "Con"
type input "Cont"
type input "[PERSON_NAME]"
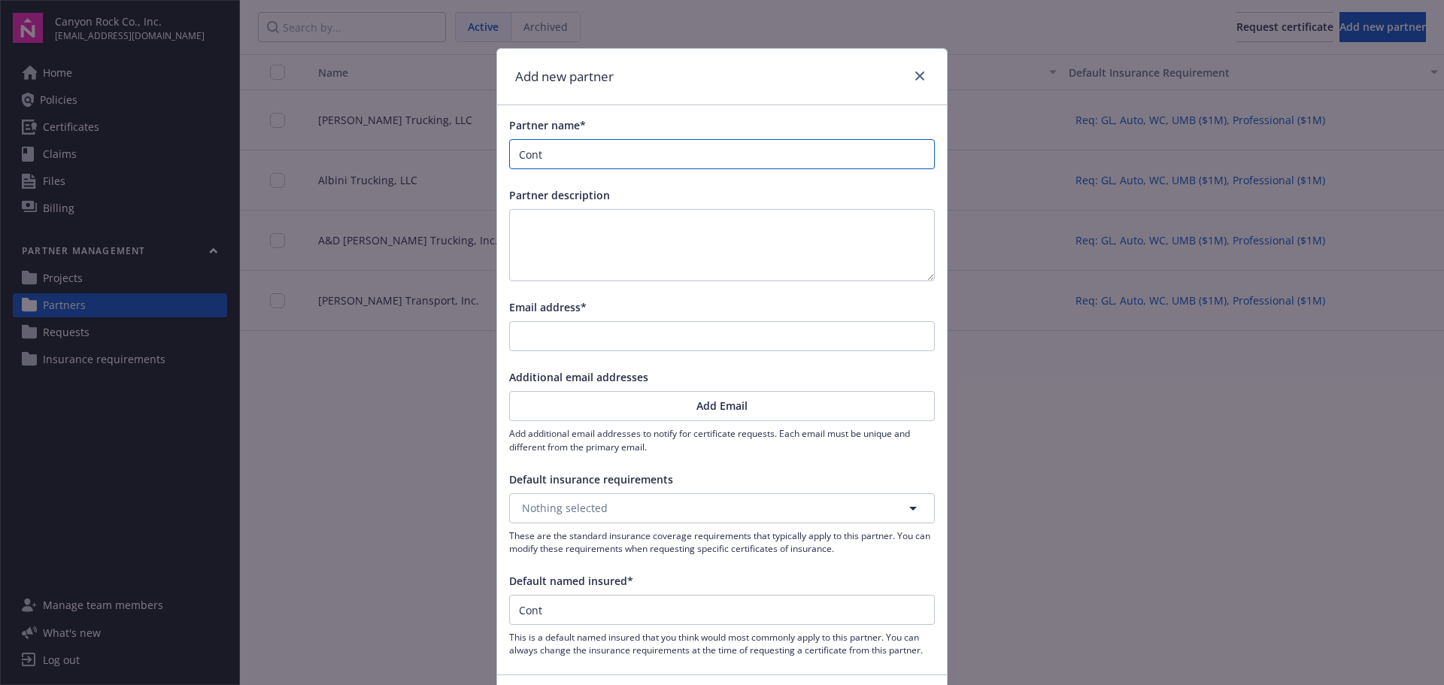
type input "[PERSON_NAME]"
type input "[PERSON_NAME] M"
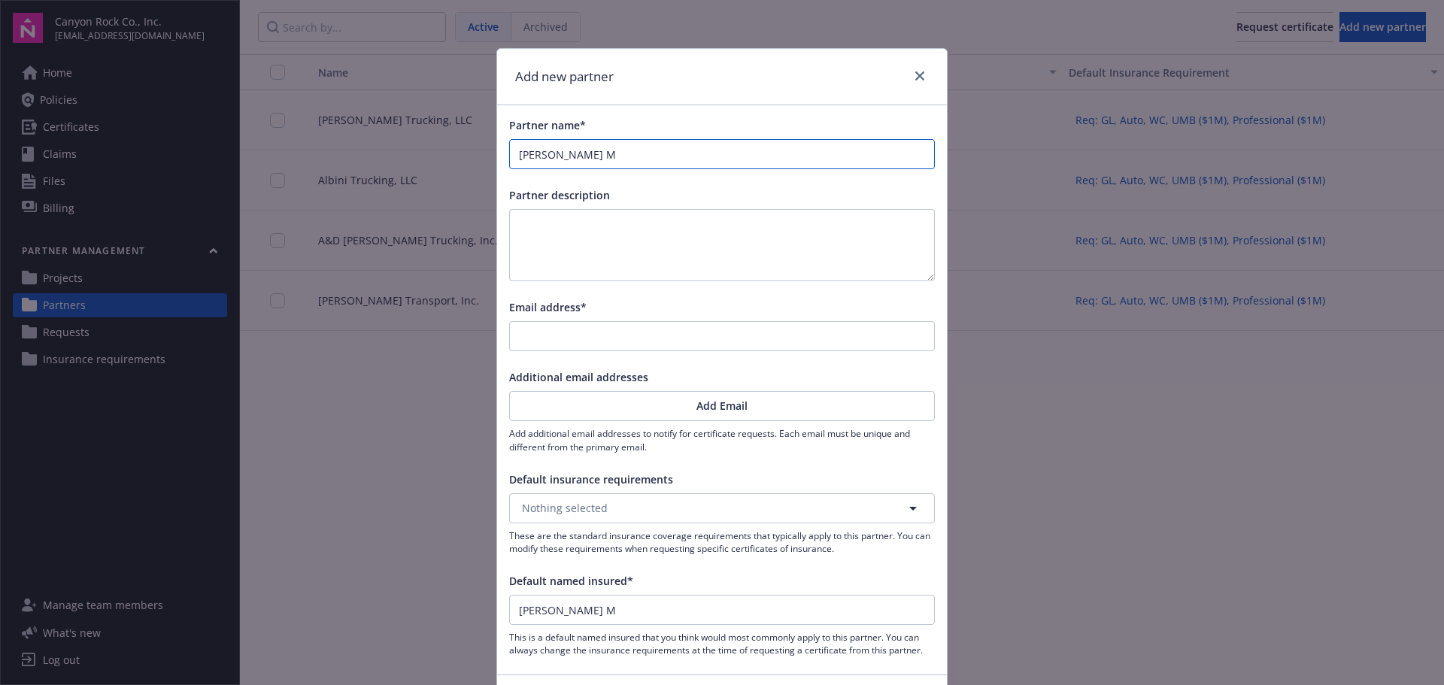
type input "[PERSON_NAME] Ma"
type input "[PERSON_NAME] Mat"
type input "[PERSON_NAME] Mate"
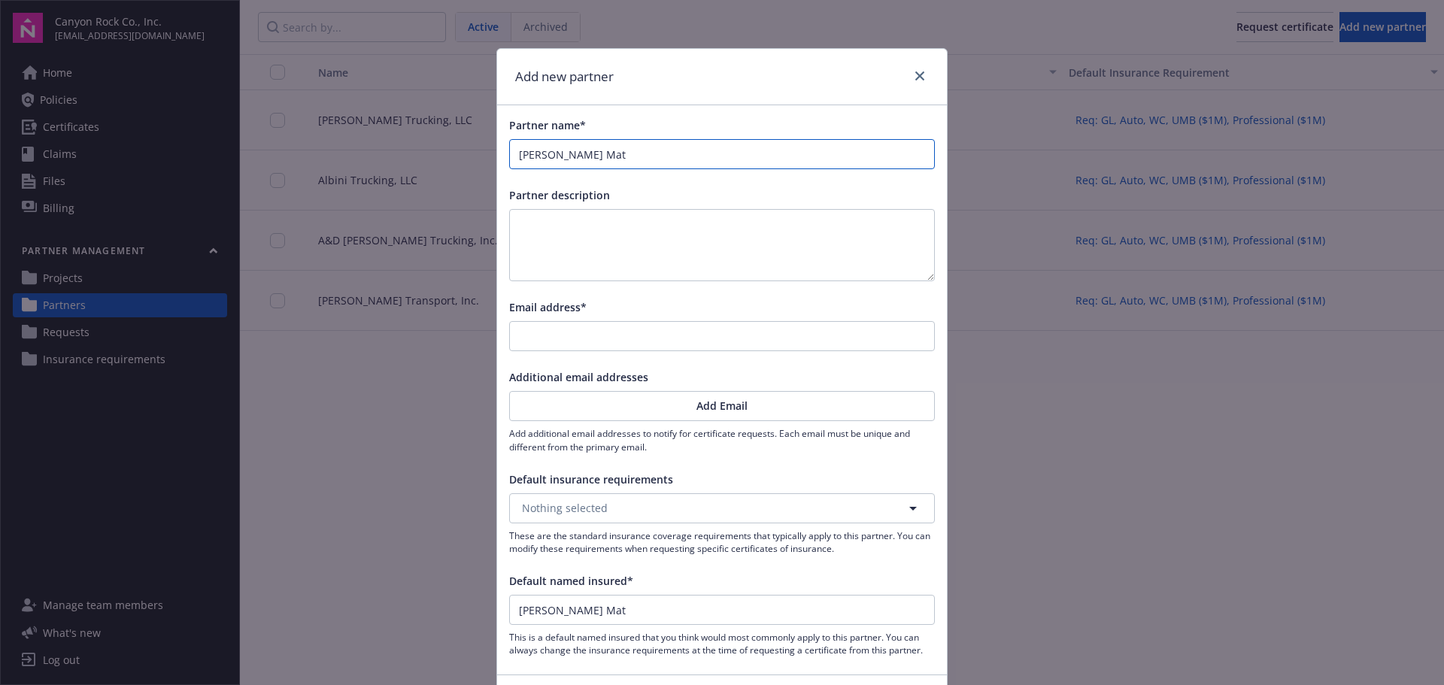
type input "[PERSON_NAME] Mate"
click at [642, 340] on input "Email address*" at bounding box center [722, 336] width 424 height 29
click at [762, 500] on button "Nothing selected" at bounding box center [722, 509] width 426 height 30
click at [734, 545] on strong "Req: GL, Auto, WC, UMB ($1M), Professional ($1M)" at bounding box center [653, 551] width 254 height 14
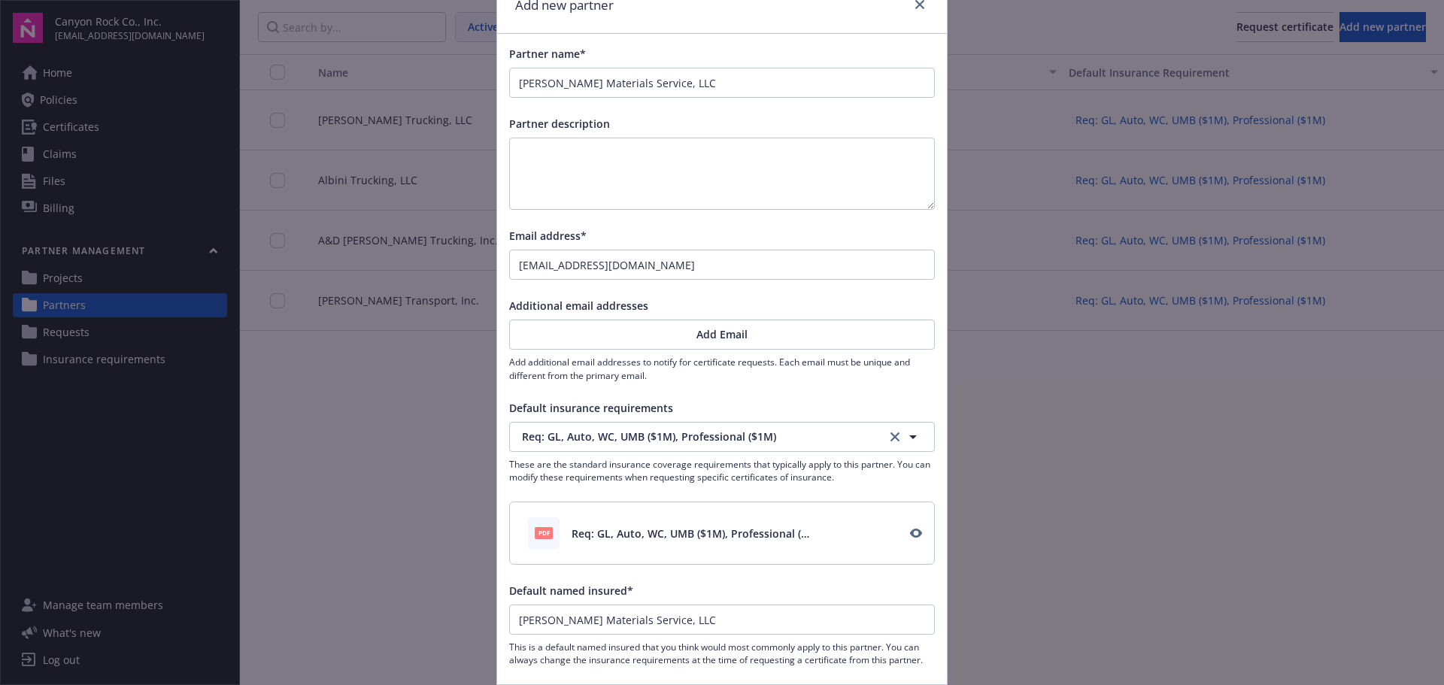
scroll to position [187, 0]
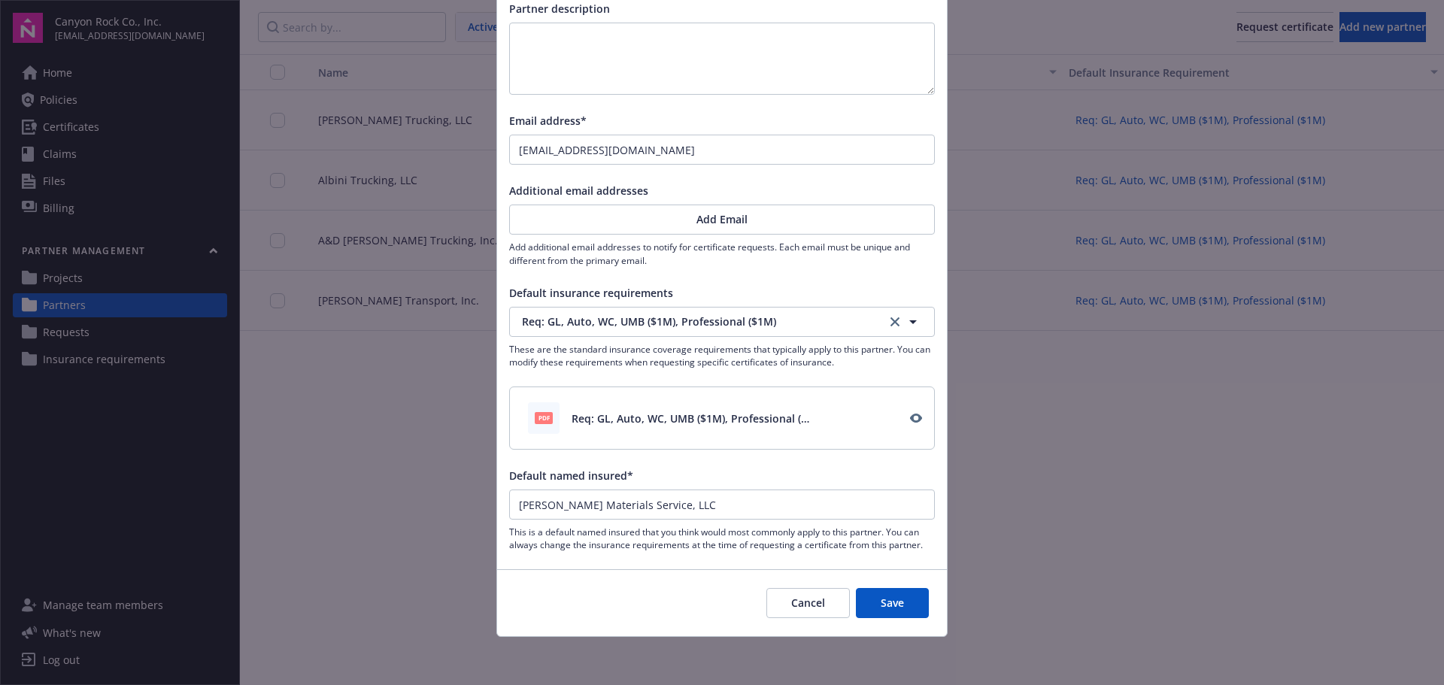
click at [895, 597] on button "Save" at bounding box center [892, 603] width 73 height 30
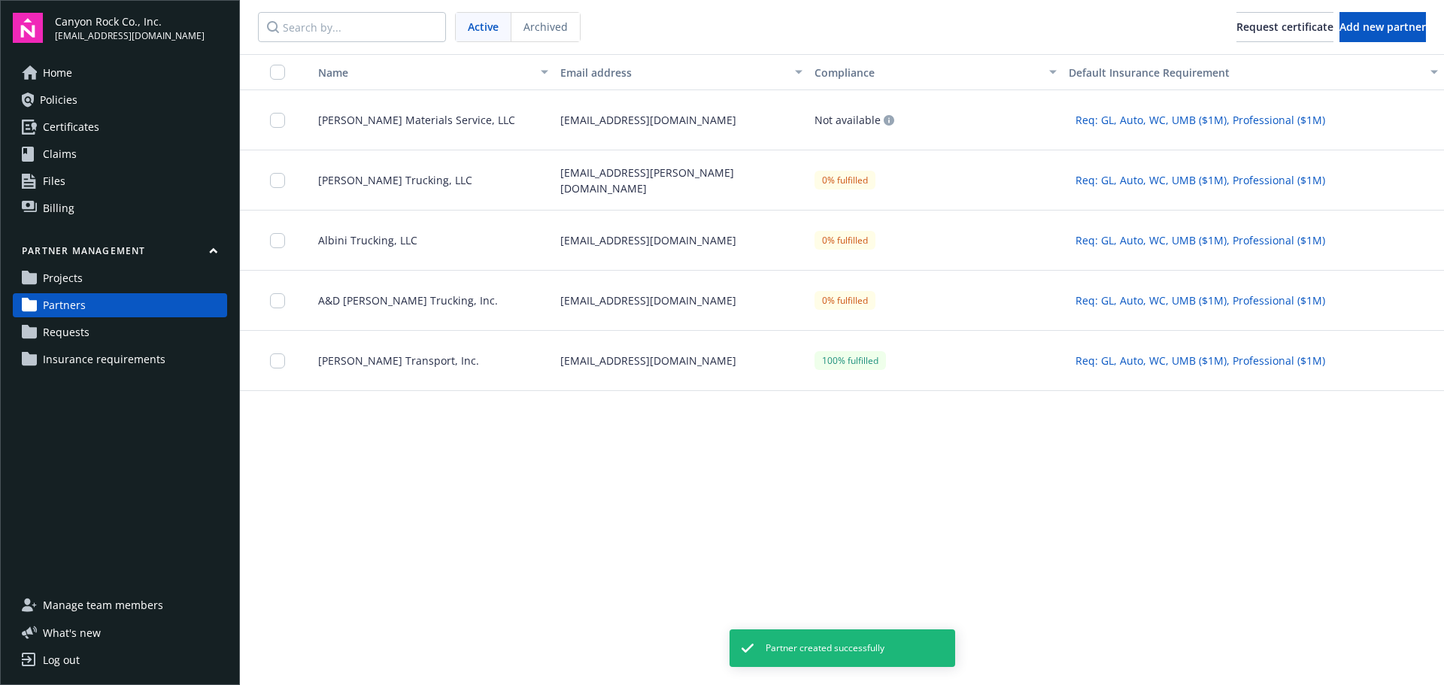
click at [419, 115] on span "[PERSON_NAME] Materials Service, LLC" at bounding box center [410, 120] width 209 height 16
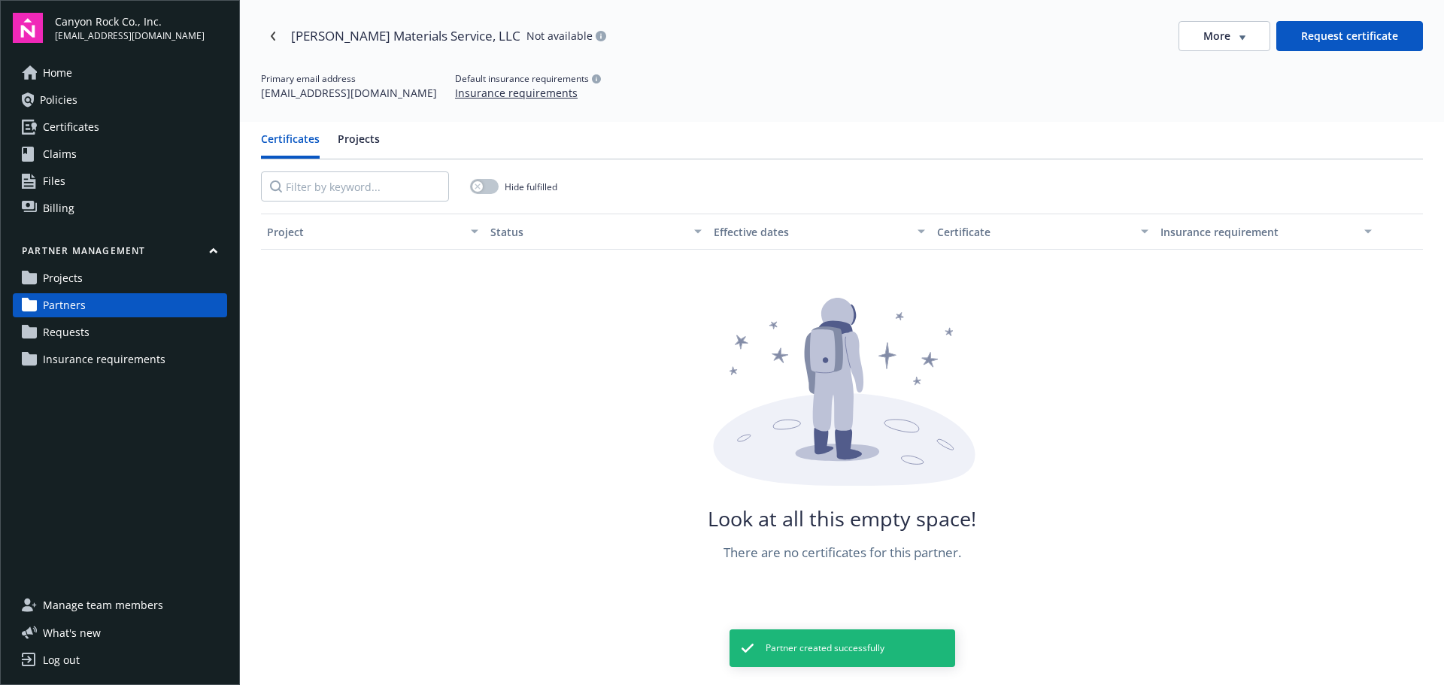
click at [1344, 32] on button "Request certificate" at bounding box center [1350, 36] width 147 height 30
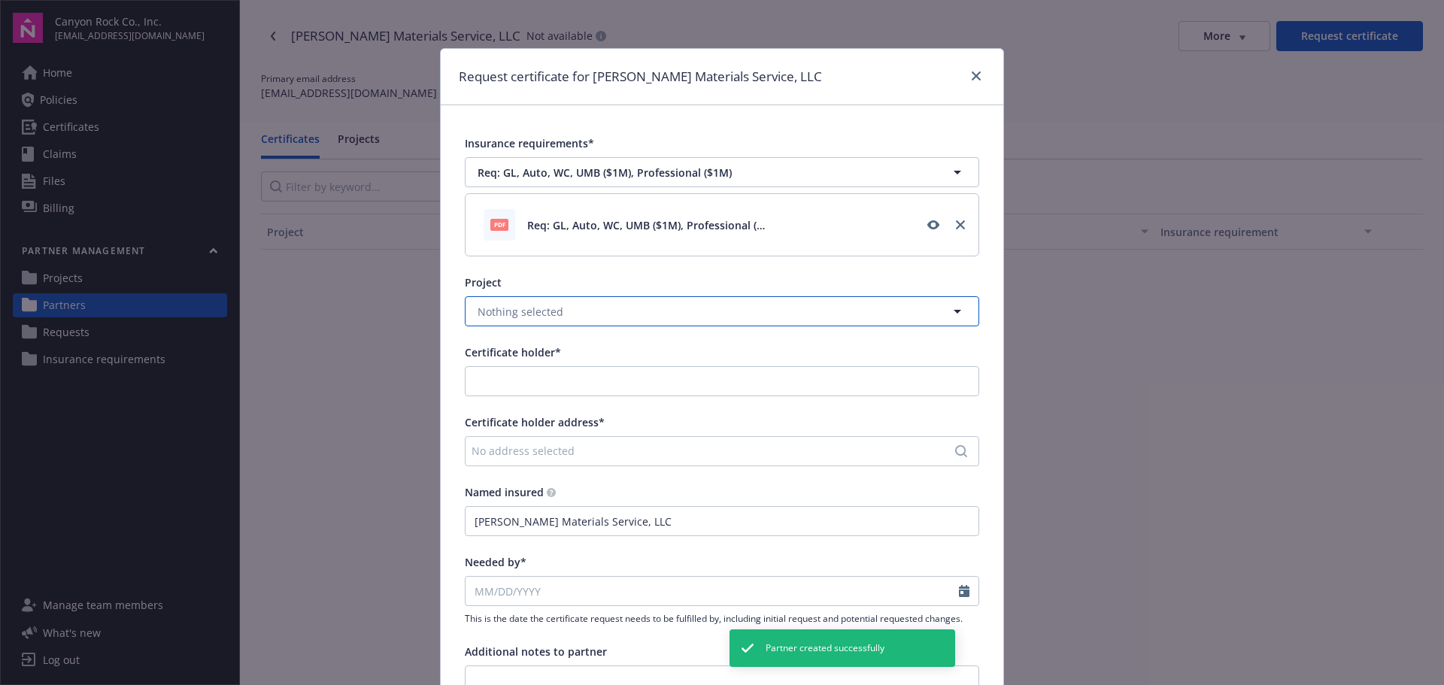
click at [601, 315] on button "Nothing selected" at bounding box center [722, 311] width 515 height 30
click at [542, 350] on span "[GEOGRAPHIC_DATA]" at bounding box center [534, 353] width 107 height 16
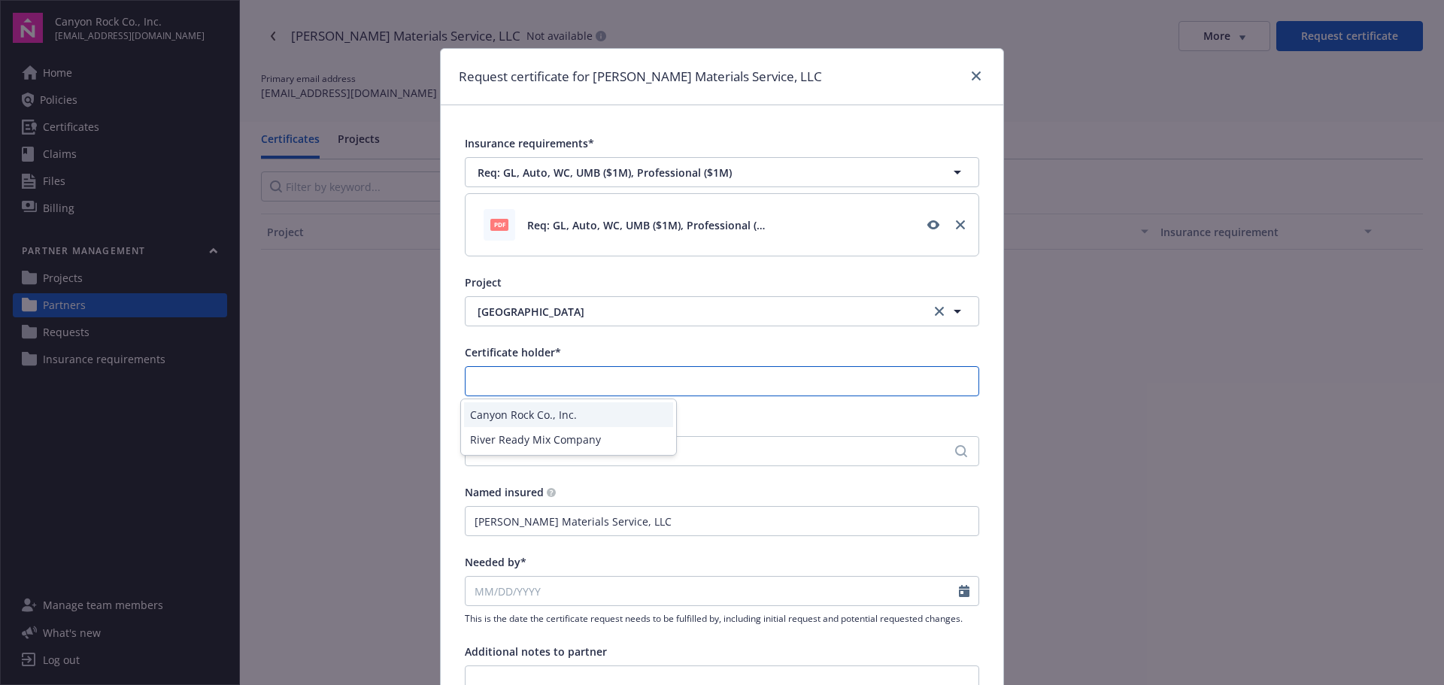
click at [552, 377] on input "Certificate holder*" at bounding box center [722, 381] width 513 height 29
click at [555, 416] on div "Canyon Rock Co., Inc." at bounding box center [568, 415] width 209 height 25
click at [551, 441] on div "No address selected" at bounding box center [722, 451] width 515 height 30
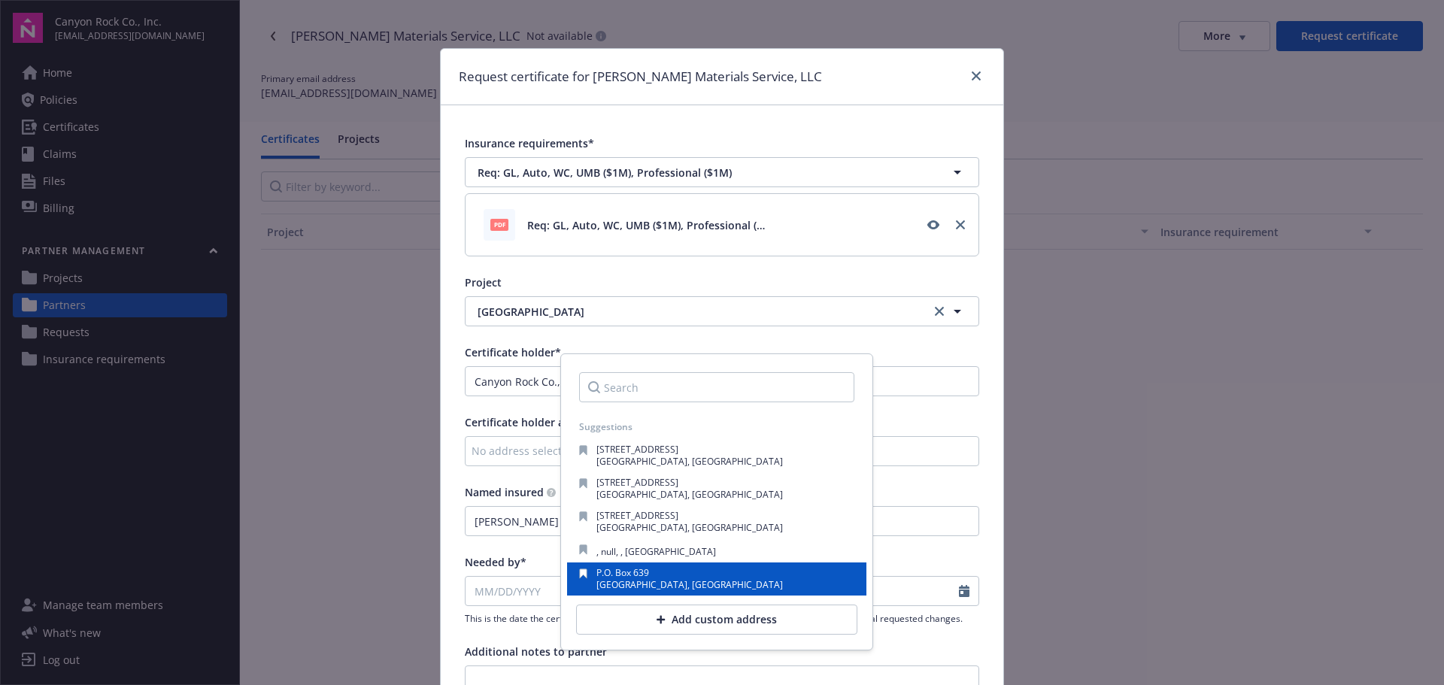
click at [715, 579] on div "P.O. [STREET_ADDRESS]" at bounding box center [716, 579] width 275 height 21
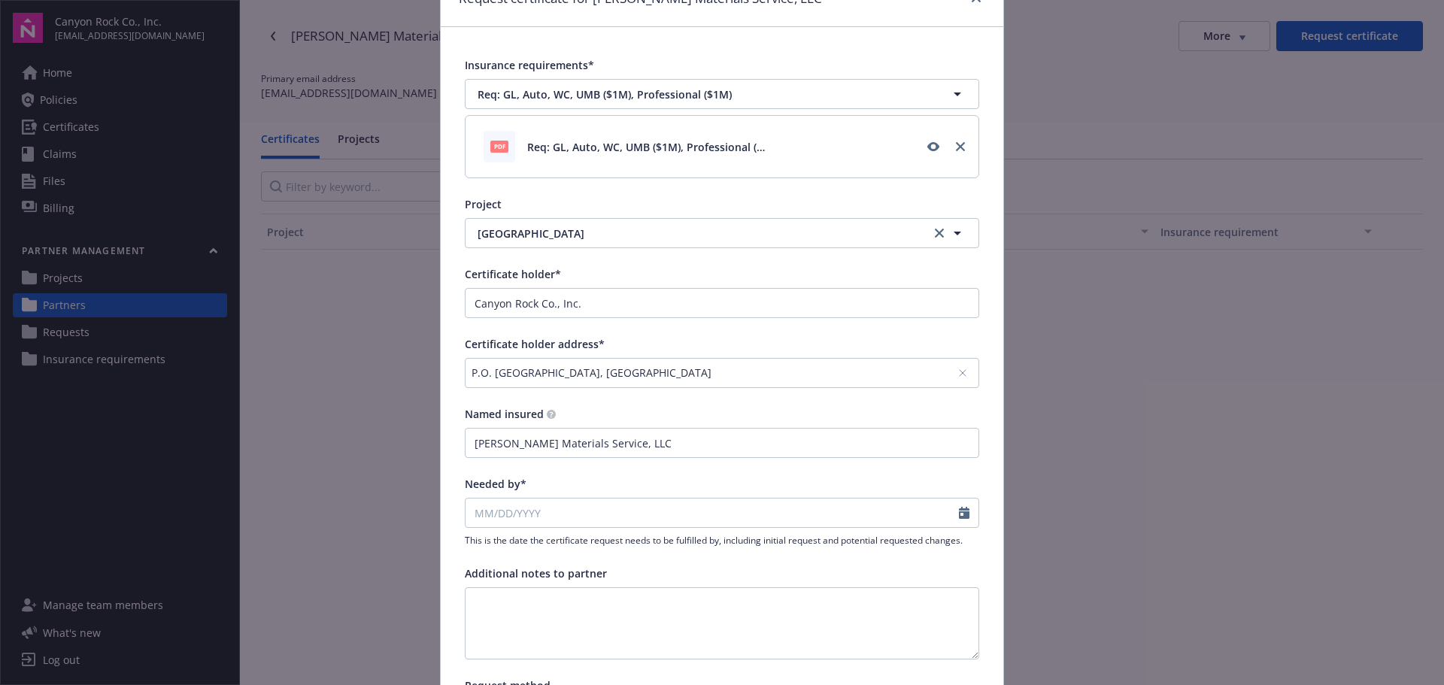
scroll to position [150, 0]
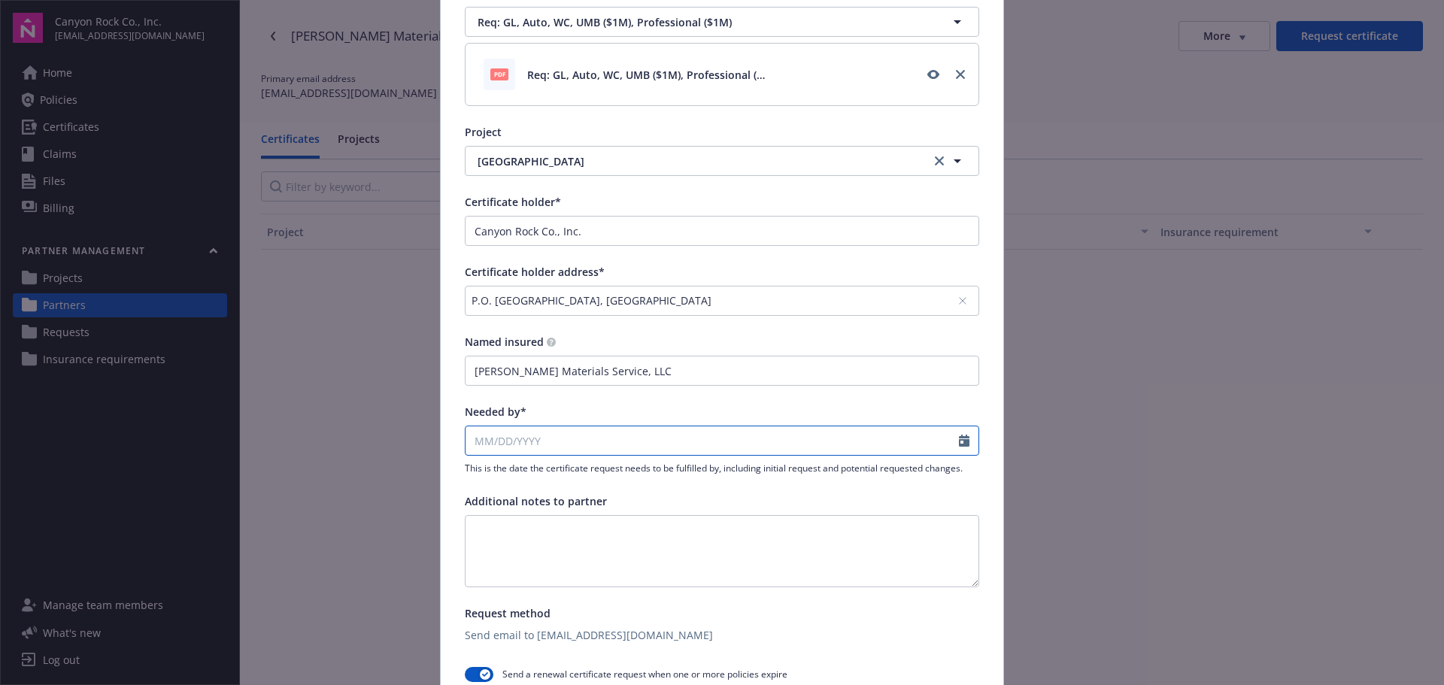
click at [573, 435] on input "Needed by*" at bounding box center [713, 441] width 494 height 29
click at [604, 576] on span "19" at bounding box center [605, 573] width 20 height 19
click at [622, 527] on textarea at bounding box center [722, 551] width 515 height 72
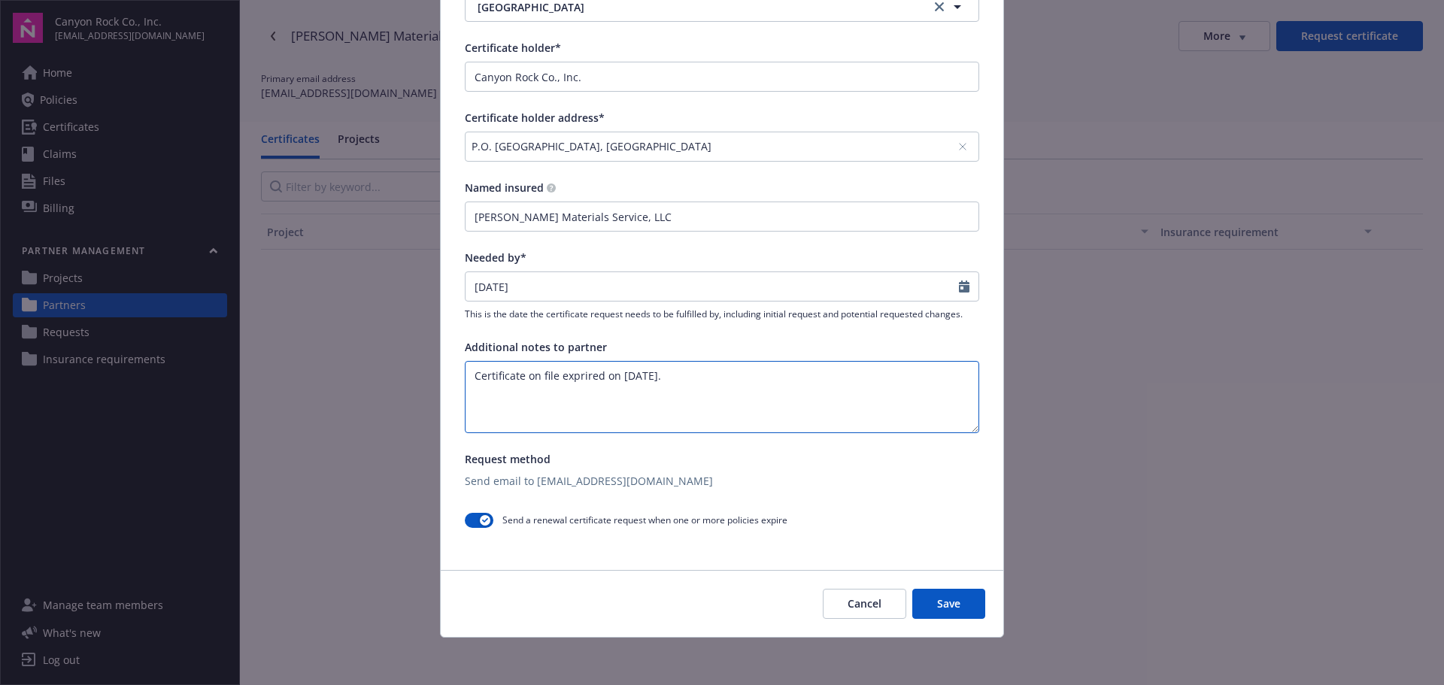
scroll to position [305, 0]
click at [946, 602] on button "Save" at bounding box center [949, 603] width 73 height 30
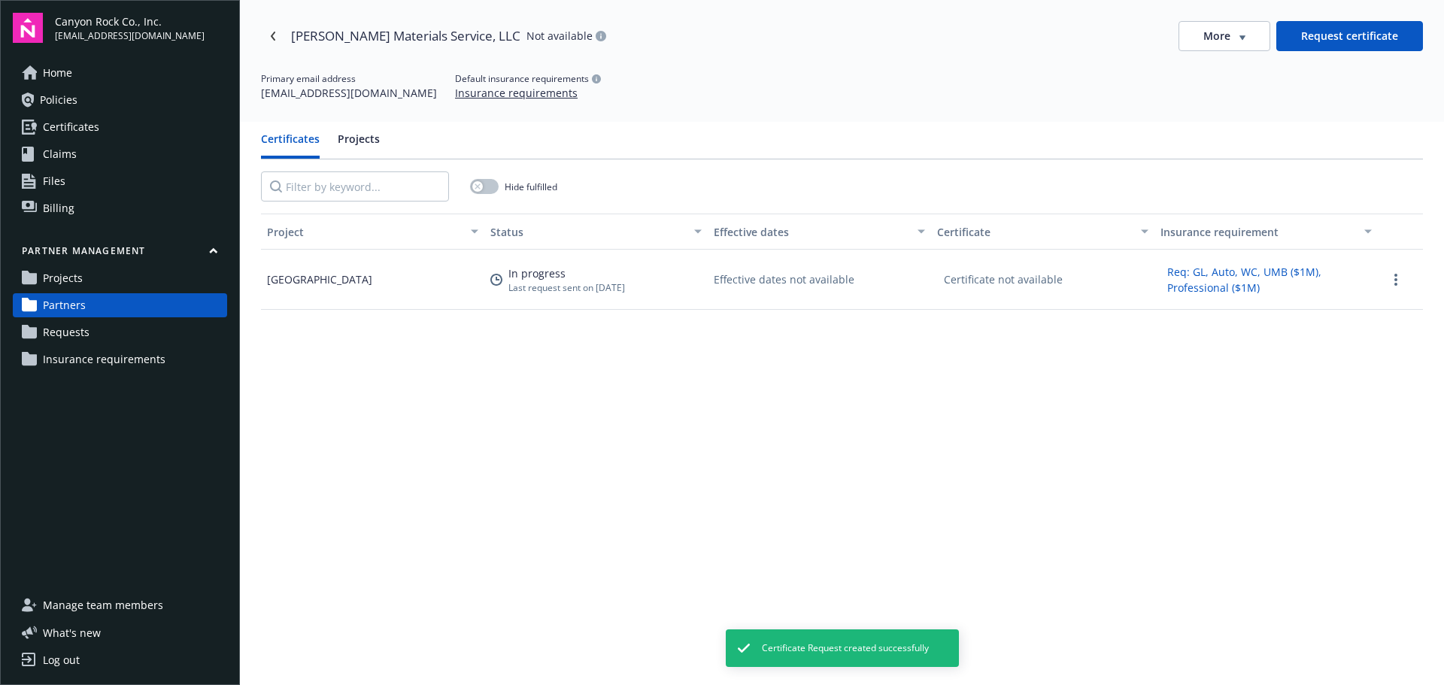
click at [66, 335] on span "Requests" at bounding box center [66, 332] width 47 height 24
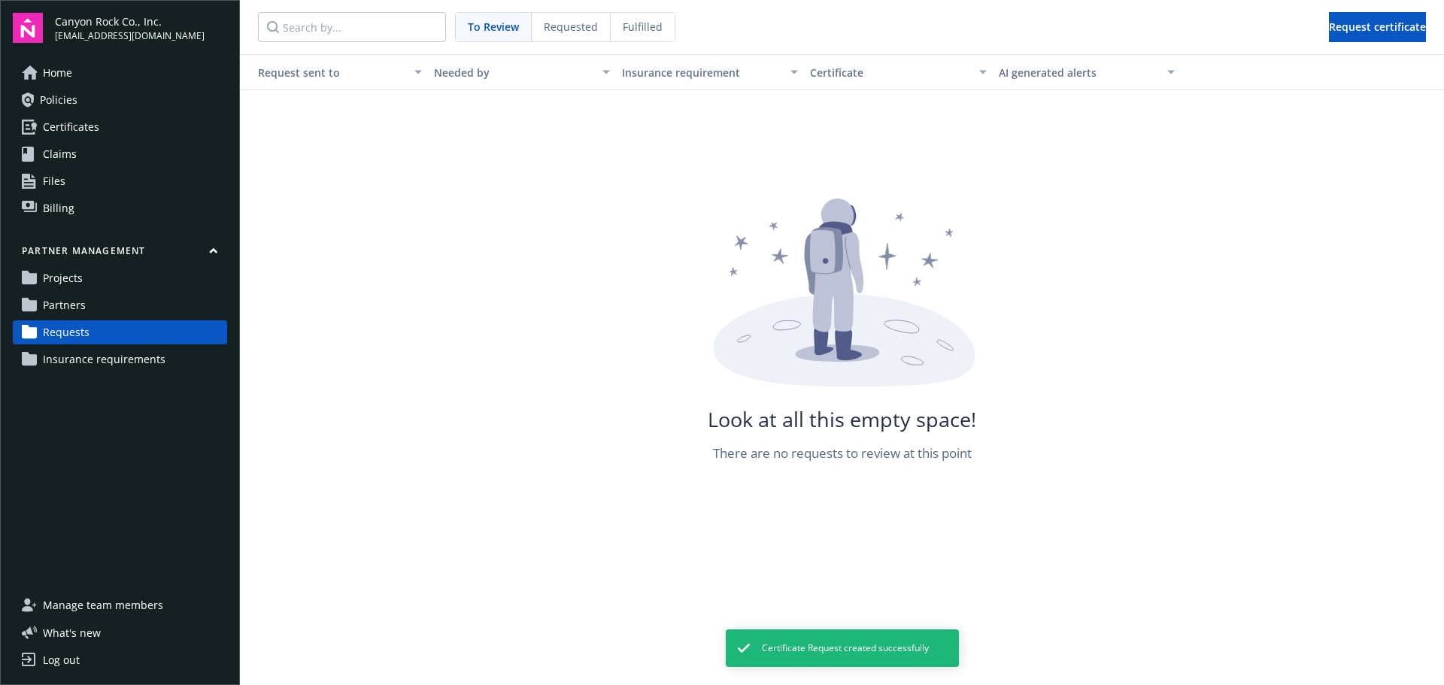
click at [651, 16] on div "Fulfilled" at bounding box center [643, 27] width 64 height 29
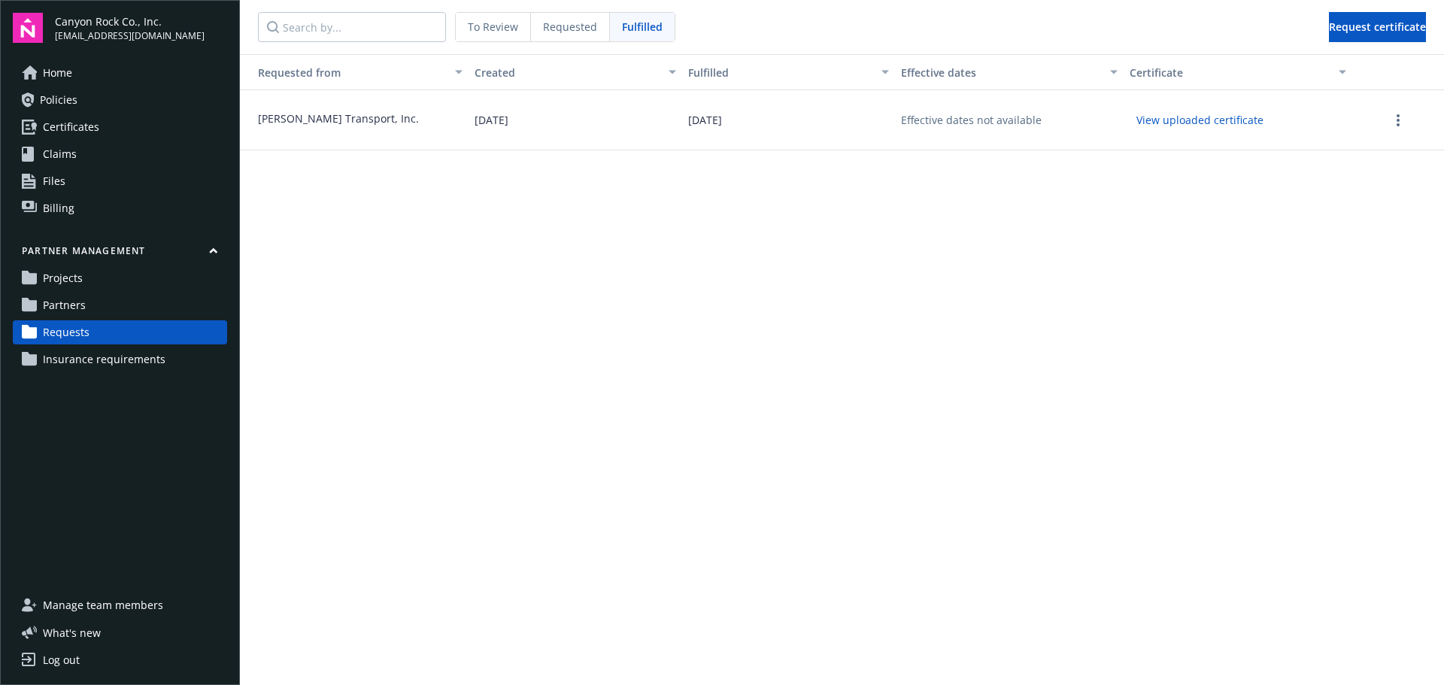
click at [929, 122] on div "Effective dates not available" at bounding box center [971, 120] width 141 height 16
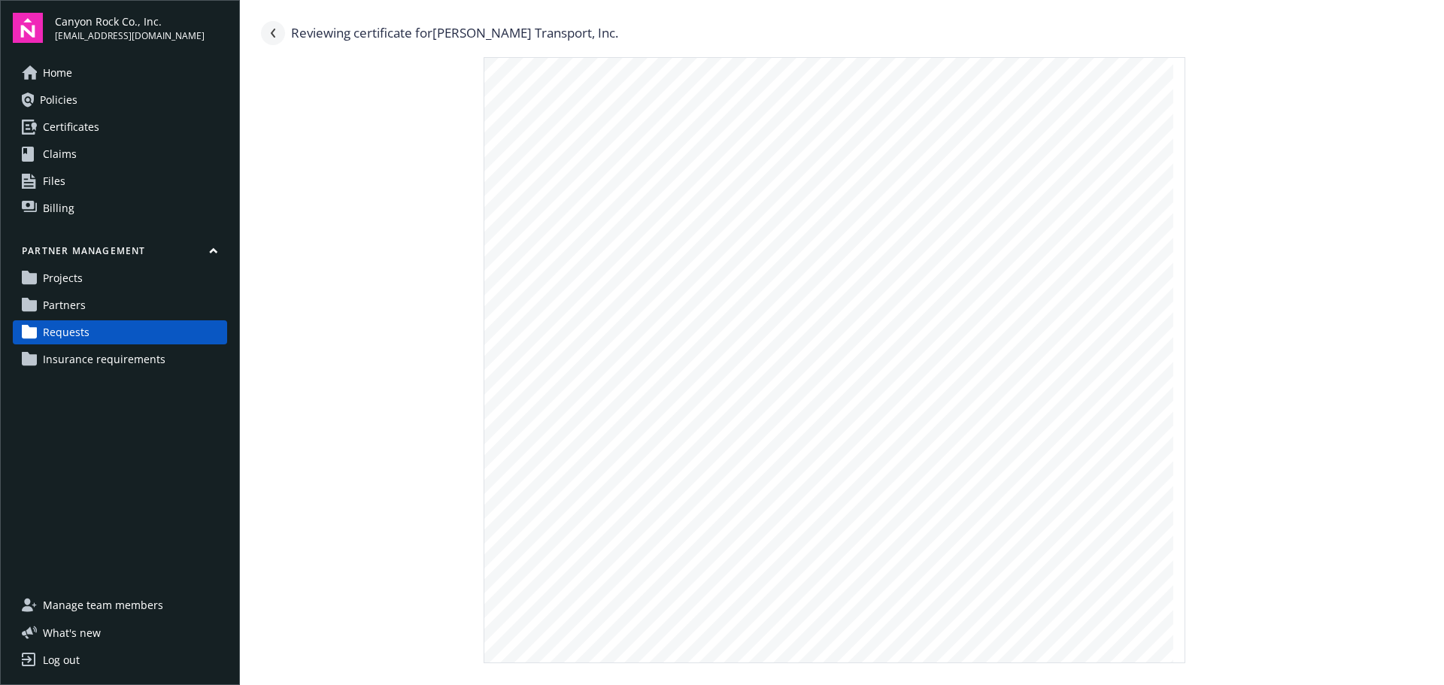
click at [272, 30] on icon "Navigate back" at bounding box center [273, 33] width 9 height 9
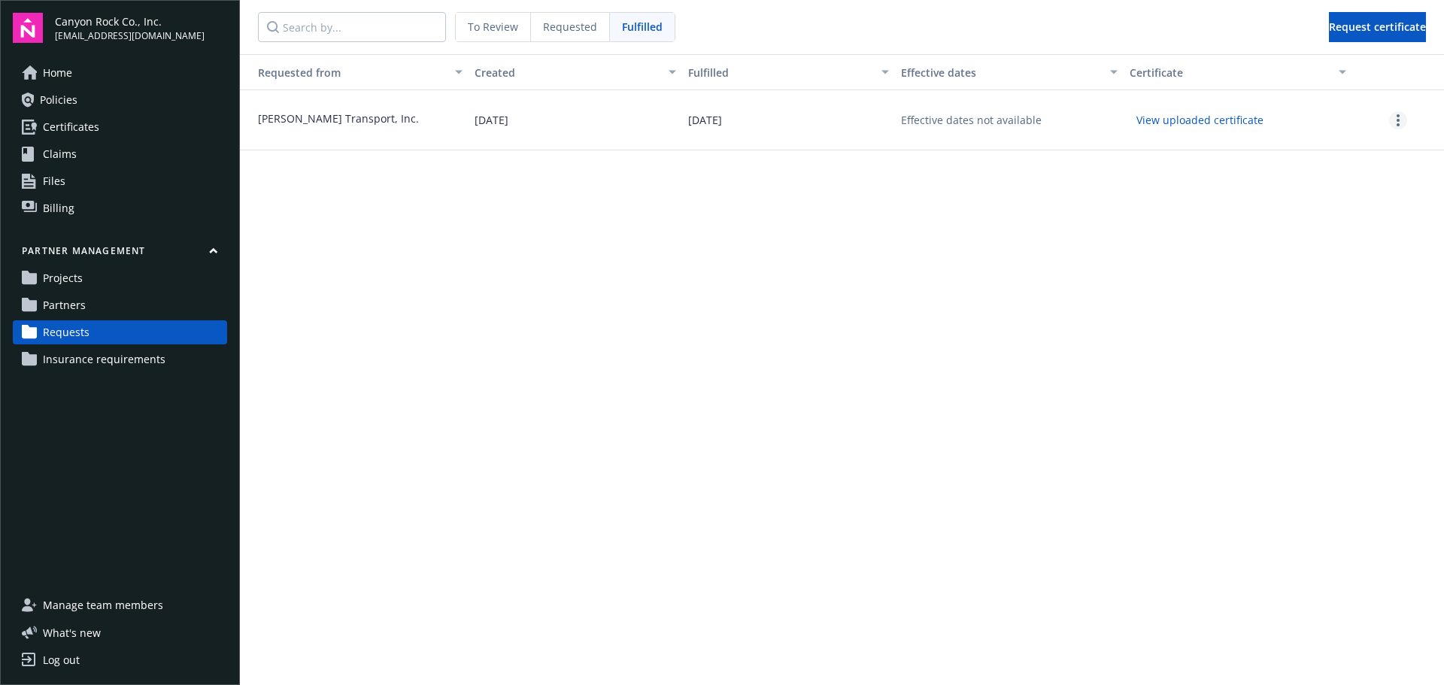
click at [1401, 116] on link "more" at bounding box center [1399, 120] width 18 height 18
click at [912, 181] on div "Requested from Created Fulfilled Effective dates Certificate [PERSON_NAME] Tran…" at bounding box center [842, 369] width 1204 height 631
click at [86, 303] on link "Partners" at bounding box center [120, 305] width 214 height 24
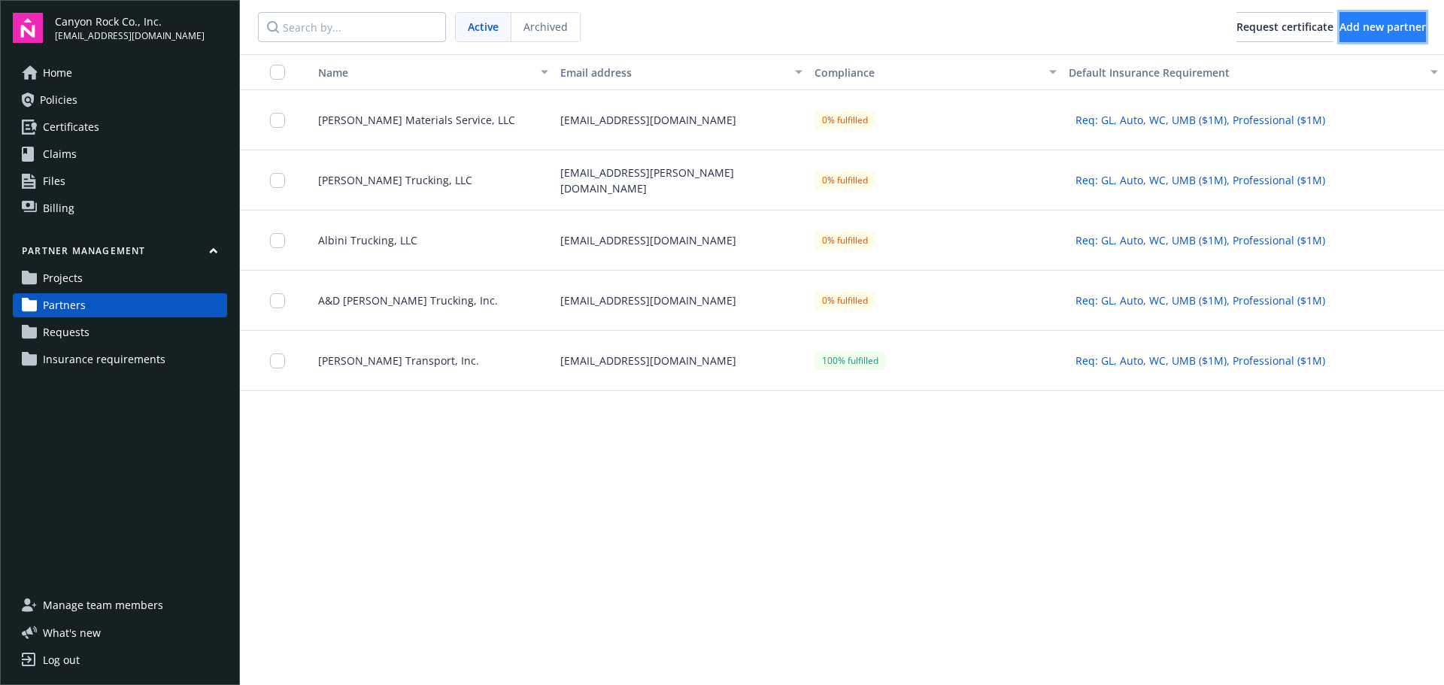
click at [1343, 25] on span "Add new partner" at bounding box center [1383, 27] width 87 height 14
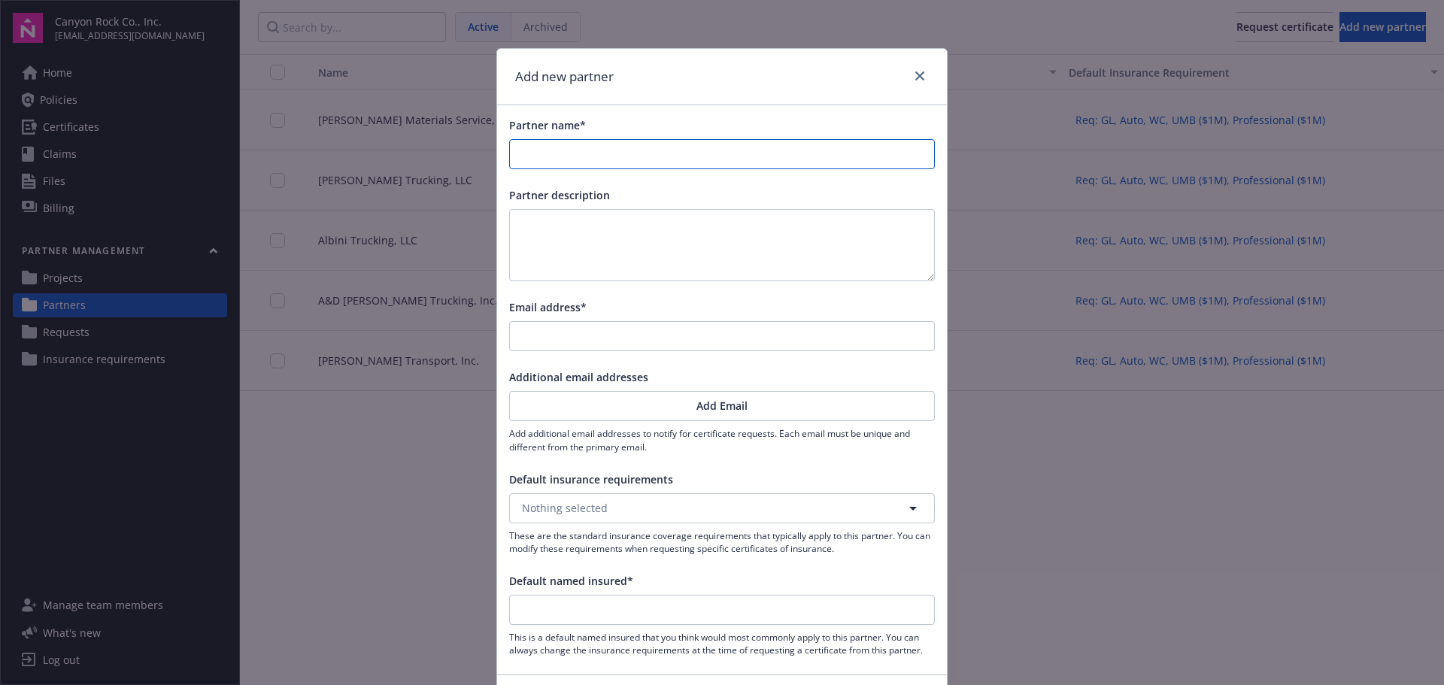
click at [721, 159] on input "Partner name*" at bounding box center [722, 154] width 424 height 29
click at [707, 333] on input "Email address*" at bounding box center [722, 336] width 424 height 29
click at [703, 500] on button "Nothing selected" at bounding box center [722, 509] width 426 height 30
click at [675, 548] on strong "Req: GL, Auto, WC, UMB ($1M), Professional ($1M)" at bounding box center [653, 551] width 254 height 14
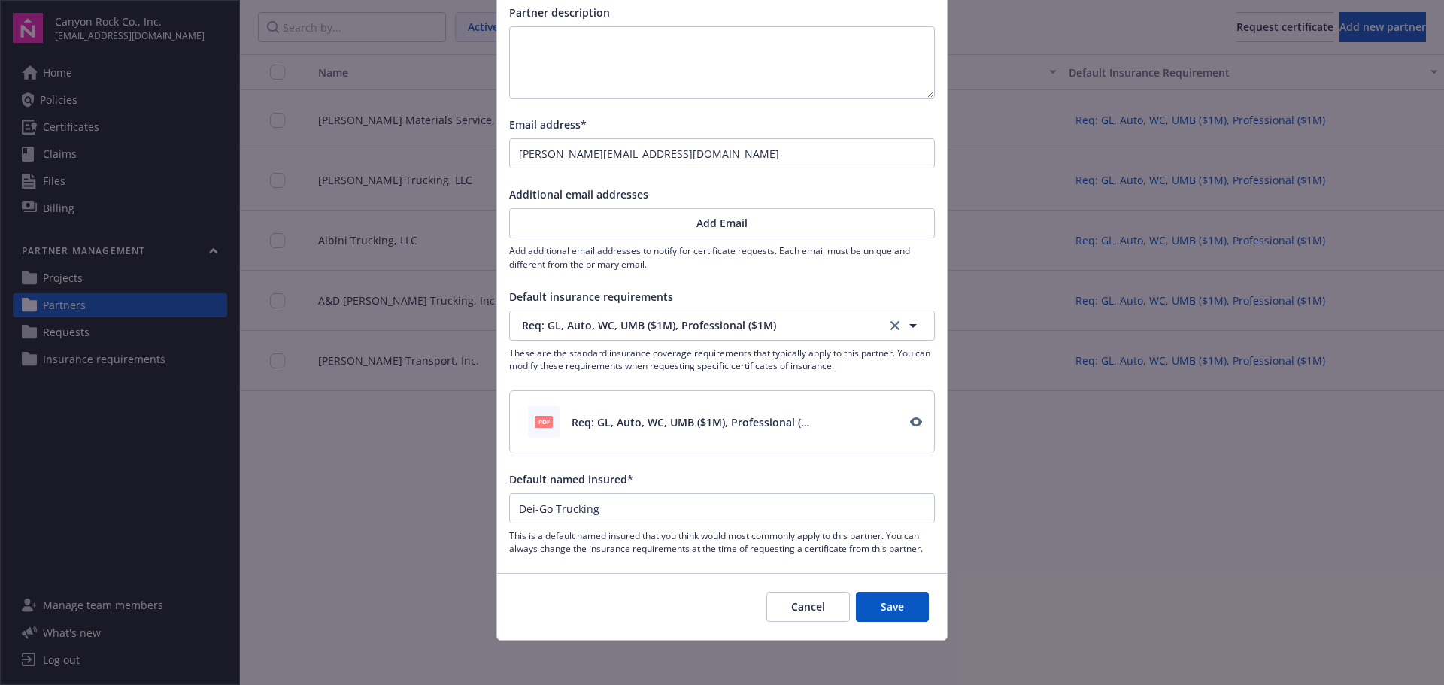
scroll to position [187, 0]
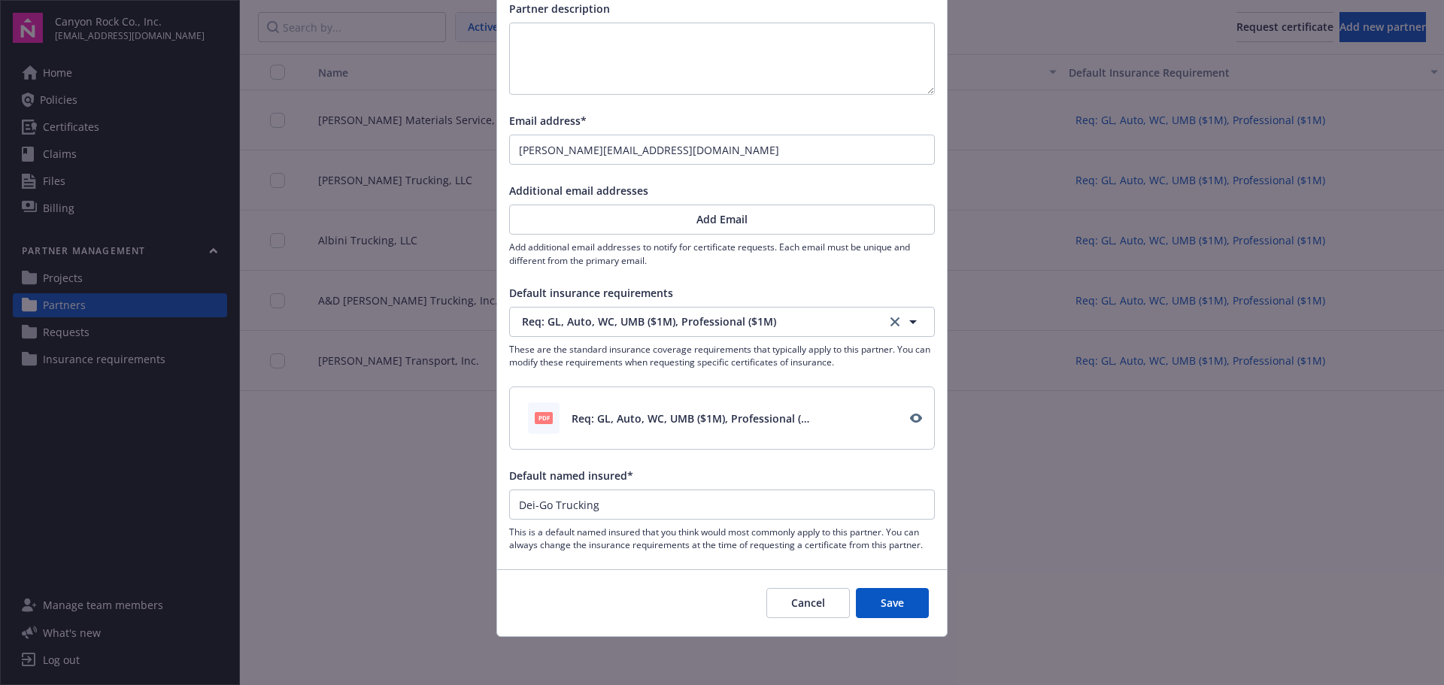
click at [904, 601] on button "Save" at bounding box center [892, 603] width 73 height 30
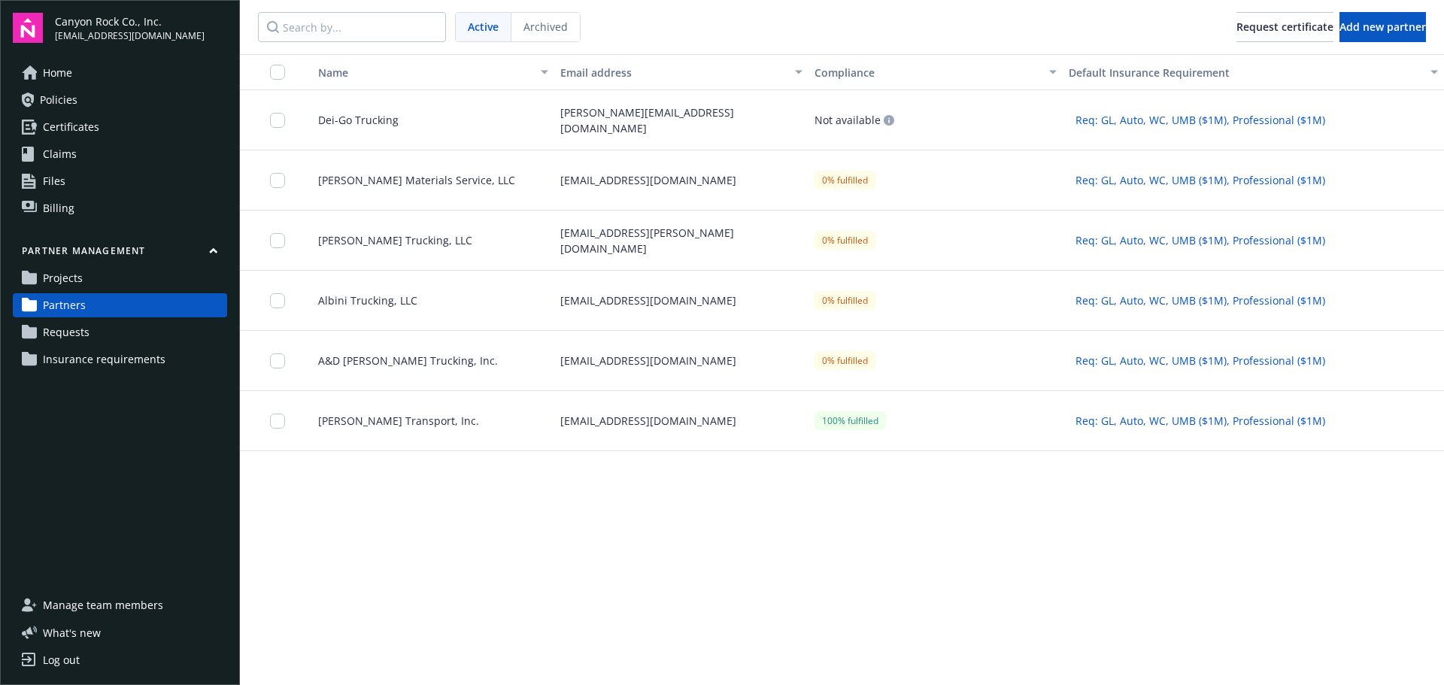
click at [78, 332] on span "Requests" at bounding box center [66, 332] width 47 height 24
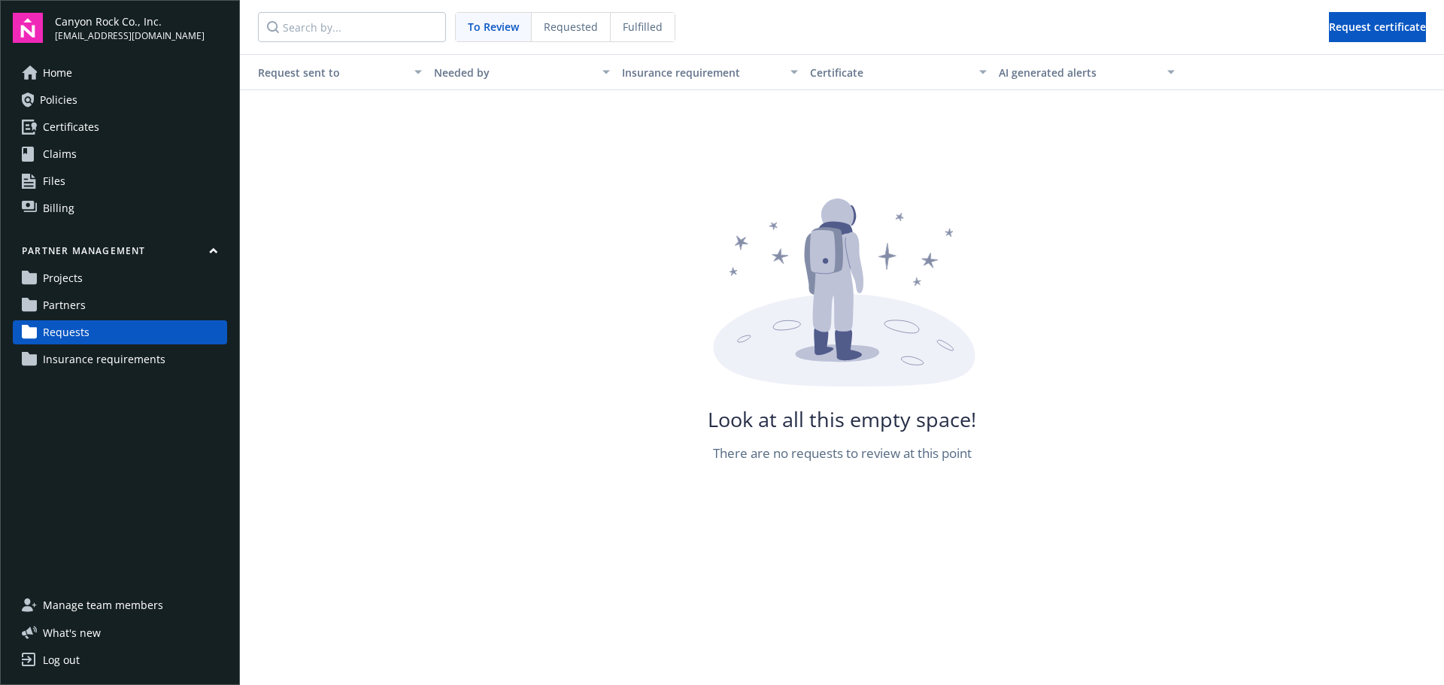
click at [579, 26] on span "Requested" at bounding box center [571, 27] width 54 height 16
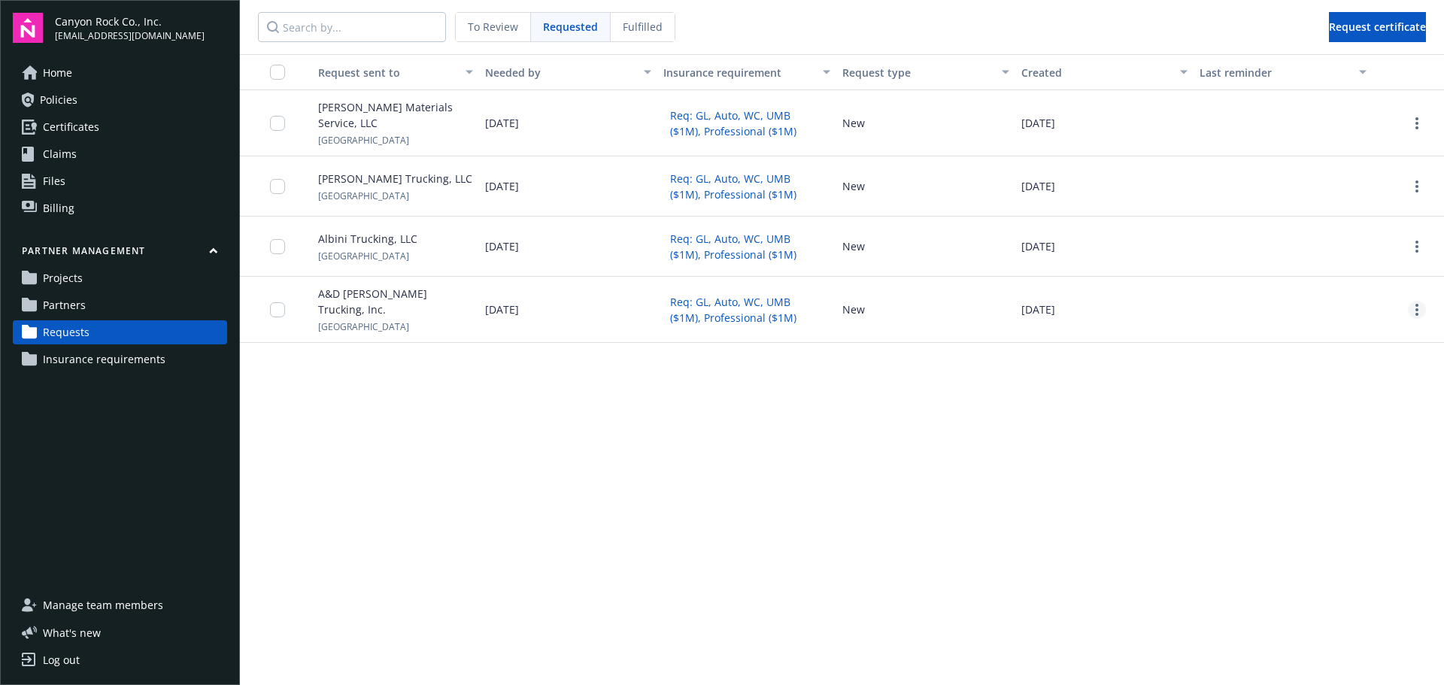
click at [1411, 301] on link "more" at bounding box center [1417, 310] width 18 height 18
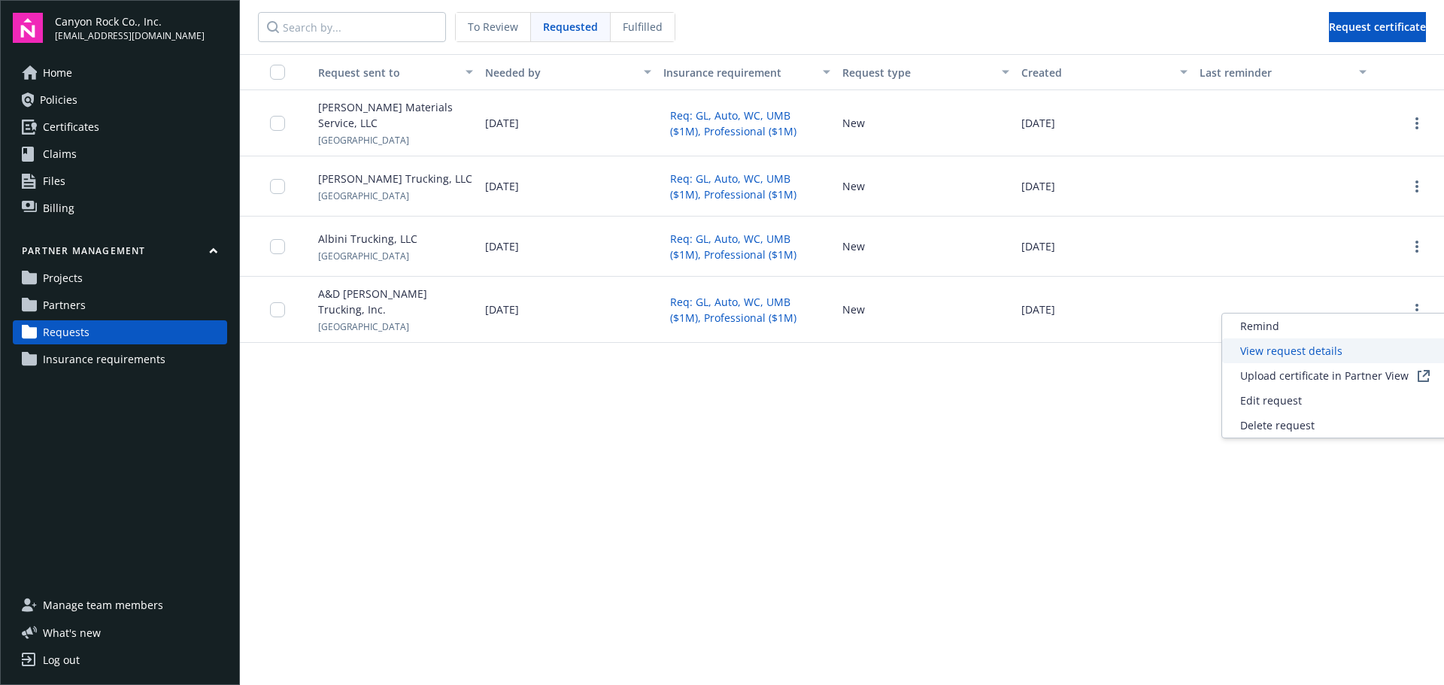
click at [1294, 347] on span "View request details" at bounding box center [1292, 351] width 102 height 16
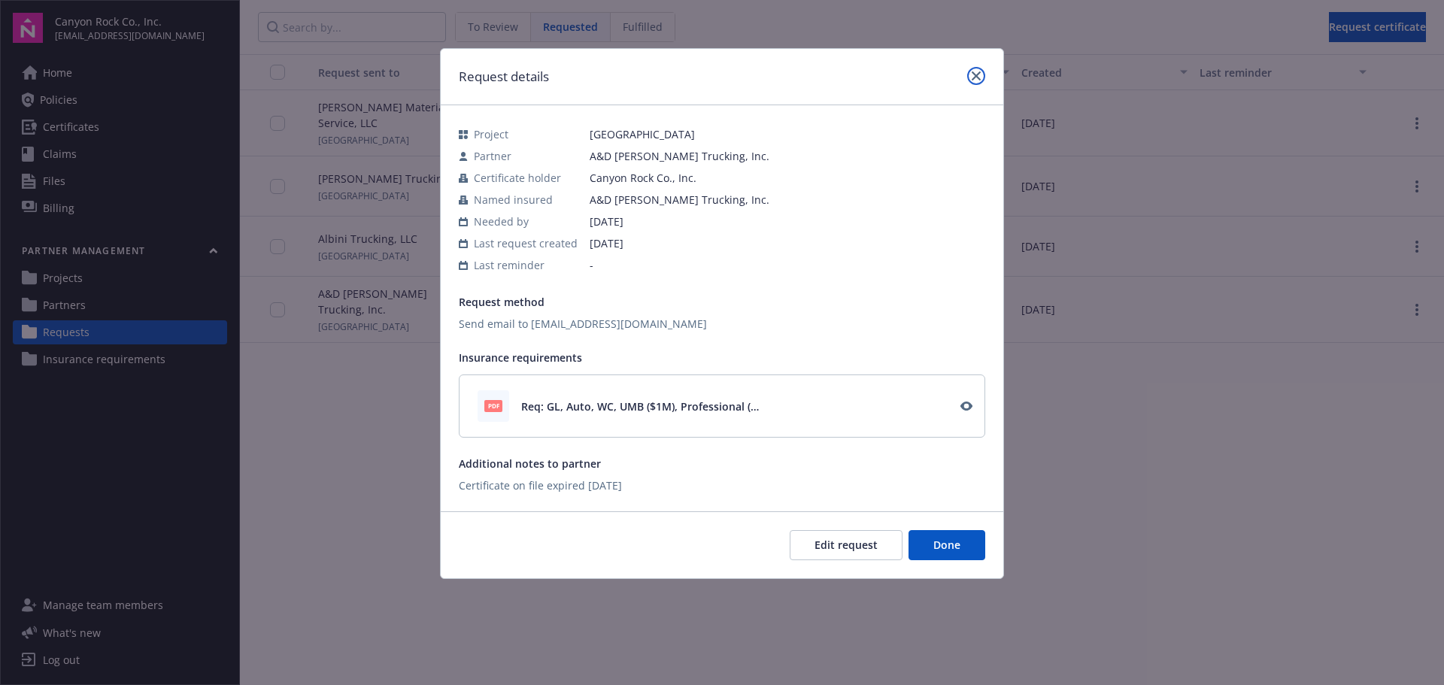
drag, startPoint x: 983, startPoint y: 71, endPoint x: 694, endPoint y: 360, distance: 408.6
click at [981, 71] on link "close" at bounding box center [977, 76] width 18 height 18
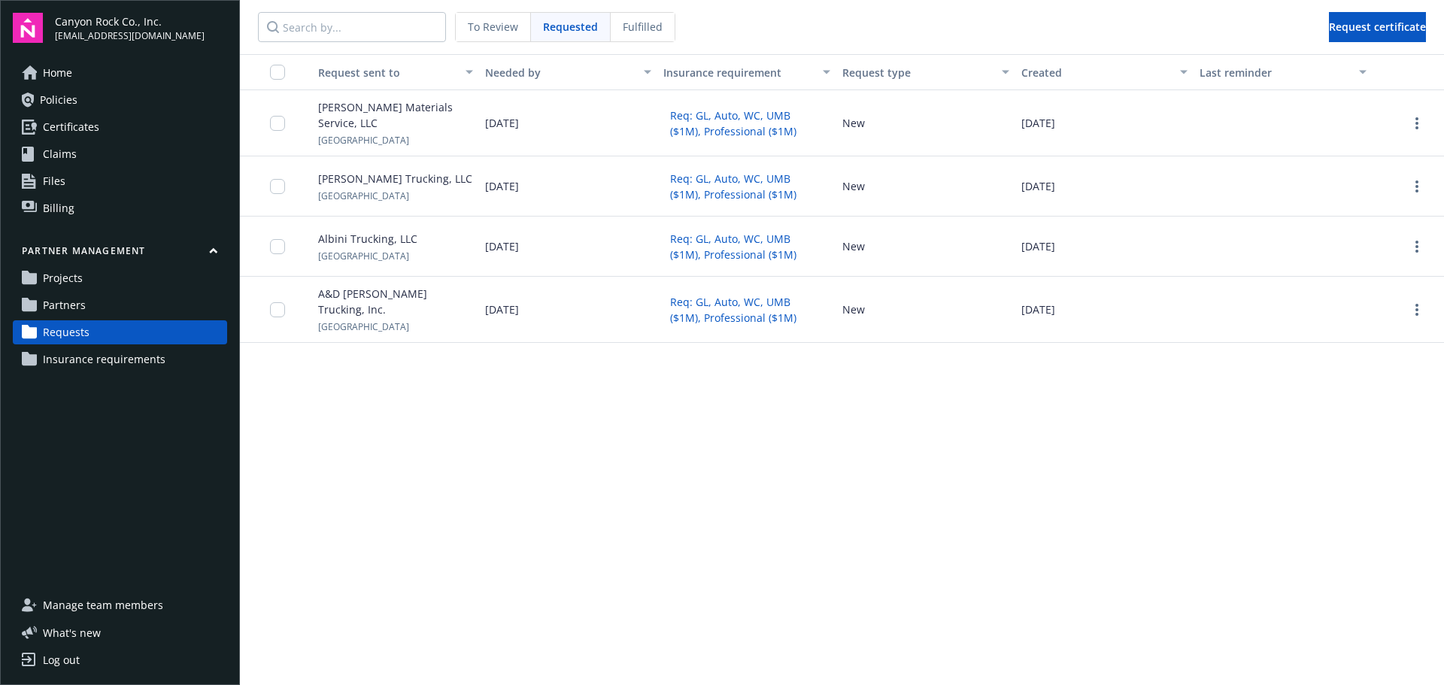
click at [78, 304] on span "Partners" at bounding box center [64, 305] width 43 height 24
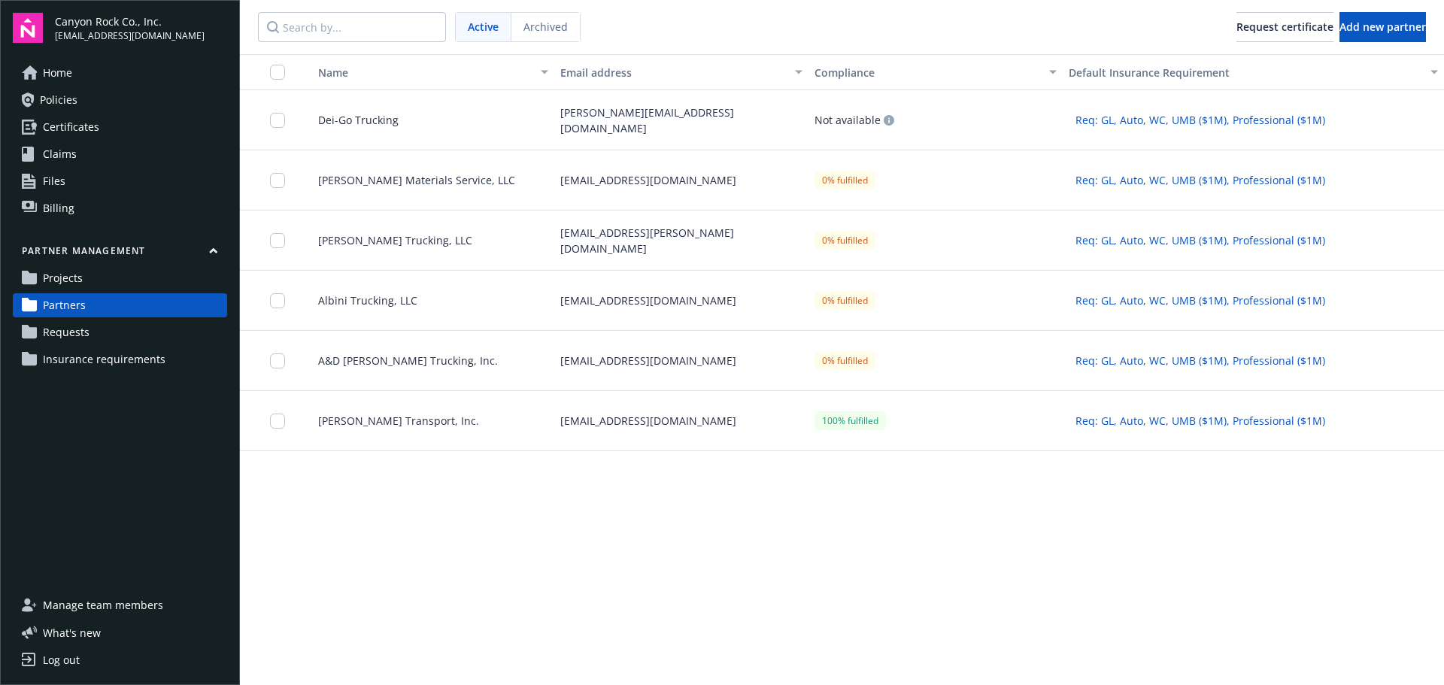
click at [354, 111] on div "Dei-Go Trucking" at bounding box center [427, 120] width 254 height 60
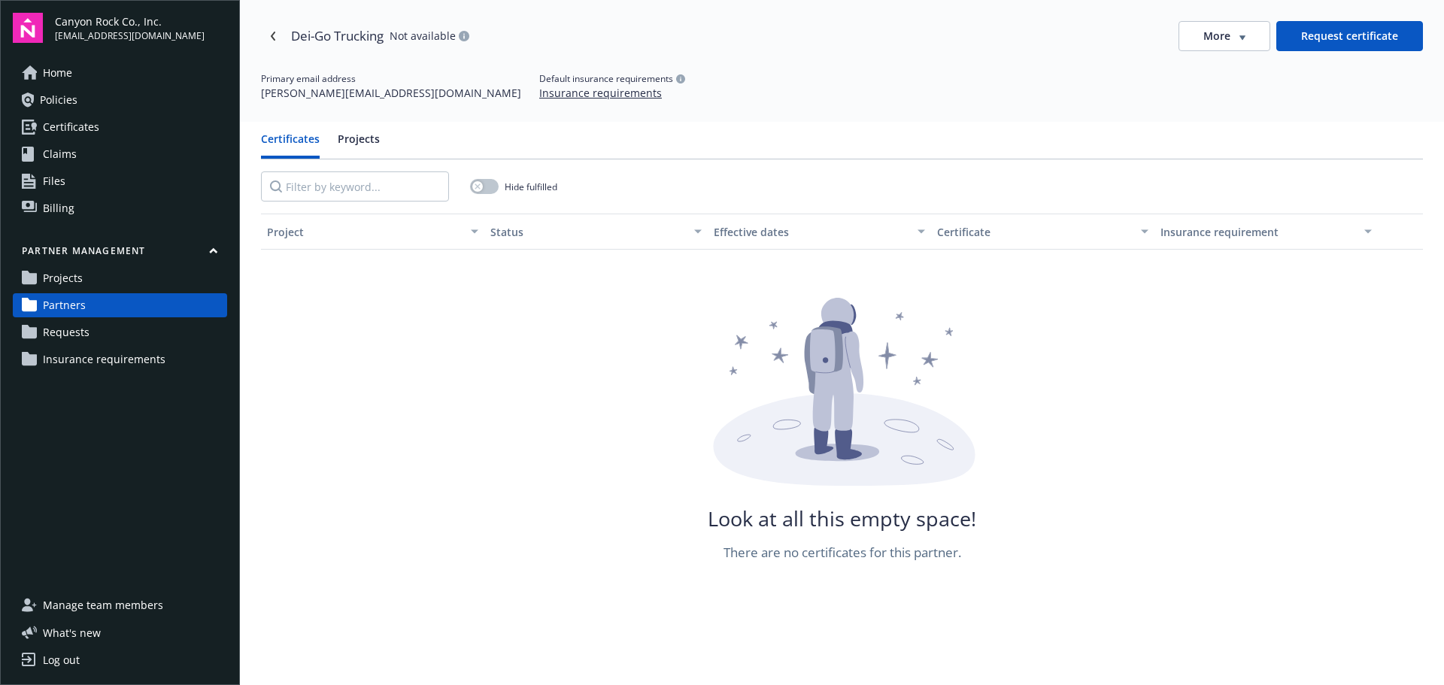
click at [1347, 32] on button "Request certificate" at bounding box center [1350, 36] width 147 height 30
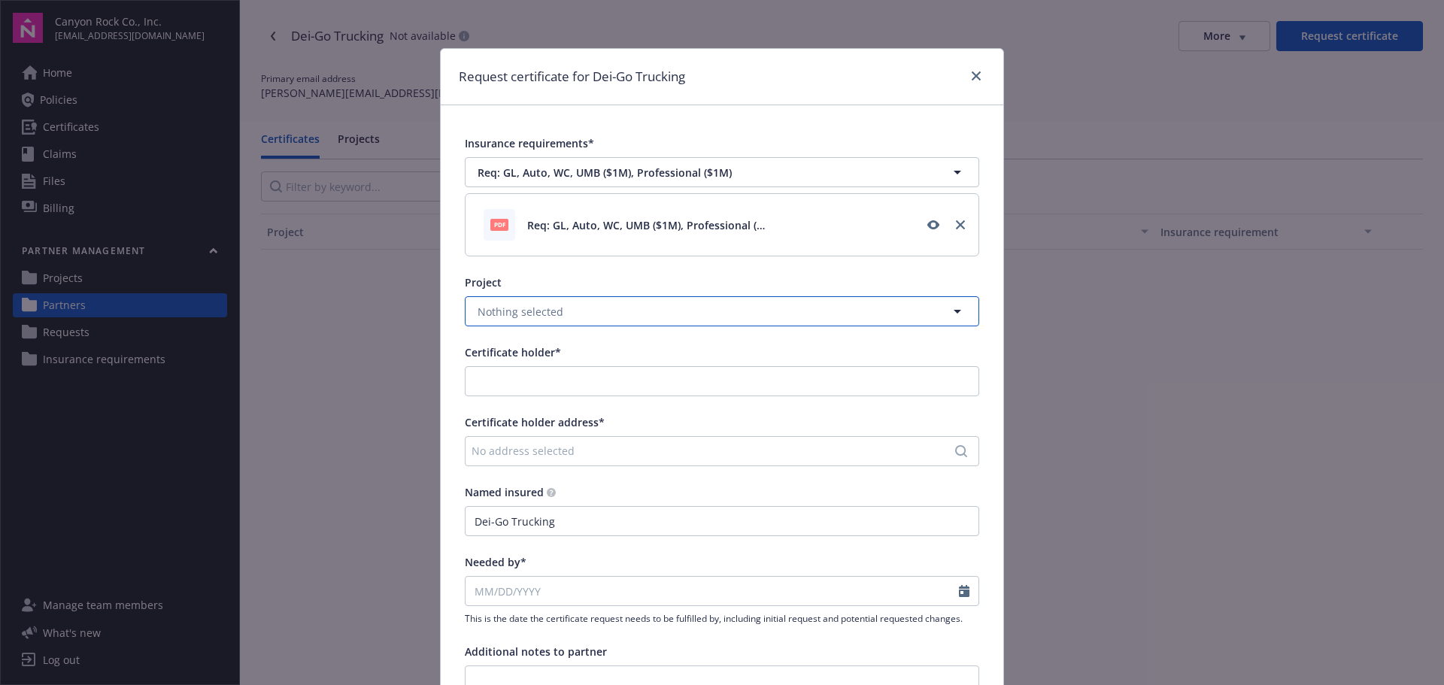
click at [587, 310] on button "Nothing selected" at bounding box center [722, 311] width 515 height 30
click at [581, 351] on div "[GEOGRAPHIC_DATA]" at bounding box center [722, 353] width 495 height 22
click at [583, 376] on input "Certificate holder*" at bounding box center [722, 381] width 513 height 29
click at [586, 413] on div "Canyon Rock Co., Inc." at bounding box center [568, 415] width 209 height 25
click at [585, 451] on div "No address selected" at bounding box center [715, 451] width 486 height 16
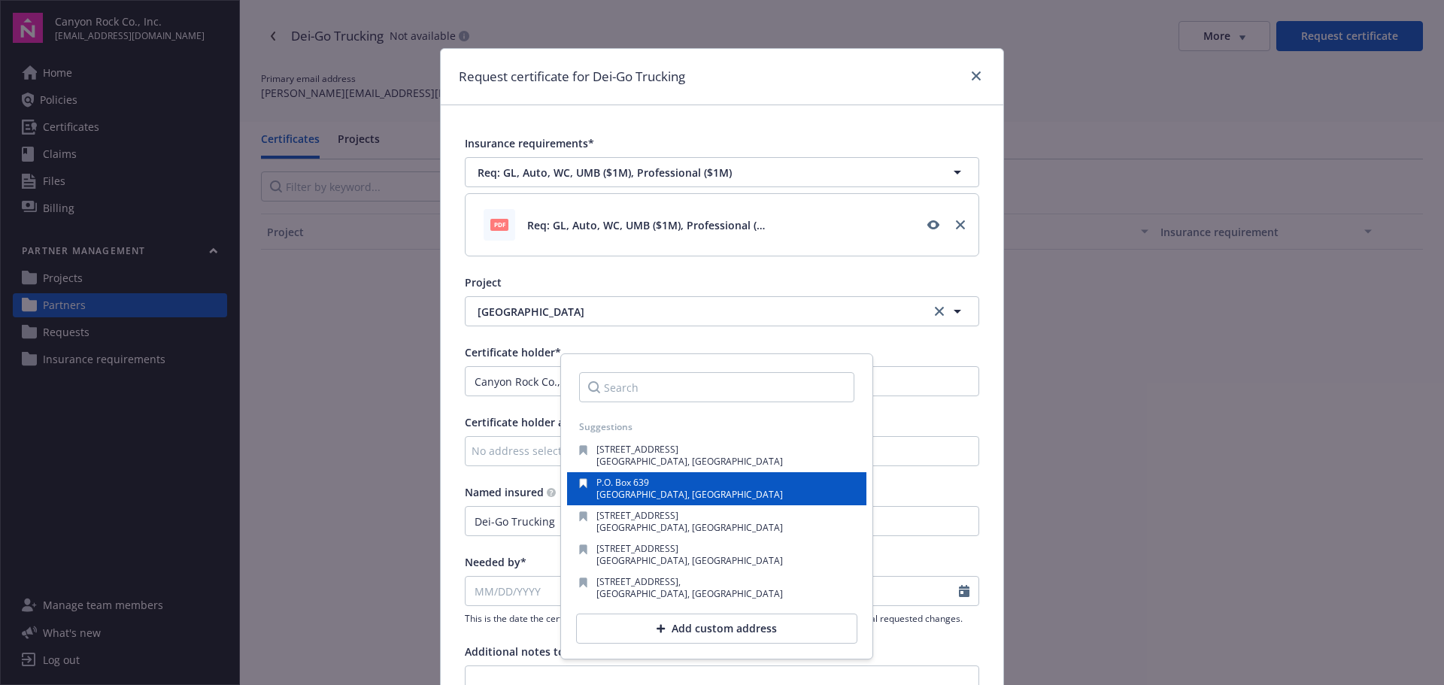
click at [628, 490] on span "[GEOGRAPHIC_DATA], [GEOGRAPHIC_DATA]" at bounding box center [690, 494] width 187 height 13
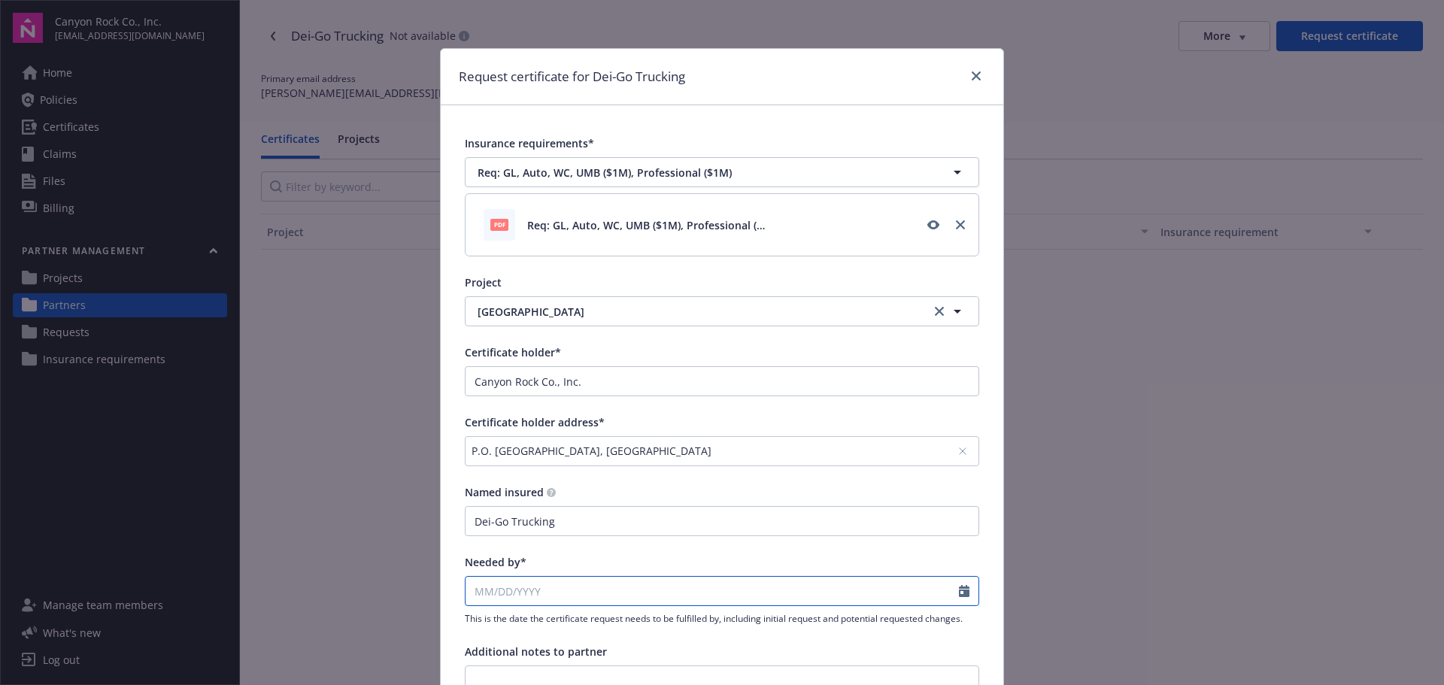
click at [551, 593] on input "Needed by*" at bounding box center [713, 591] width 494 height 29
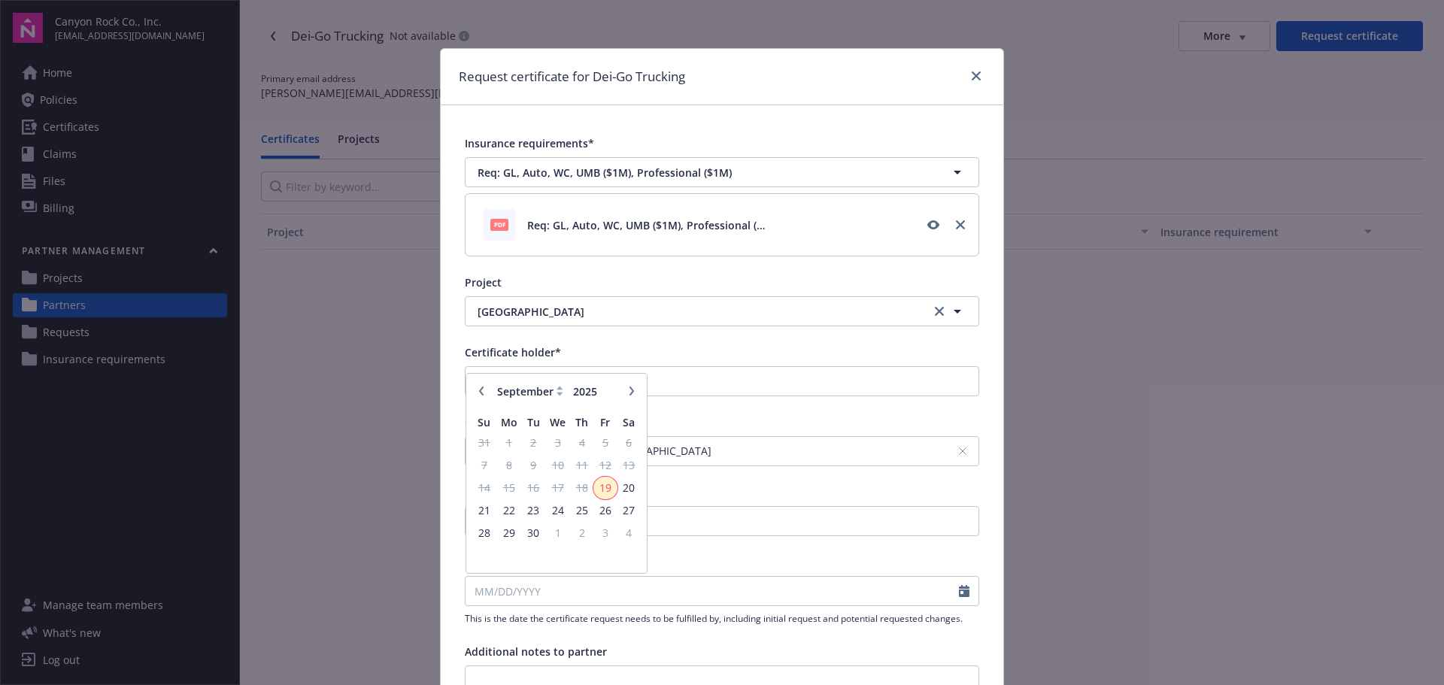
click at [597, 487] on span "19" at bounding box center [605, 487] width 20 height 19
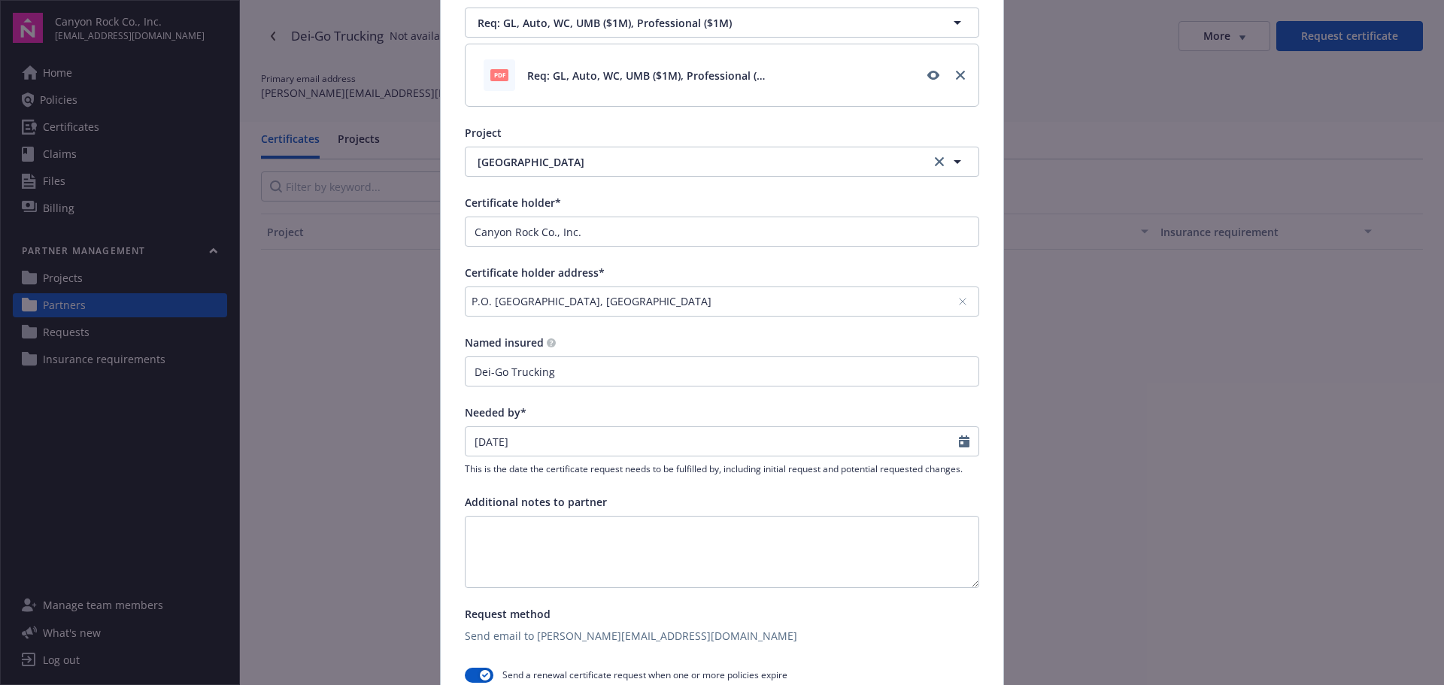
scroll to position [150, 0]
click at [636, 542] on textarea at bounding box center [722, 551] width 515 height 72
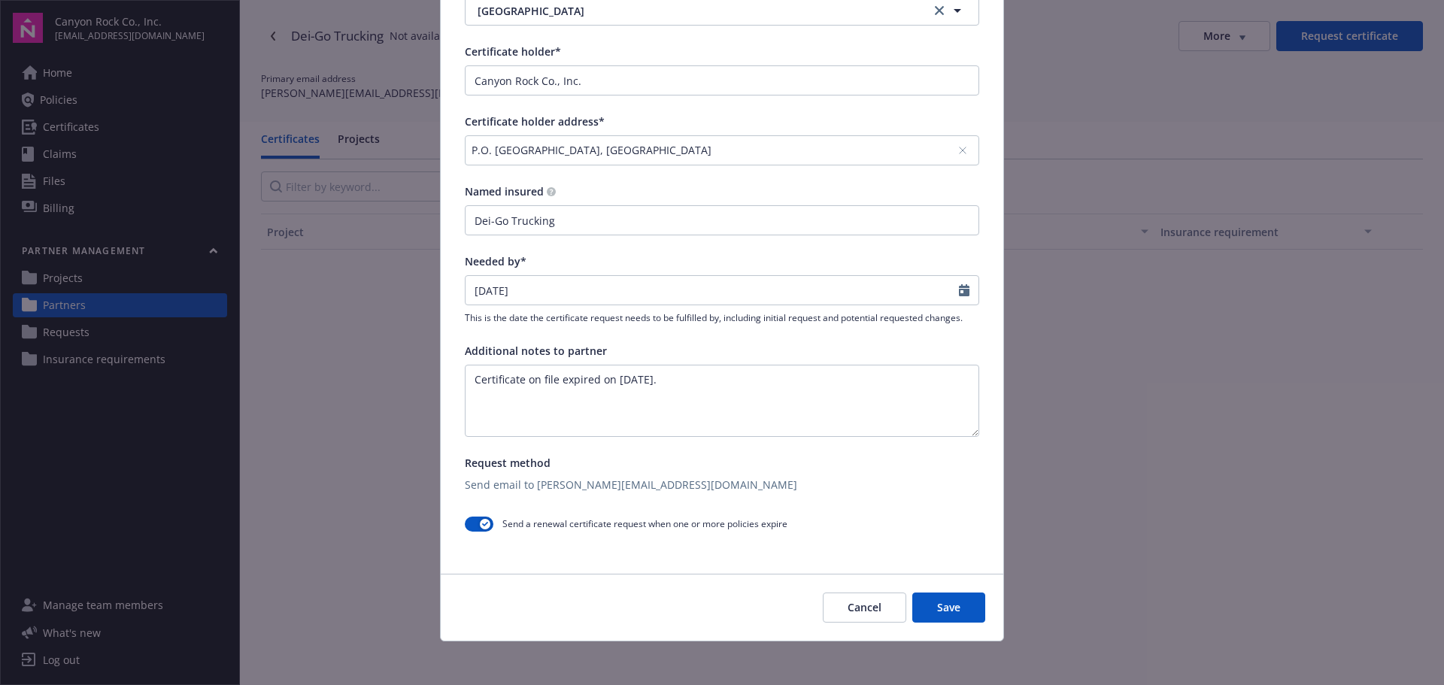
click at [959, 607] on button "Save" at bounding box center [949, 608] width 73 height 30
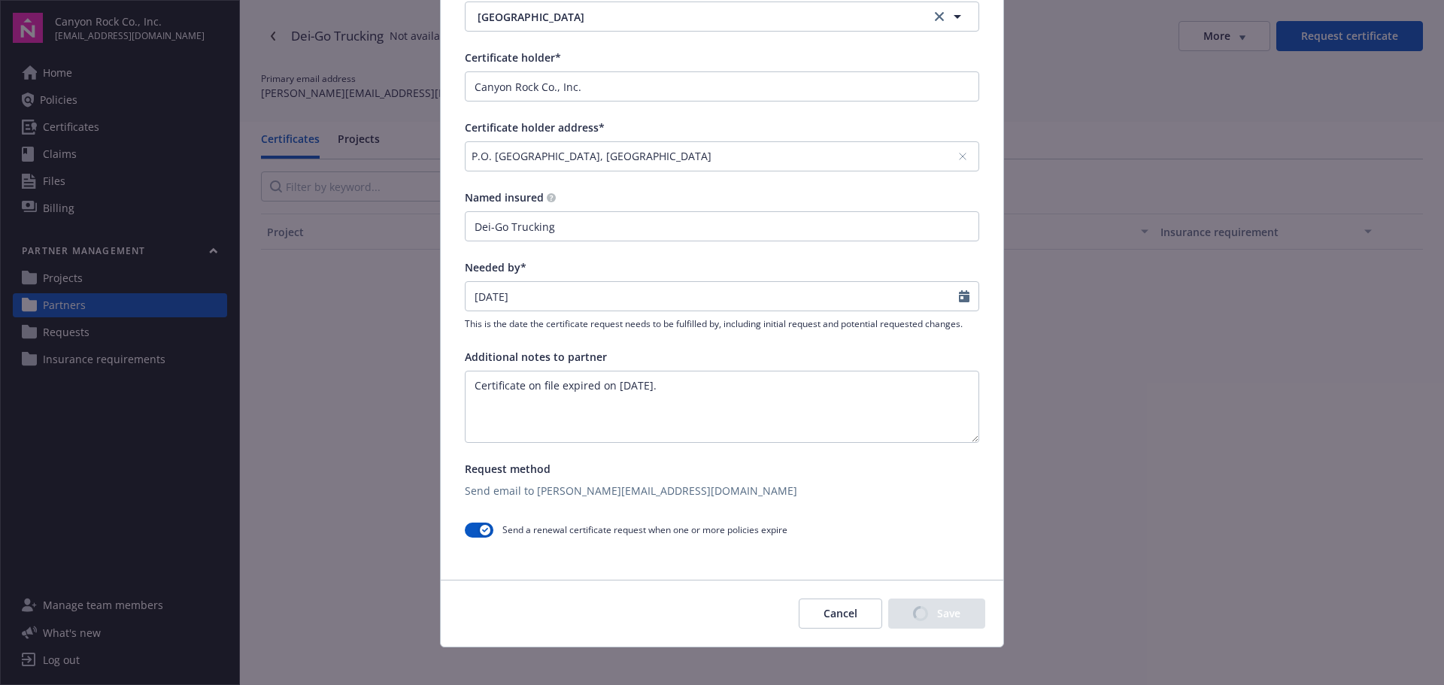
scroll to position [307, 0]
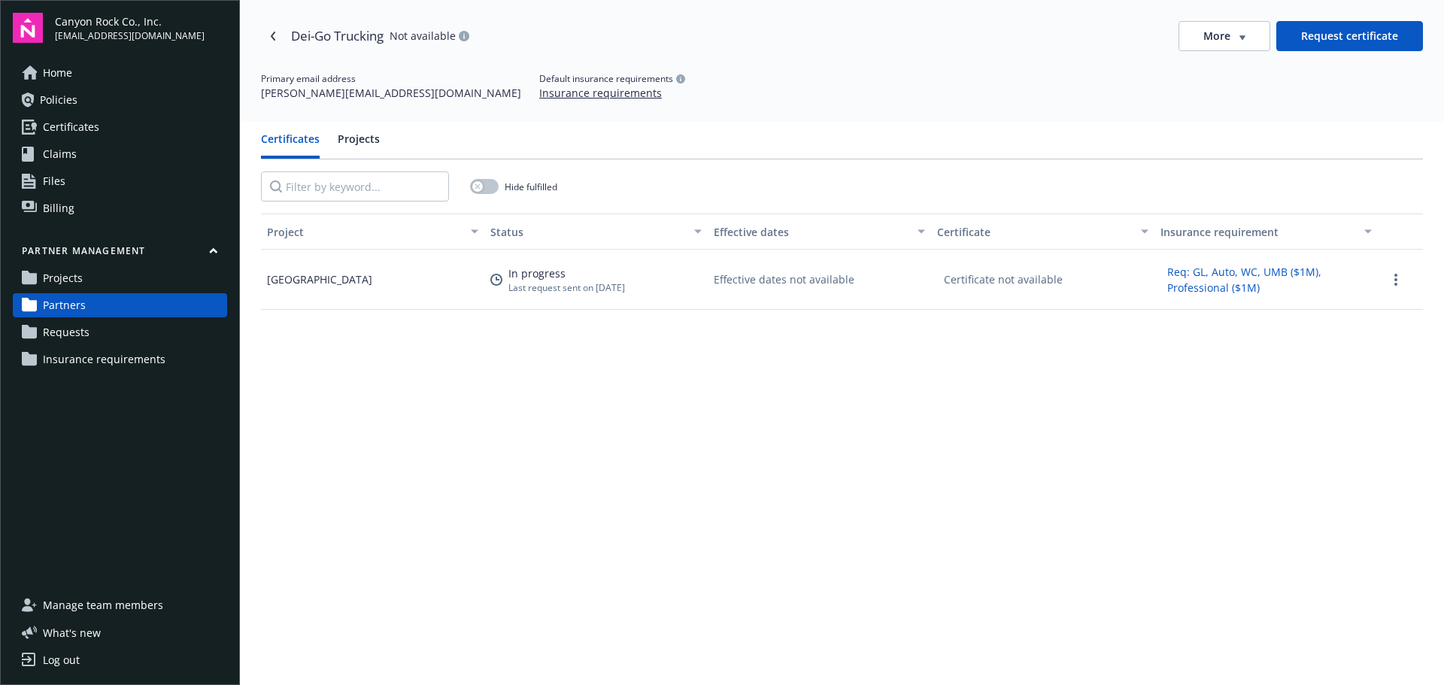
click at [1238, 34] on button "More" at bounding box center [1225, 36] width 92 height 30
click at [1230, 66] on div "Edit partner" at bounding box center [1216, 67] width 121 height 25
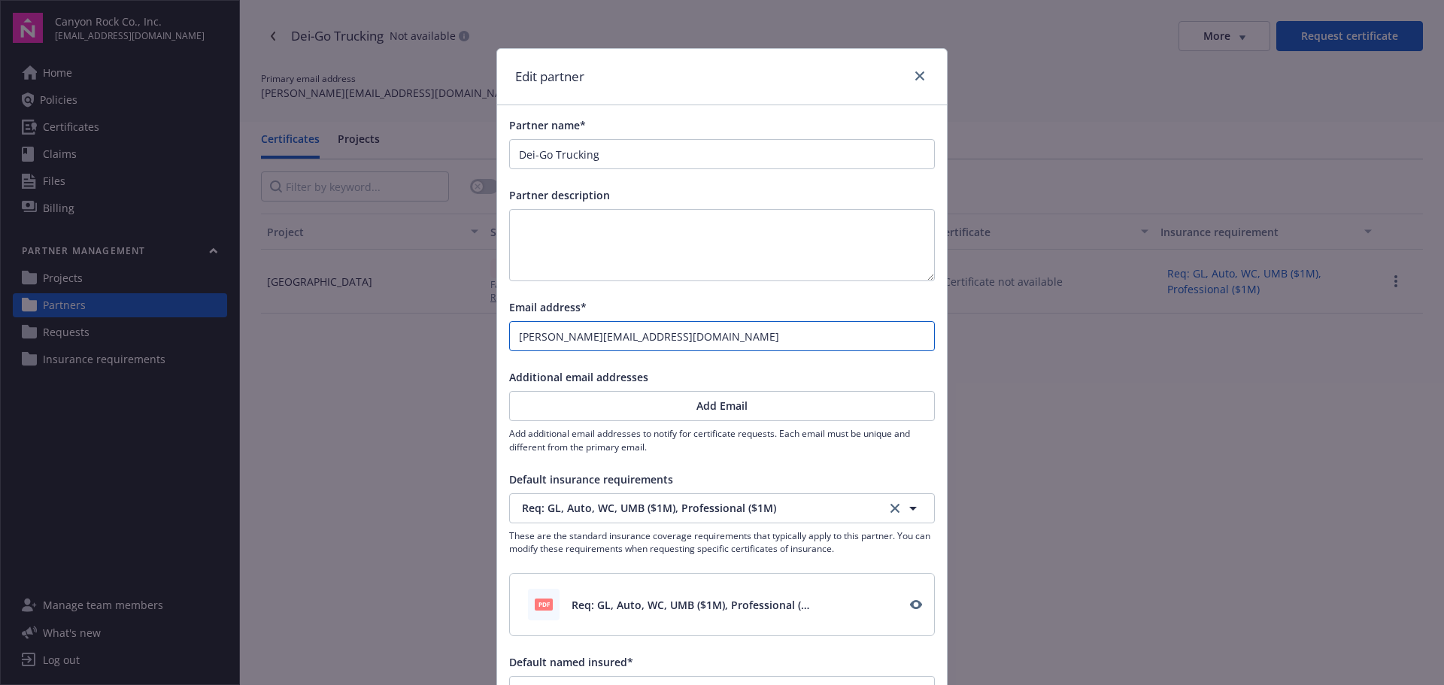
drag, startPoint x: 704, startPoint y: 346, endPoint x: 426, endPoint y: 371, distance: 279.5
click at [449, 358] on div "Edit partner Partner name* Dei-Go Trucking Partner description Email address* […" at bounding box center [722, 342] width 1444 height 685
paste input "danie"
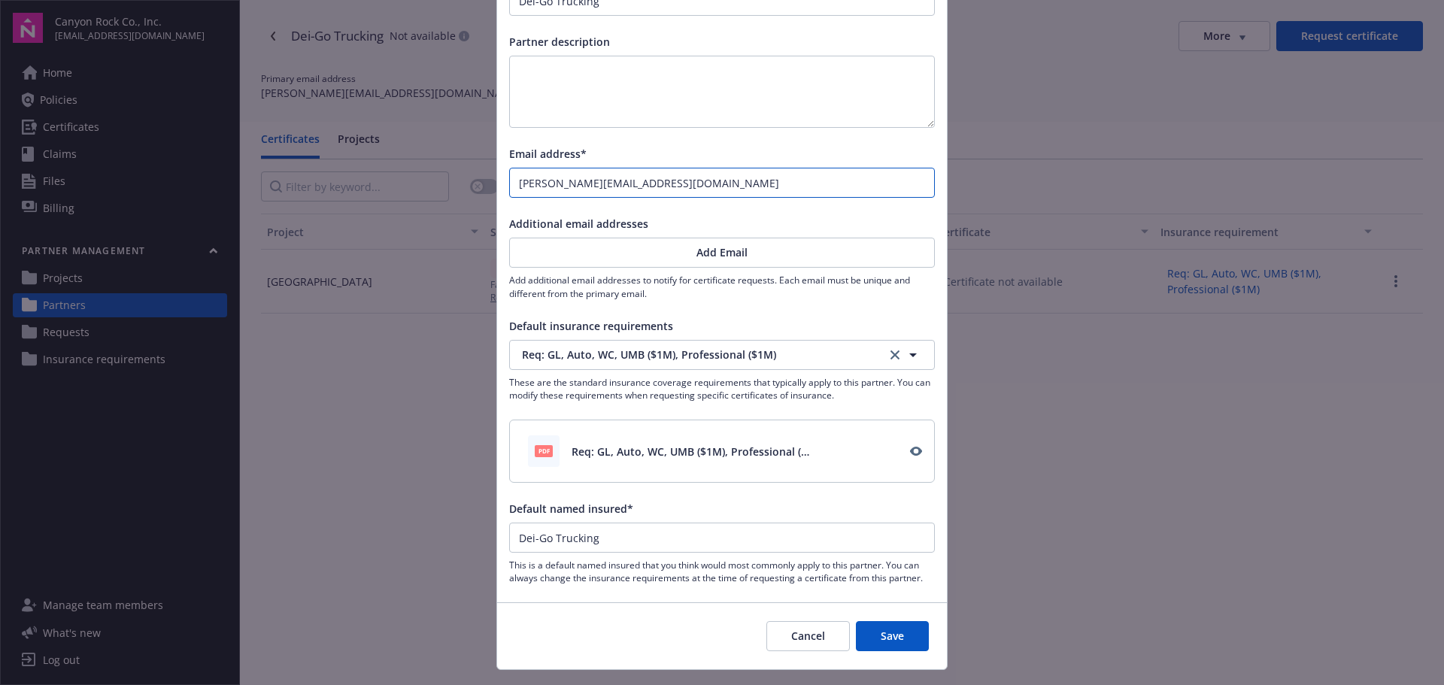
scroll to position [187, 0]
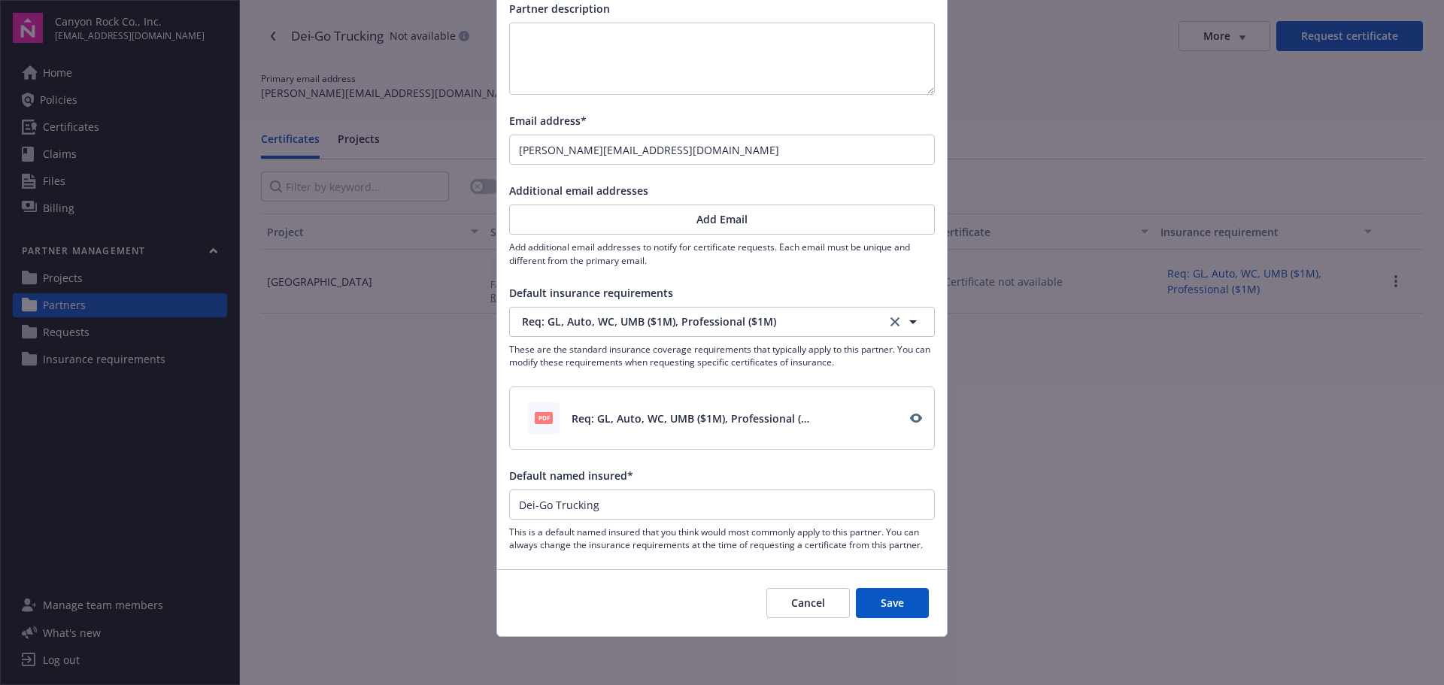
drag, startPoint x: 893, startPoint y: 596, endPoint x: 743, endPoint y: 502, distance: 177.4
click at [894, 596] on button "Save" at bounding box center [892, 603] width 73 height 30
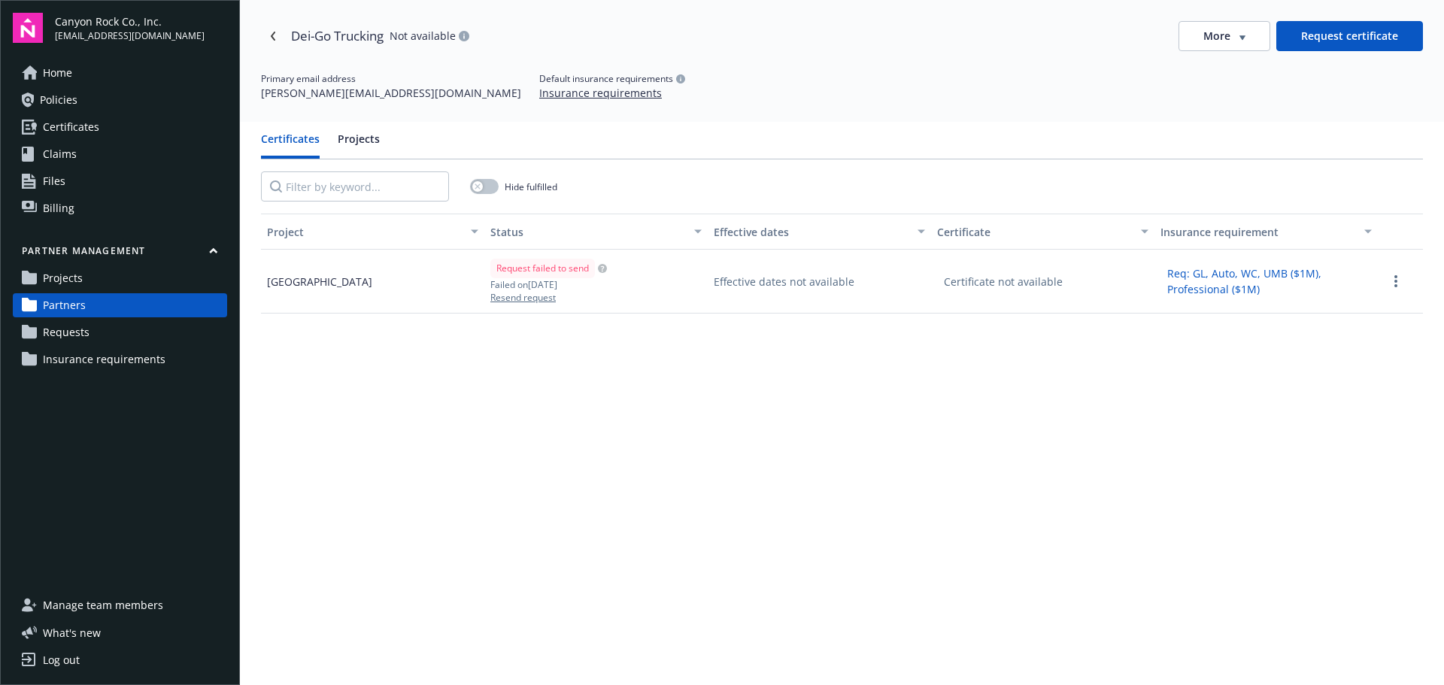
click at [539, 296] on button "Resend request" at bounding box center [549, 297] width 117 height 13
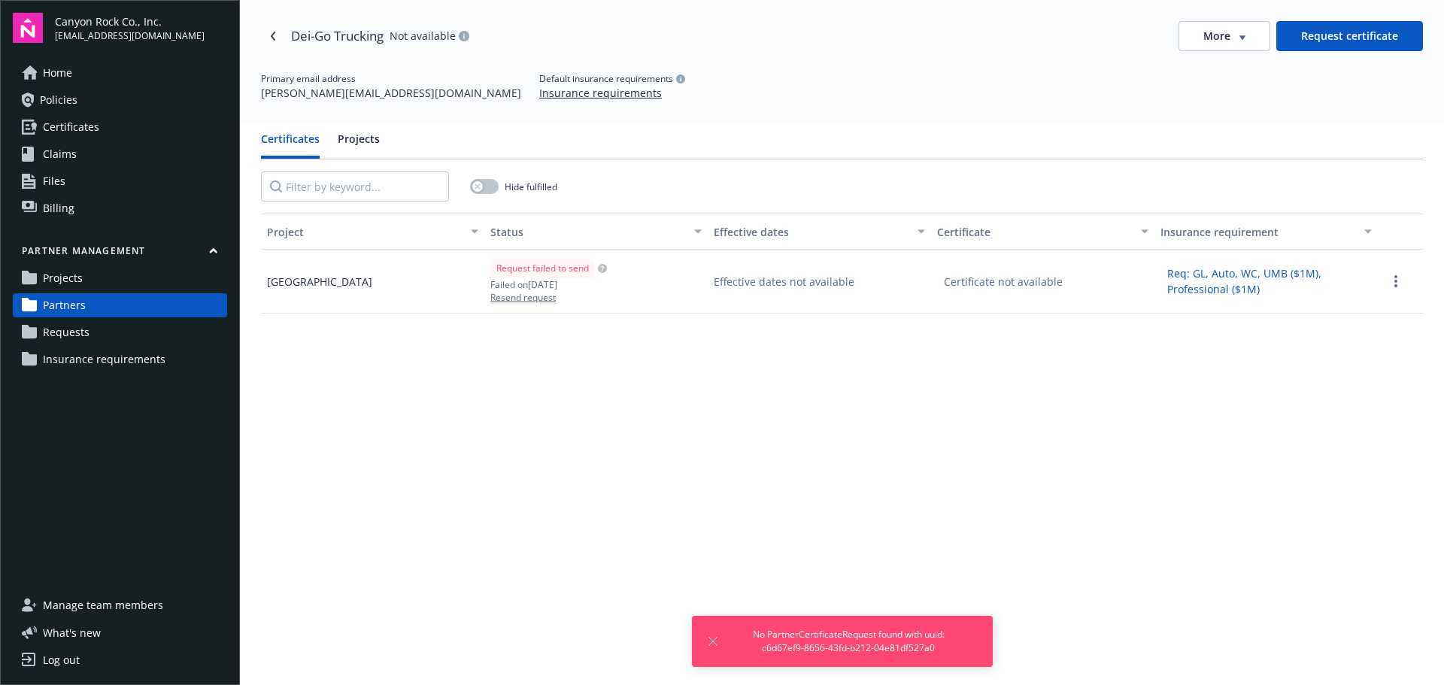
click at [656, 460] on div "Project Status Effective dates Certificate Insurance requirement Forestville Qu…" at bounding box center [842, 529] width 1162 height 631
click at [298, 282] on div "[GEOGRAPHIC_DATA]" at bounding box center [319, 282] width 105 height 16
click at [275, 35] on icon "Navigate back" at bounding box center [273, 36] width 9 height 9
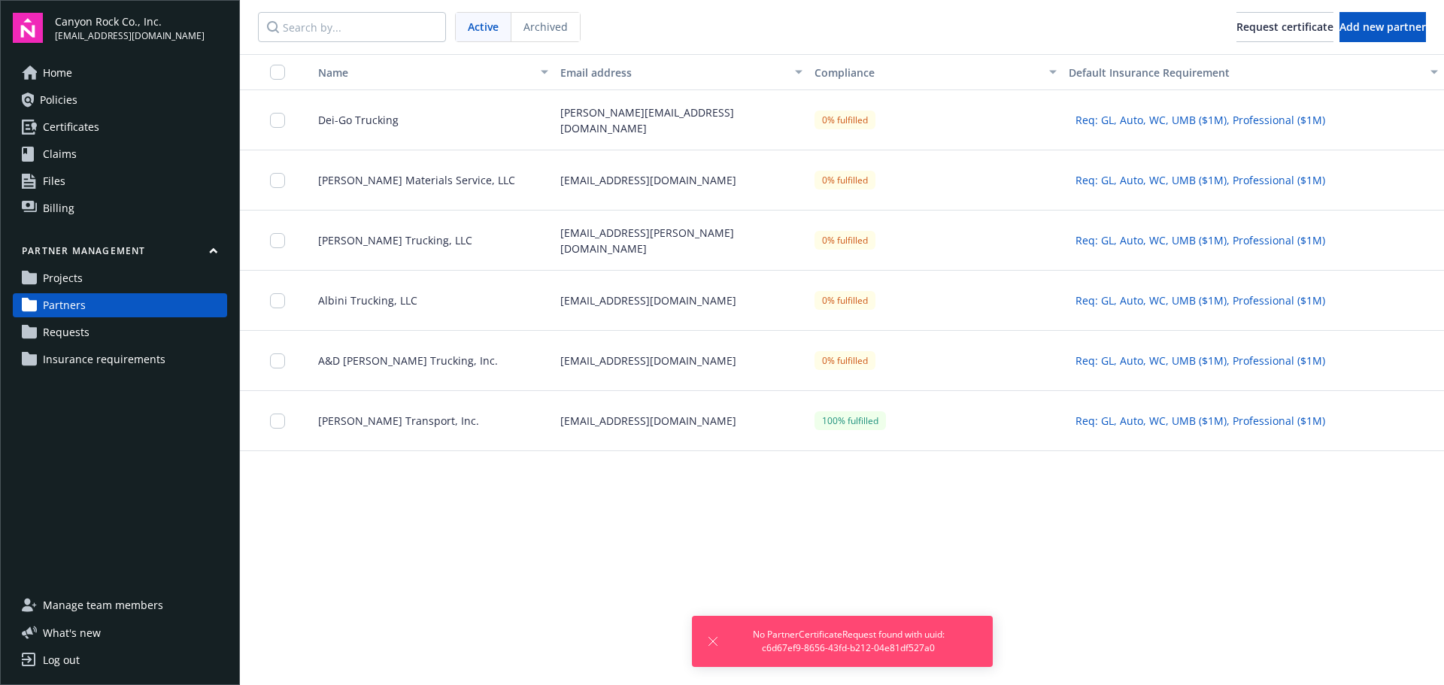
click at [345, 117] on span "Dei-Go Trucking" at bounding box center [352, 120] width 93 height 16
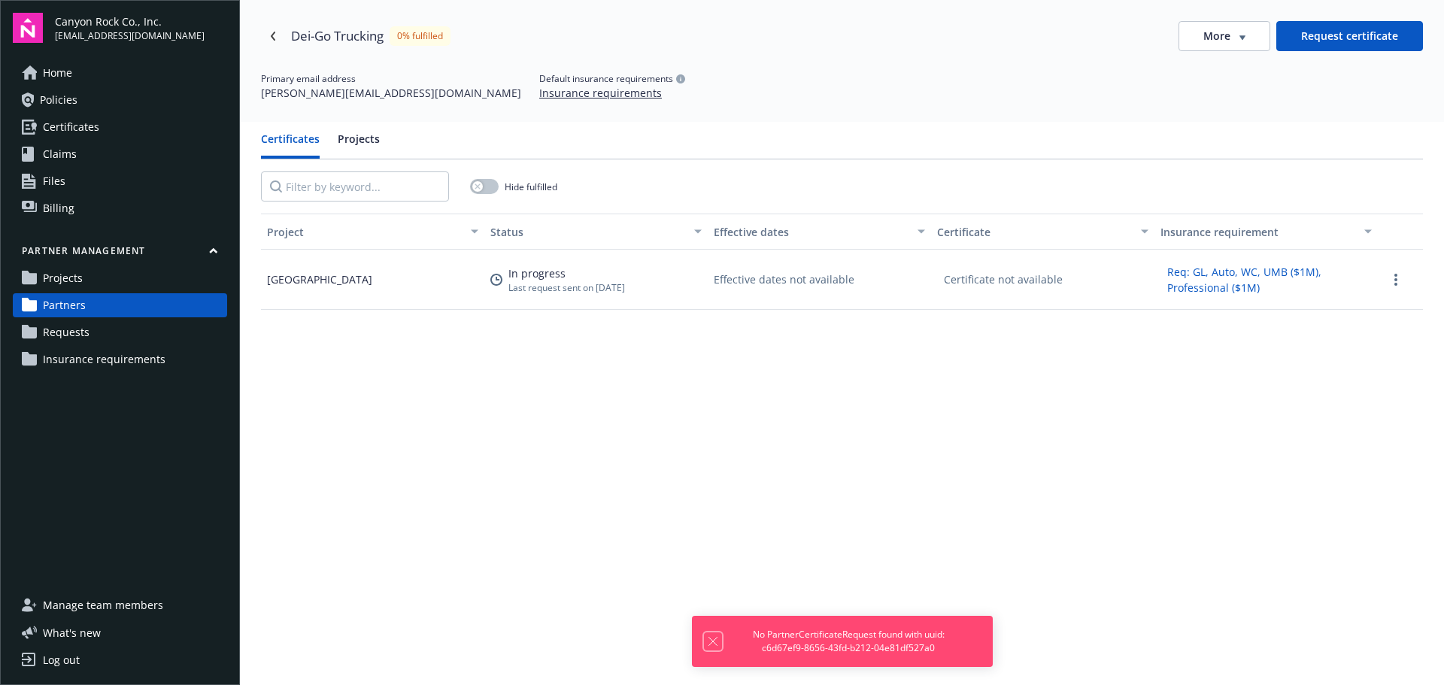
click at [717, 637] on icon "Dismiss notification" at bounding box center [713, 642] width 12 height 12
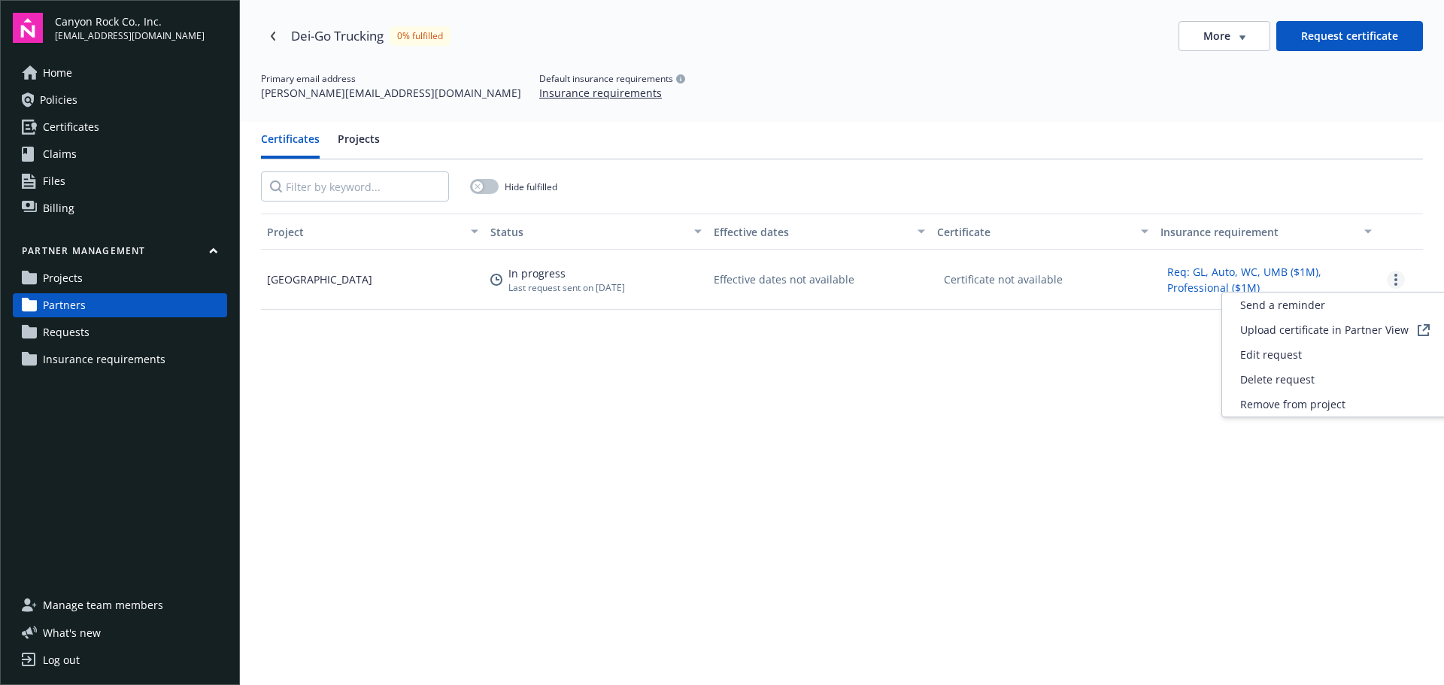
click at [1387, 278] on link "more" at bounding box center [1396, 280] width 18 height 18
click at [1254, 352] on span "Edit request" at bounding box center [1272, 355] width 62 height 16
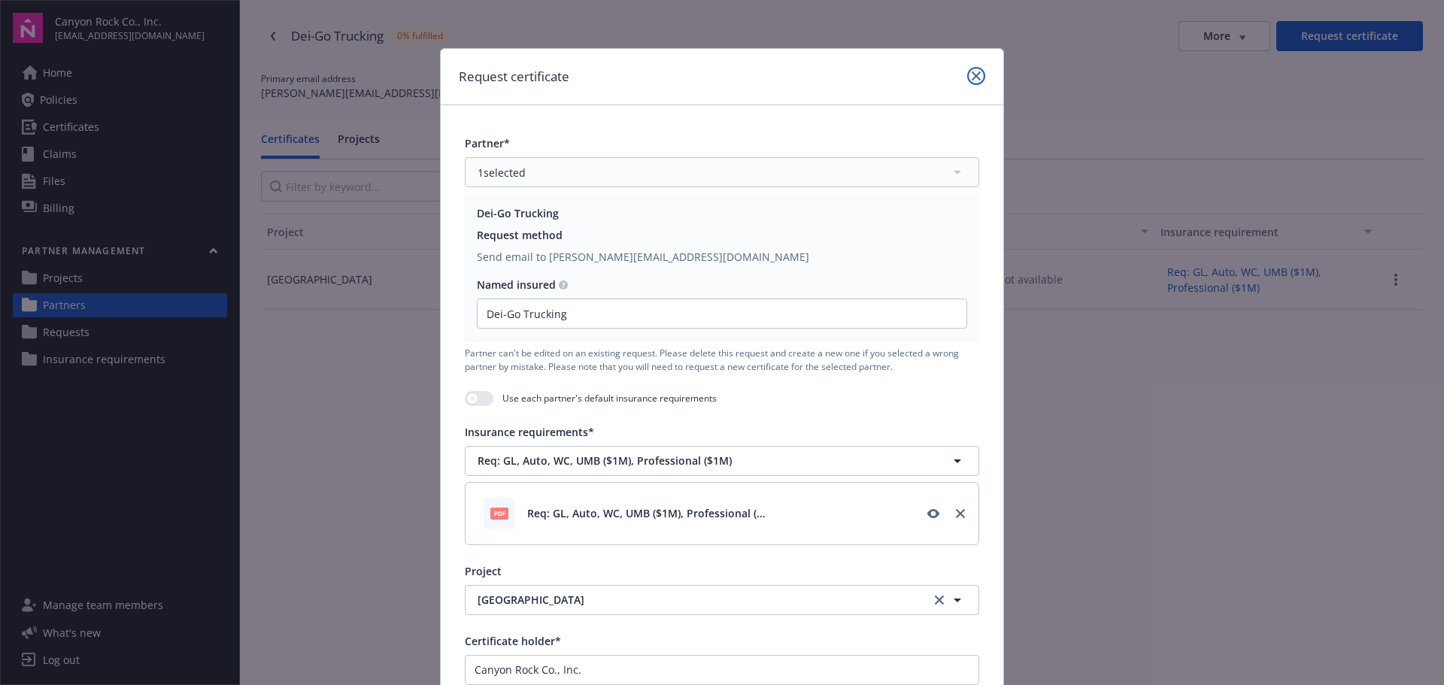
click at [972, 75] on icon "close" at bounding box center [976, 75] width 9 height 9
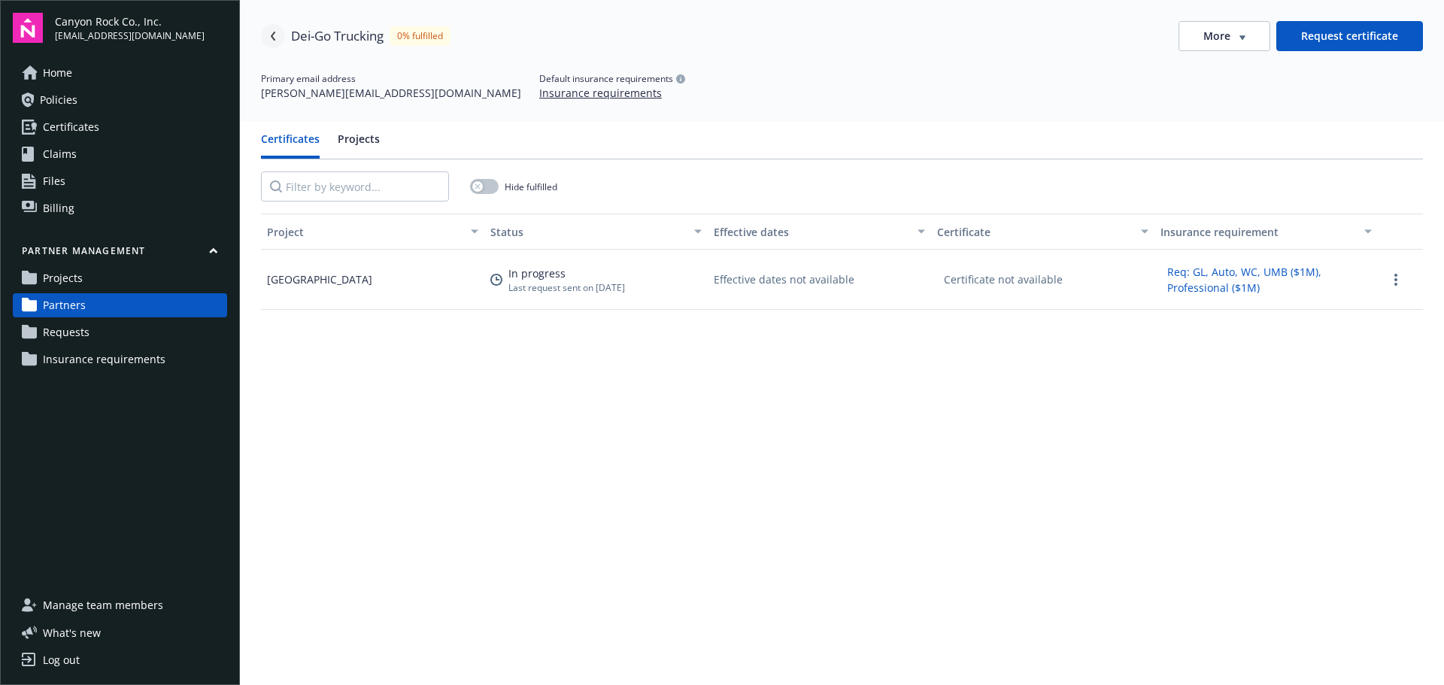
click at [269, 37] on icon "Navigate back" at bounding box center [273, 36] width 9 height 9
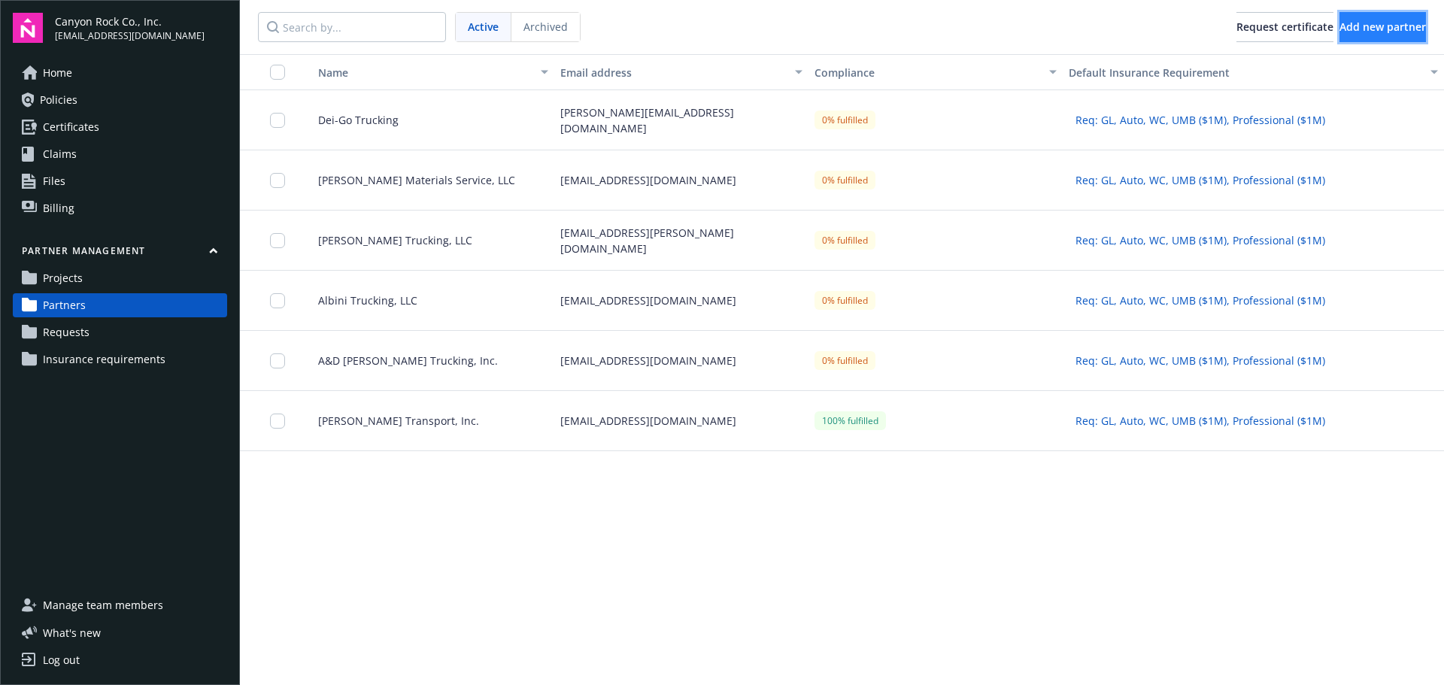
click at [1350, 21] on span "Add new partner" at bounding box center [1383, 27] width 87 height 14
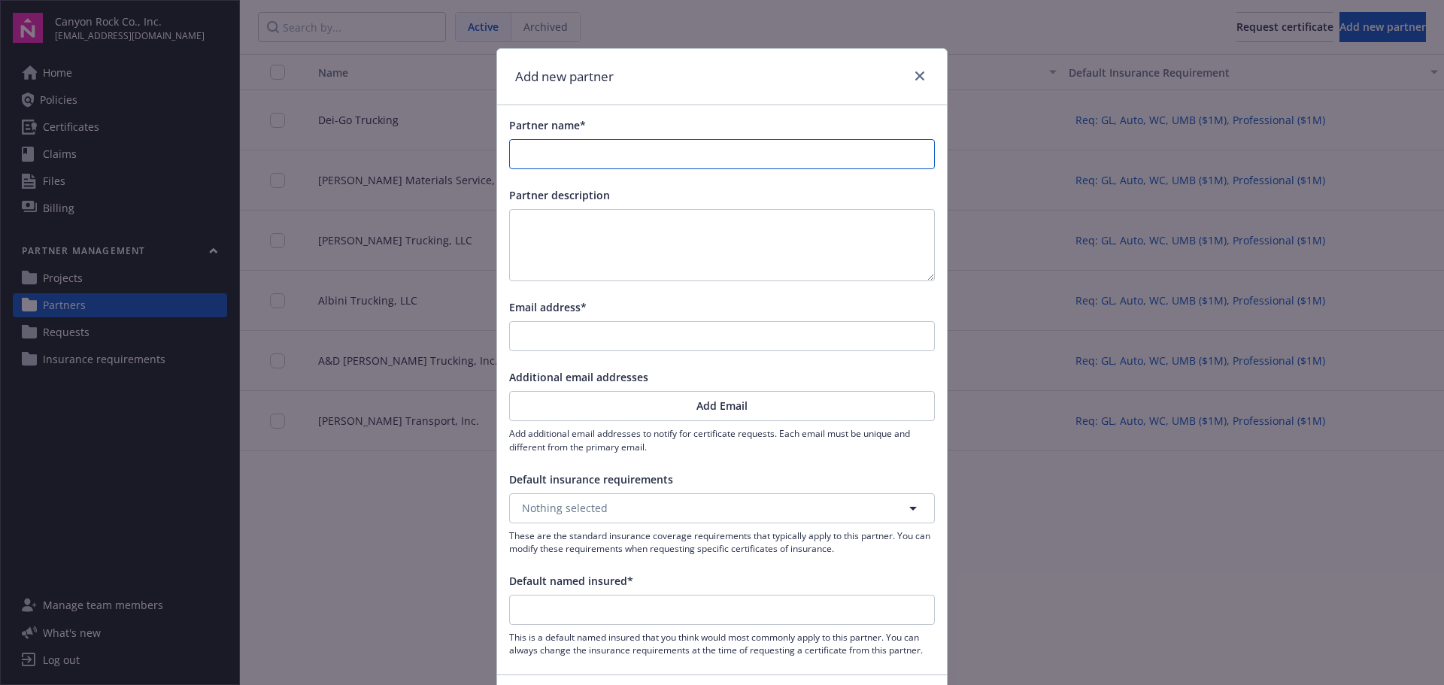
click at [574, 155] on input "Partner name*" at bounding box center [722, 154] width 424 height 29
click at [577, 160] on input "Ghilotto Bros, Inc." at bounding box center [722, 154] width 424 height 29
click at [631, 332] on input "Email address*" at bounding box center [722, 336] width 424 height 29
click at [728, 506] on button "Nothing selected" at bounding box center [722, 509] width 426 height 30
click at [722, 555] on strong "Req: GL, Auto, WC, UMB ($1M), Professional ($1M)" at bounding box center [653, 551] width 254 height 14
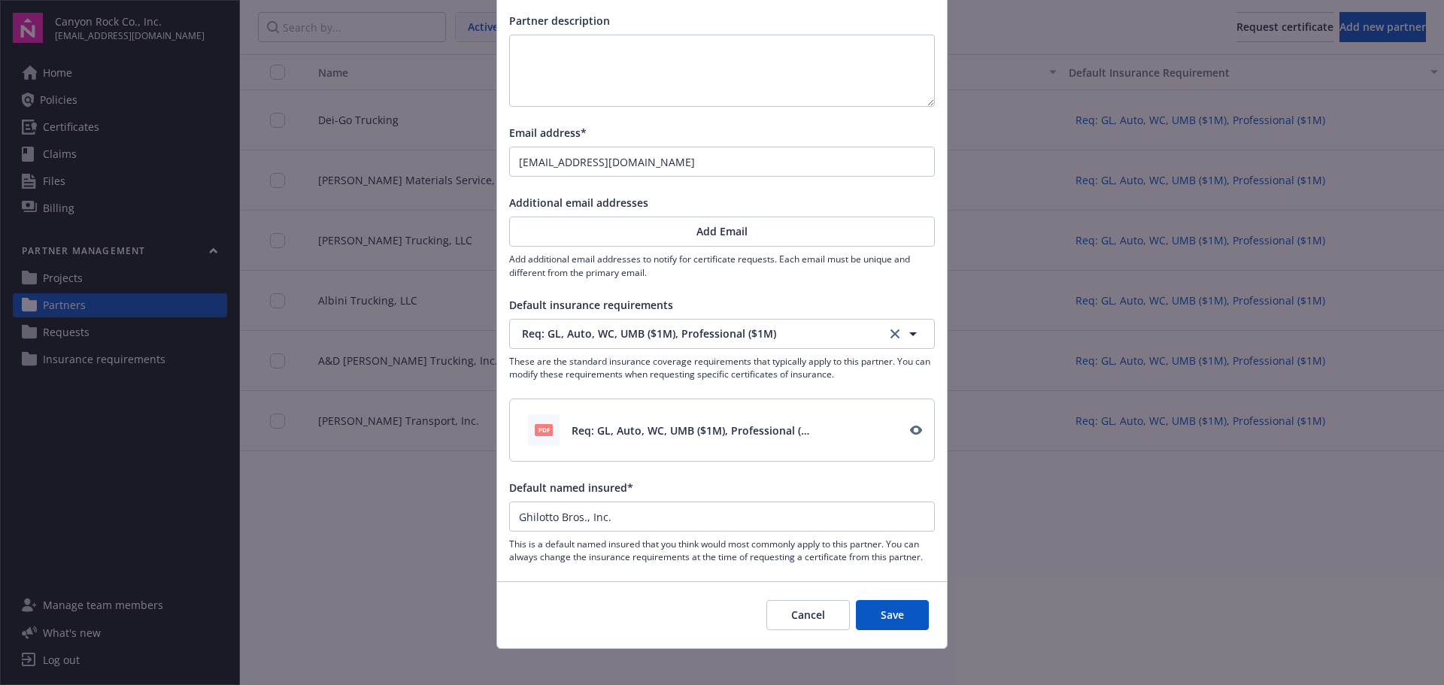
scroll to position [187, 0]
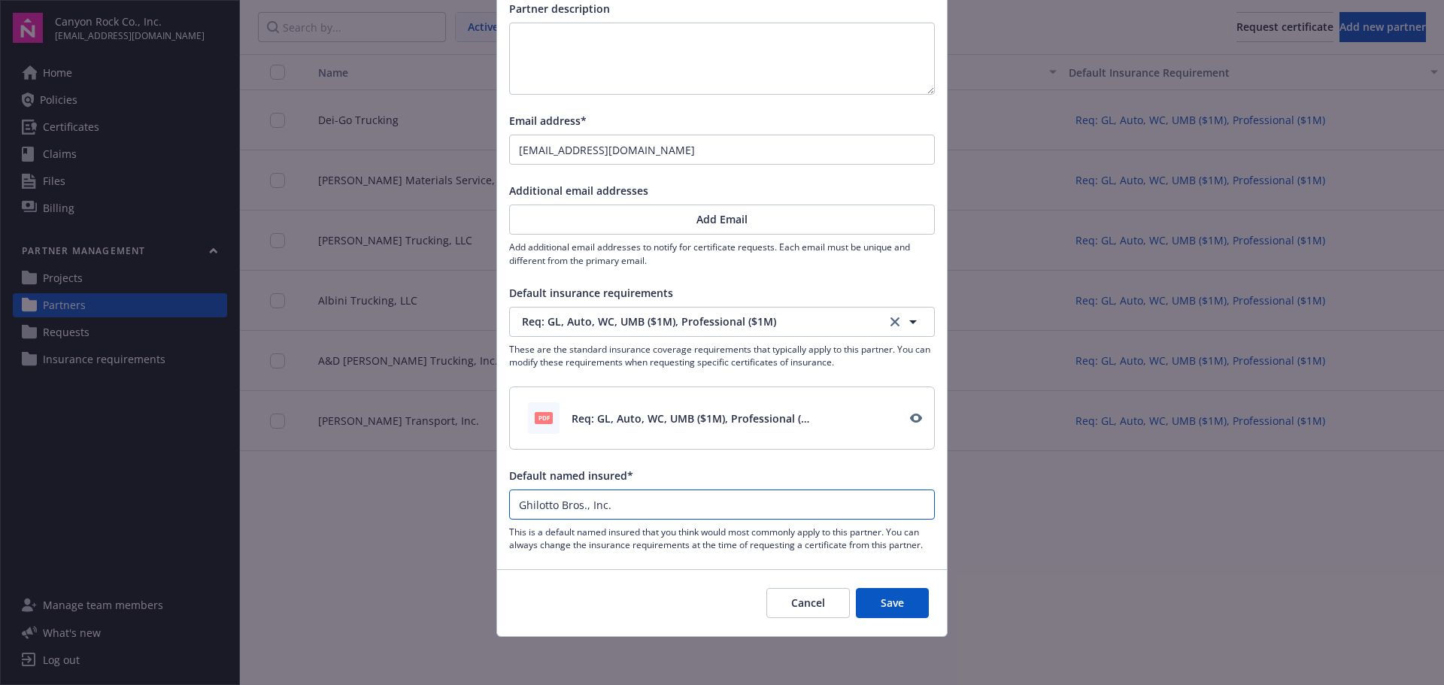
click at [916, 495] on input "Ghilotto Bros., Inc." at bounding box center [722, 505] width 424 height 29
drag, startPoint x: 905, startPoint y: 603, endPoint x: 891, endPoint y: 548, distance: 56.8
click at [905, 602] on button "Save" at bounding box center [892, 603] width 73 height 30
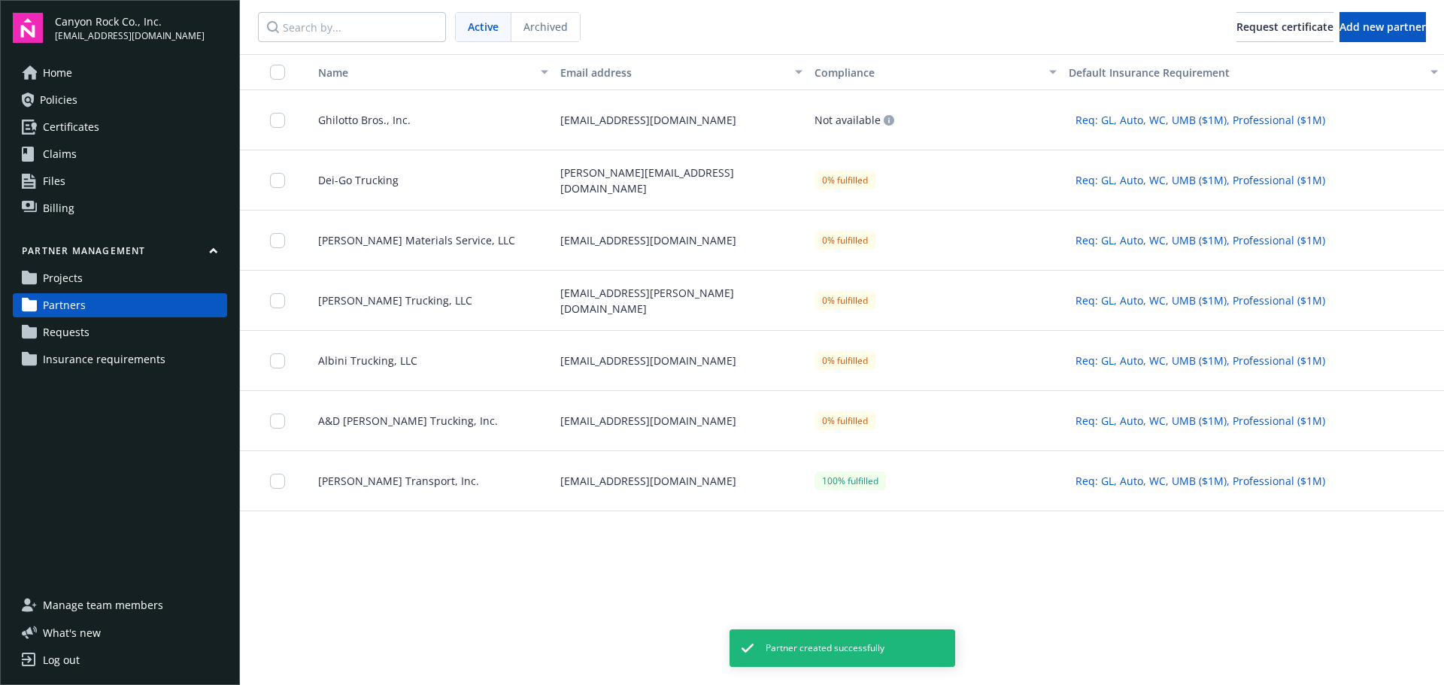
click at [432, 135] on div "Ghilotto Bros., Inc." at bounding box center [427, 120] width 254 height 60
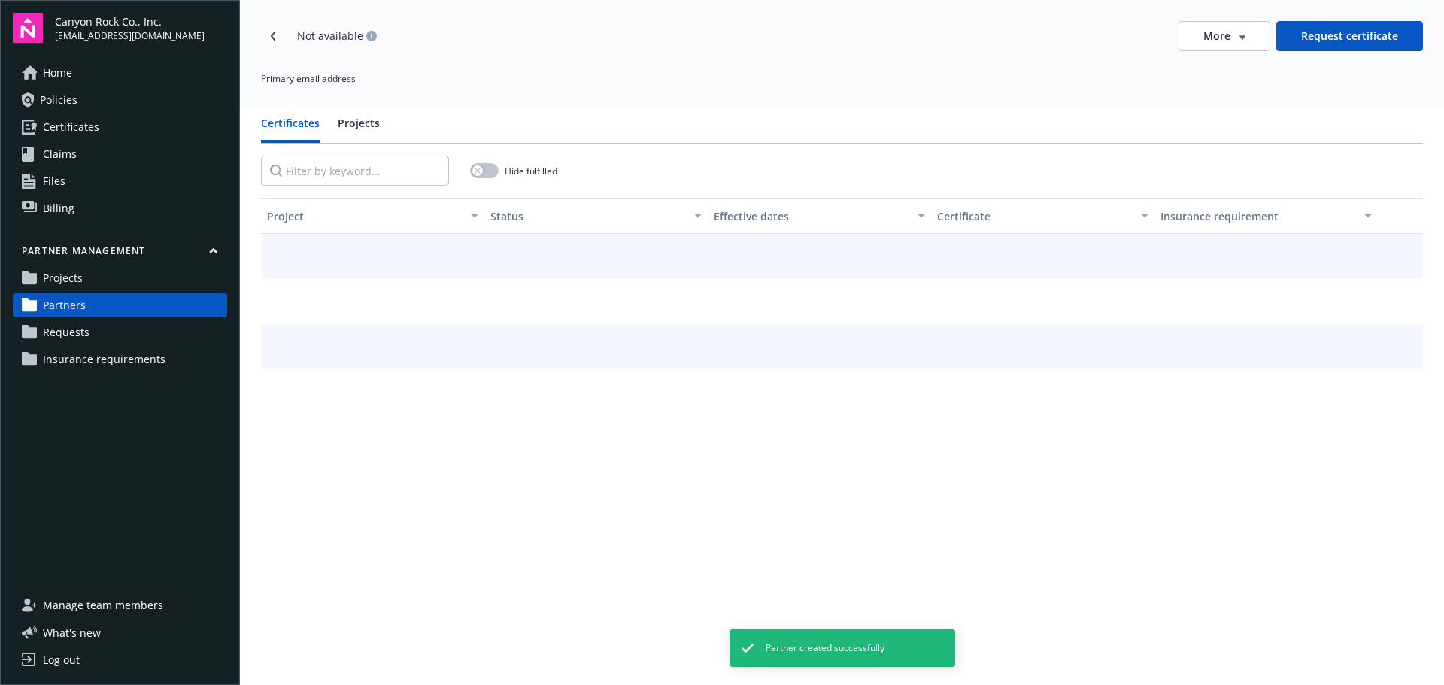
drag, startPoint x: 1329, startPoint y: 37, endPoint x: 1320, endPoint y: 36, distance: 8.3
click at [1329, 36] on button "Request certificate" at bounding box center [1350, 36] width 147 height 30
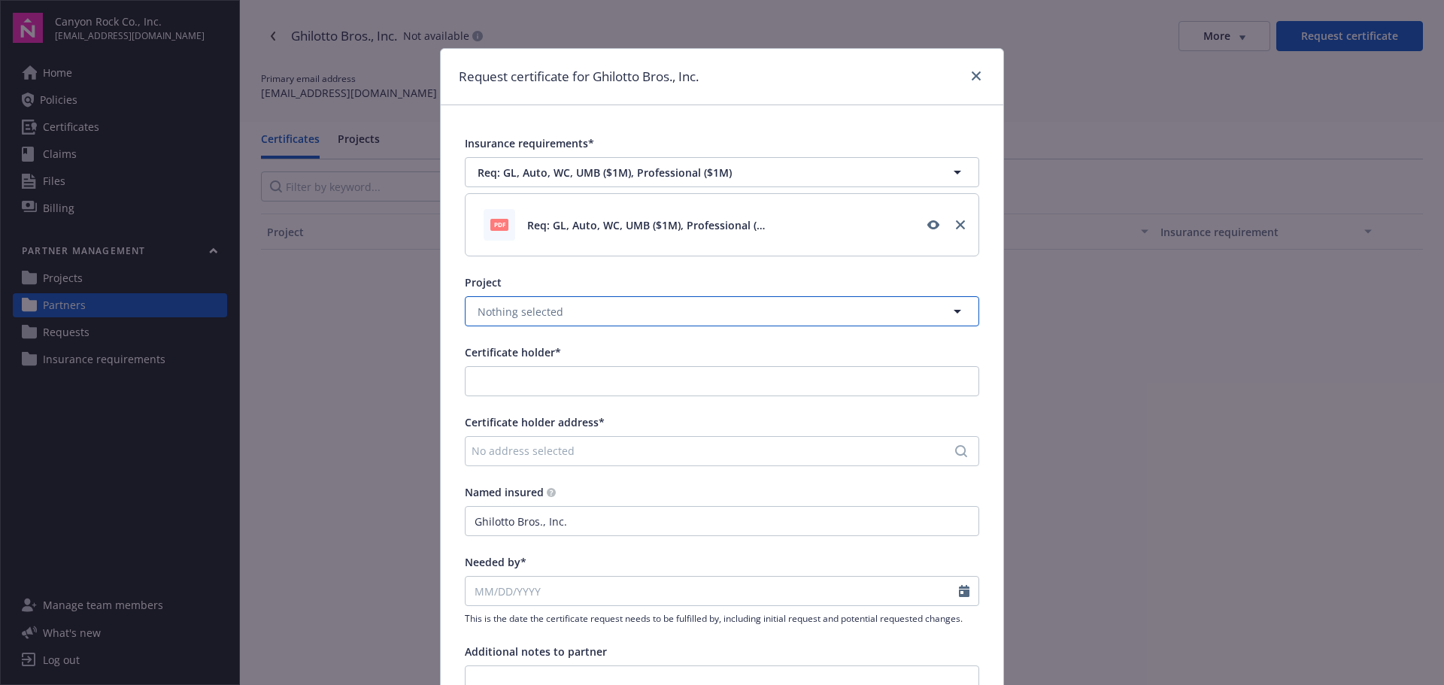
click at [667, 313] on button "Nothing selected" at bounding box center [722, 311] width 515 height 30
click at [628, 358] on div "[GEOGRAPHIC_DATA]" at bounding box center [722, 353] width 495 height 22
click at [619, 380] on input "Certificate holder*" at bounding box center [722, 381] width 513 height 29
click at [605, 415] on div "Canyon Rock Co., Inc." at bounding box center [568, 415] width 209 height 25
click at [597, 446] on div "No address selected" at bounding box center [715, 451] width 486 height 16
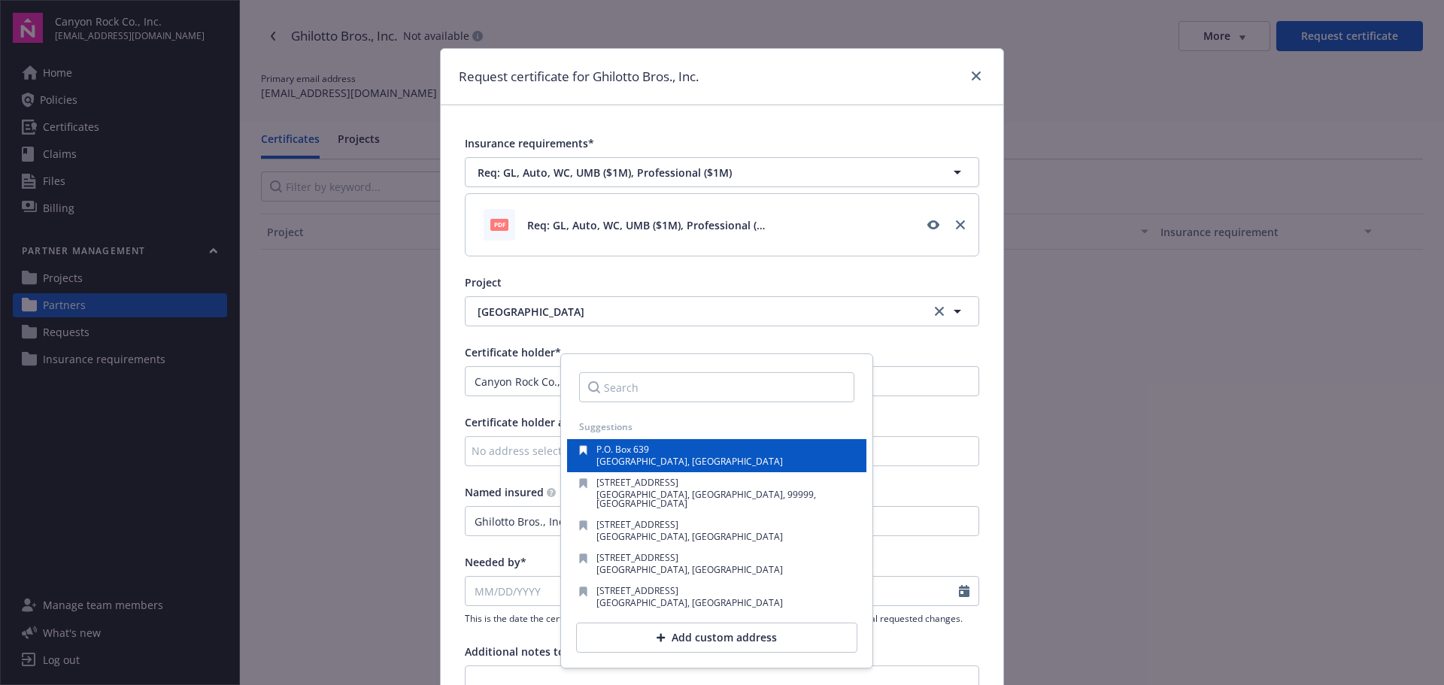
click at [645, 464] on span "[GEOGRAPHIC_DATA], [GEOGRAPHIC_DATA]" at bounding box center [690, 461] width 187 height 13
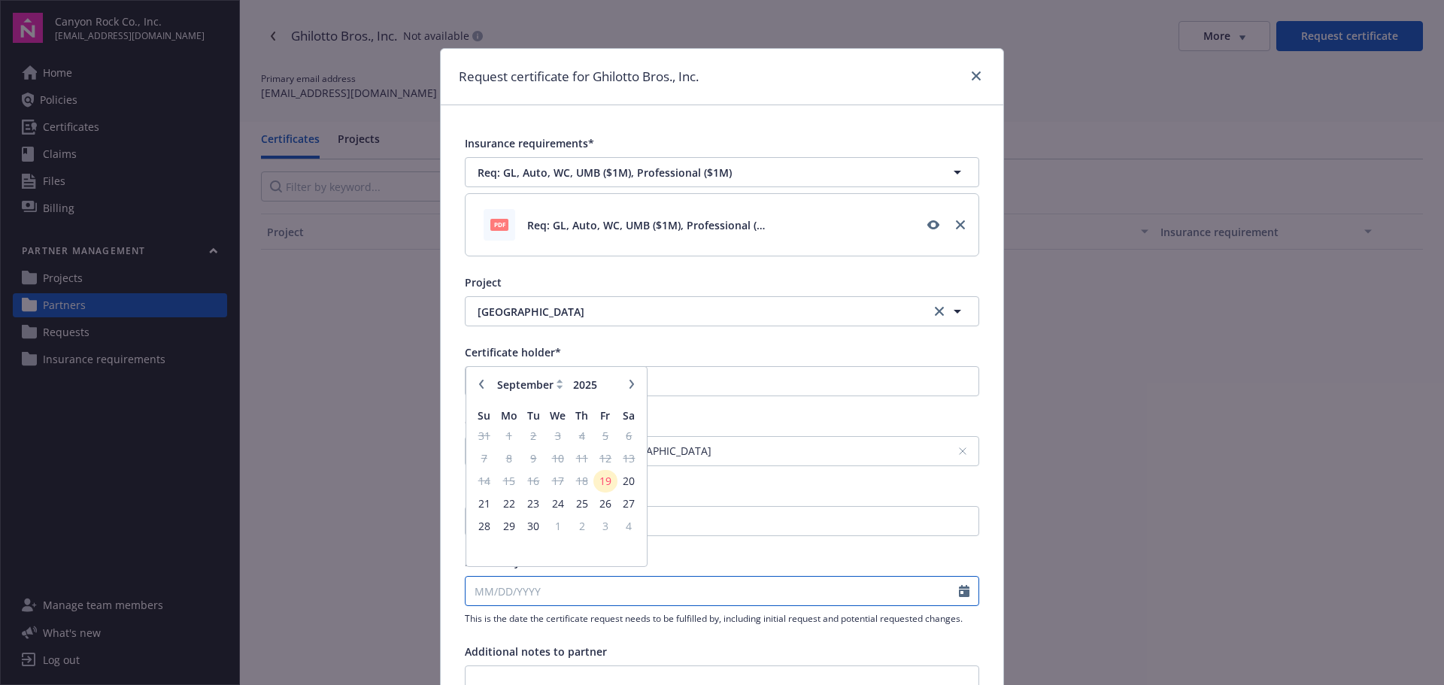
click at [533, 585] on input "Needed by*" at bounding box center [713, 591] width 494 height 29
click at [604, 486] on span "19" at bounding box center [605, 487] width 20 height 19
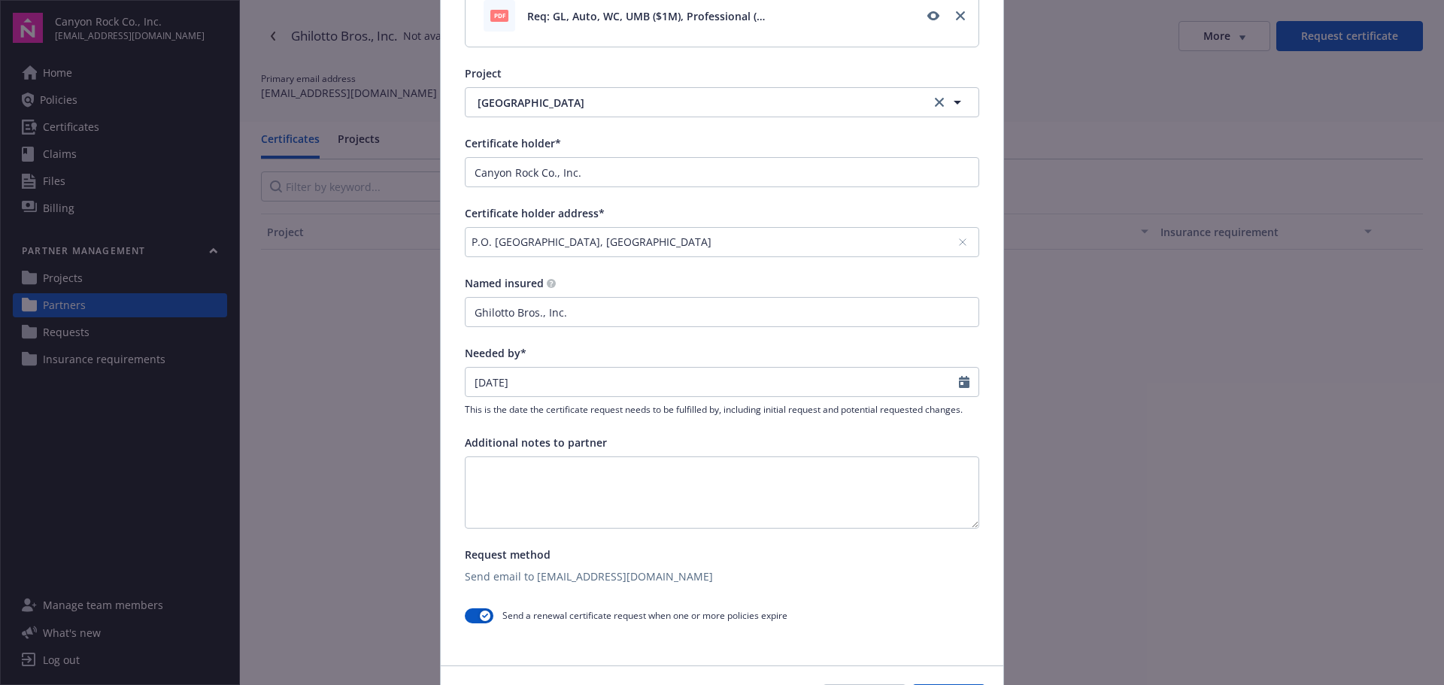
scroll to position [226, 0]
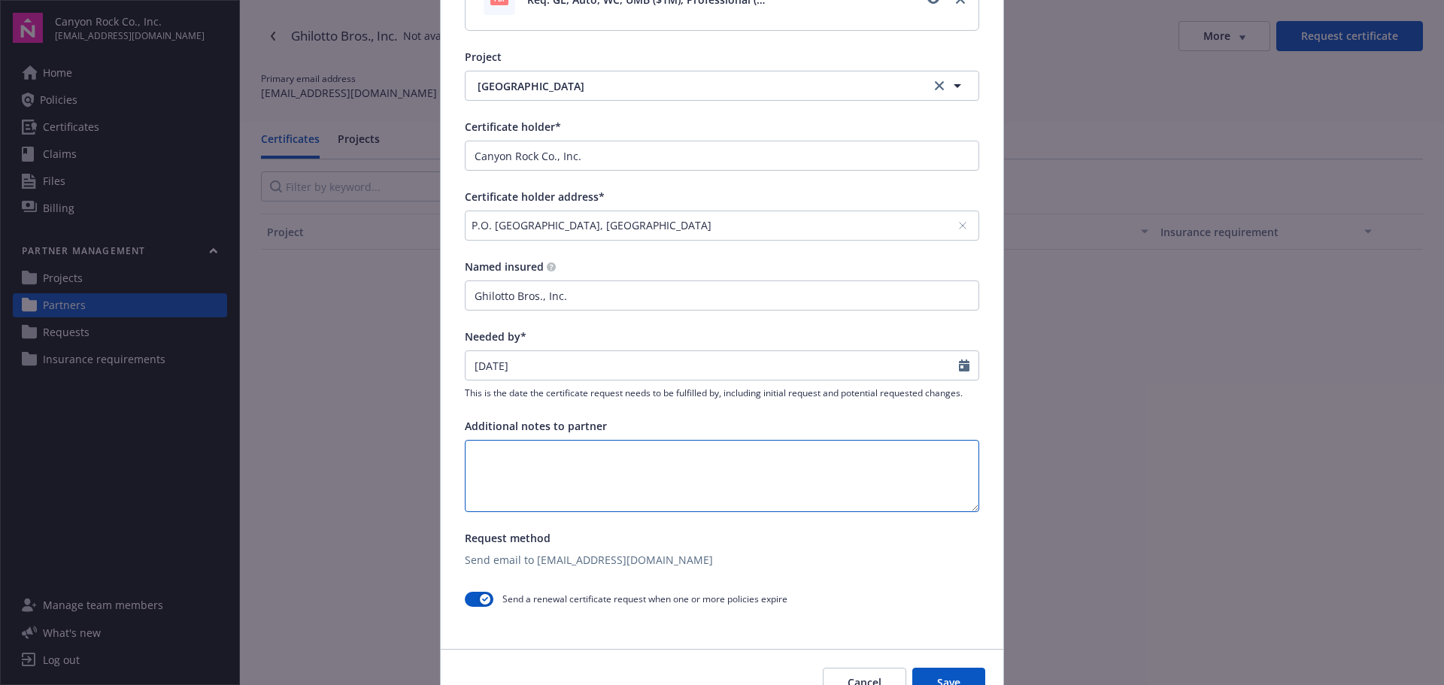
click at [587, 448] on textarea at bounding box center [722, 476] width 515 height 72
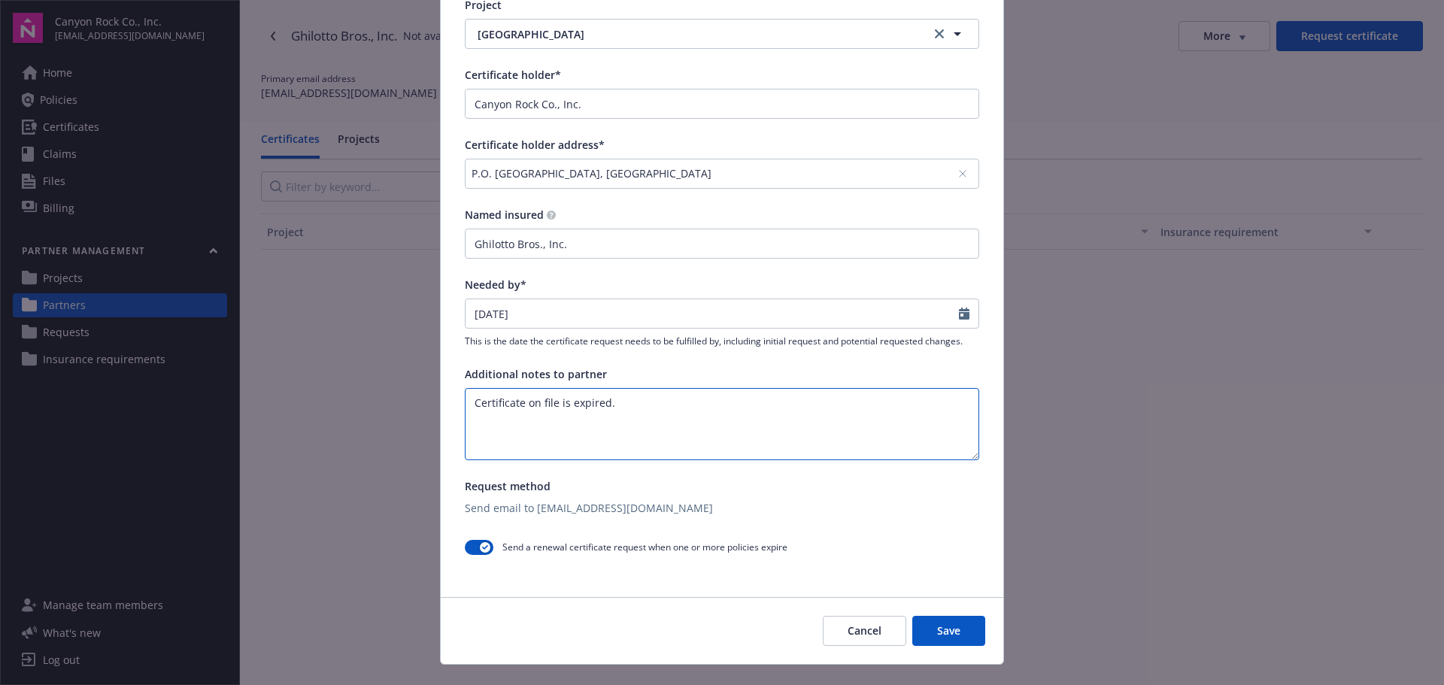
scroll to position [301, 0]
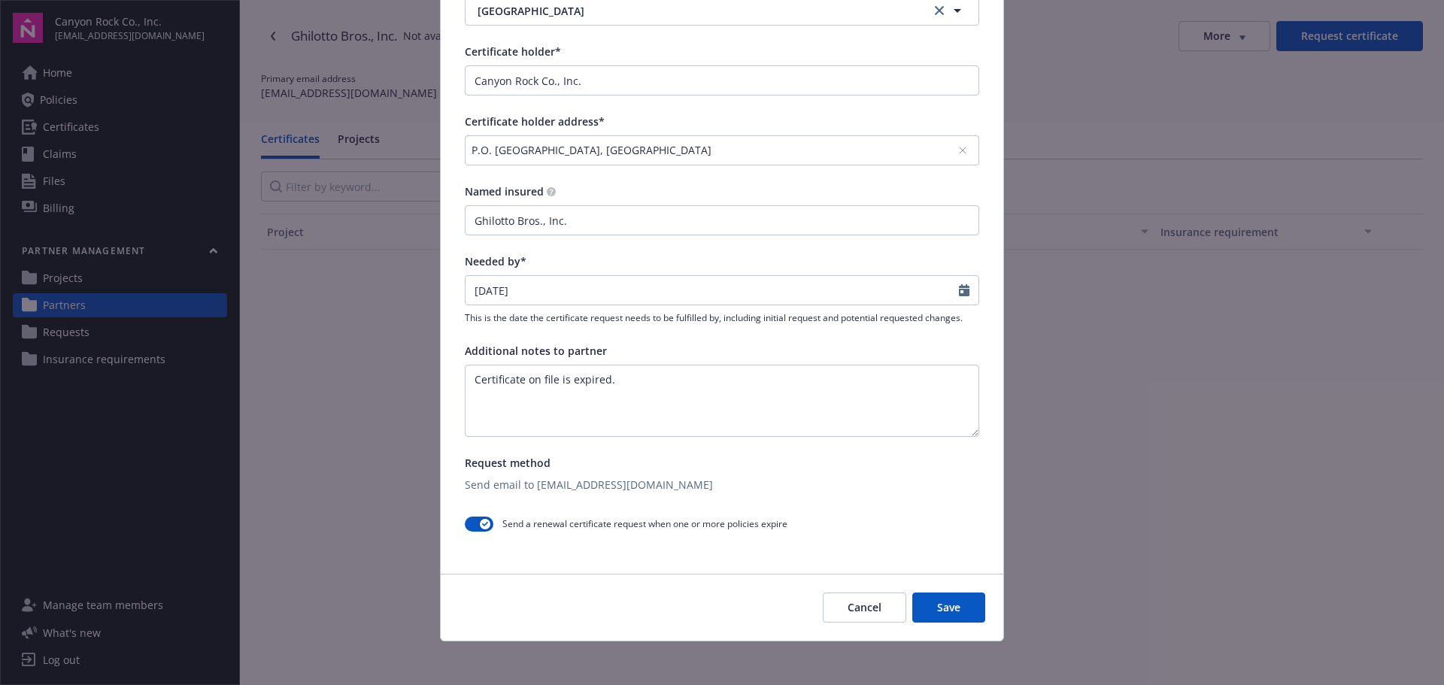
click at [943, 602] on button "Save" at bounding box center [949, 608] width 73 height 30
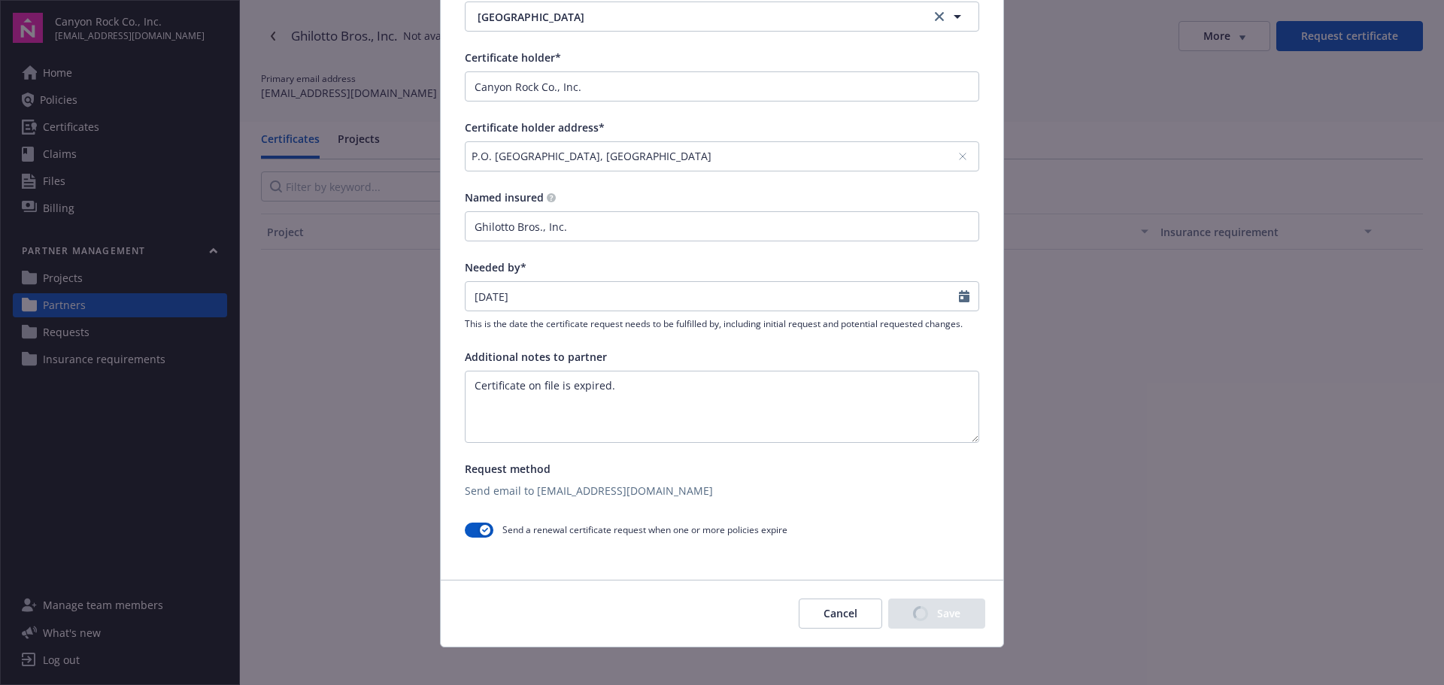
scroll to position [307, 0]
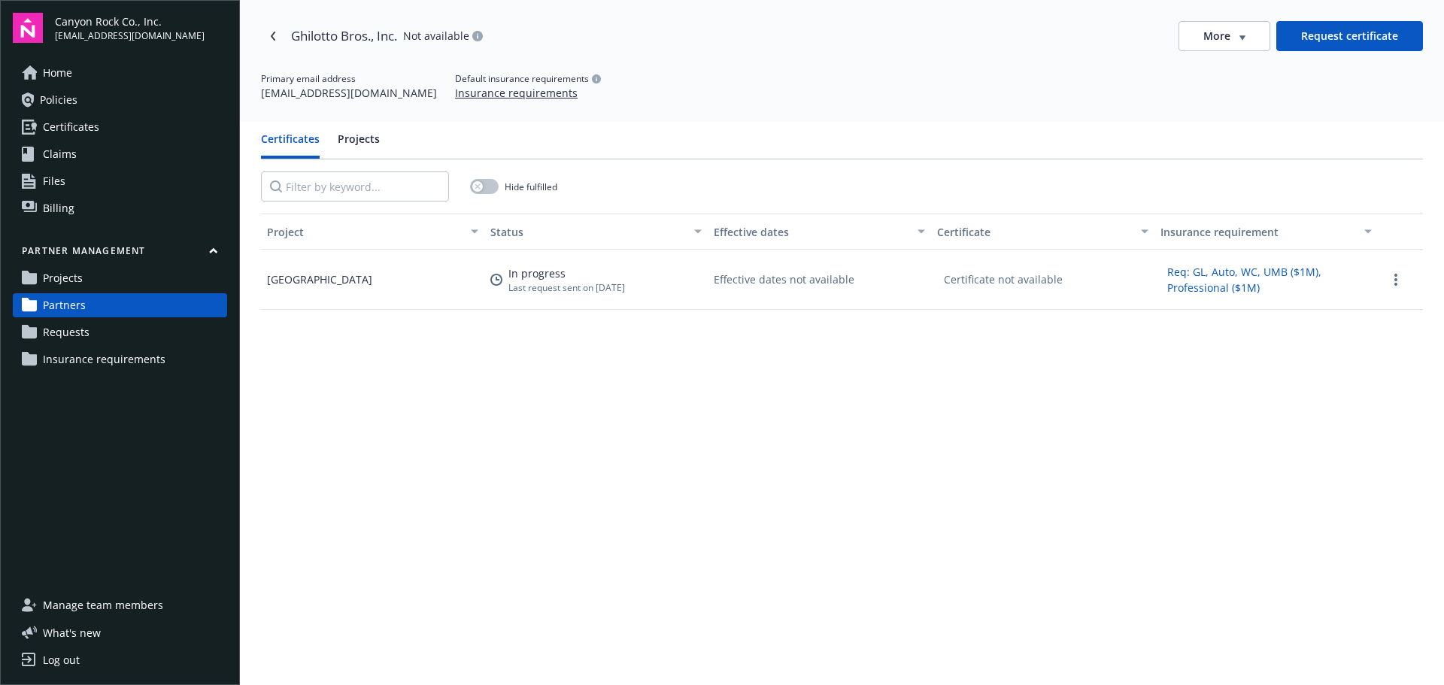
click at [53, 333] on span "Requests" at bounding box center [66, 332] width 47 height 24
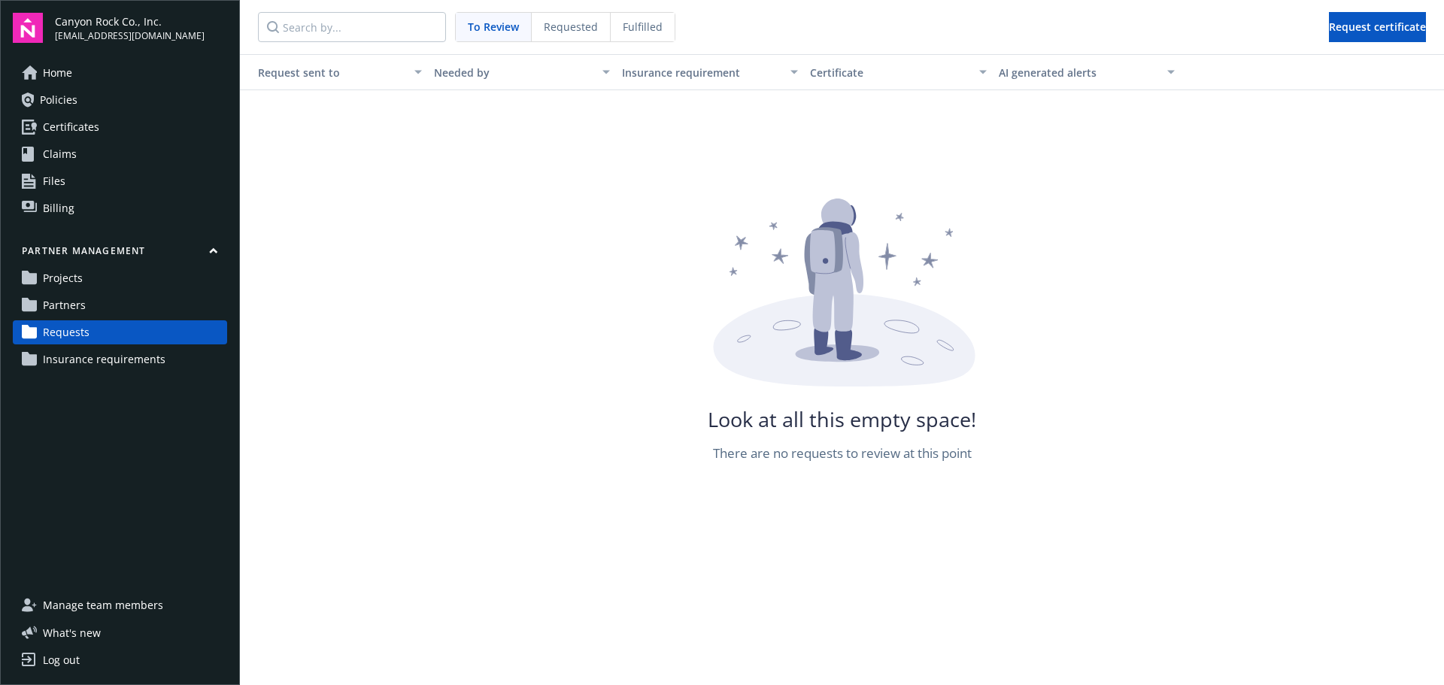
click at [588, 20] on span "Requested" at bounding box center [571, 27] width 54 height 16
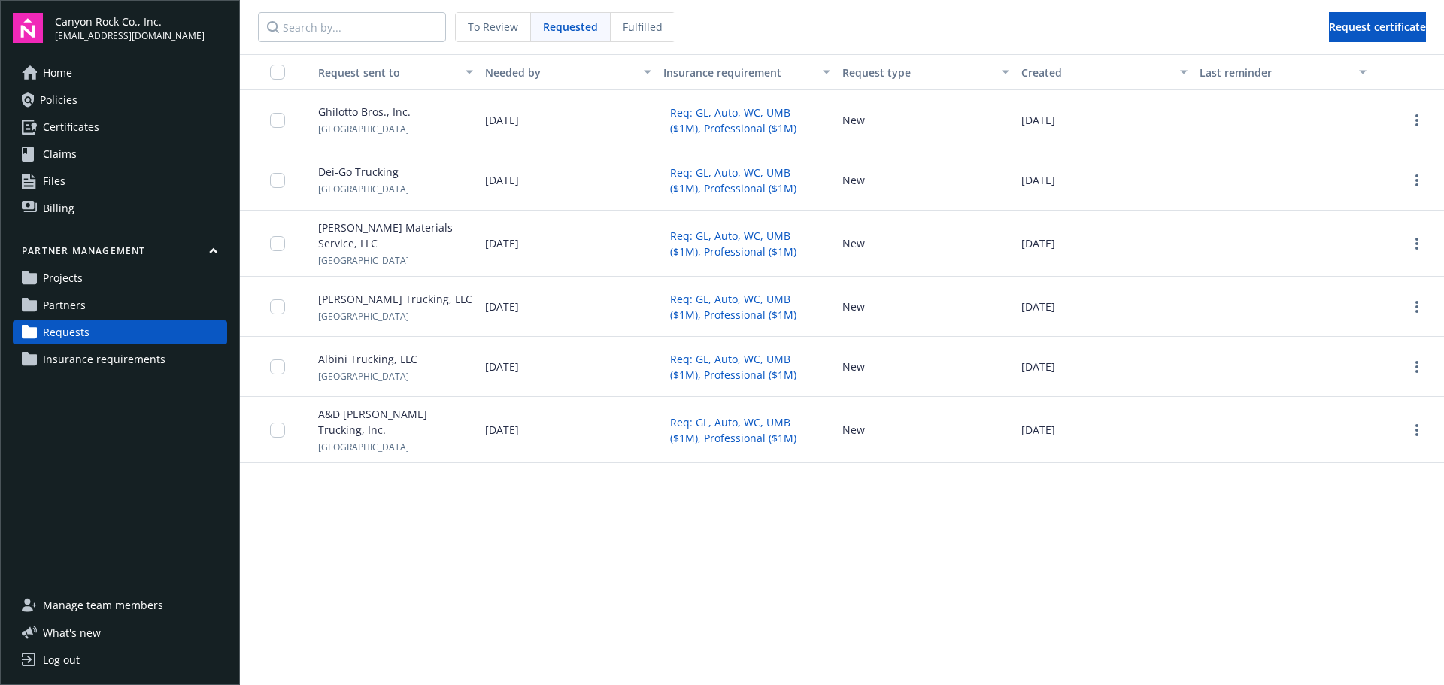
click at [56, 308] on span "Partners" at bounding box center [64, 305] width 43 height 24
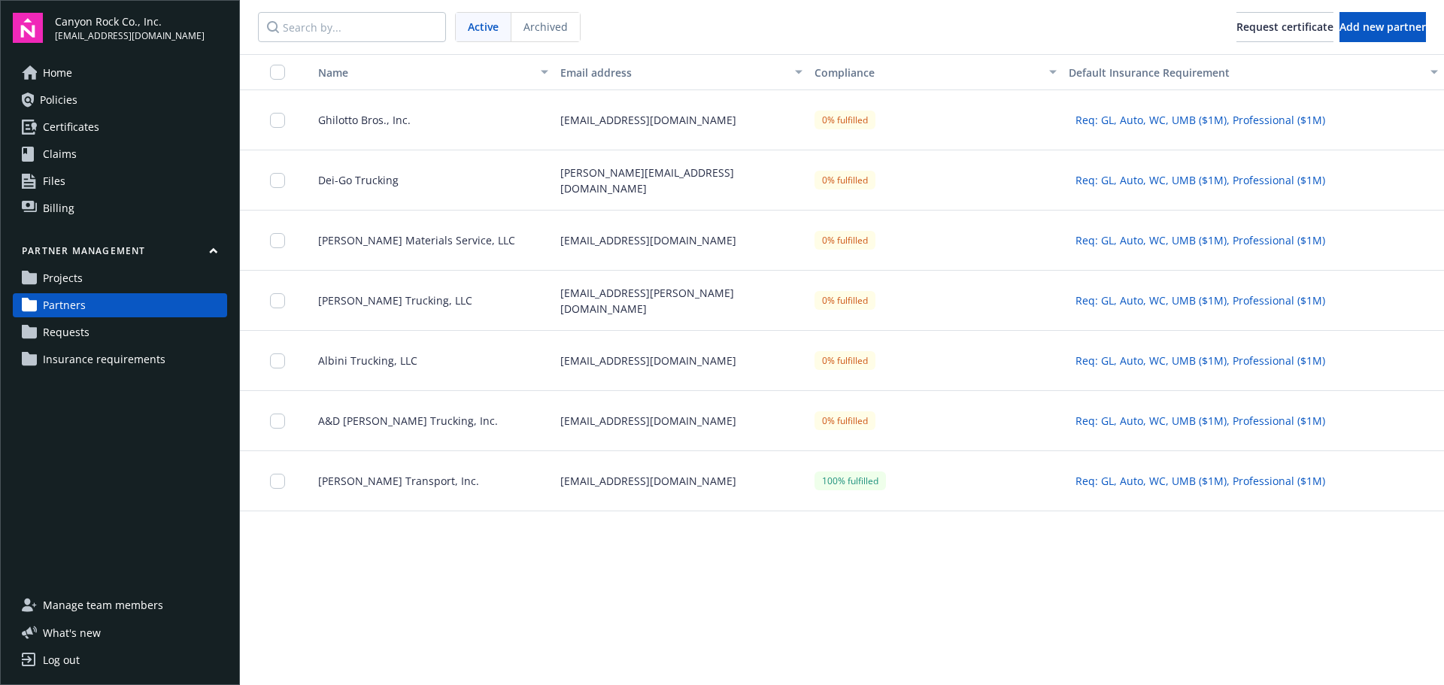
click at [63, 326] on span "Requests" at bounding box center [66, 332] width 47 height 24
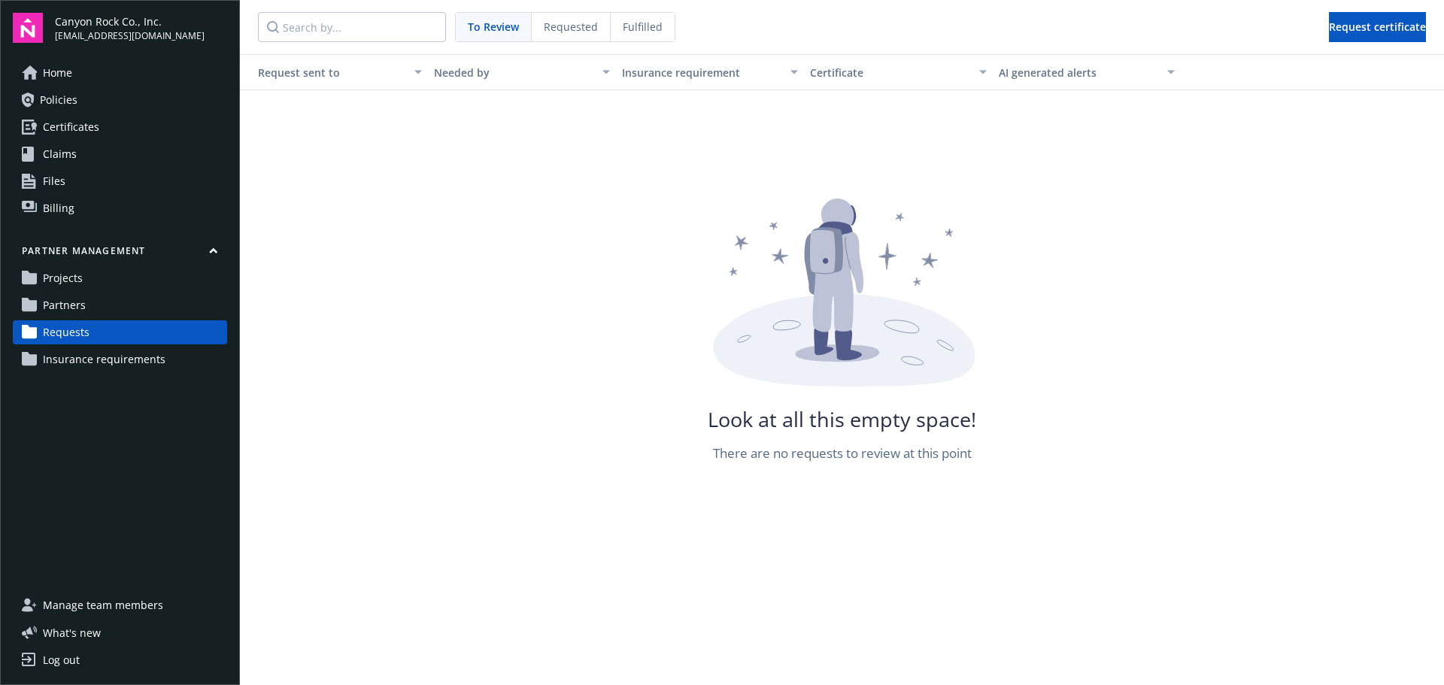
click at [572, 29] on span "Requested" at bounding box center [571, 27] width 54 height 16
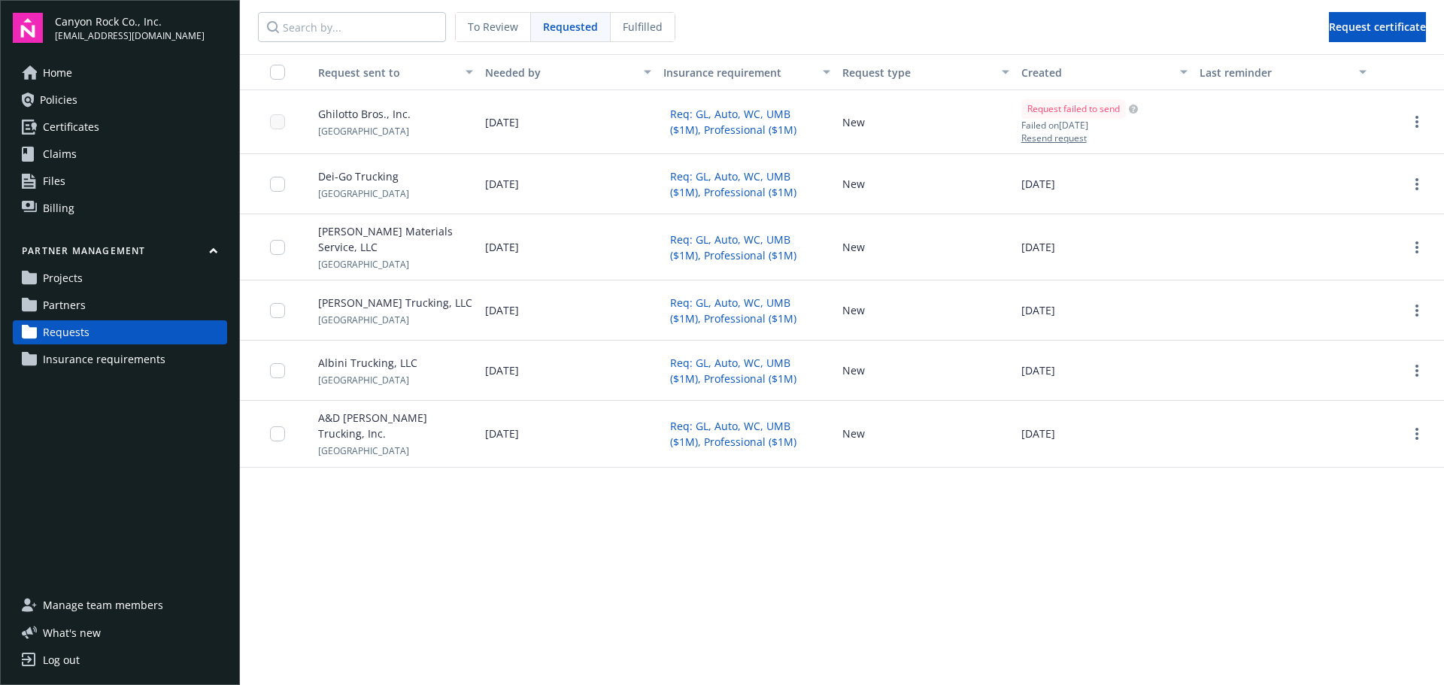
click at [1425, 112] on div at bounding box center [1408, 122] width 71 height 64
click at [1418, 124] on icon "more" at bounding box center [1417, 122] width 3 height 12
click at [1324, 168] on span "View request details" at bounding box center [1292, 172] width 102 height 16
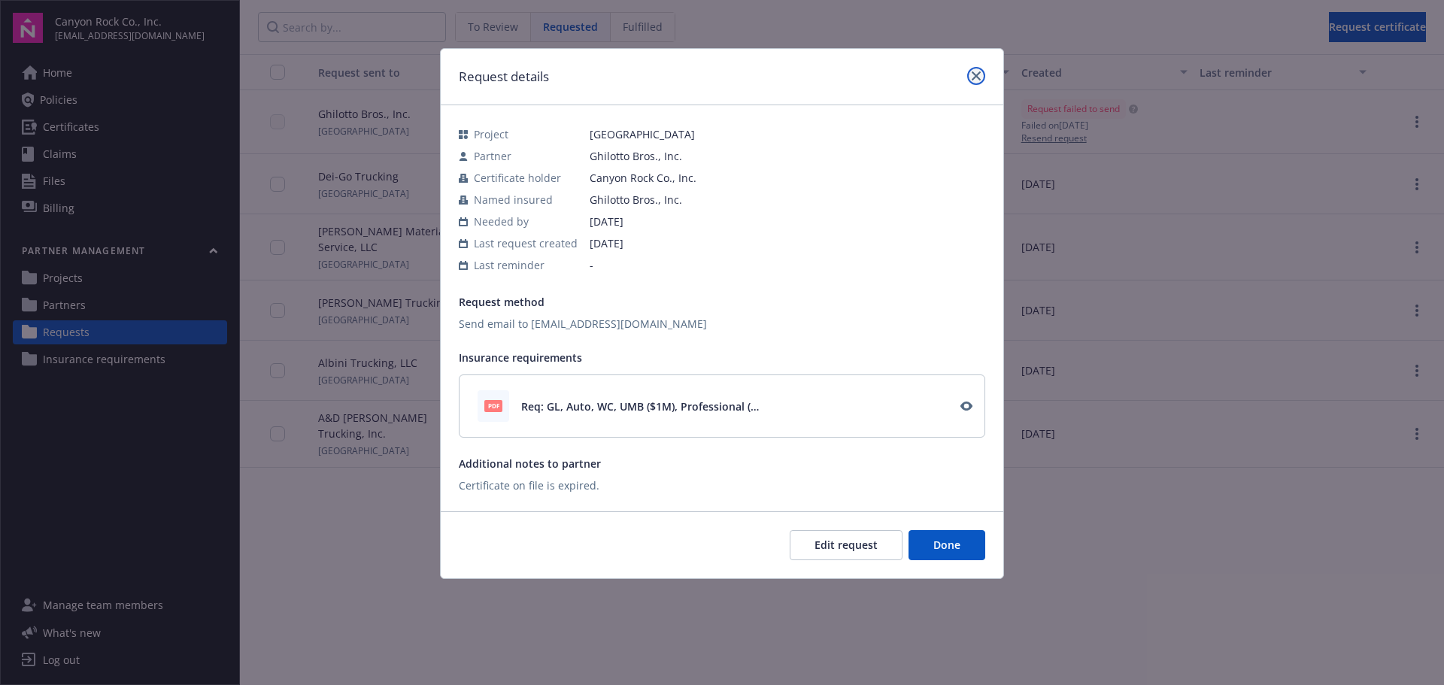
click at [978, 72] on icon "close" at bounding box center [976, 75] width 9 height 9
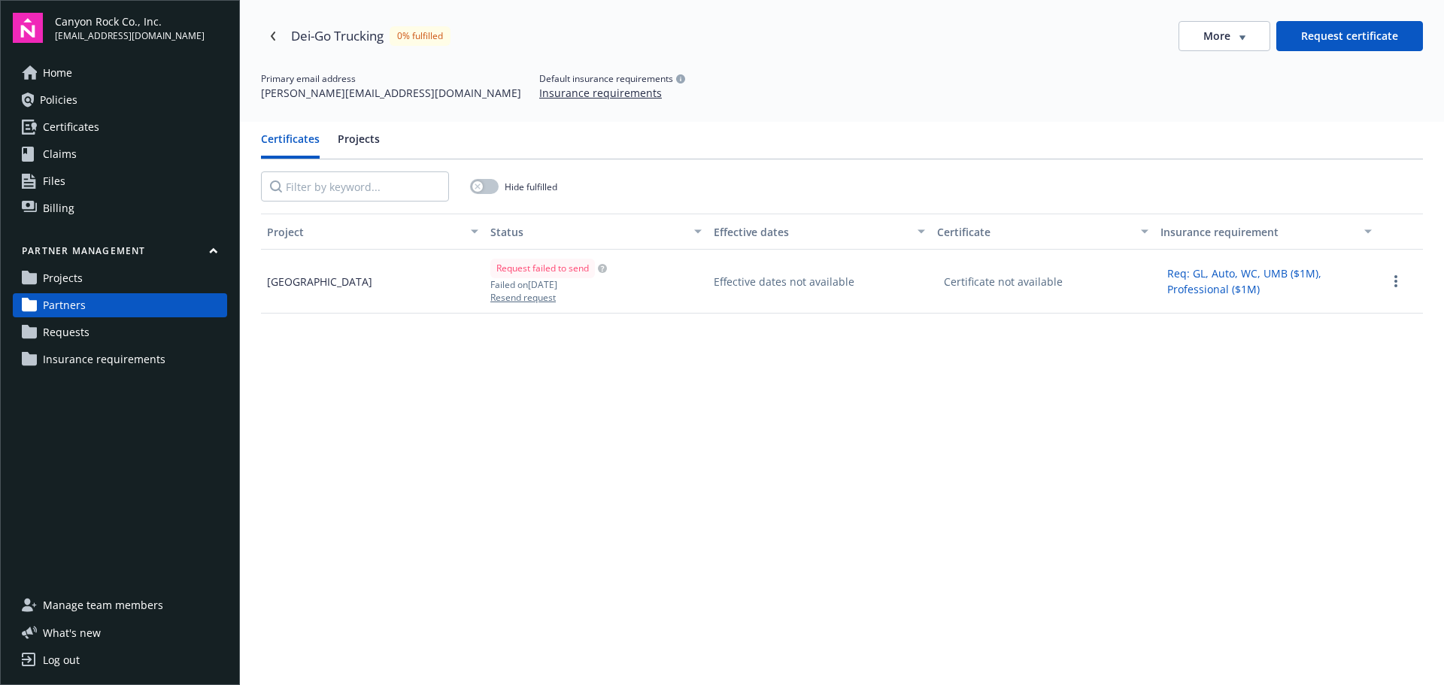
click at [1226, 31] on div "More" at bounding box center [1225, 36] width 42 height 15
click at [1225, 66] on div "Edit partner" at bounding box center [1216, 67] width 121 height 25
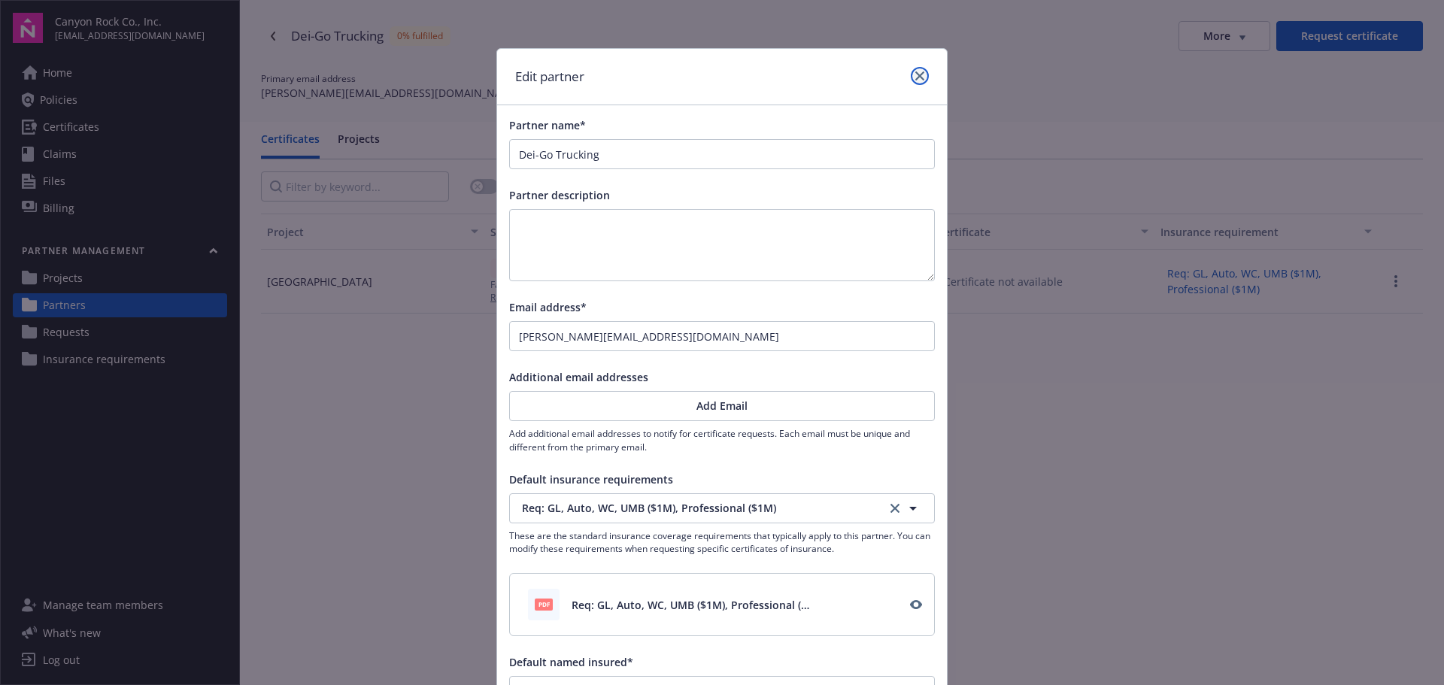
click at [916, 75] on icon "close" at bounding box center [920, 75] width 9 height 9
